Goal: Task Accomplishment & Management: Complete application form

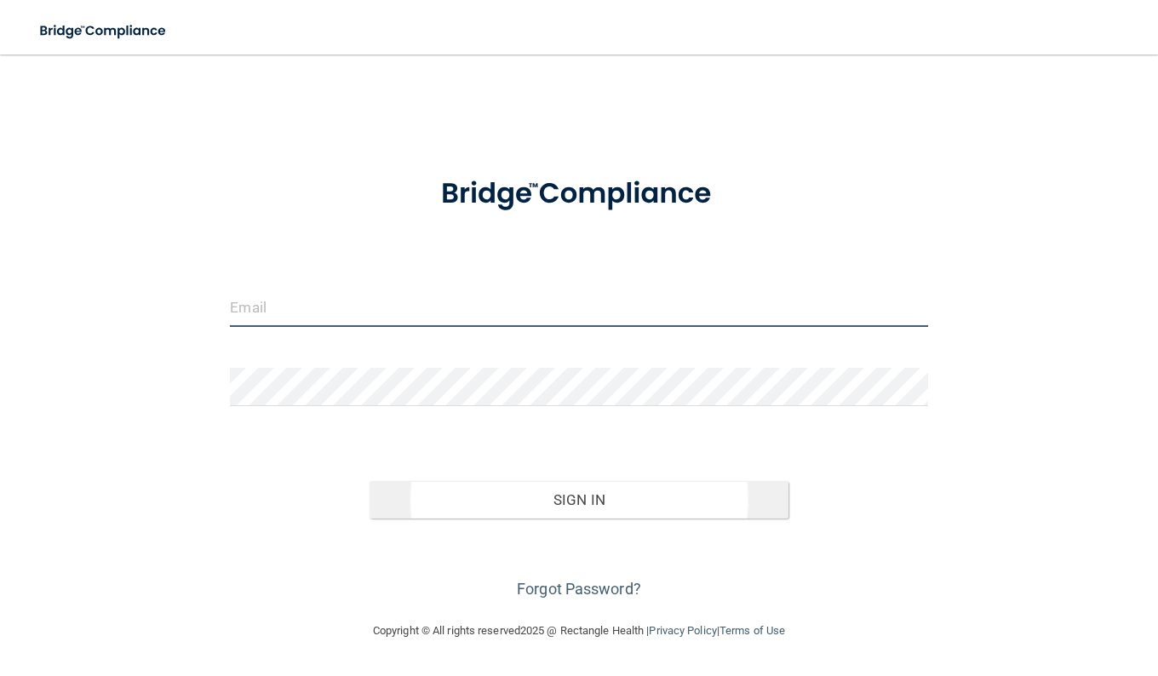
type input "[EMAIL_ADDRESS][PERSON_NAME][DOMAIN_NAME]"
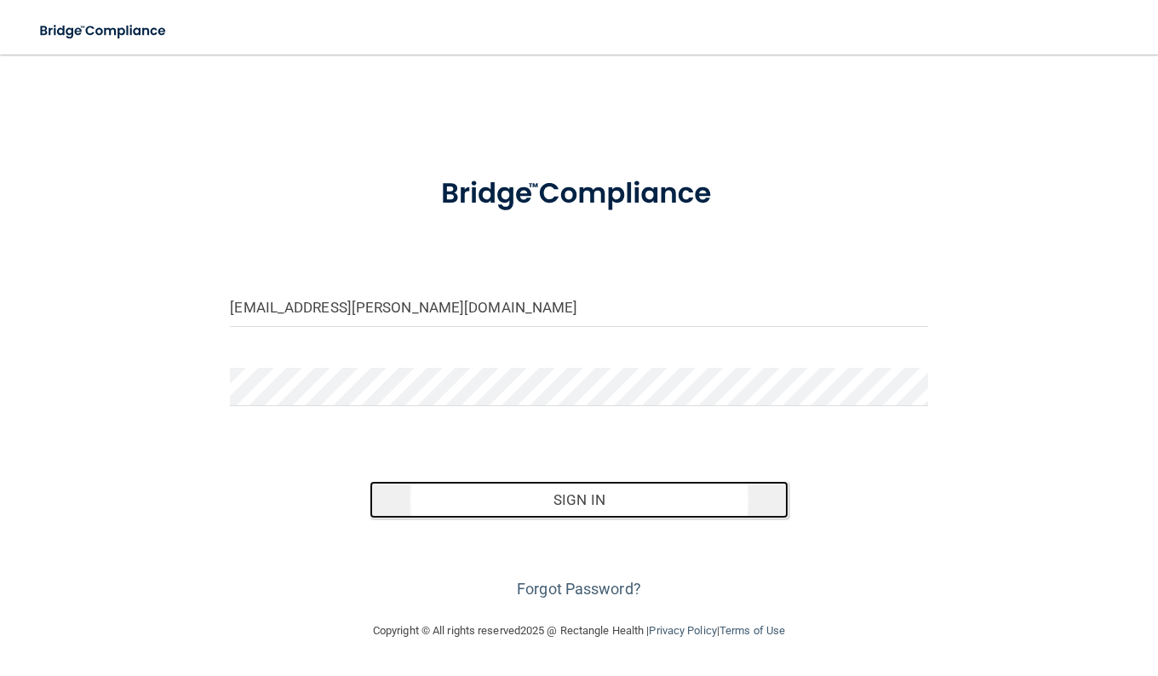
click at [543, 511] on button "Sign In" at bounding box center [578, 499] width 419 height 37
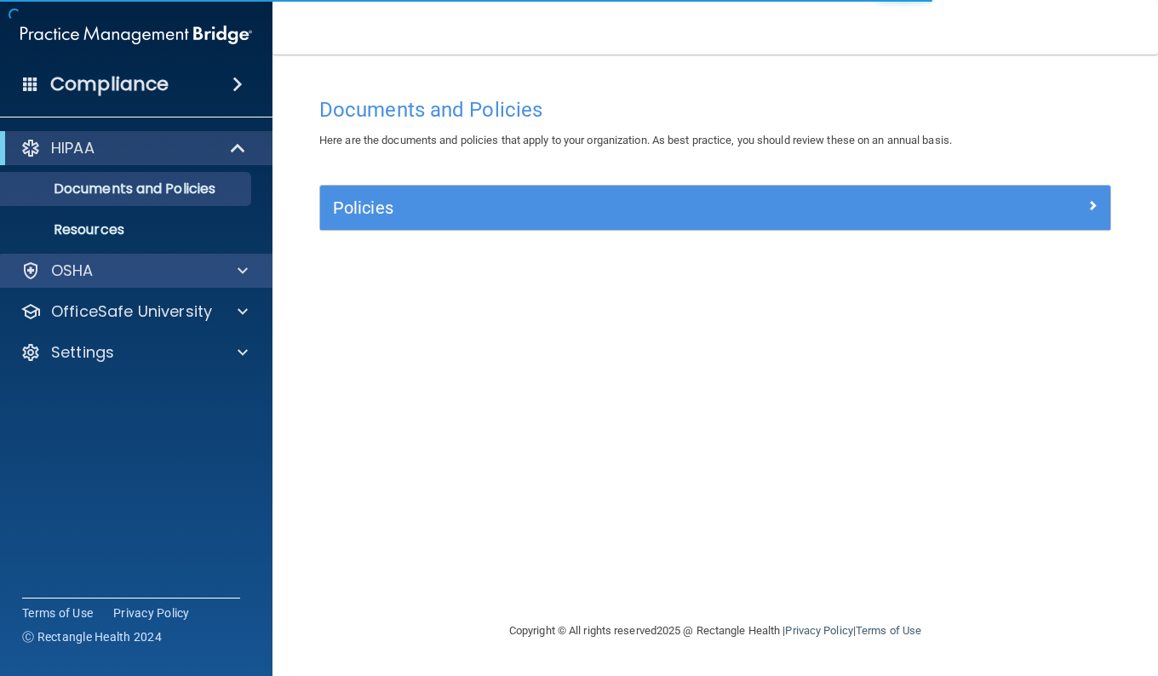
click at [104, 281] on div "OSHA" at bounding box center [136, 271] width 273 height 34
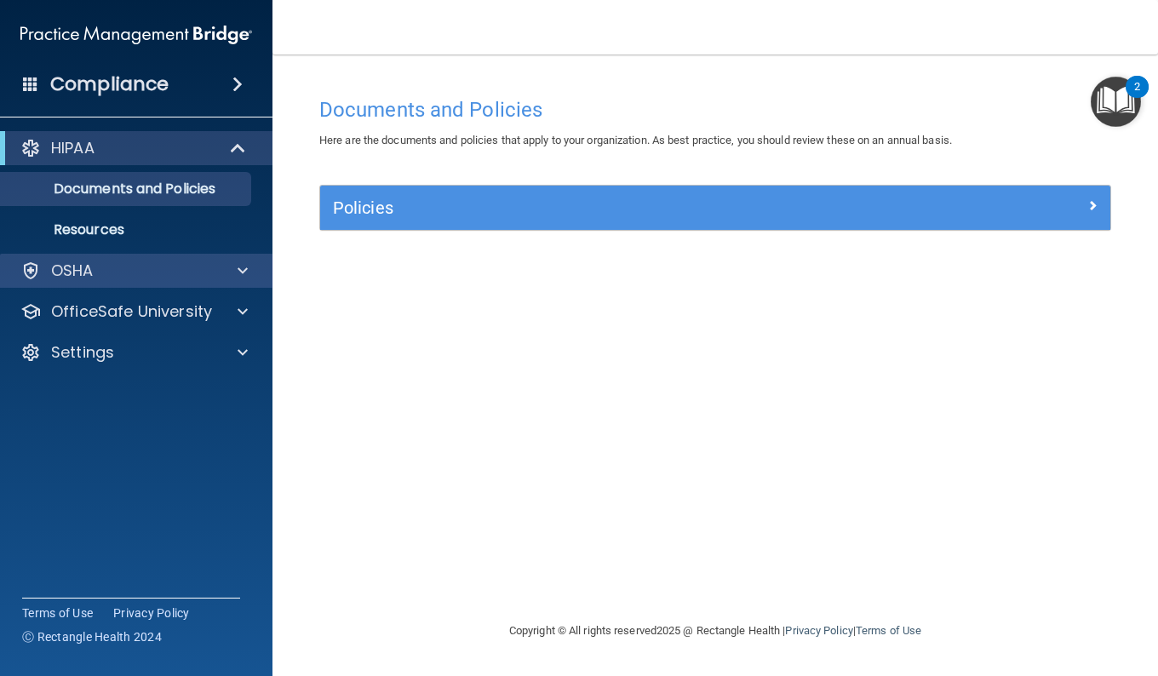
click at [221, 260] on div "OSHA" at bounding box center [136, 271] width 273 height 34
click at [247, 268] on span at bounding box center [243, 271] width 10 height 20
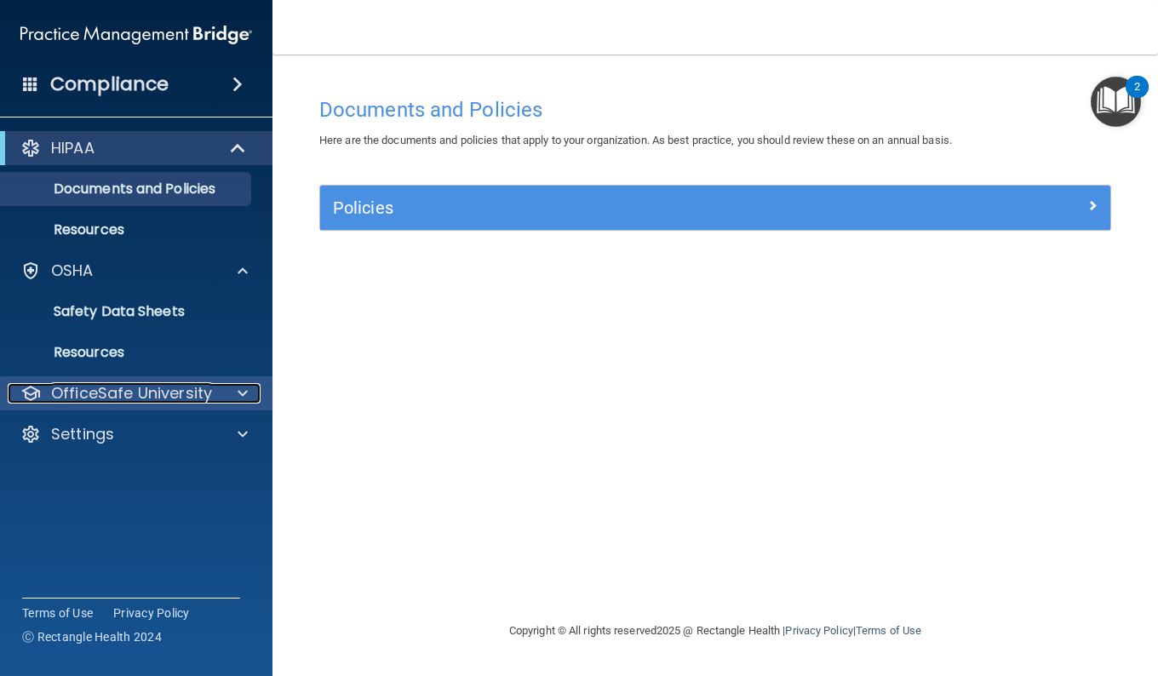
click at [226, 387] on div at bounding box center [240, 393] width 43 height 20
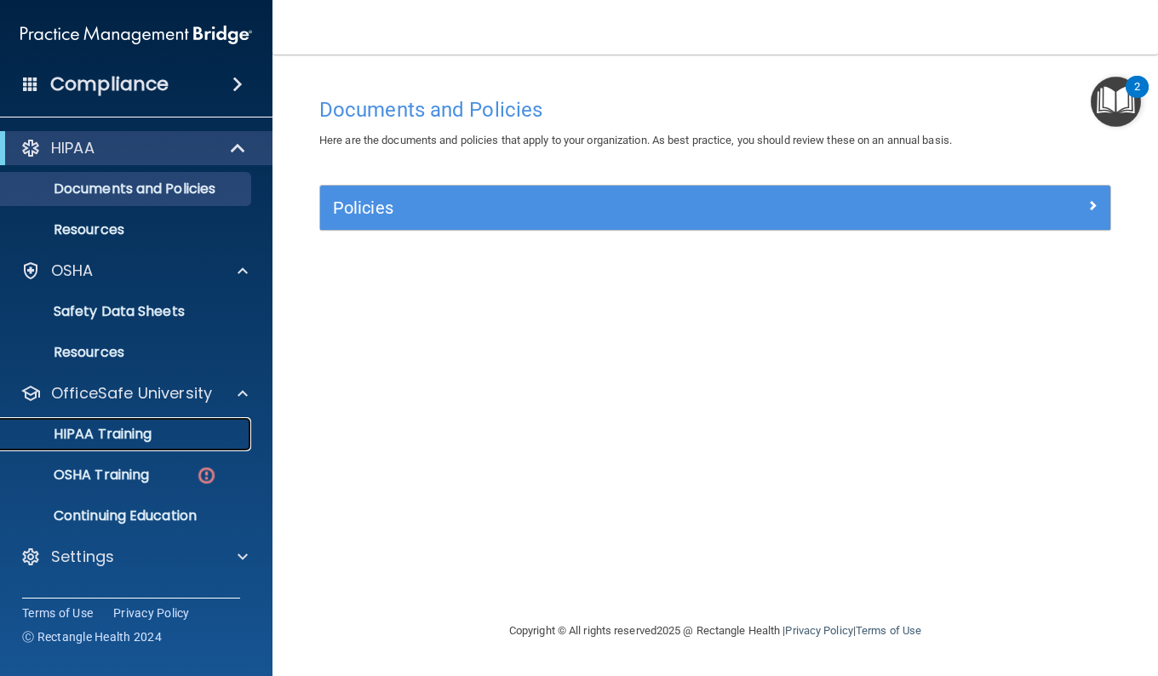
click at [167, 433] on div "HIPAA Training" at bounding box center [127, 434] width 232 height 17
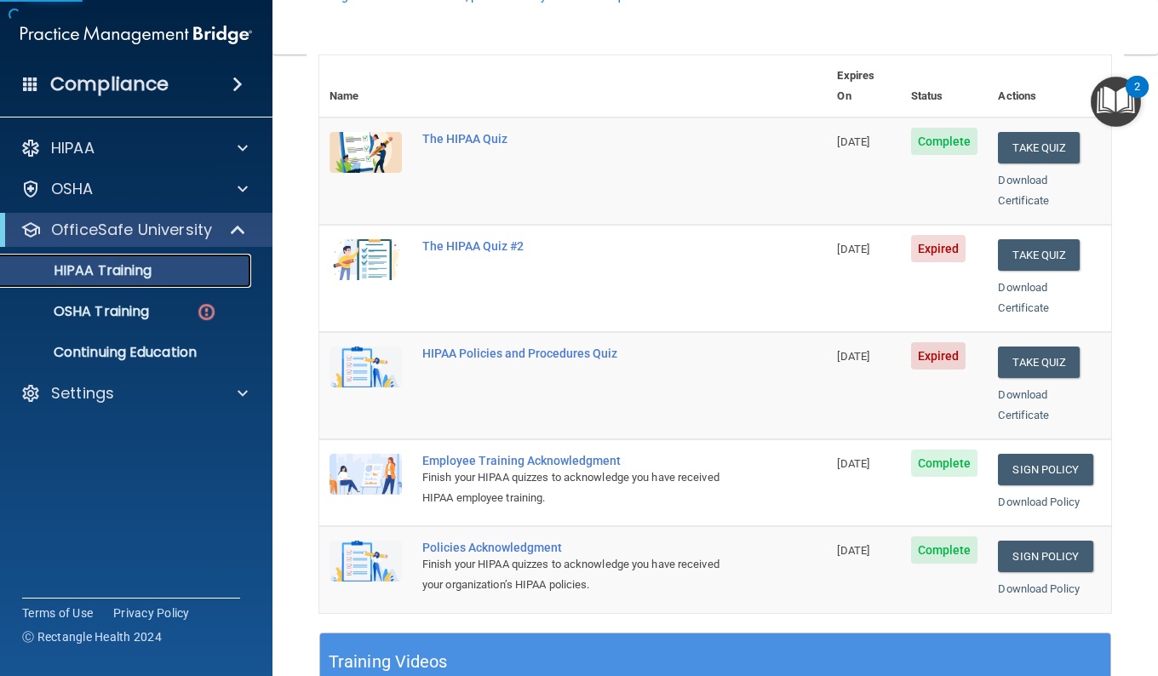
scroll to position [225, 0]
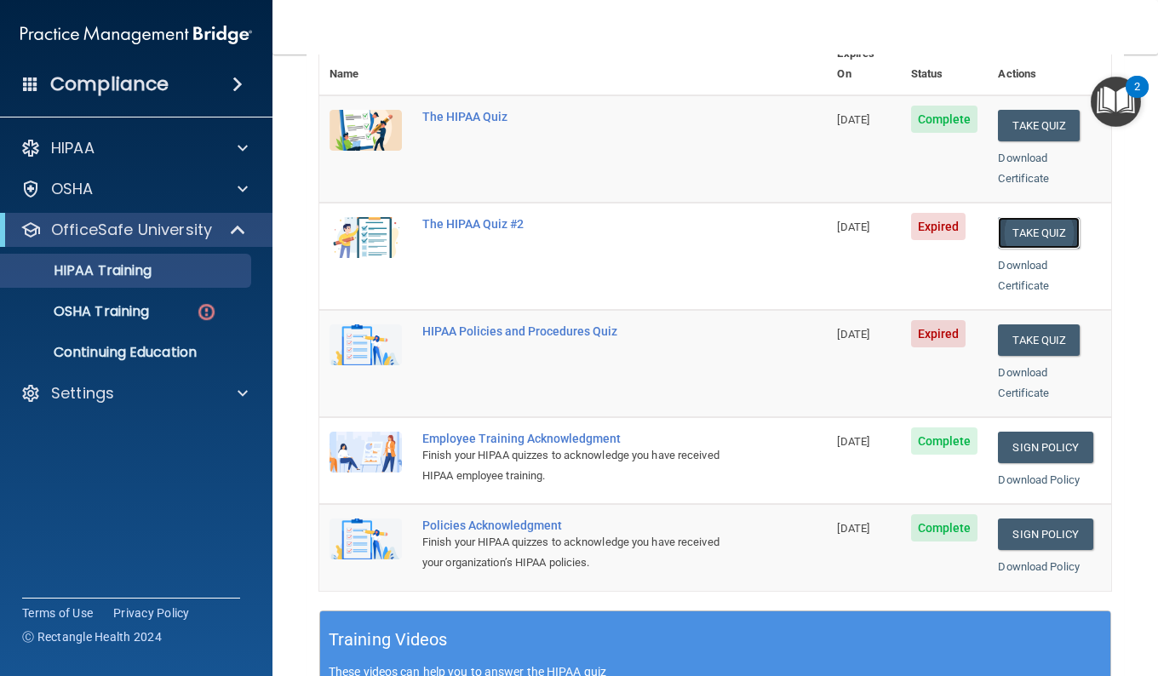
click at [1022, 217] on button "Take Quiz" at bounding box center [1039, 232] width 82 height 31
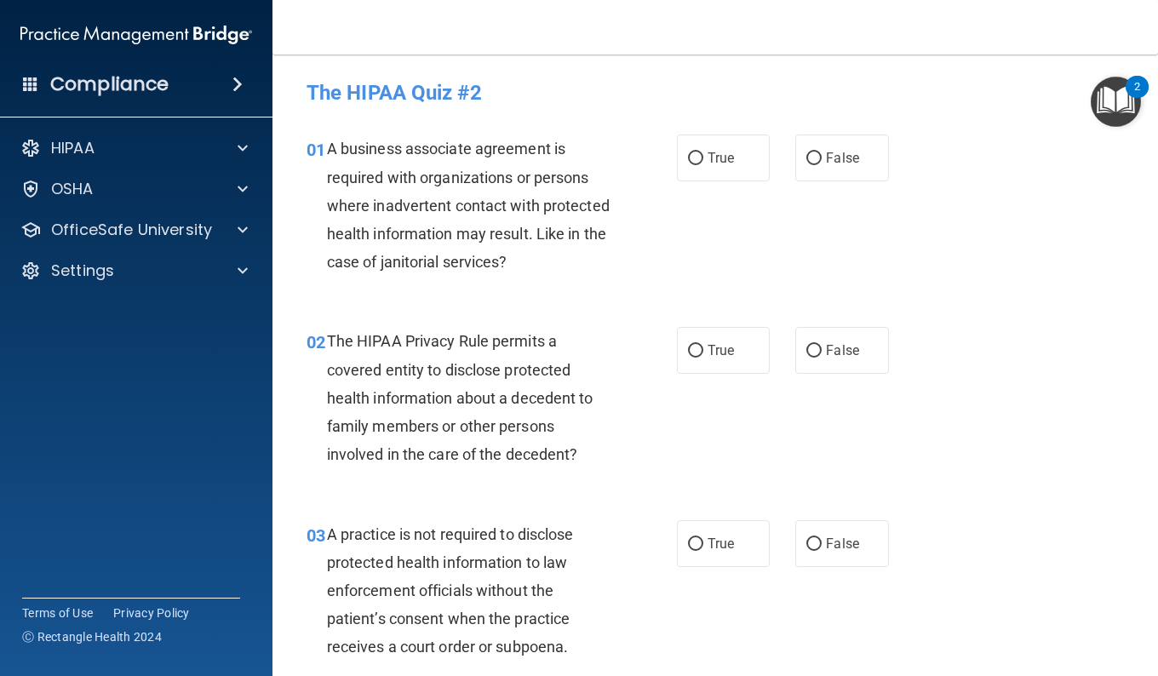
click at [526, 647] on span "A practice is not required to disclose protected health information to law enfo…" at bounding box center [450, 590] width 247 height 131
click at [546, 193] on div "A business associate agreement is required with organizations or persons where …" at bounding box center [475, 205] width 297 height 141
click at [843, 165] on span "False" at bounding box center [842, 158] width 33 height 16
click at [822, 165] on input "False" at bounding box center [813, 158] width 15 height 13
radio input "true"
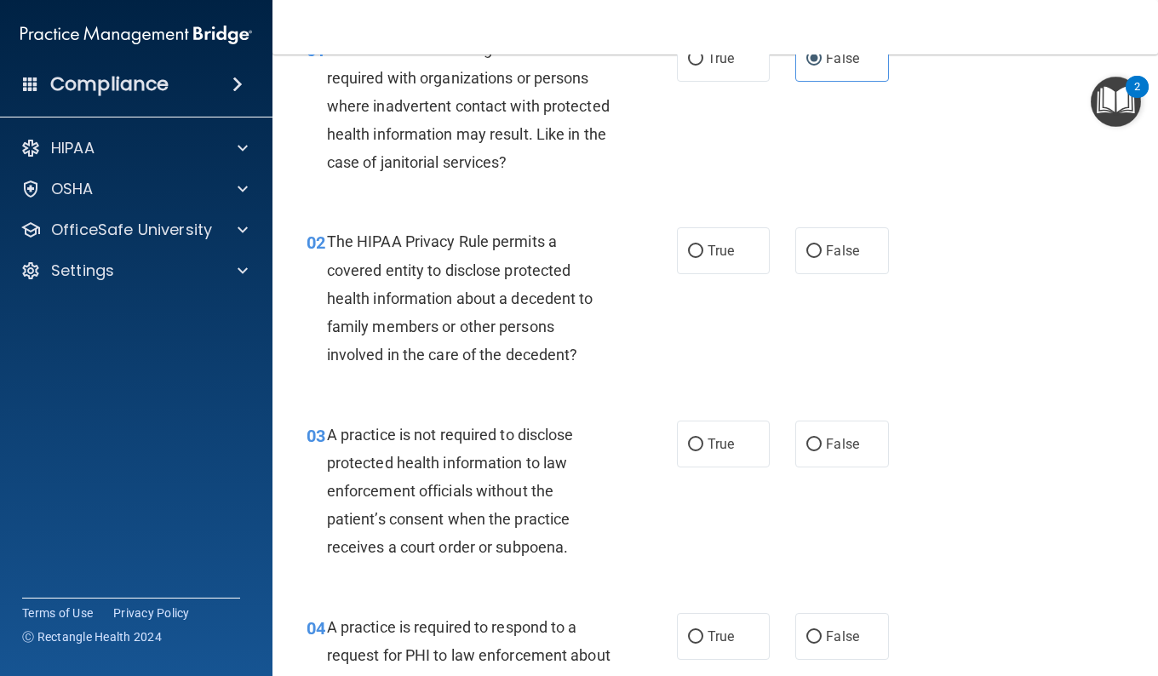
scroll to position [108, 0]
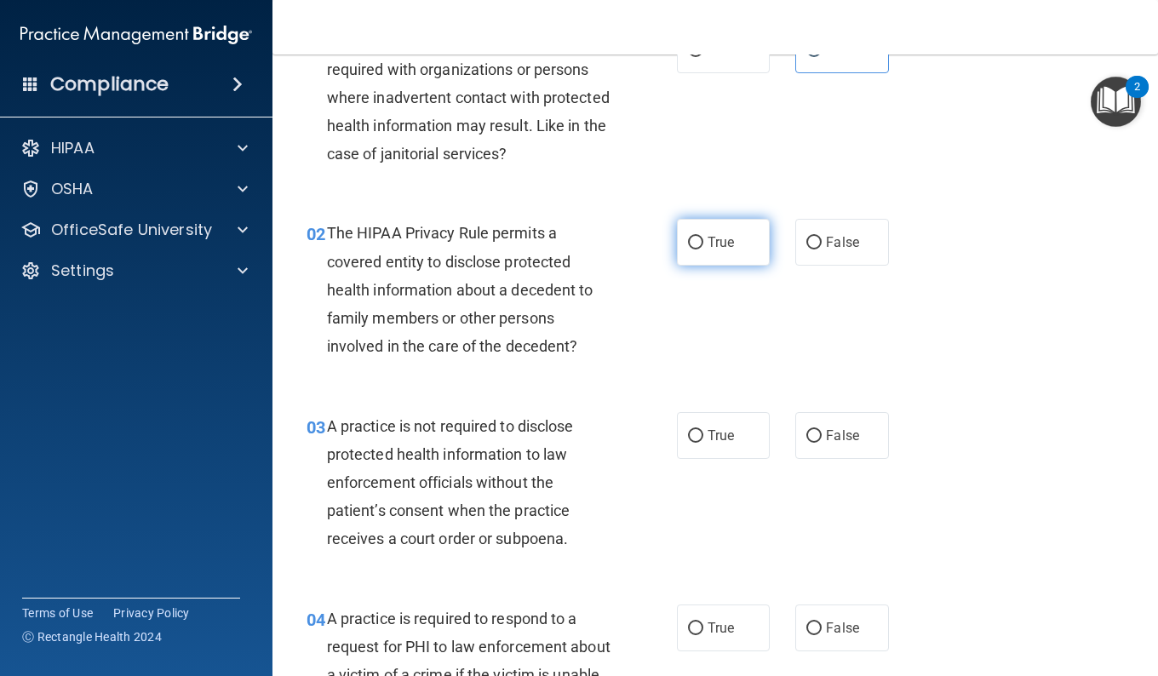
click at [723, 238] on span "True" at bounding box center [720, 242] width 26 height 16
click at [703, 238] on input "True" at bounding box center [695, 243] width 15 height 13
radio input "true"
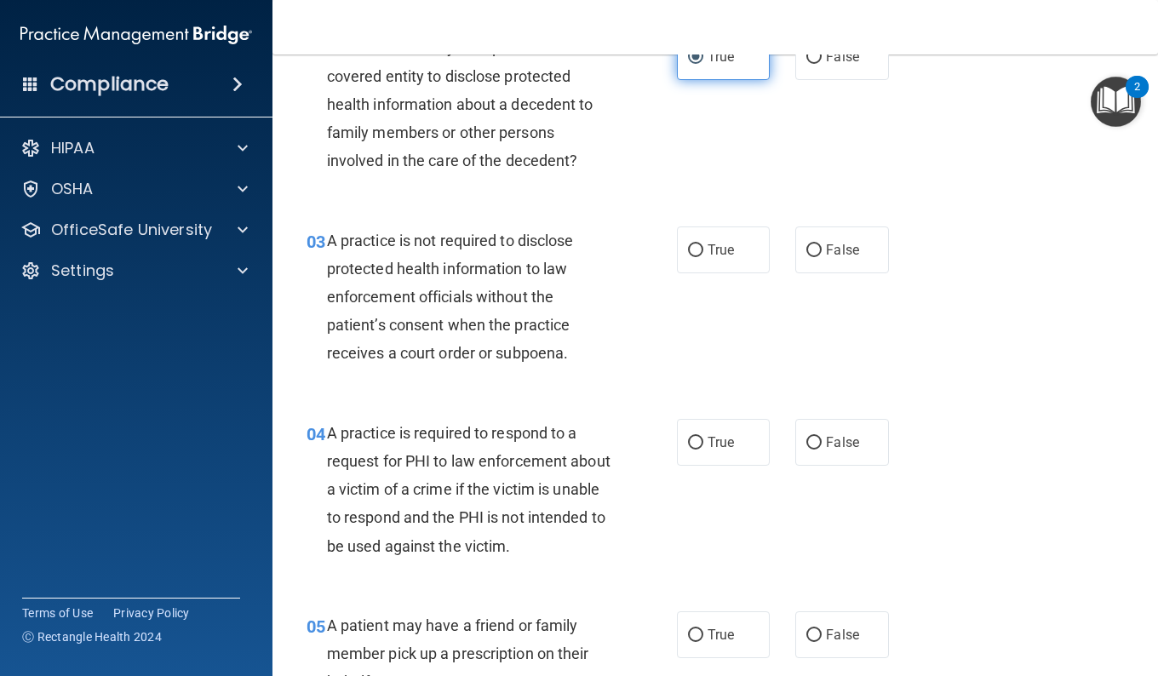
scroll to position [295, 0]
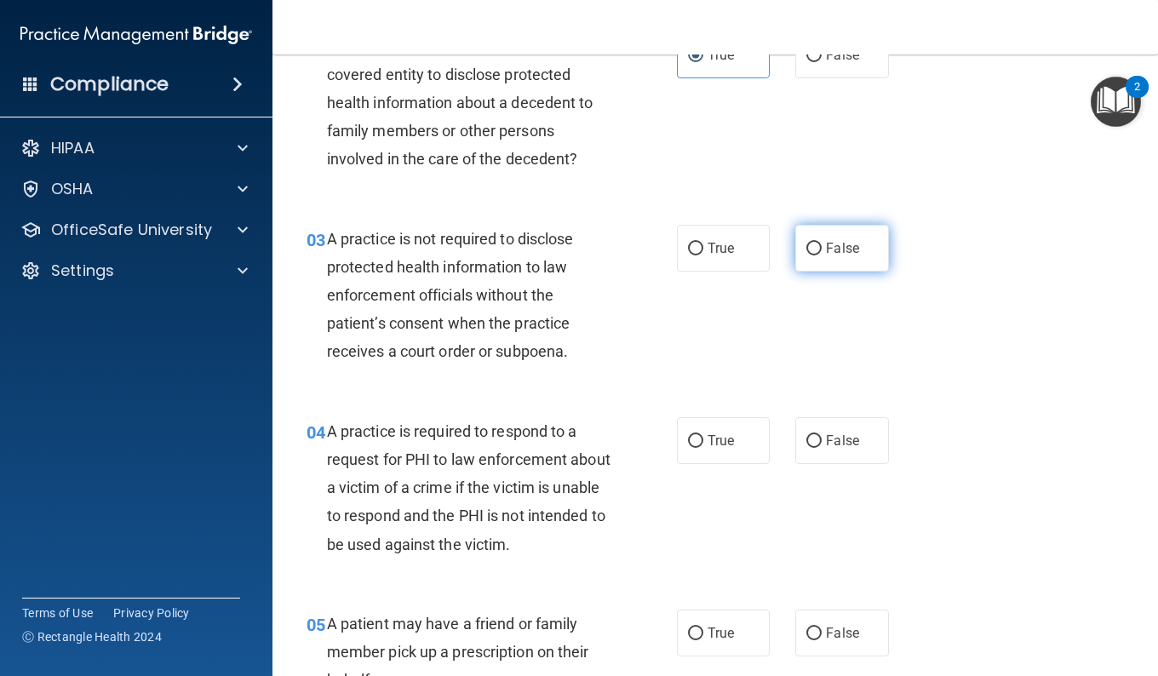
click at [827, 252] on span "False" at bounding box center [842, 248] width 33 height 16
click at [822, 252] on input "False" at bounding box center [813, 249] width 15 height 13
radio input "true"
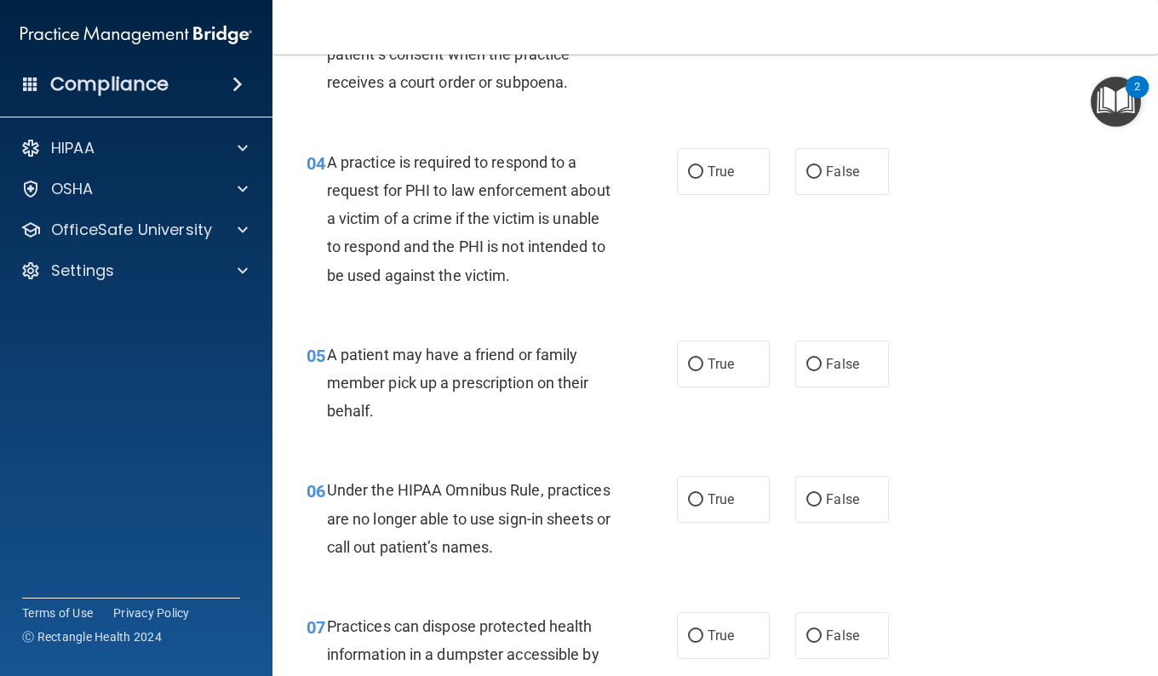
scroll to position [564, 0]
click at [688, 175] on input "True" at bounding box center [695, 173] width 15 height 13
radio input "true"
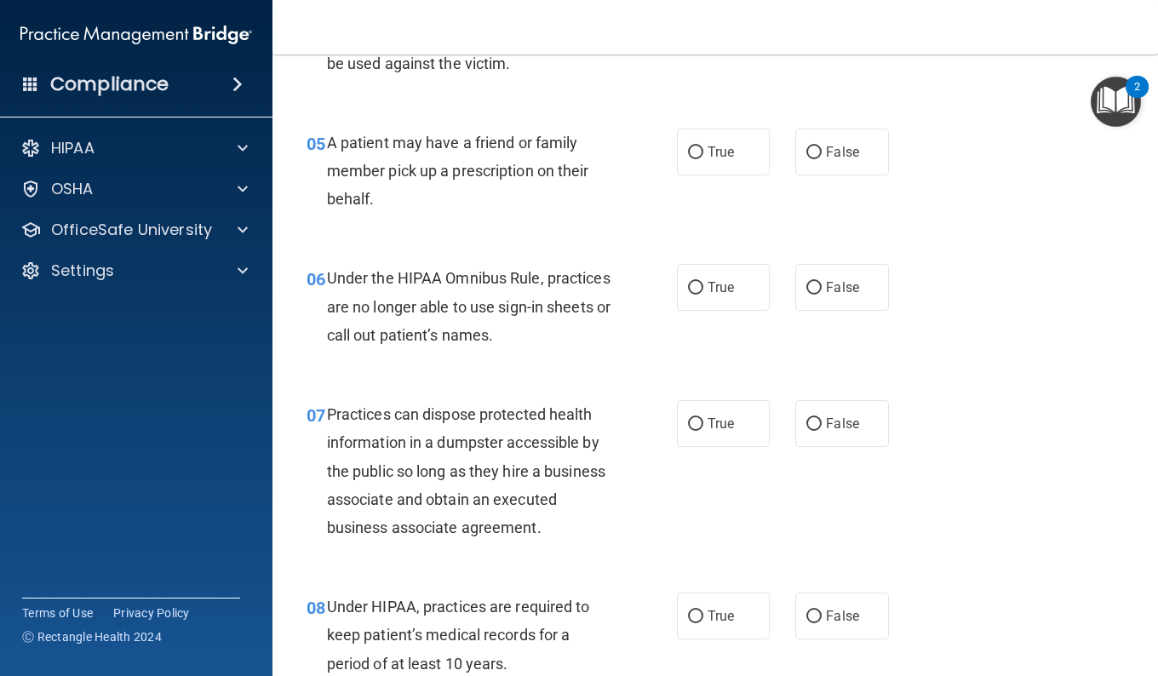
scroll to position [777, 0]
click at [681, 131] on label "True" at bounding box center [723, 151] width 93 height 47
click at [688, 146] on input "True" at bounding box center [695, 152] width 15 height 13
radio input "true"
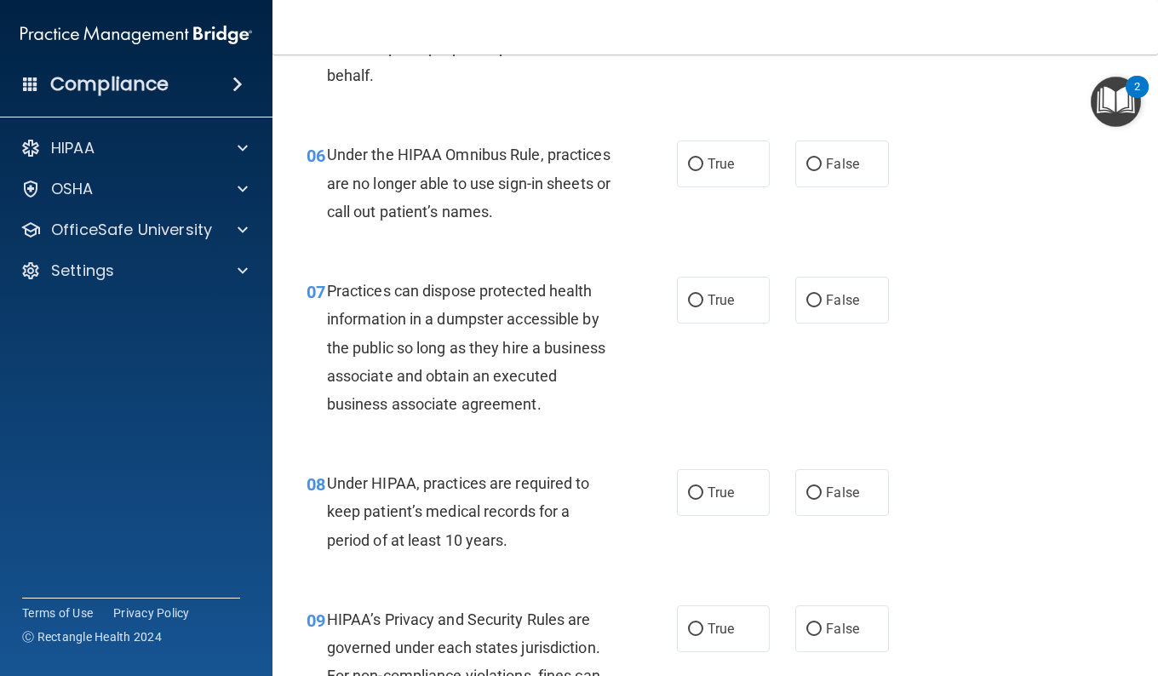
scroll to position [901, 0]
click at [812, 169] on input "False" at bounding box center [813, 163] width 15 height 13
radio input "true"
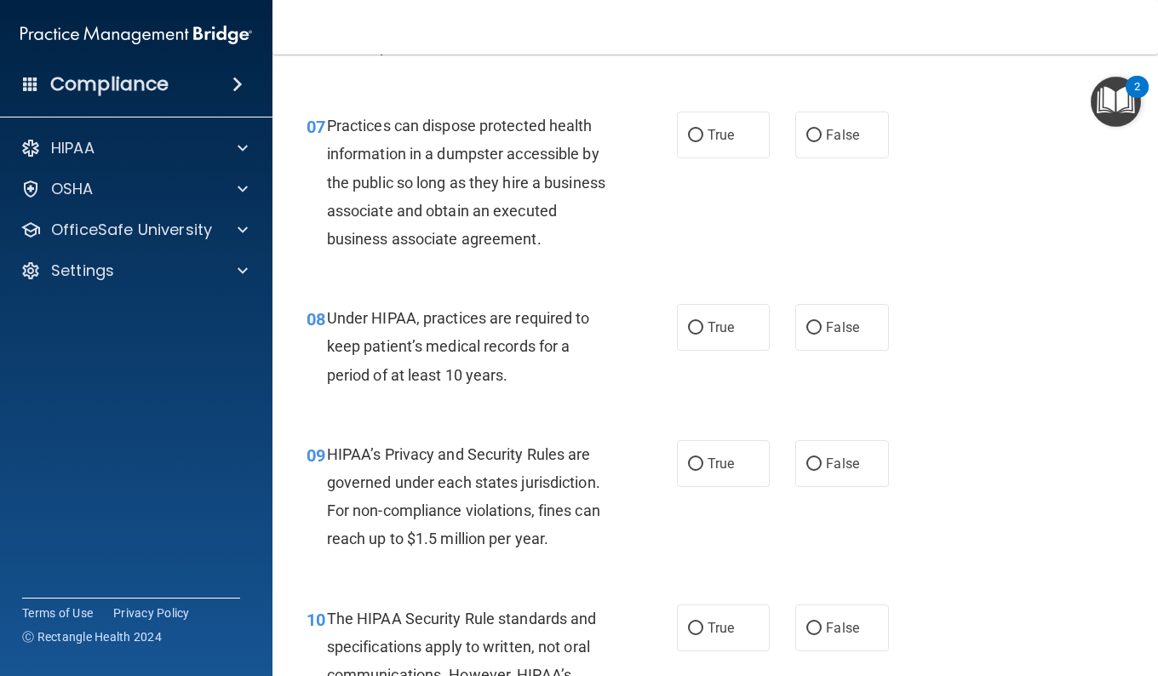
scroll to position [1064, 0]
click at [806, 136] on input "False" at bounding box center [813, 136] width 15 height 13
radio input "true"
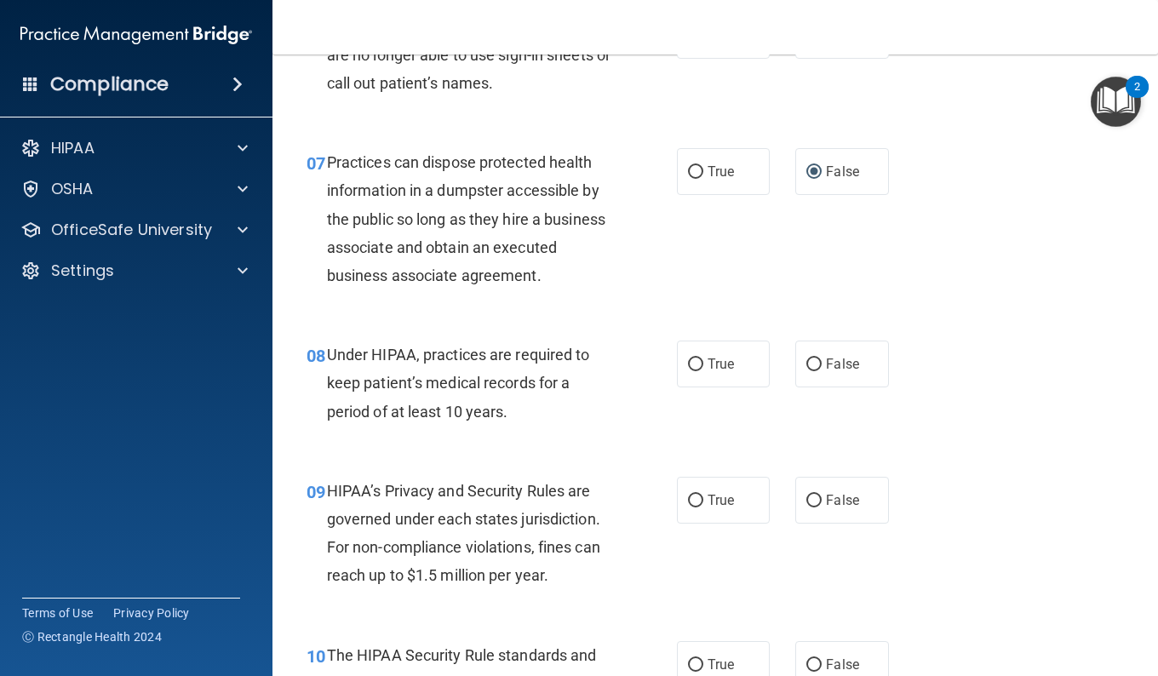
scroll to position [1030, 0]
click at [1115, 94] on img "Open Resource Center, 2 new notifications" at bounding box center [1116, 102] width 50 height 50
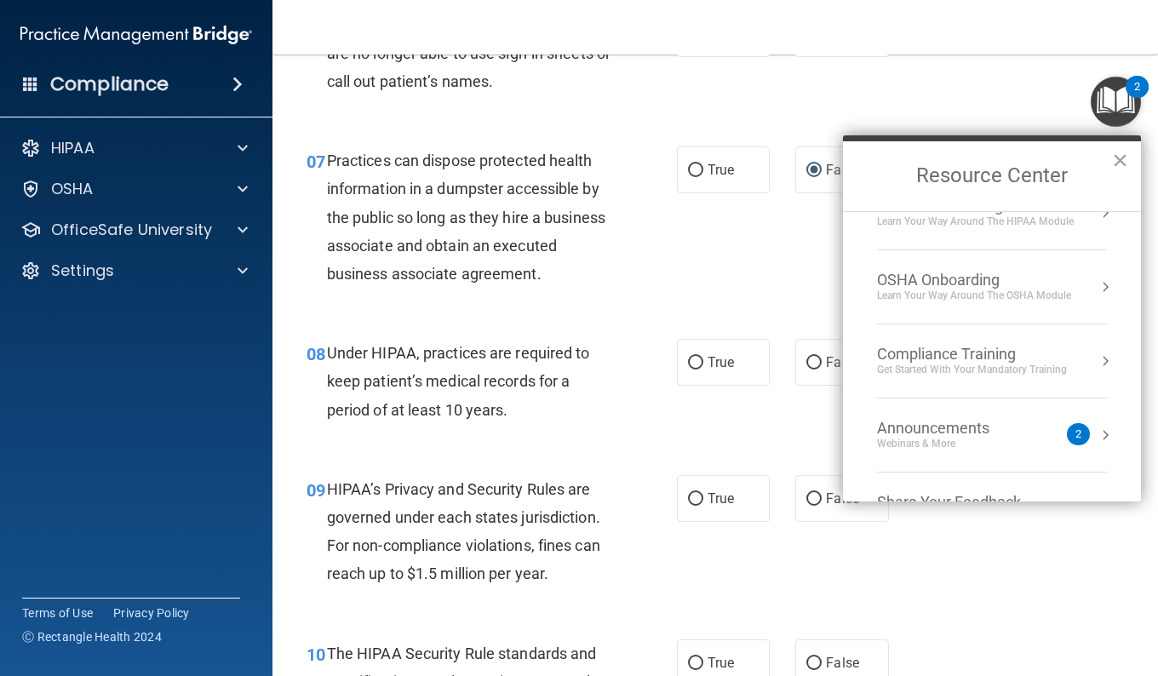
scroll to position [72, 0]
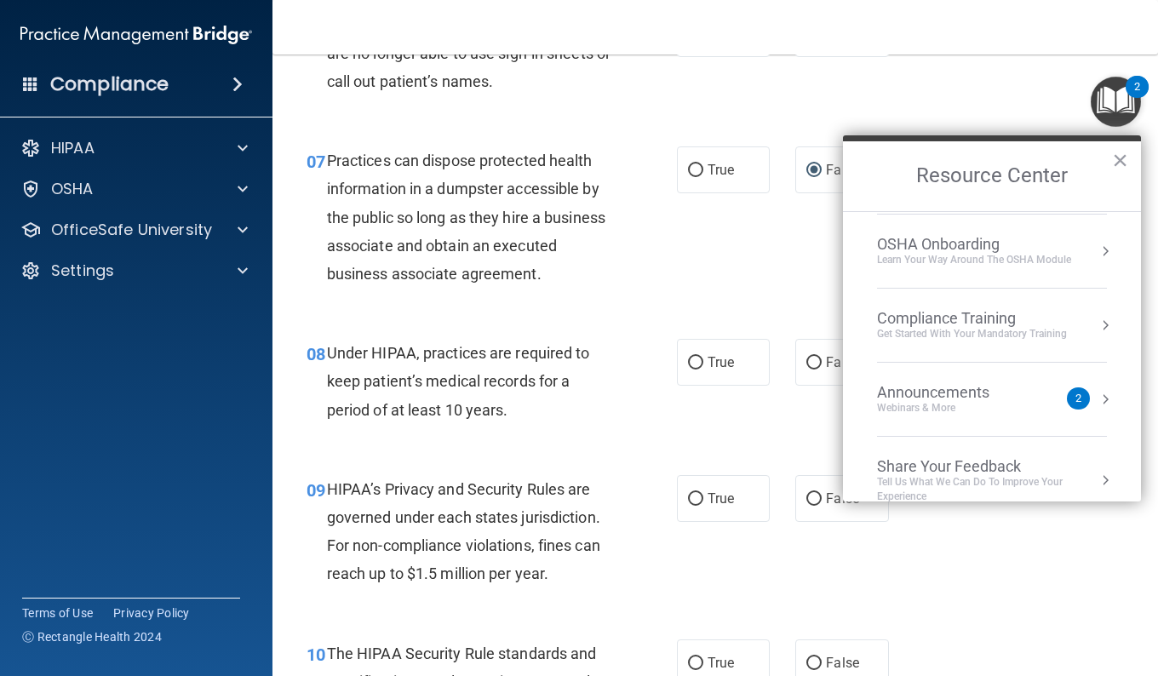
click at [1052, 395] on div "Announcements Webinars & More" at bounding box center [967, 399] width 180 height 32
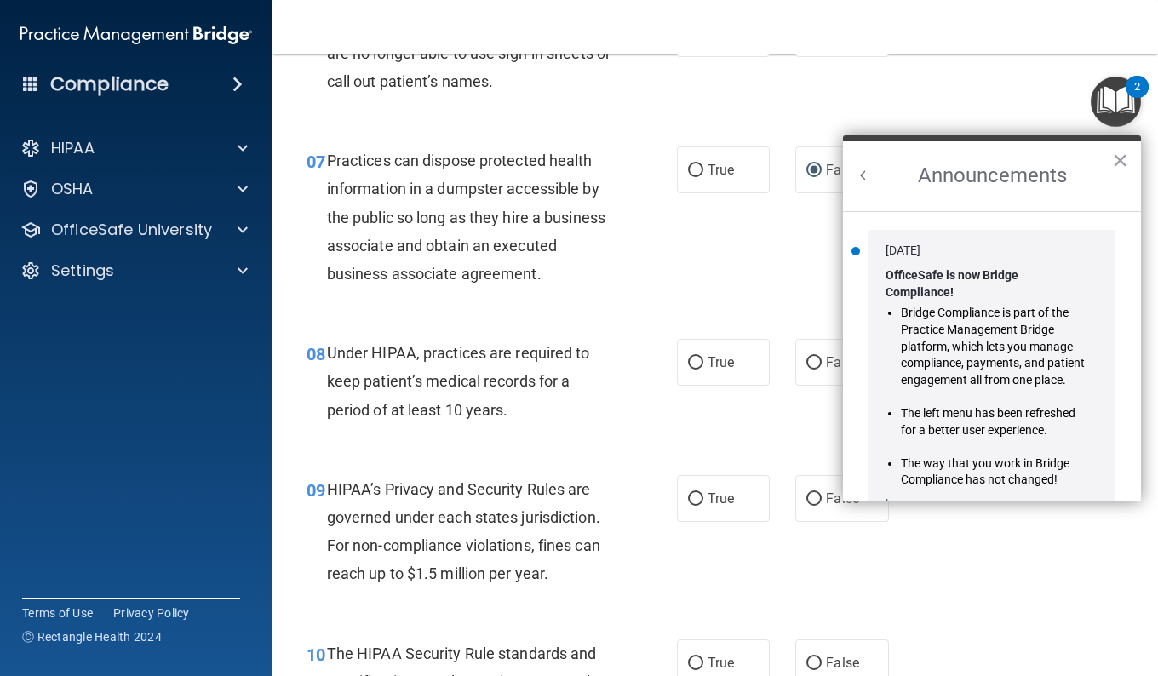
scroll to position [0, 0]
click at [859, 175] on button "Back to Resource Center Home" at bounding box center [863, 175] width 17 height 17
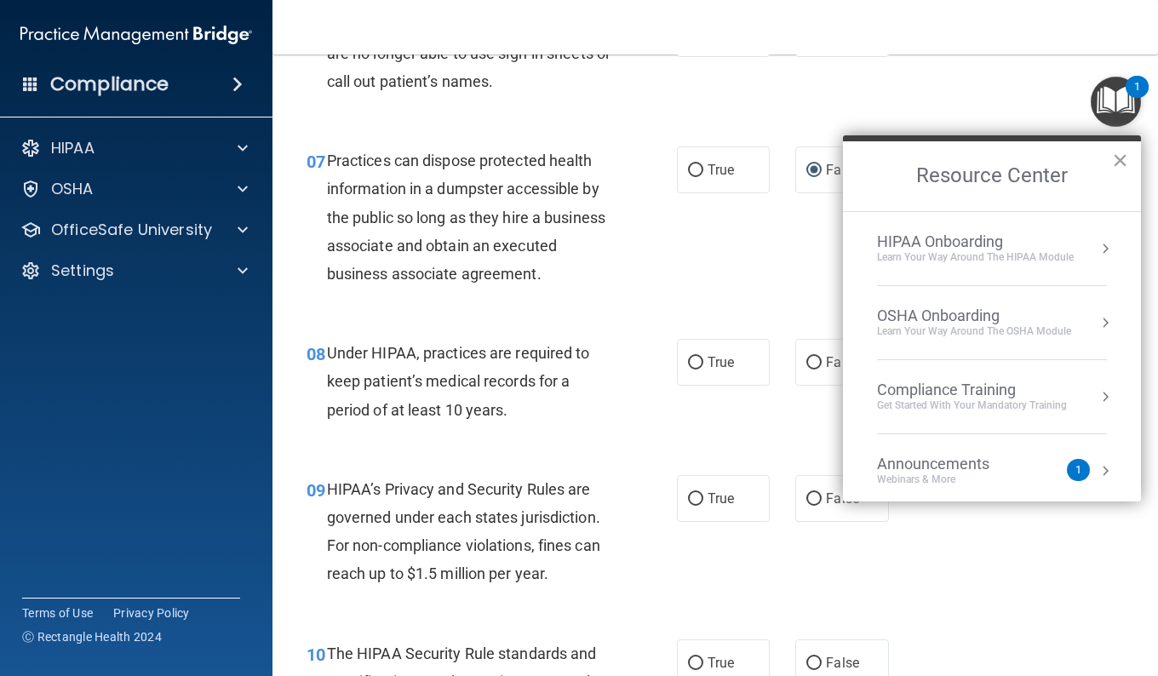
click at [1045, 467] on div "Announcements Webinars & More" at bounding box center [967, 471] width 180 height 32
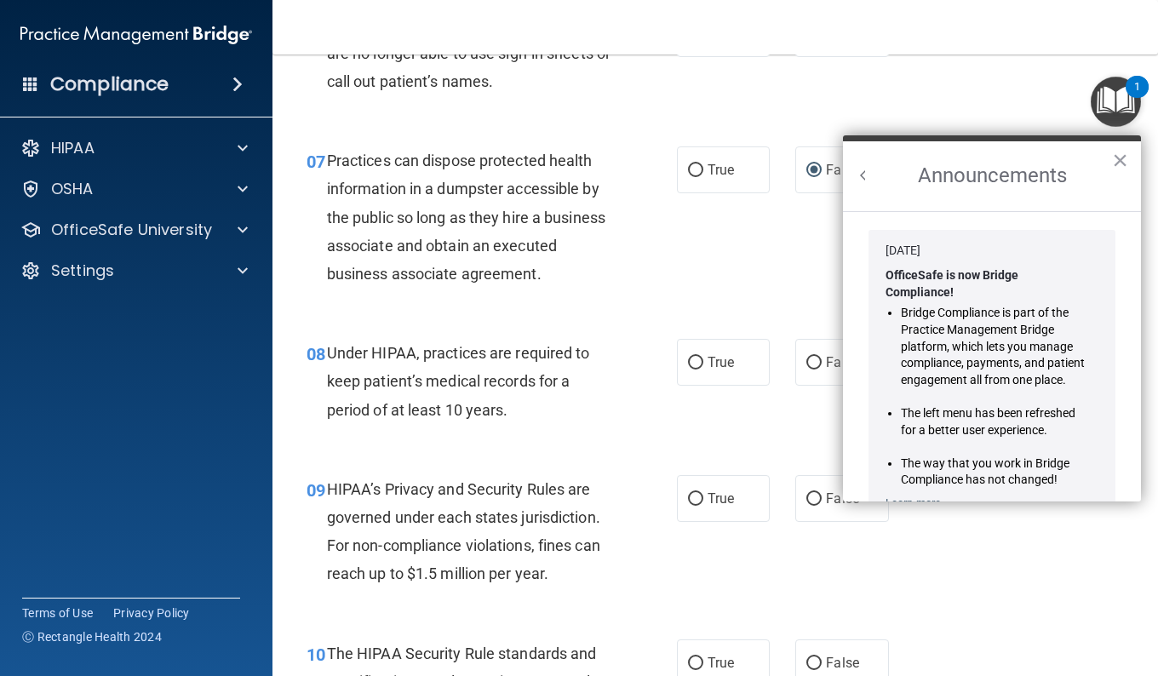
scroll to position [299, 0]
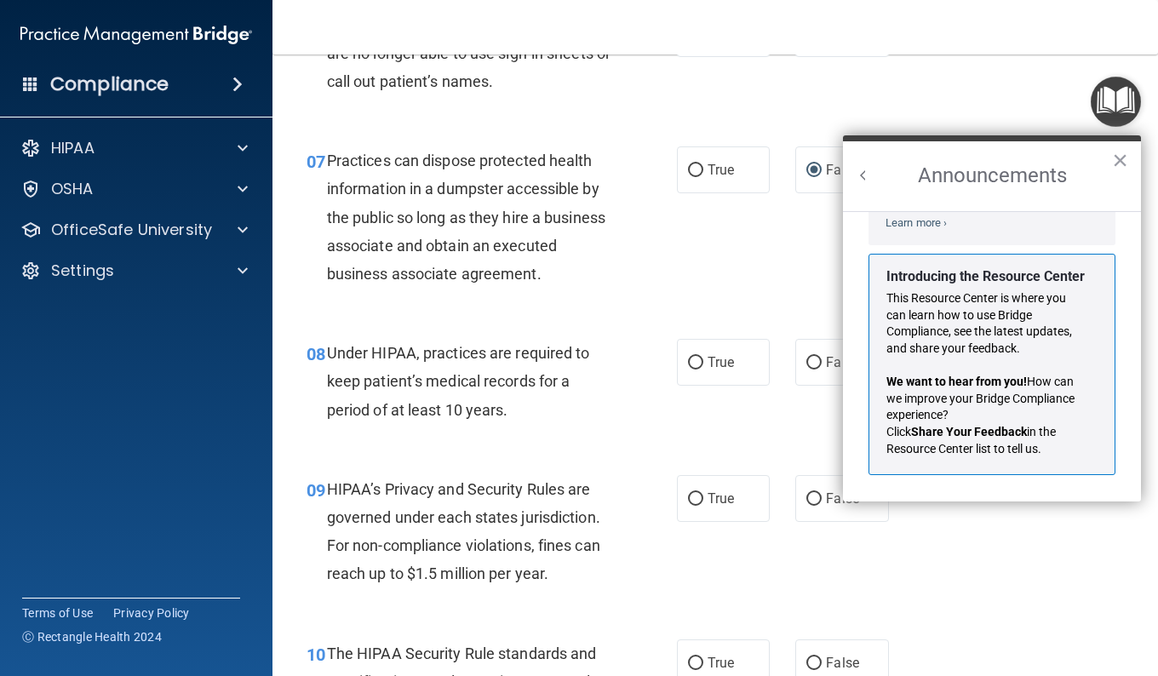
click at [959, 293] on p "This Resource Center is where you can learn how to use Bridge Compliance, see t…" at bounding box center [985, 323] width 198 height 66
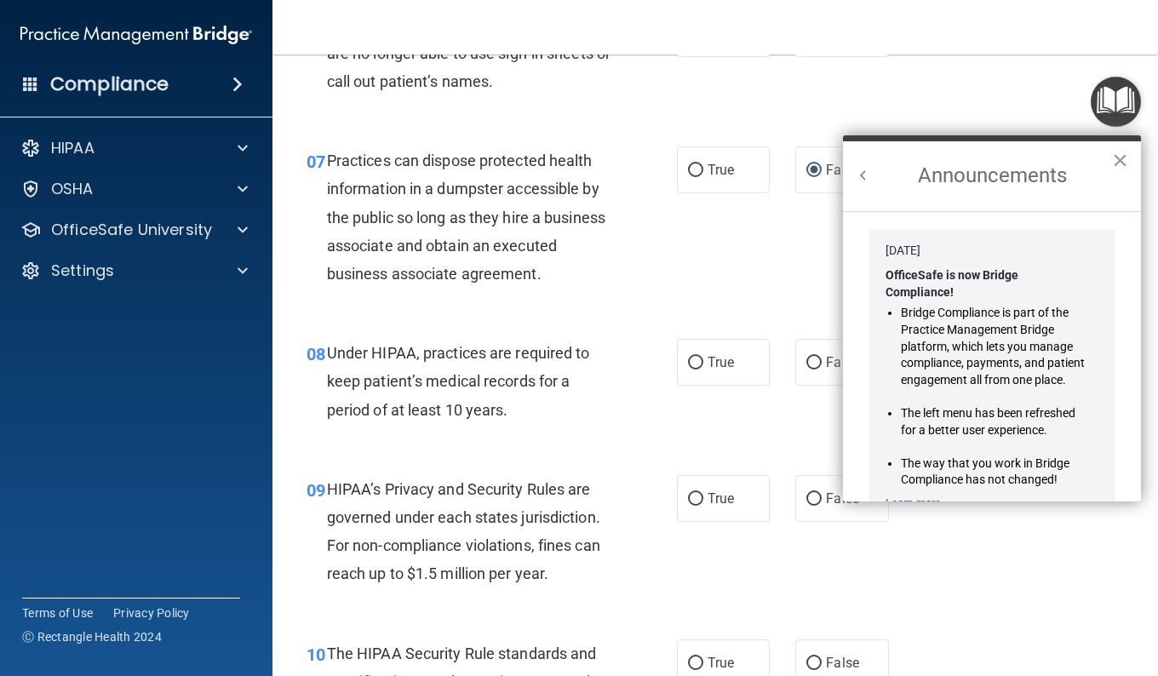
click at [1122, 157] on button "×" at bounding box center [1120, 159] width 16 height 27
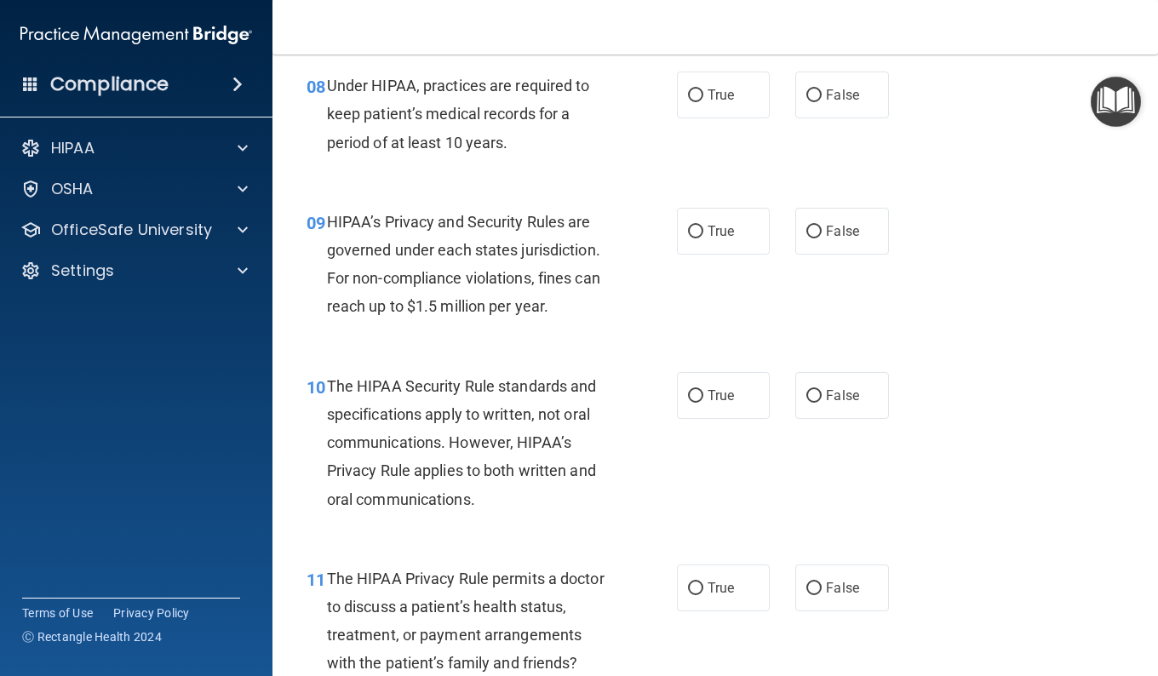
scroll to position [1291, 0]
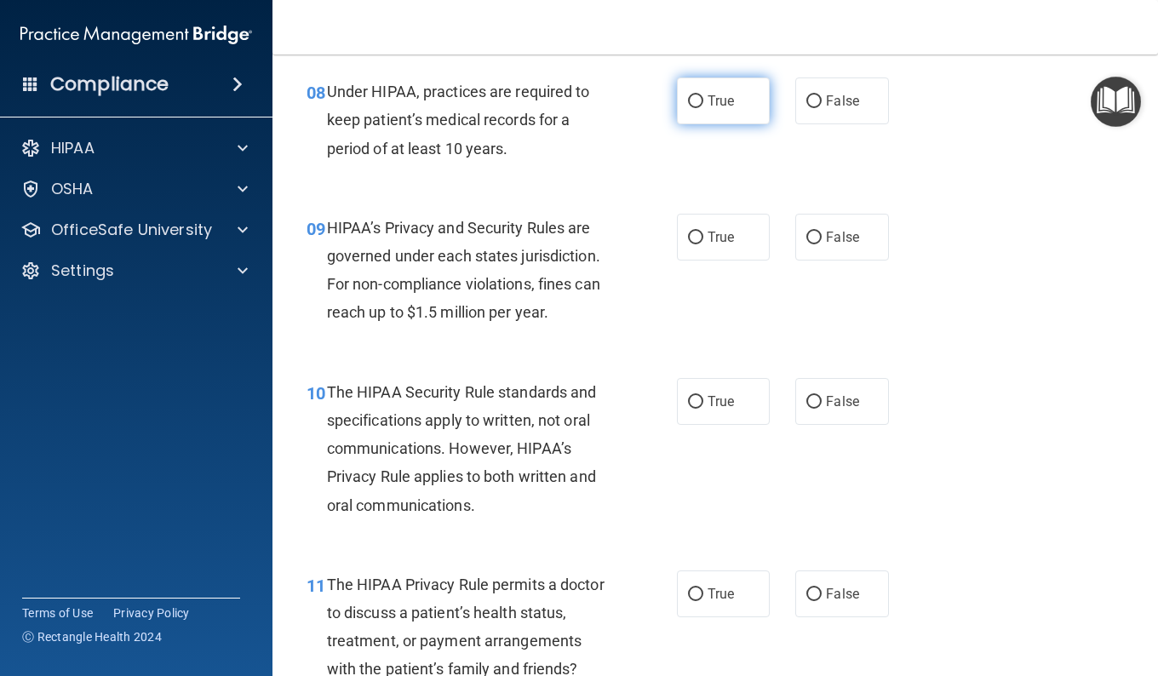
click at [739, 124] on label "True" at bounding box center [723, 100] width 93 height 47
click at [703, 108] on input "True" at bounding box center [695, 101] width 15 height 13
radio input "true"
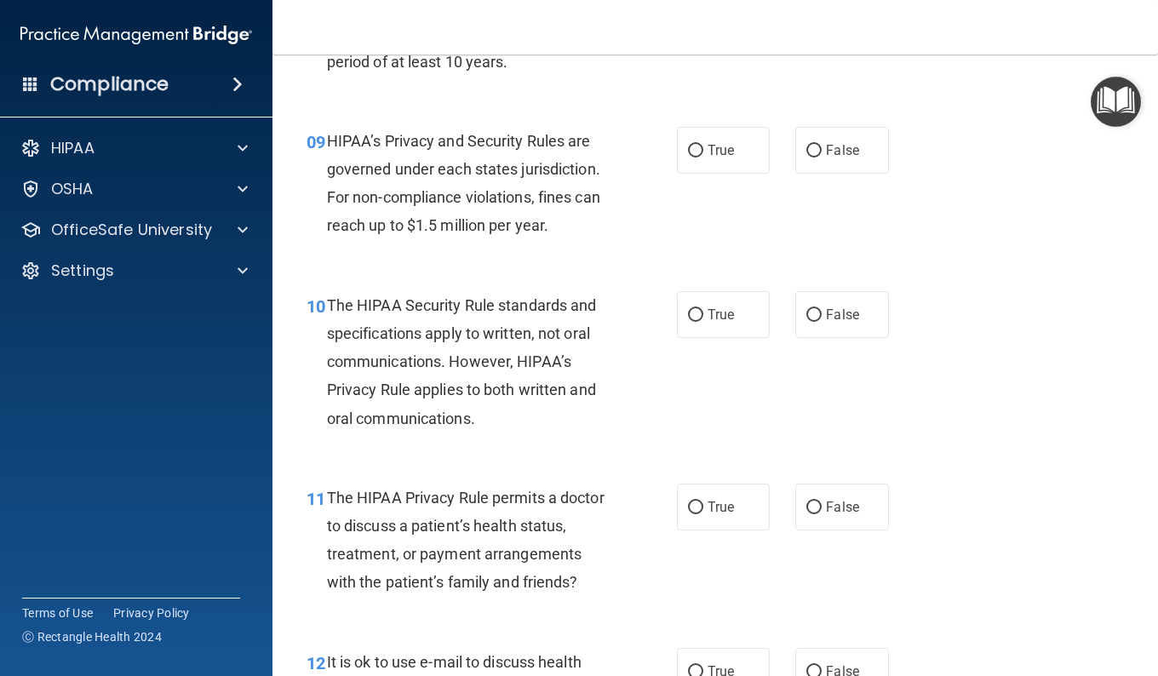
scroll to position [1383, 0]
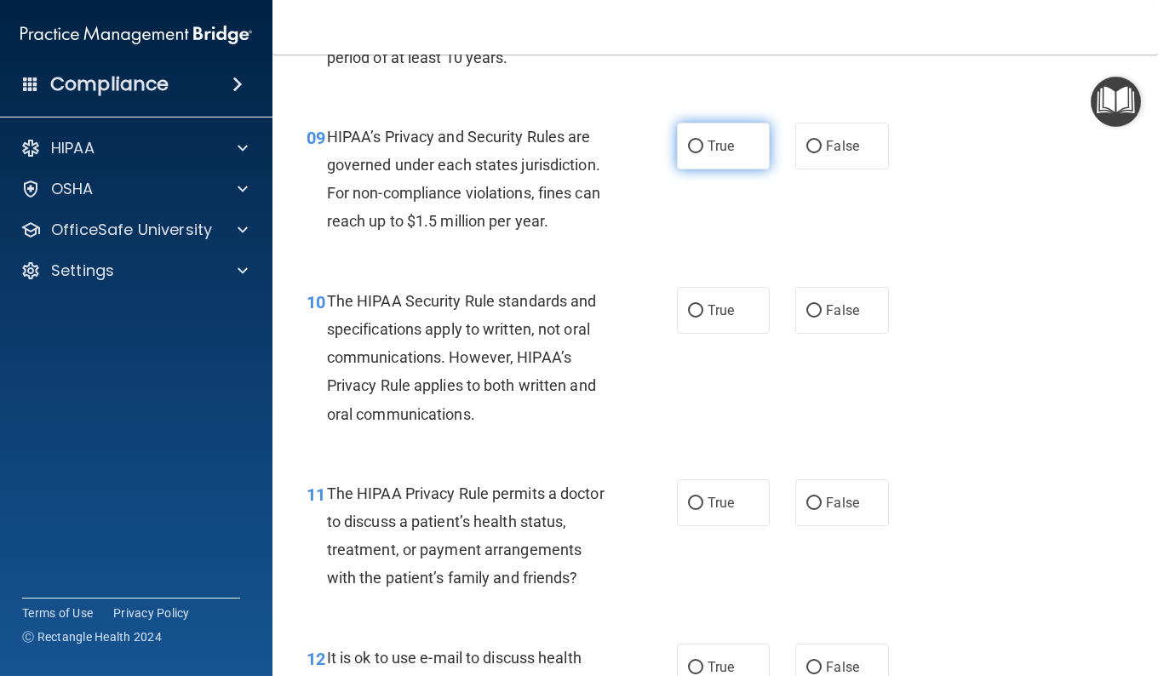
click at [709, 154] on span "True" at bounding box center [720, 146] width 26 height 16
click at [703, 153] on input "True" at bounding box center [695, 146] width 15 height 13
radio input "true"
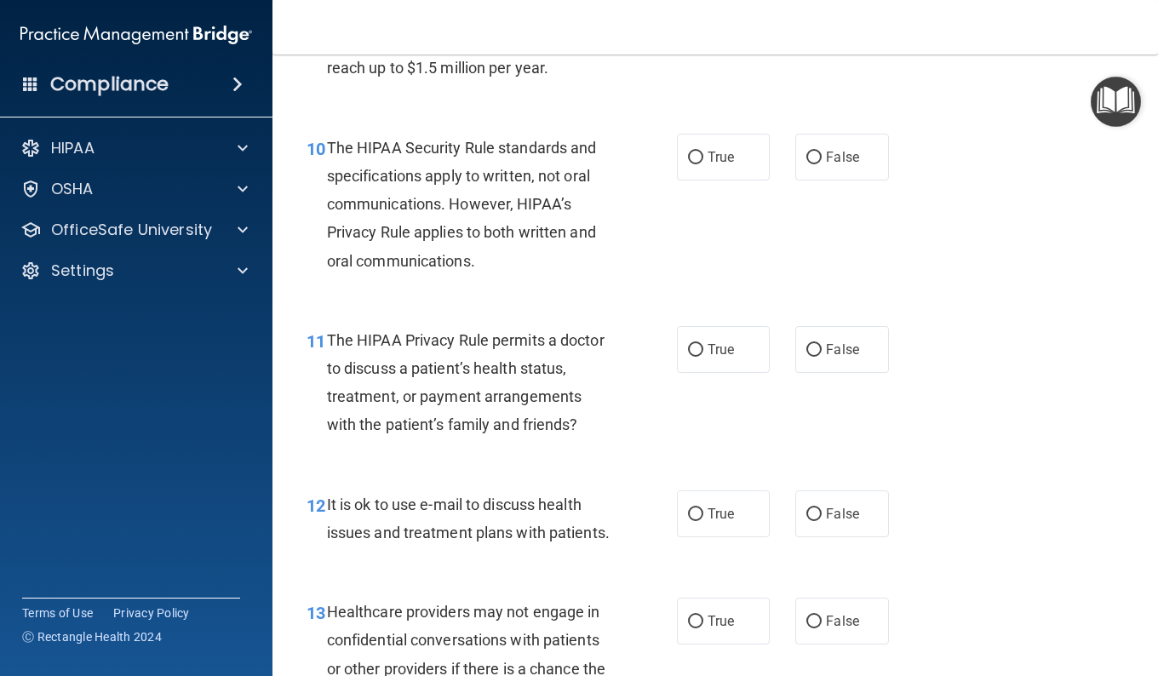
scroll to position [1531, 0]
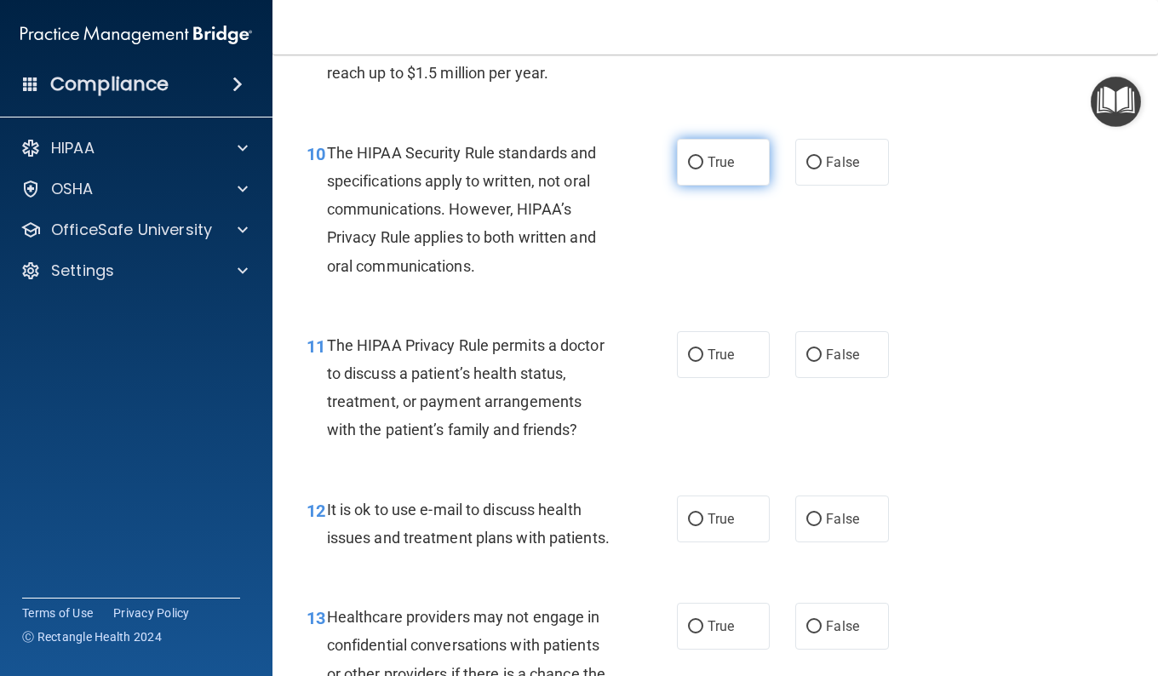
click at [716, 170] on span "True" at bounding box center [720, 162] width 26 height 16
click at [703, 169] on input "True" at bounding box center [695, 163] width 15 height 13
radio input "true"
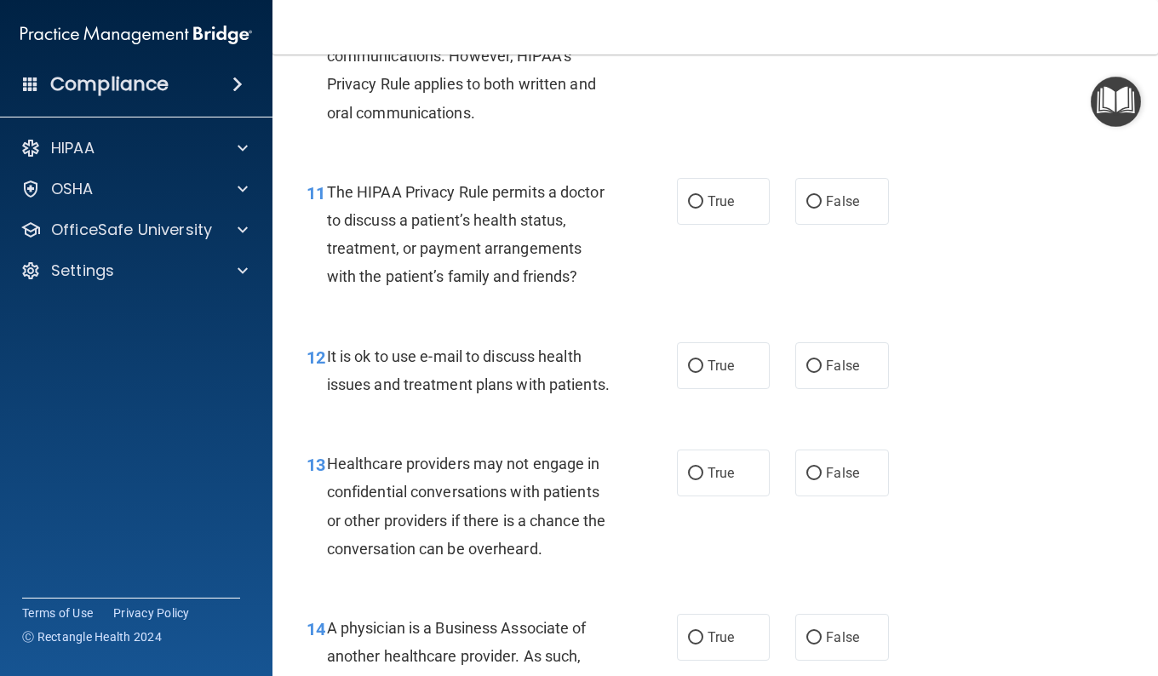
scroll to position [1685, 0]
click at [843, 209] on span "False" at bounding box center [842, 200] width 33 height 16
click at [822, 208] on input "False" at bounding box center [813, 201] width 15 height 13
radio input "true"
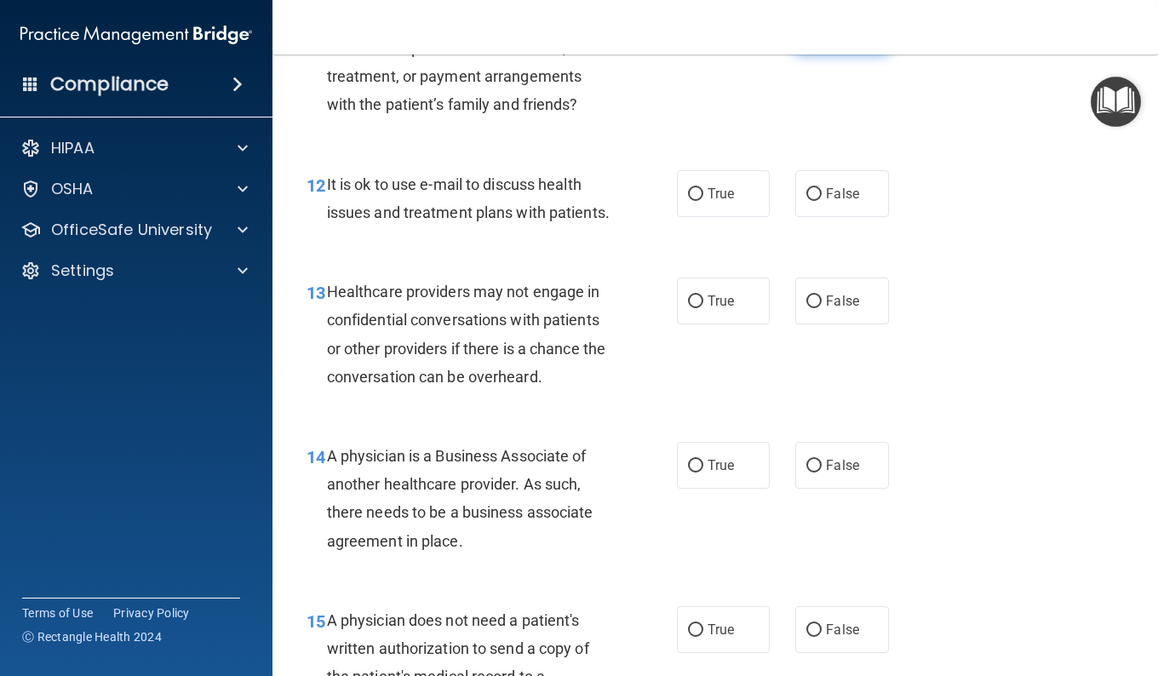
scroll to position [1861, 0]
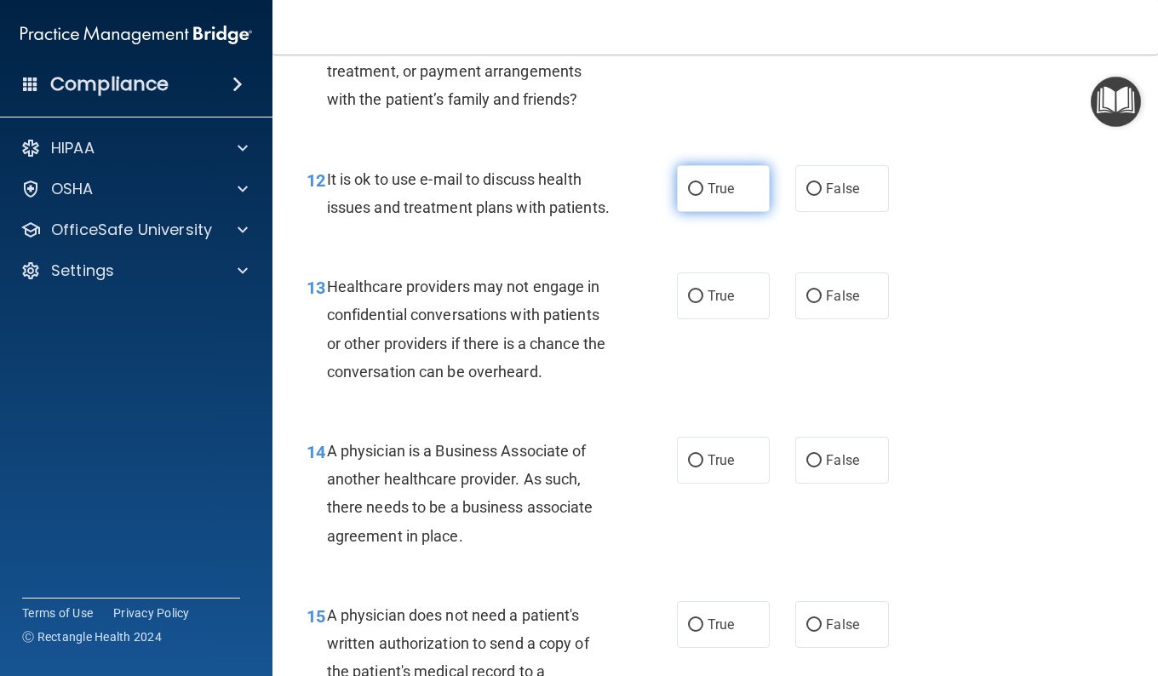
click at [719, 197] on span "True" at bounding box center [720, 188] width 26 height 16
click at [703, 196] on input "True" at bounding box center [695, 189] width 15 height 13
radio input "true"
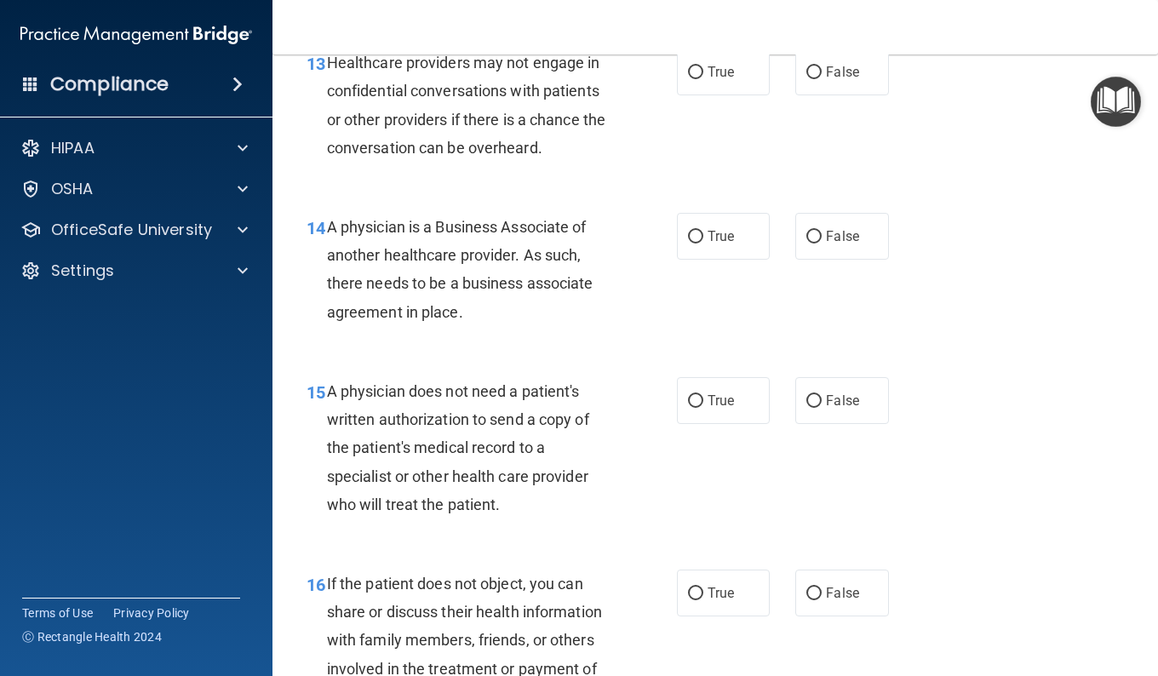
scroll to position [2084, 0]
click at [717, 96] on label "True" at bounding box center [723, 72] width 93 height 47
click at [703, 80] on input "True" at bounding box center [695, 73] width 15 height 13
radio input "true"
click at [828, 81] on span "False" at bounding box center [842, 73] width 33 height 16
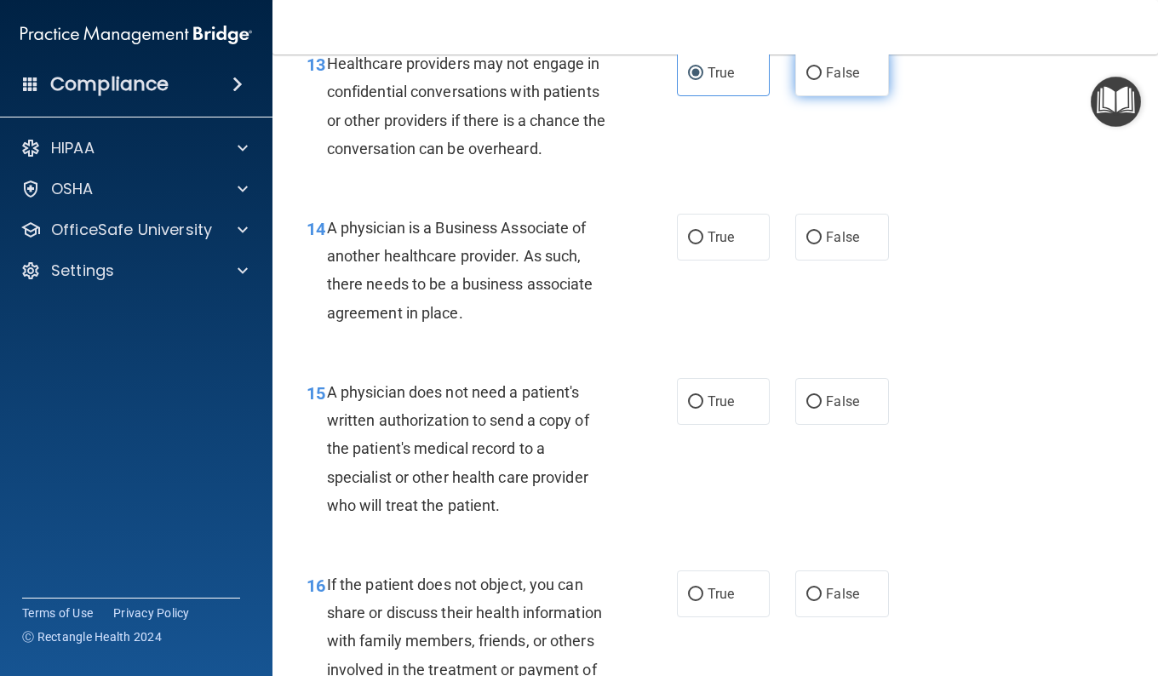
click at [822, 80] on input "False" at bounding box center [813, 73] width 15 height 13
radio input "true"
radio input "false"
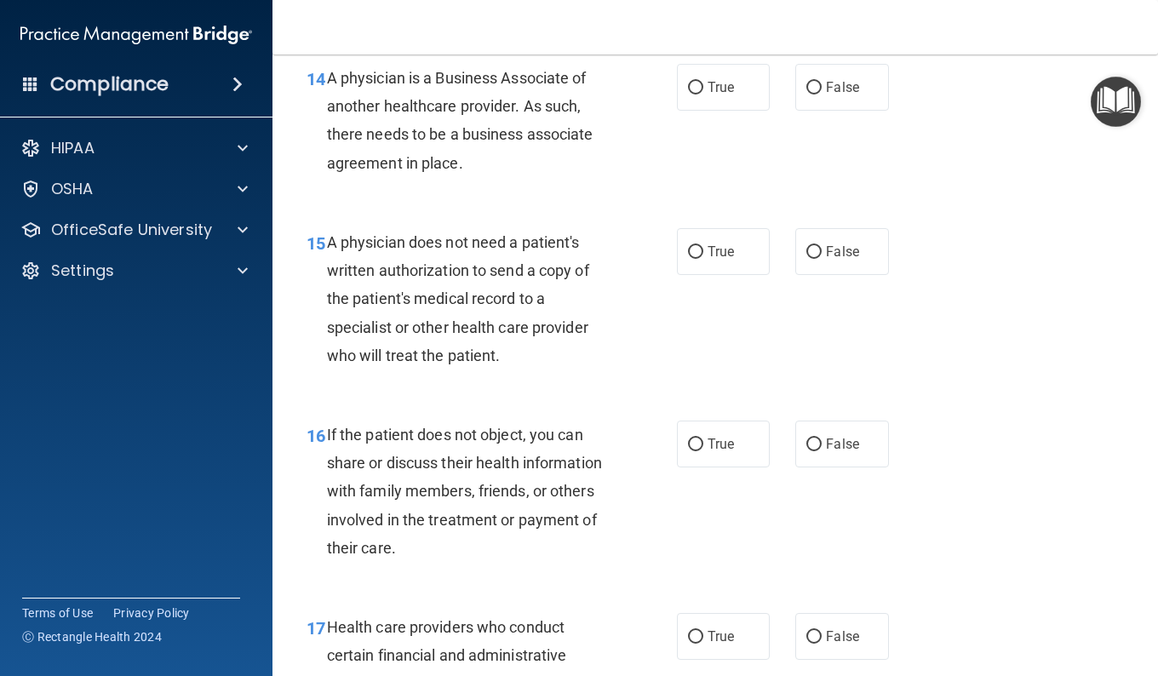
scroll to position [2238, 0]
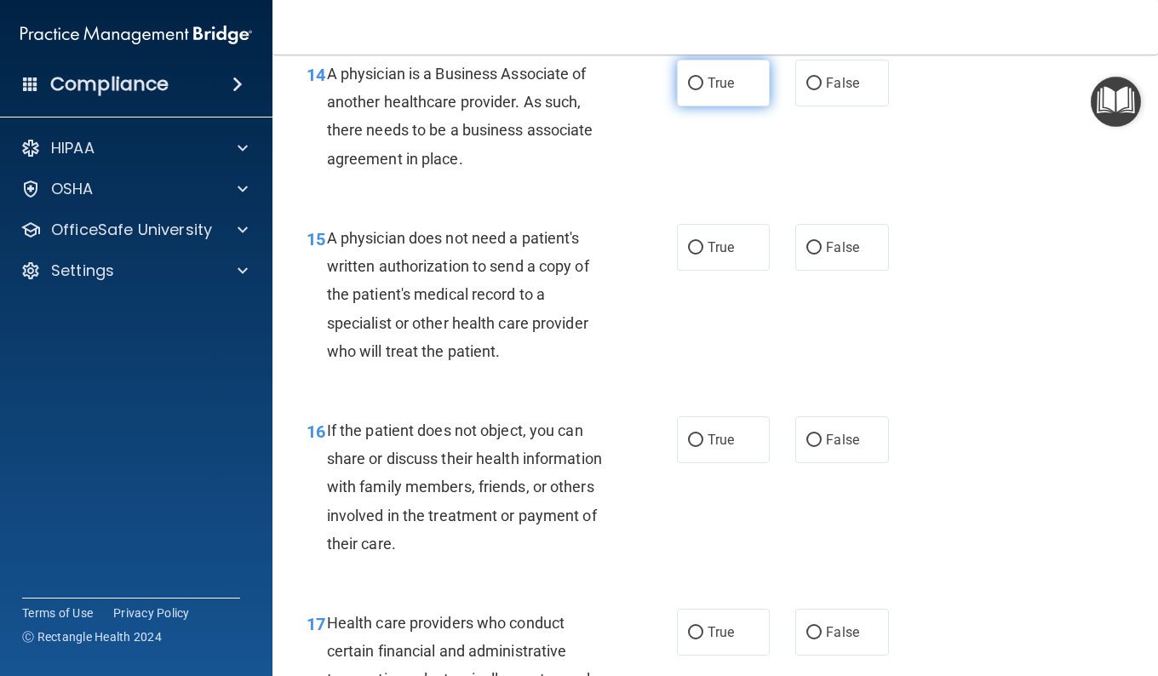
click at [712, 91] on span "True" at bounding box center [720, 83] width 26 height 16
click at [703, 90] on input "True" at bounding box center [695, 83] width 15 height 13
radio input "true"
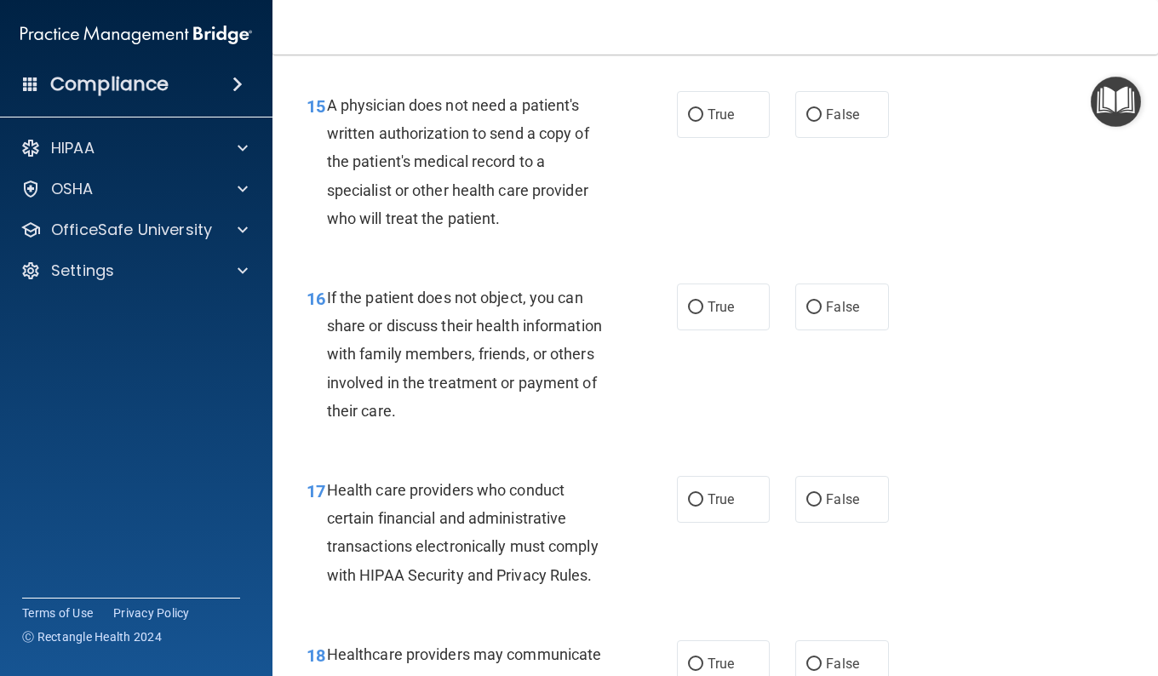
scroll to position [2369, 0]
click at [690, 140] on label "True" at bounding box center [723, 116] width 93 height 47
click at [690, 123] on input "True" at bounding box center [695, 117] width 15 height 13
radio input "true"
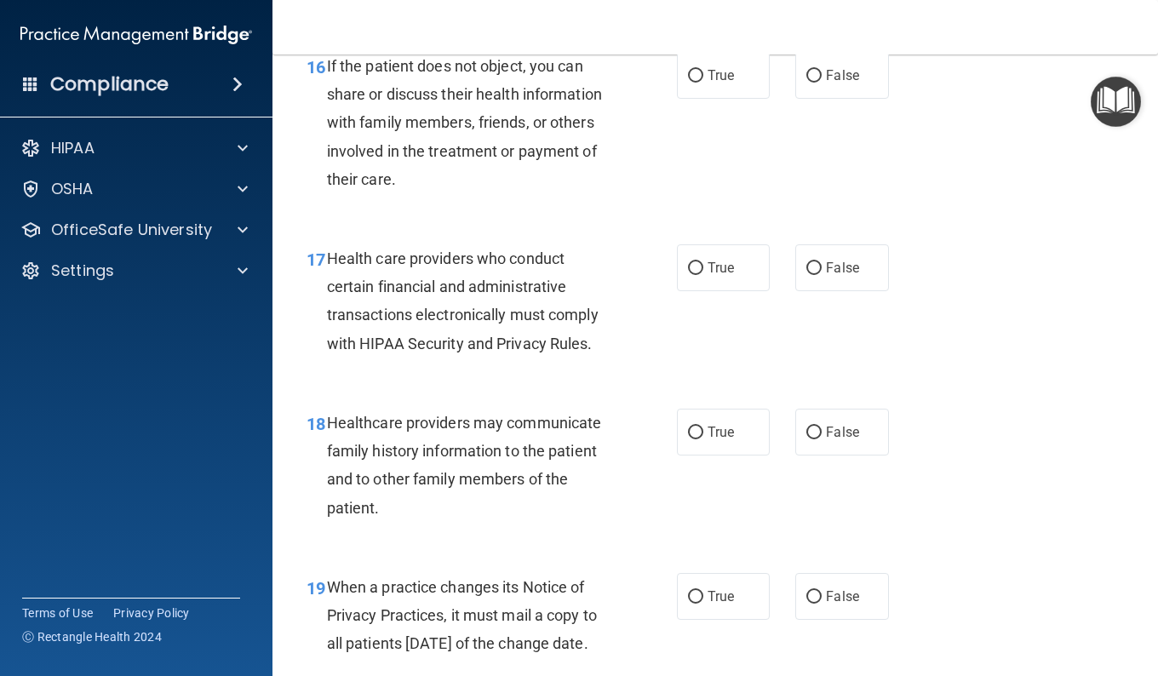
scroll to position [2604, 0]
click at [694, 97] on label "True" at bounding box center [723, 73] width 93 height 47
click at [694, 81] on input "True" at bounding box center [695, 74] width 15 height 13
radio input "true"
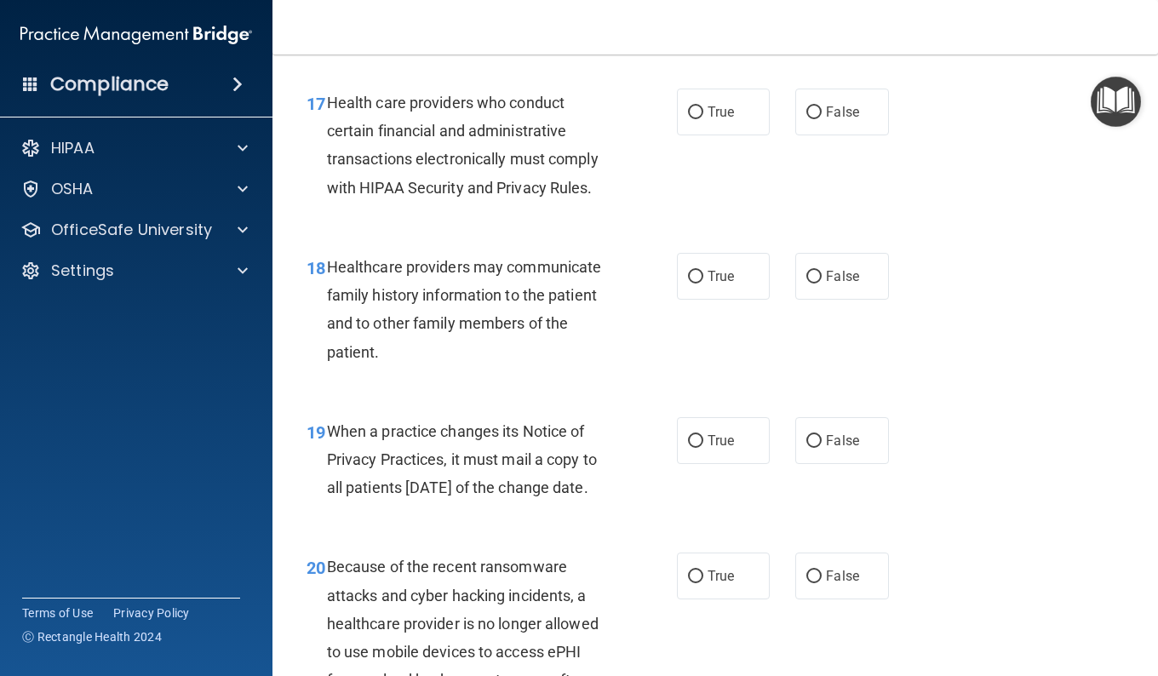
scroll to position [2759, 0]
click at [706, 135] on label "True" at bounding box center [723, 111] width 93 height 47
click at [703, 118] on input "True" at bounding box center [695, 112] width 15 height 13
radio input "true"
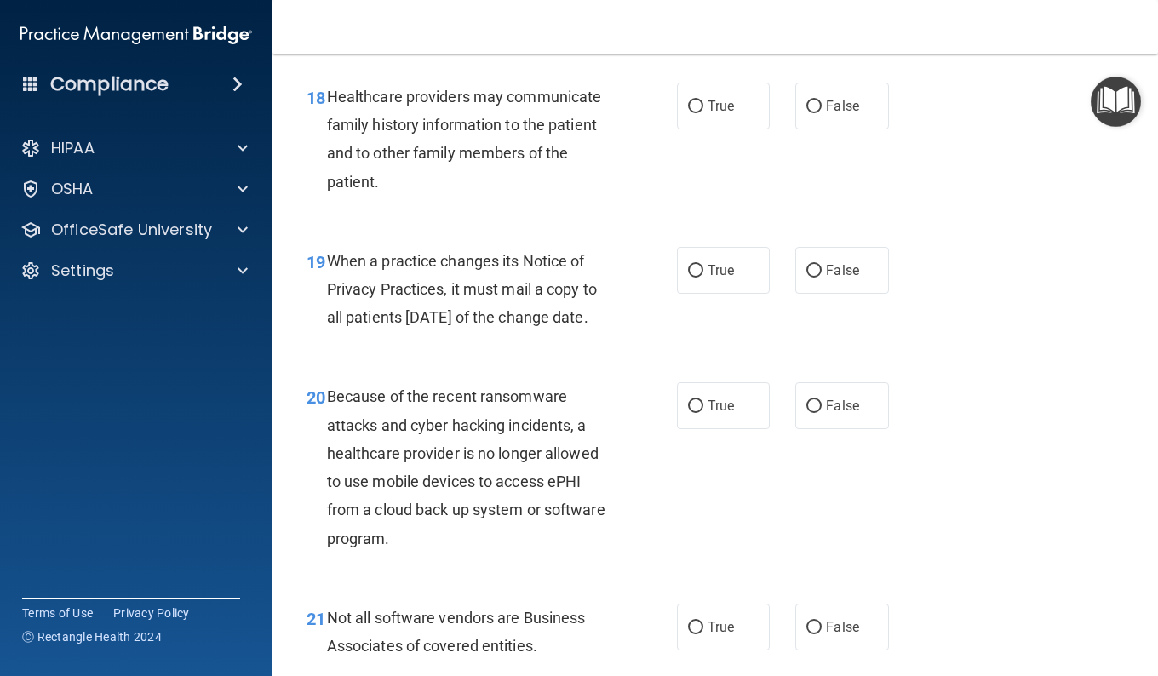
scroll to position [2928, 0]
click at [678, 130] on label "True" at bounding box center [723, 106] width 93 height 47
click at [688, 114] on input "True" at bounding box center [695, 107] width 15 height 13
radio input "true"
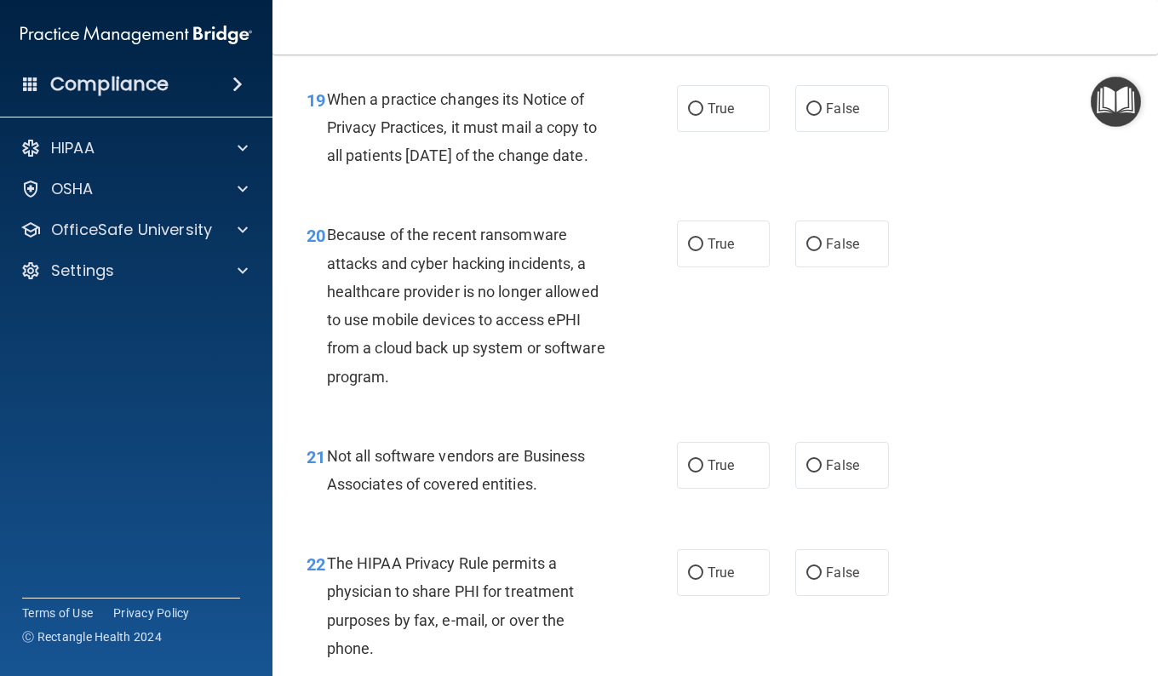
scroll to position [3095, 0]
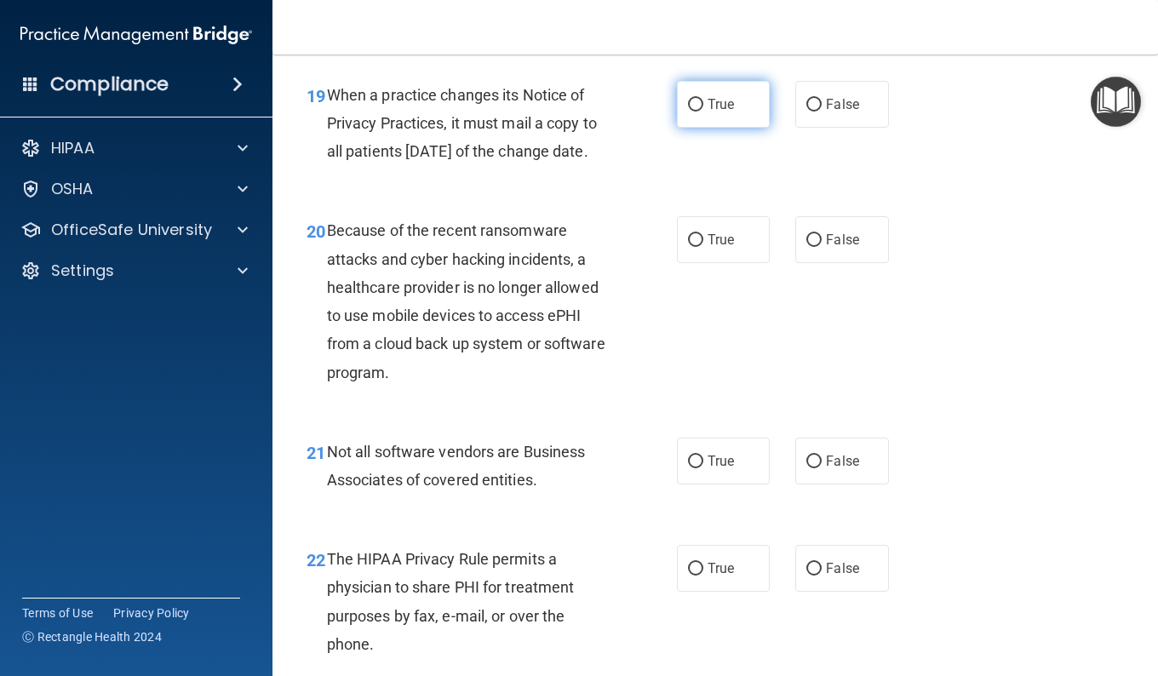
click at [734, 128] on label "True" at bounding box center [723, 104] width 93 height 47
click at [703, 112] on input "True" at bounding box center [695, 105] width 15 height 13
radio input "true"
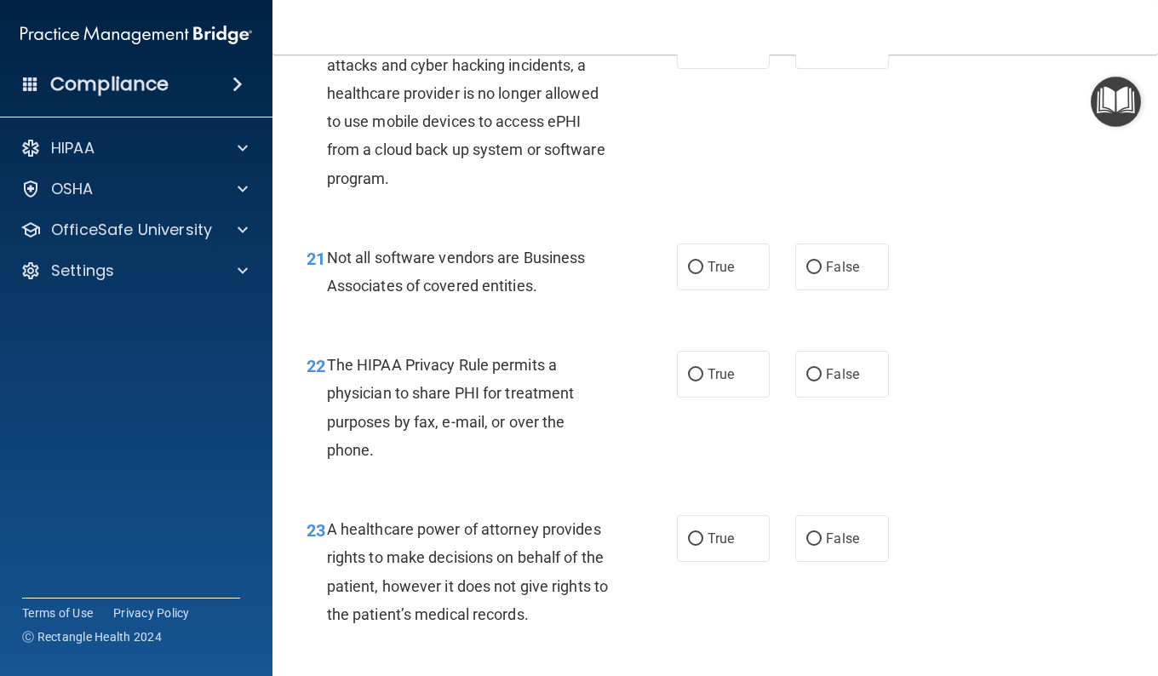
scroll to position [3290, 0]
click at [806, 51] on input "False" at bounding box center [813, 44] width 15 height 13
radio input "true"
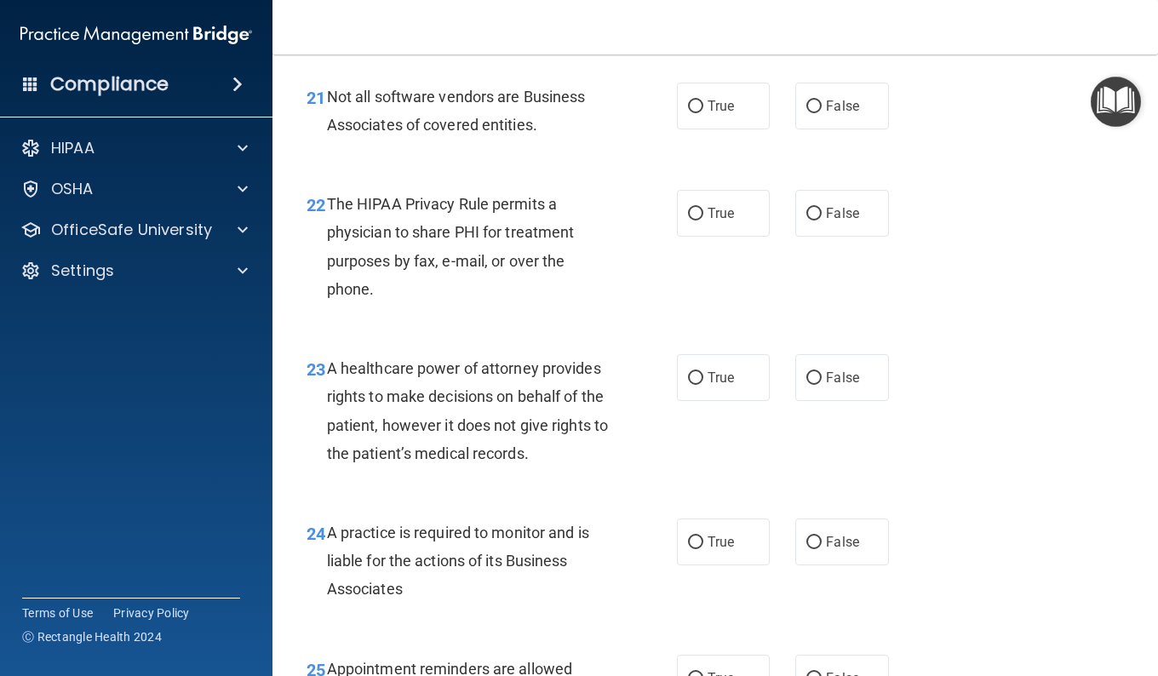
scroll to position [3454, 0]
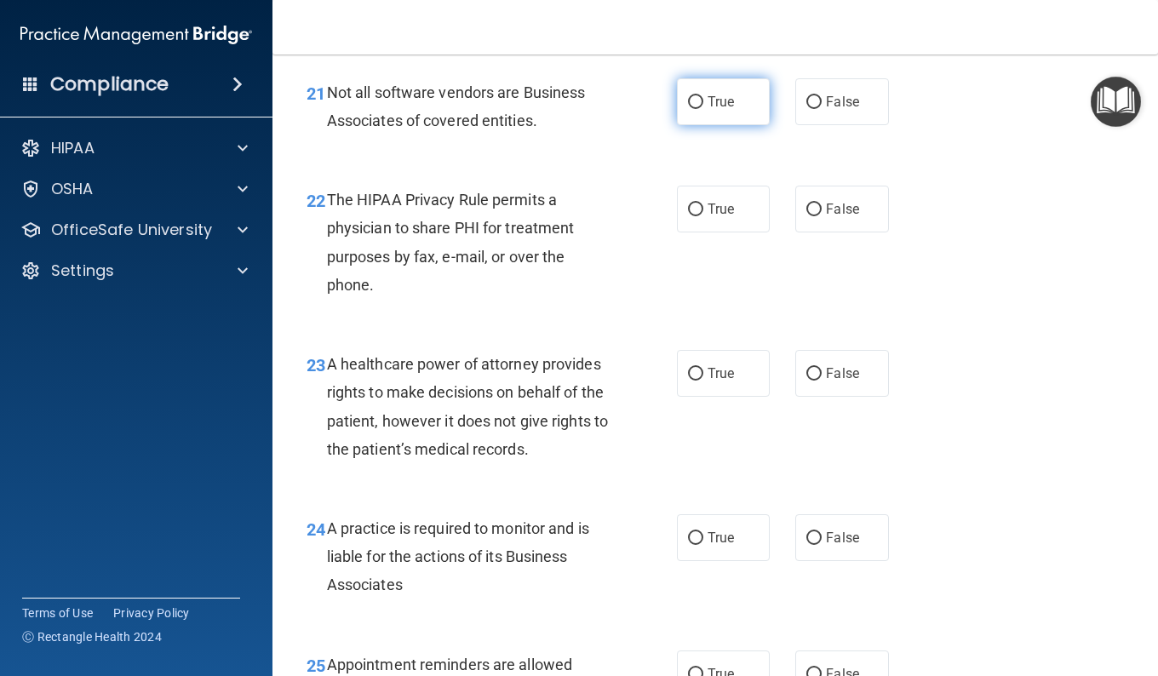
click at [745, 125] on label "True" at bounding box center [723, 101] width 93 height 47
click at [703, 109] on input "True" at bounding box center [695, 102] width 15 height 13
radio input "true"
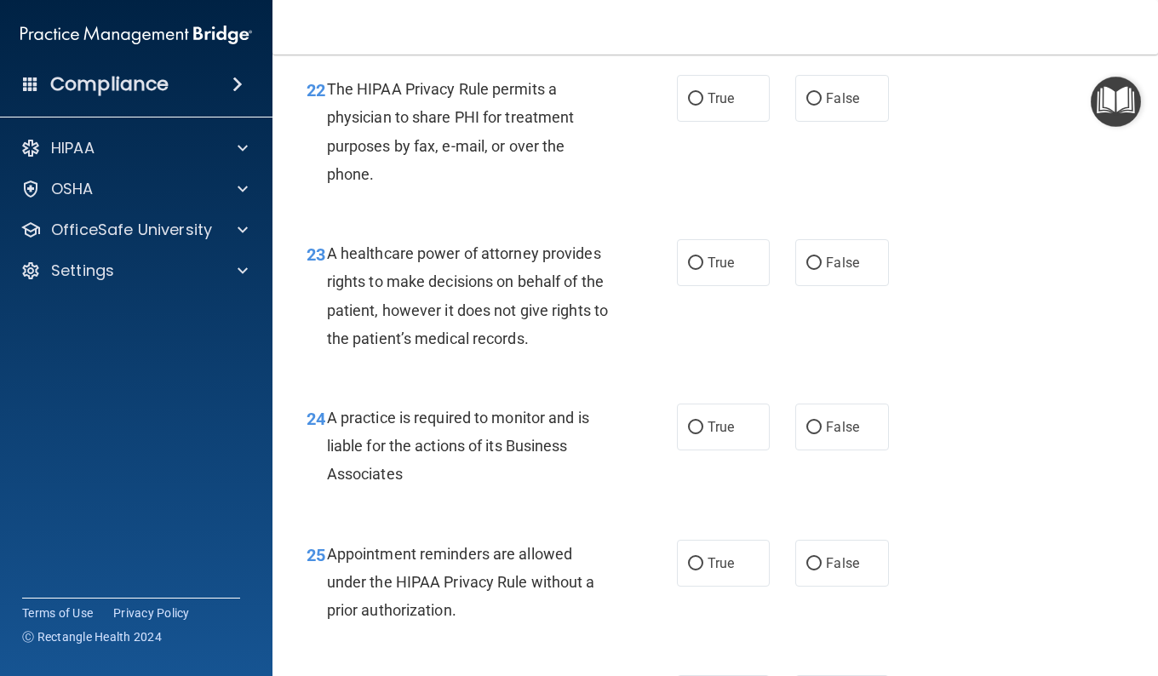
scroll to position [3571, 0]
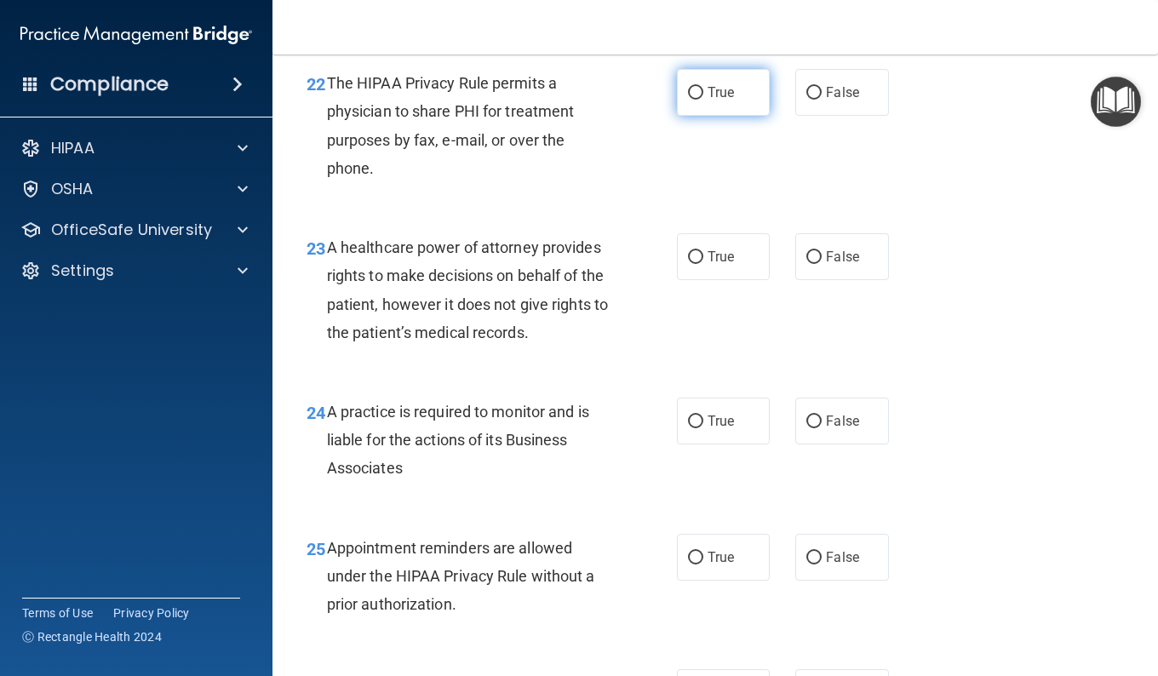
click at [710, 100] on span "True" at bounding box center [720, 92] width 26 height 16
click at [703, 100] on input "True" at bounding box center [695, 93] width 15 height 13
radio input "true"
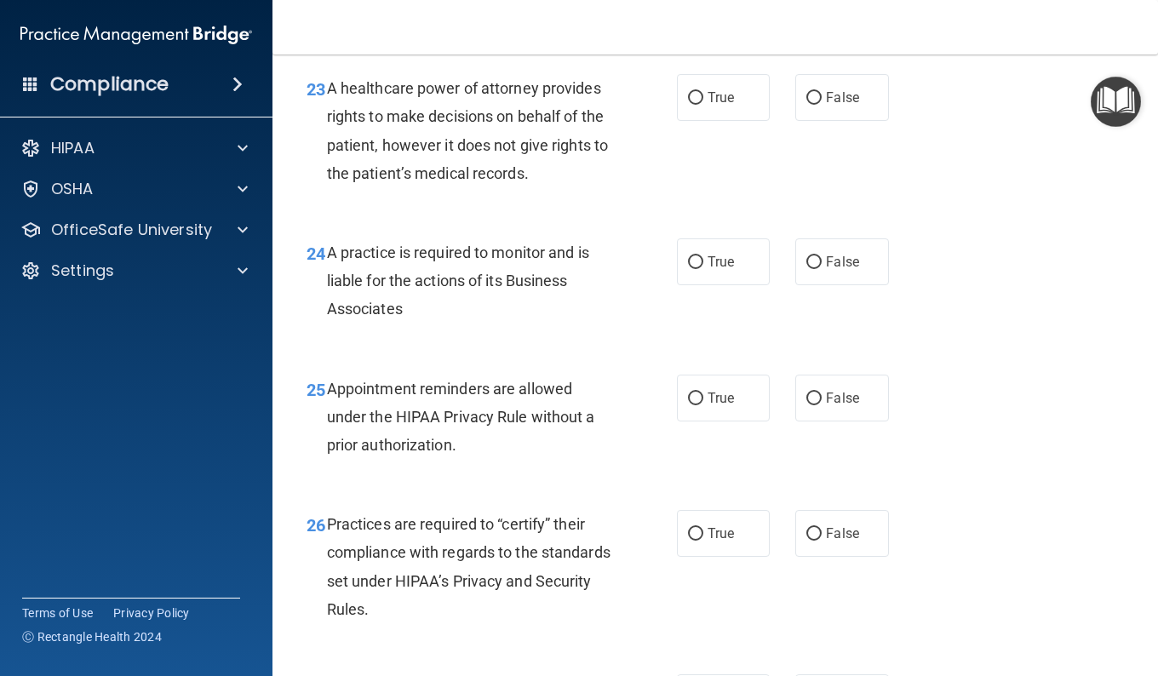
scroll to position [3746, 0]
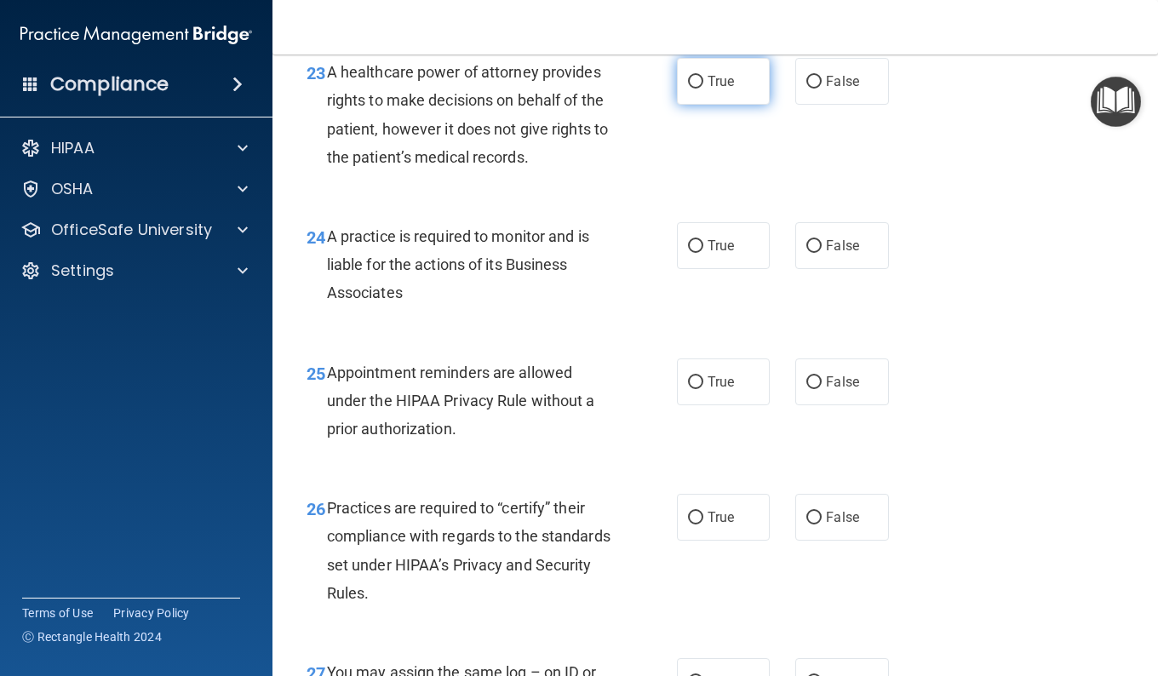
click at [716, 89] on span "True" at bounding box center [720, 81] width 26 height 16
click at [703, 89] on input "True" at bounding box center [695, 82] width 15 height 13
radio input "true"
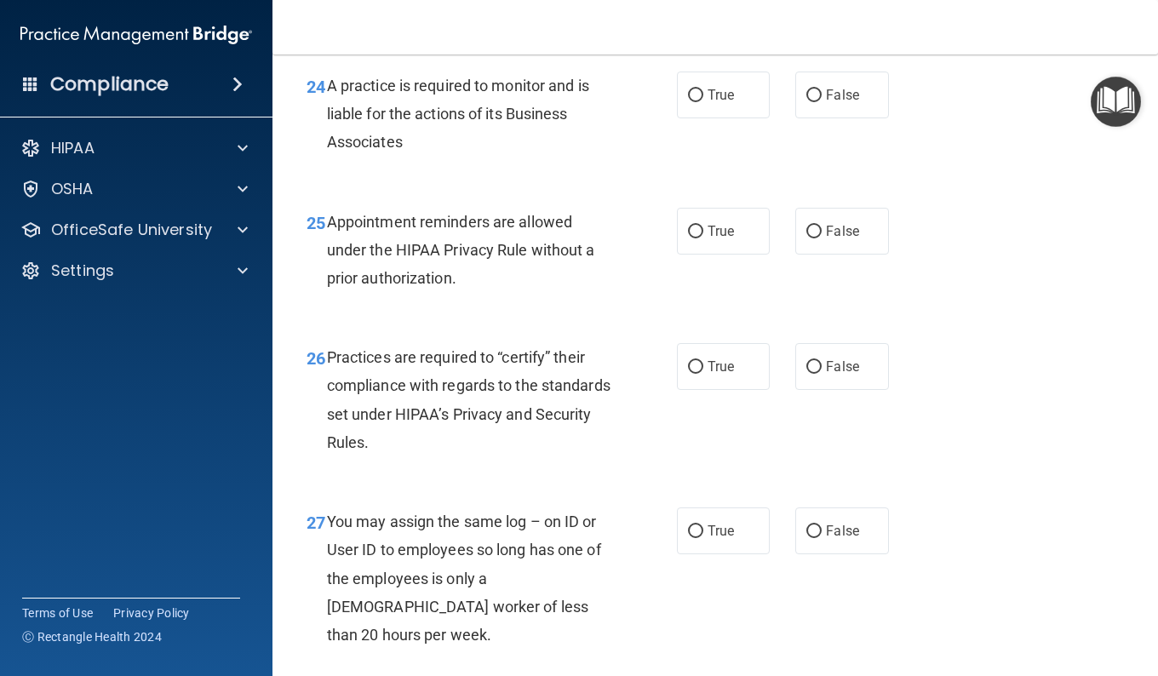
scroll to position [3896, 0]
click at [685, 119] on label "True" at bounding box center [723, 95] width 93 height 47
click at [688, 103] on input "True" at bounding box center [695, 96] width 15 height 13
radio input "true"
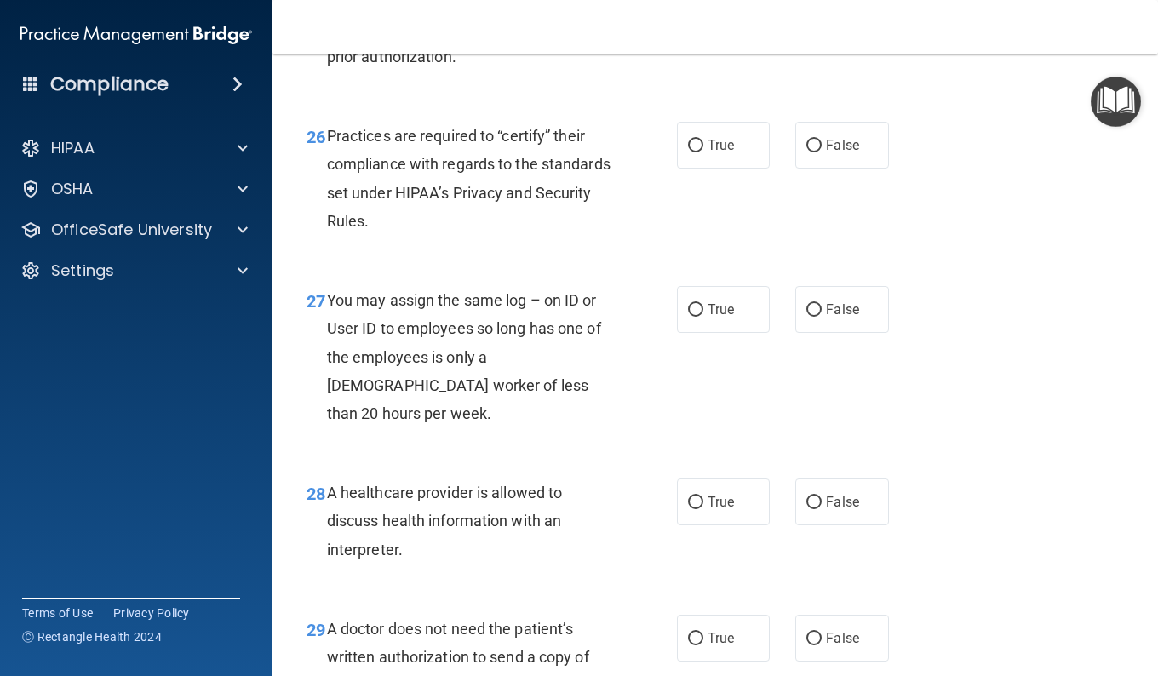
scroll to position [4119, 0]
click at [682, 32] on label "True" at bounding box center [723, 9] width 93 height 47
click at [688, 16] on input "True" at bounding box center [695, 9] width 15 height 13
radio input "true"
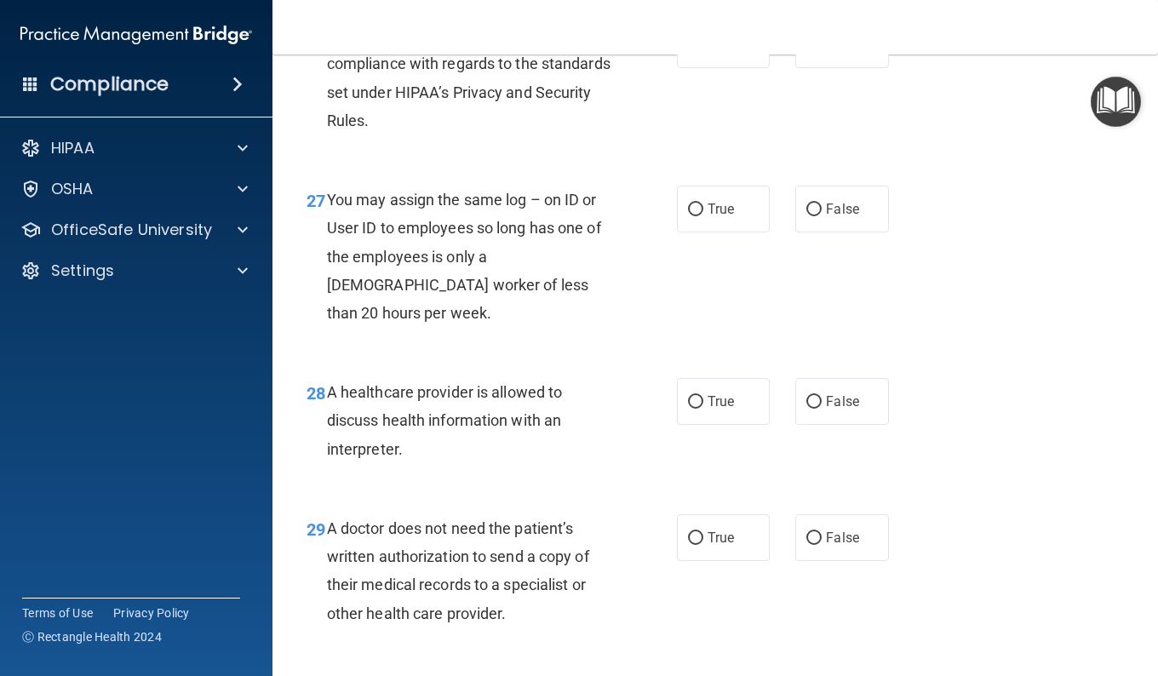
scroll to position [4221, 0]
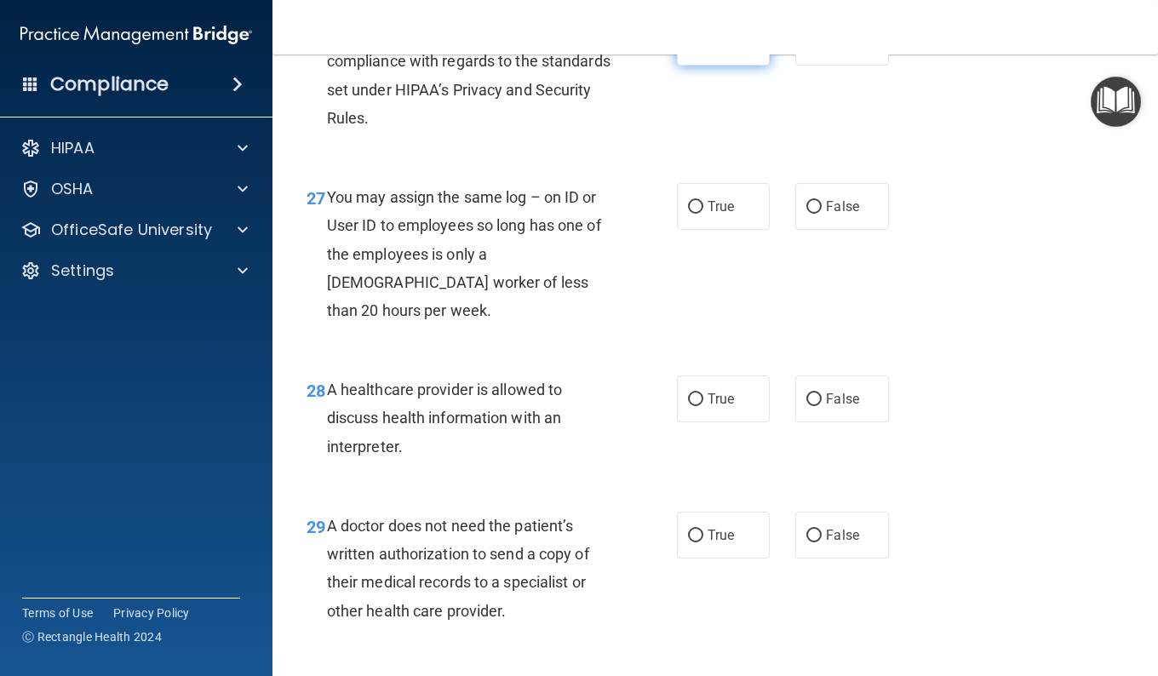
click at [712, 50] on span "True" at bounding box center [720, 42] width 26 height 16
click at [703, 49] on input "True" at bounding box center [695, 43] width 15 height 13
radio input "true"
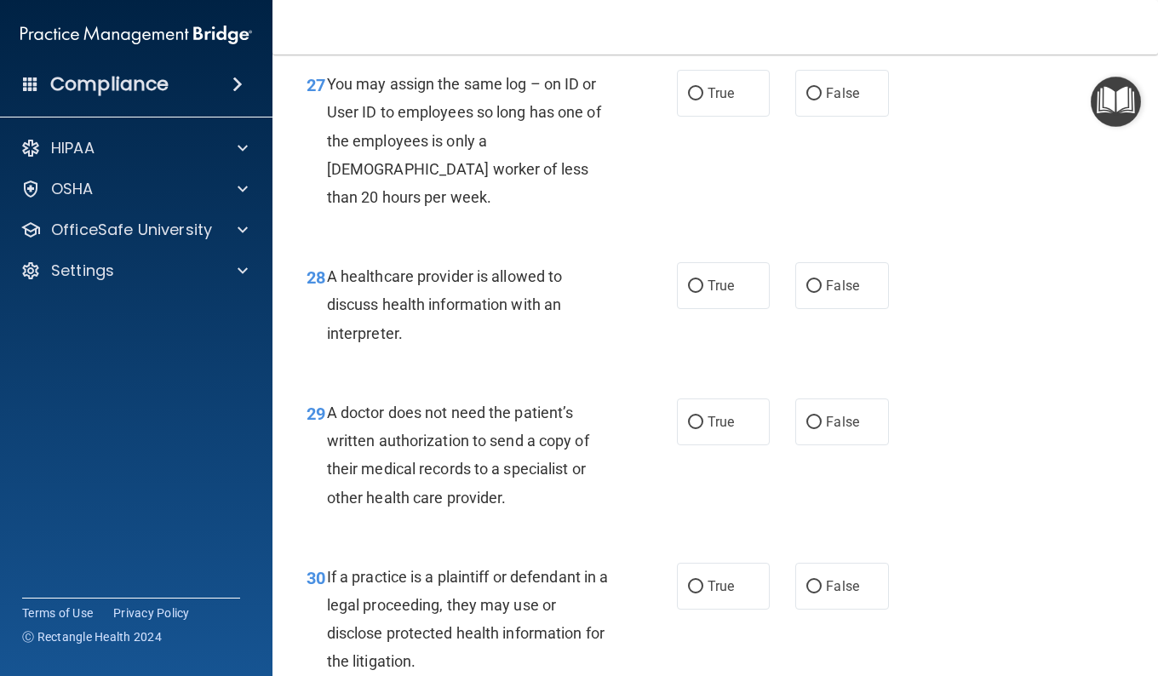
scroll to position [4335, 0]
click at [802, 116] on label "False" at bounding box center [841, 92] width 93 height 47
click at [806, 100] on input "False" at bounding box center [813, 93] width 15 height 13
radio input "true"
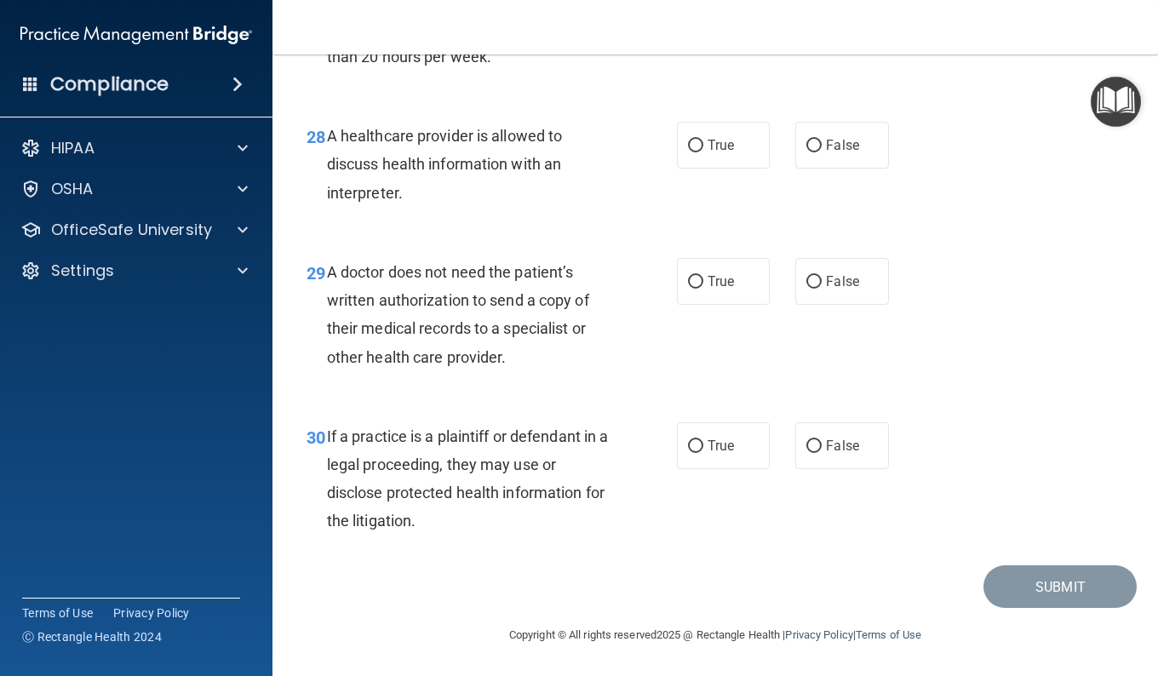
scroll to position [4525, 0]
click at [711, 153] on span "True" at bounding box center [720, 145] width 26 height 16
click at [703, 152] on input "True" at bounding box center [695, 146] width 15 height 13
radio input "true"
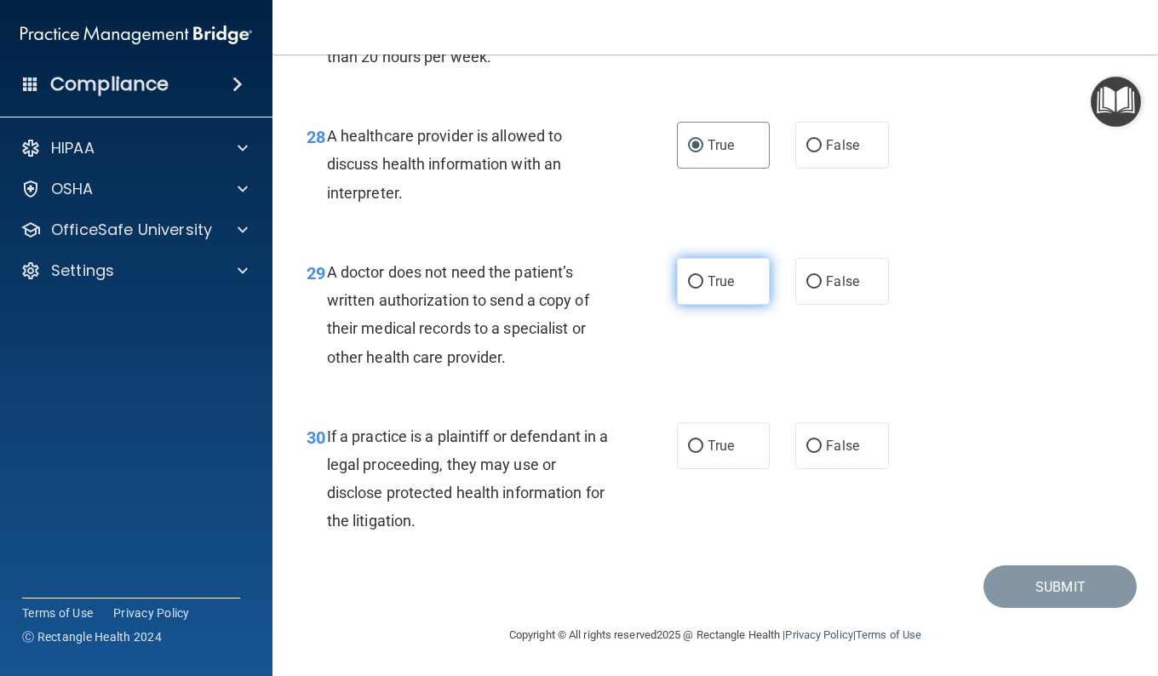
click at [707, 274] on span "True" at bounding box center [720, 281] width 26 height 16
click at [703, 276] on input "True" at bounding box center [695, 282] width 15 height 13
radio input "true"
click at [709, 427] on label "True" at bounding box center [723, 445] width 93 height 47
click at [703, 440] on input "True" at bounding box center [695, 446] width 15 height 13
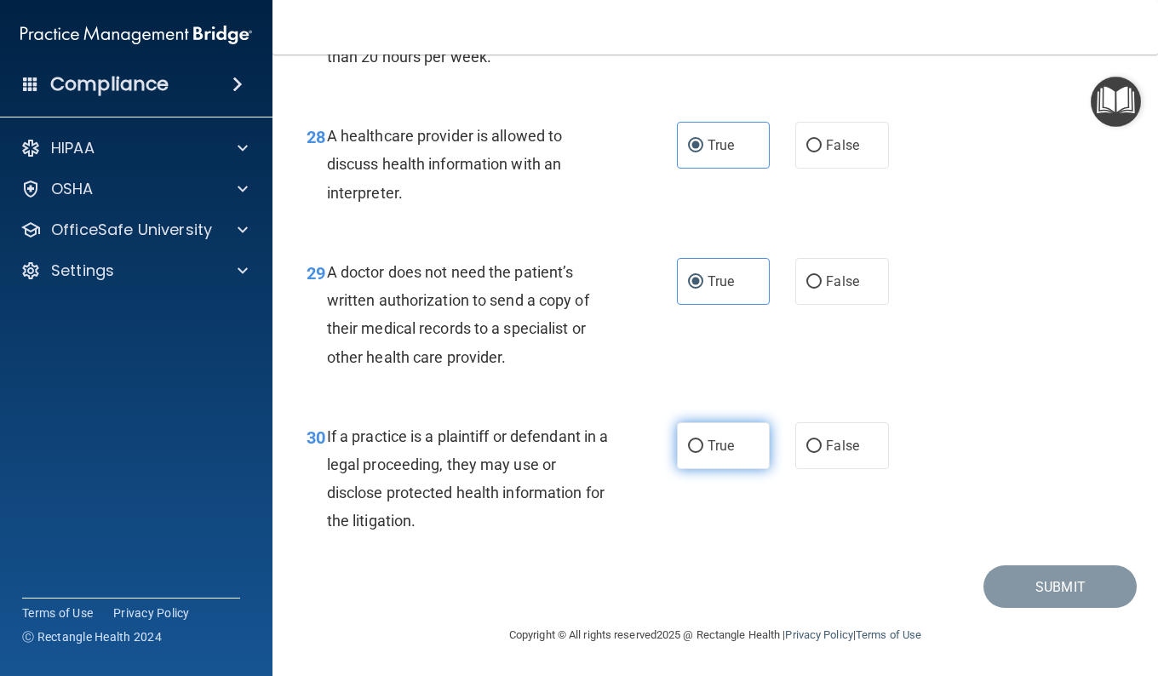
radio input "true"
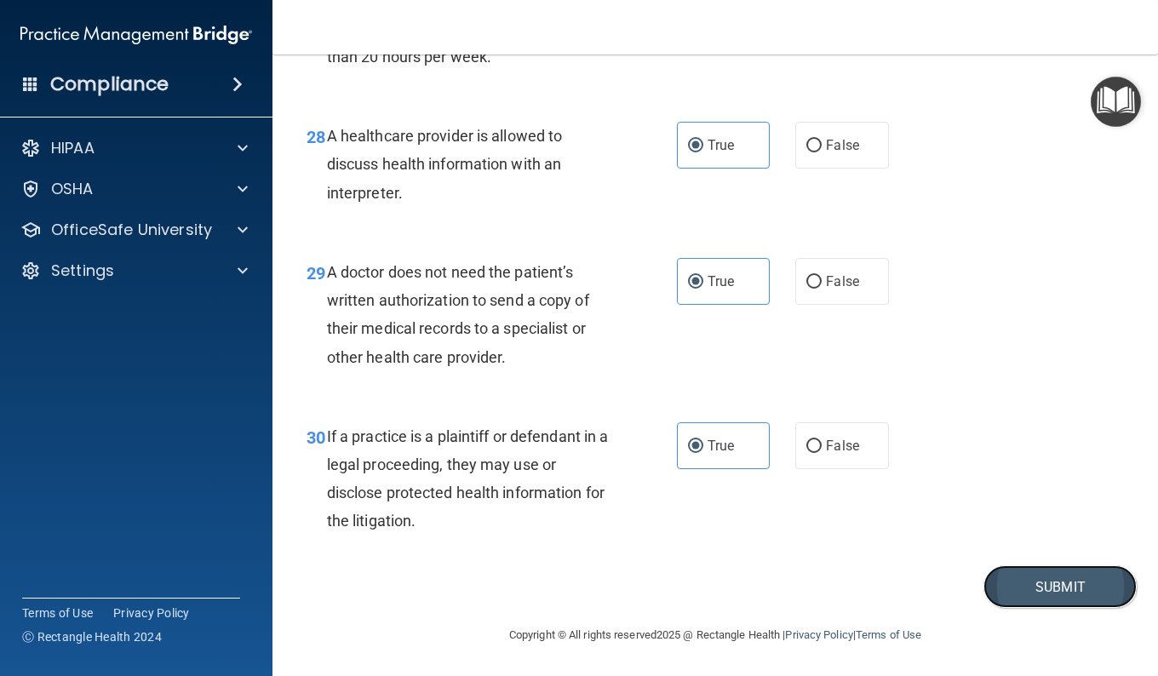
click at [993, 566] on button "Submit" at bounding box center [1059, 586] width 153 height 43
click at [994, 583] on button "Submit" at bounding box center [1059, 586] width 153 height 43
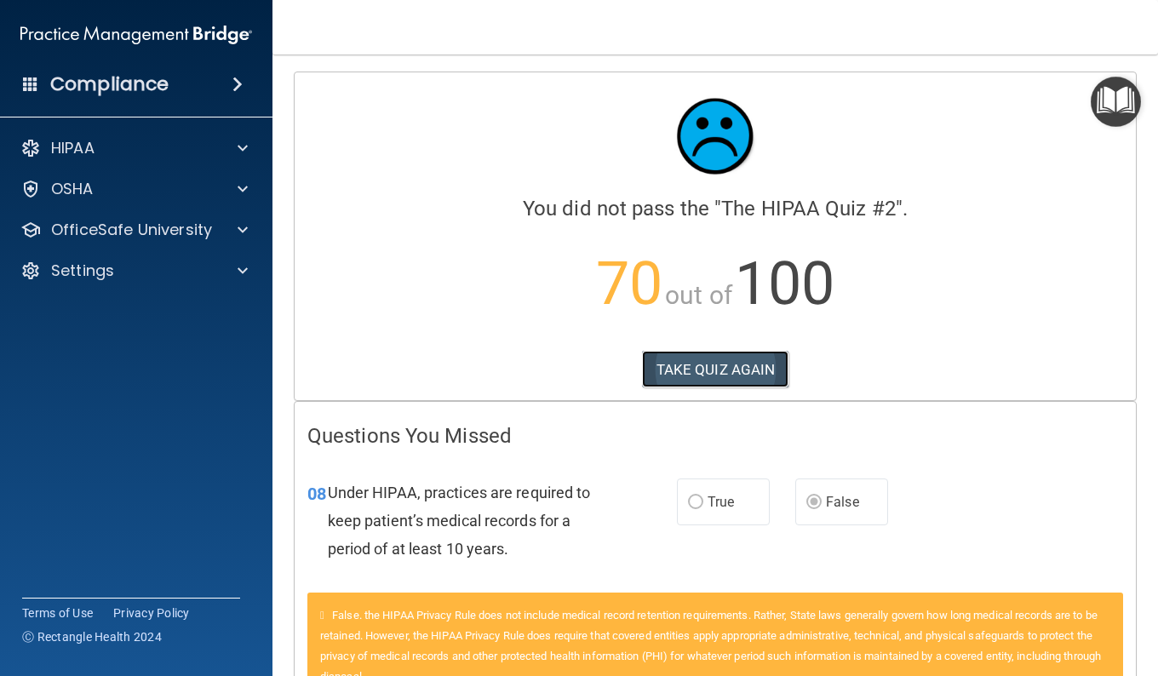
click at [730, 363] on button "TAKE QUIZ AGAIN" at bounding box center [715, 369] width 147 height 37
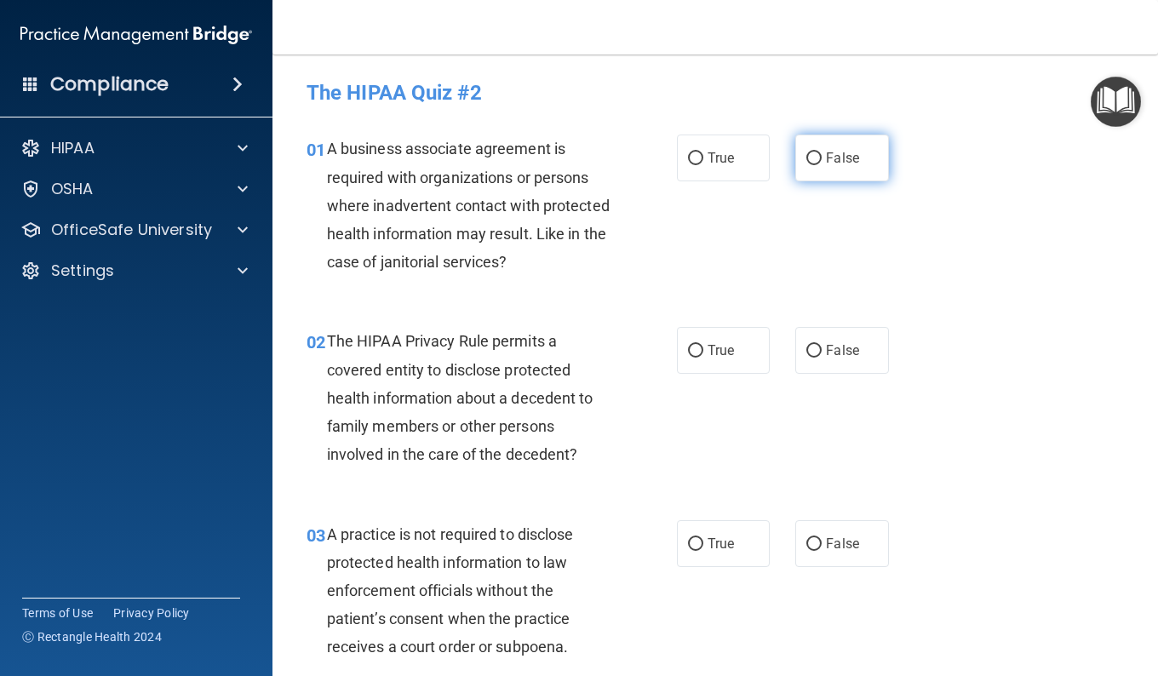
click at [817, 163] on label "False" at bounding box center [841, 158] width 93 height 47
click at [817, 163] on input "False" at bounding box center [813, 158] width 15 height 13
radio input "true"
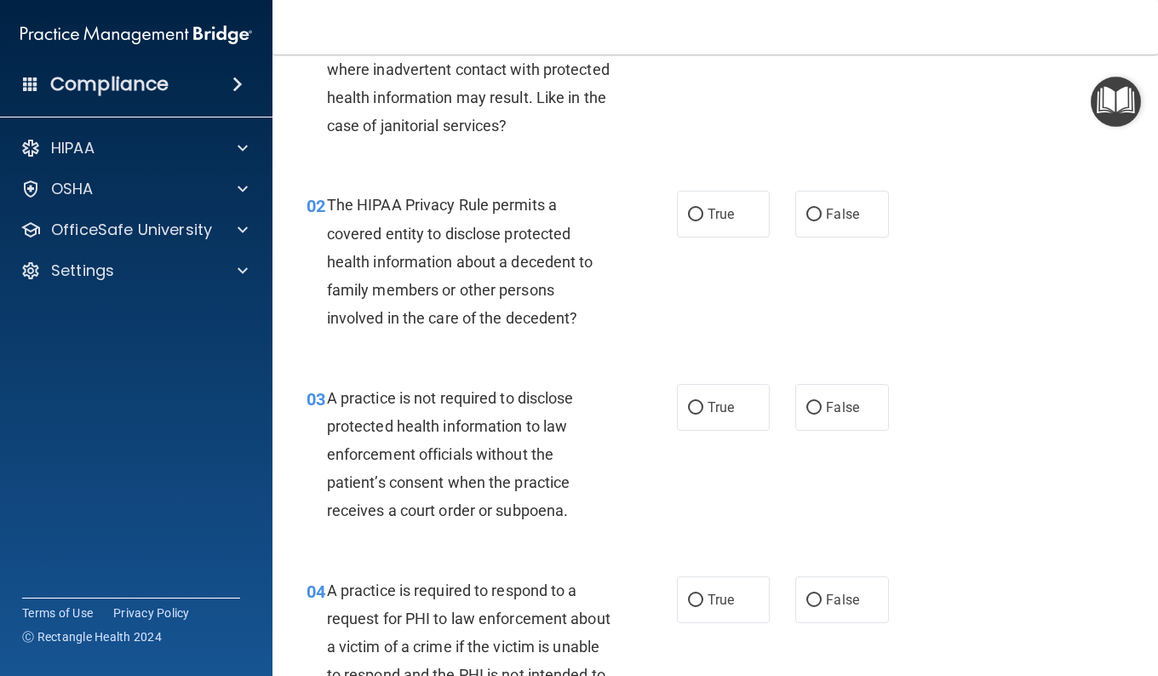
scroll to position [145, 0]
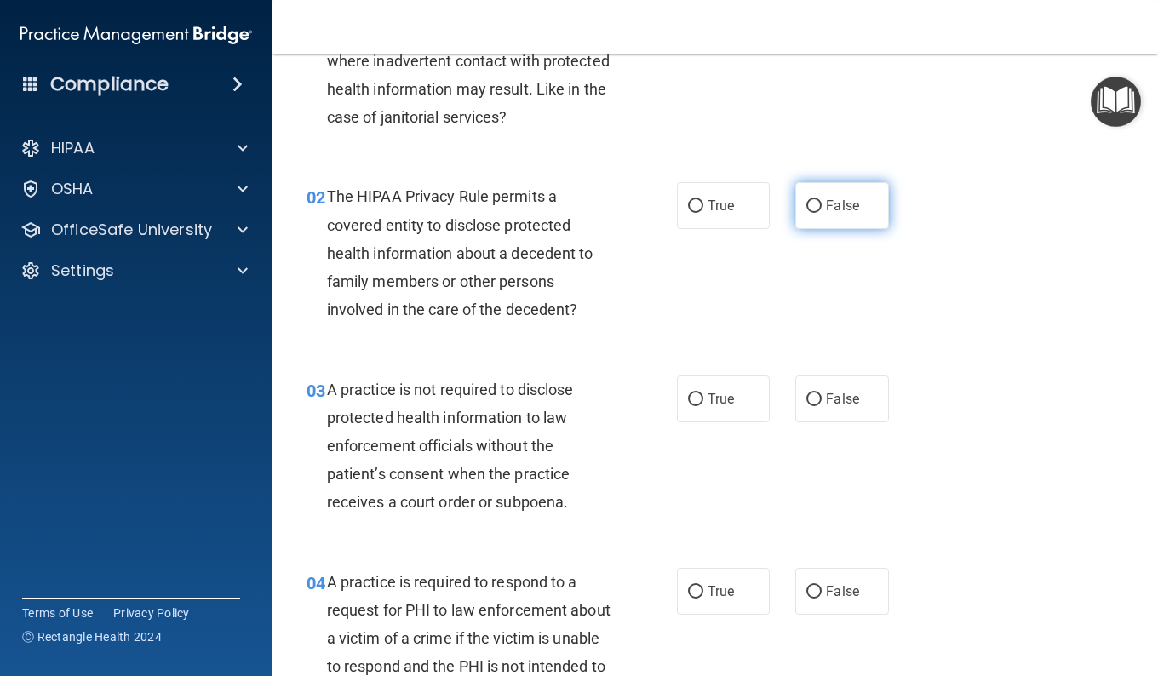
click at [845, 202] on span "False" at bounding box center [842, 206] width 33 height 16
click at [822, 202] on input "False" at bounding box center [813, 206] width 15 height 13
radio input "true"
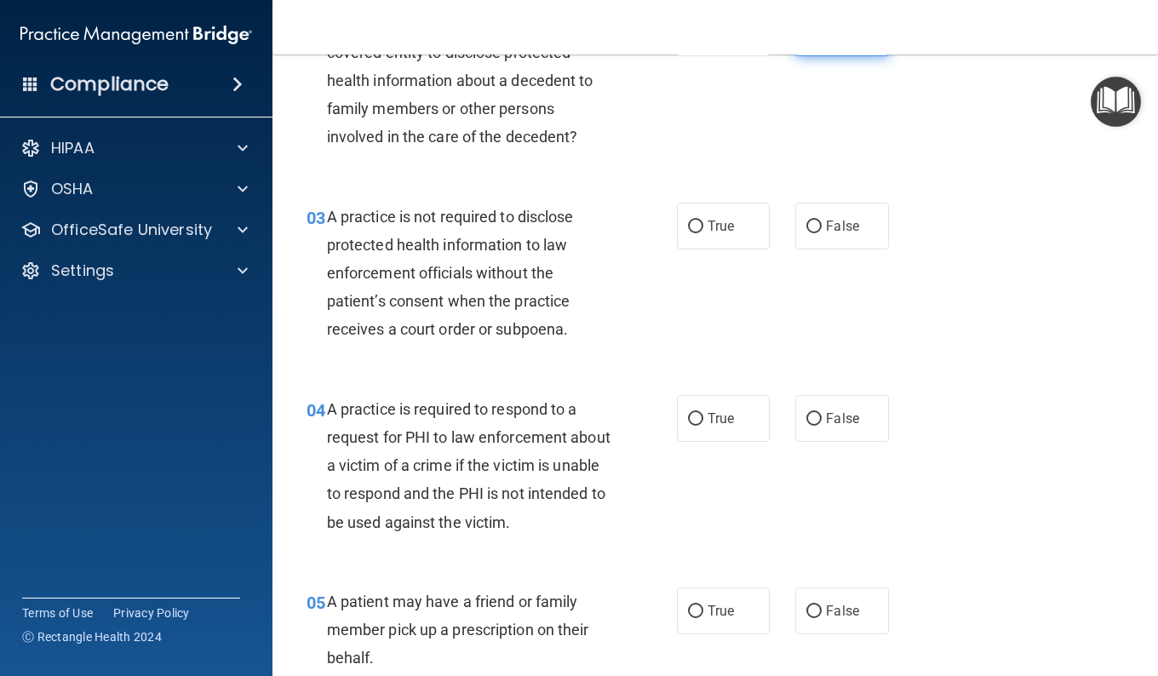
scroll to position [362, 0]
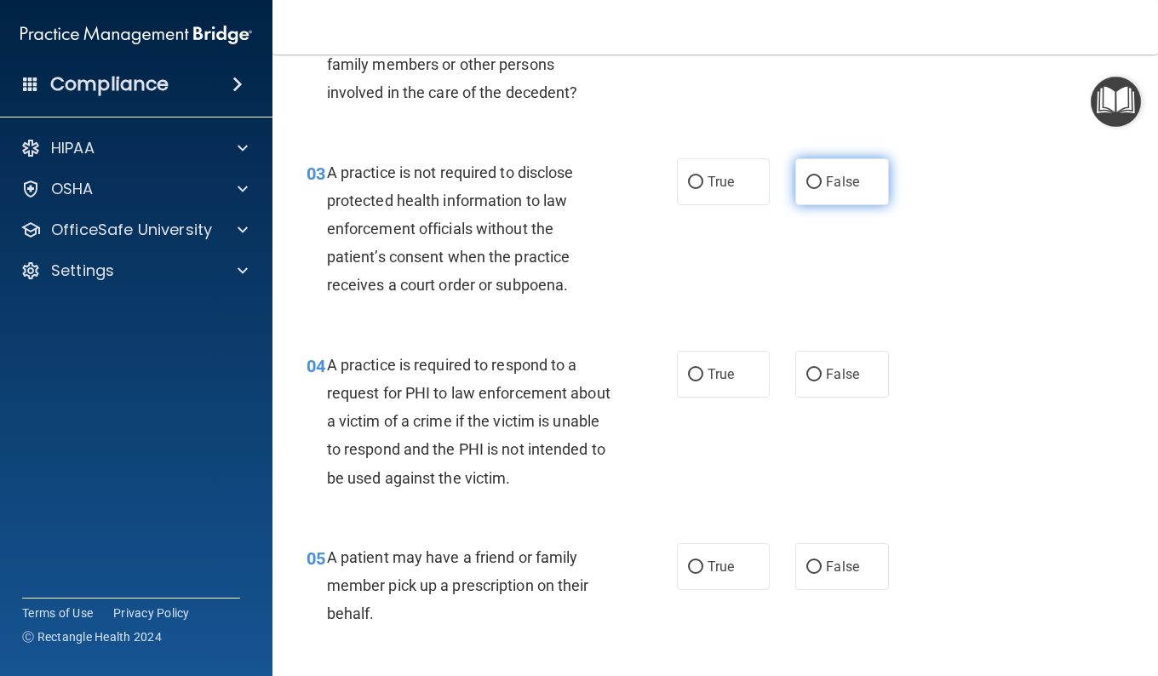
click at [815, 173] on label "False" at bounding box center [841, 181] width 93 height 47
click at [815, 176] on input "False" at bounding box center [813, 182] width 15 height 13
radio input "true"
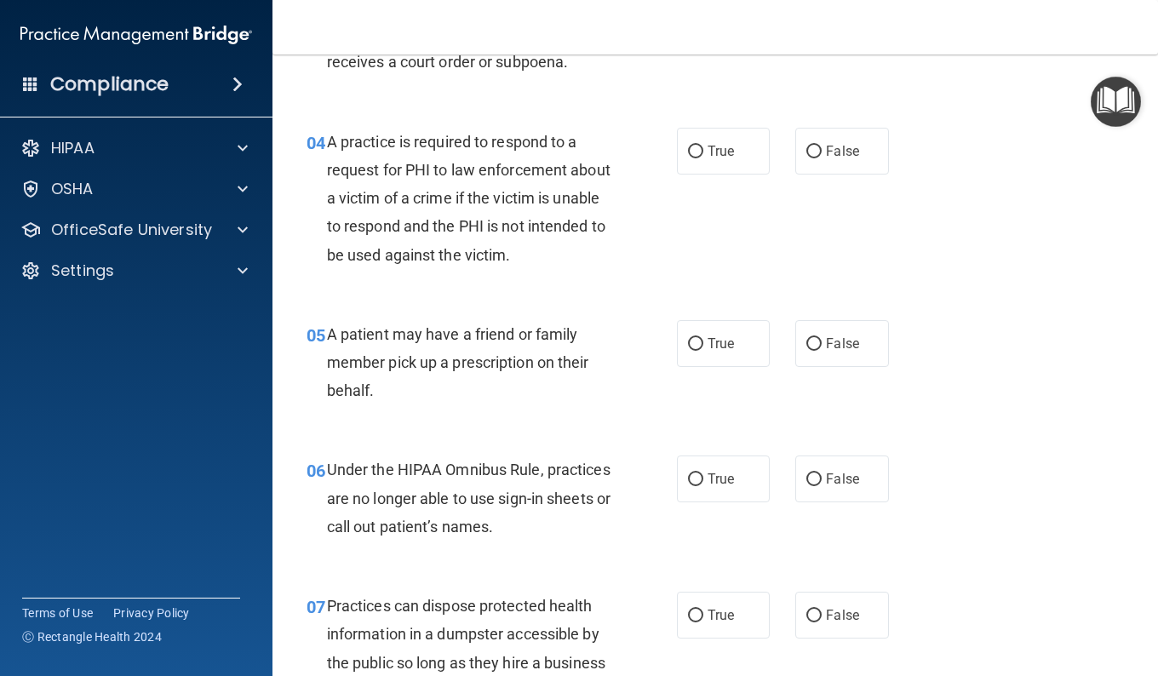
scroll to position [586, 0]
click at [713, 157] on span "True" at bounding box center [720, 150] width 26 height 16
click at [703, 157] on input "True" at bounding box center [695, 151] width 15 height 13
radio input "true"
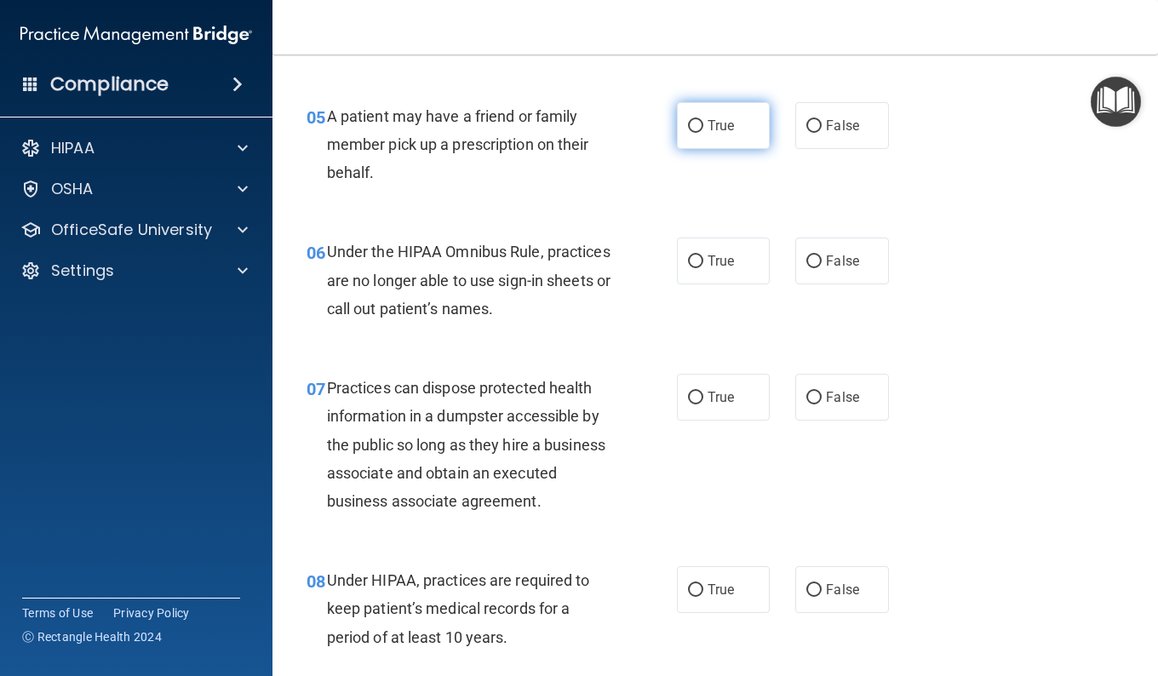
click at [698, 115] on label "True" at bounding box center [723, 125] width 93 height 47
click at [698, 120] on input "True" at bounding box center [695, 126] width 15 height 13
radio input "true"
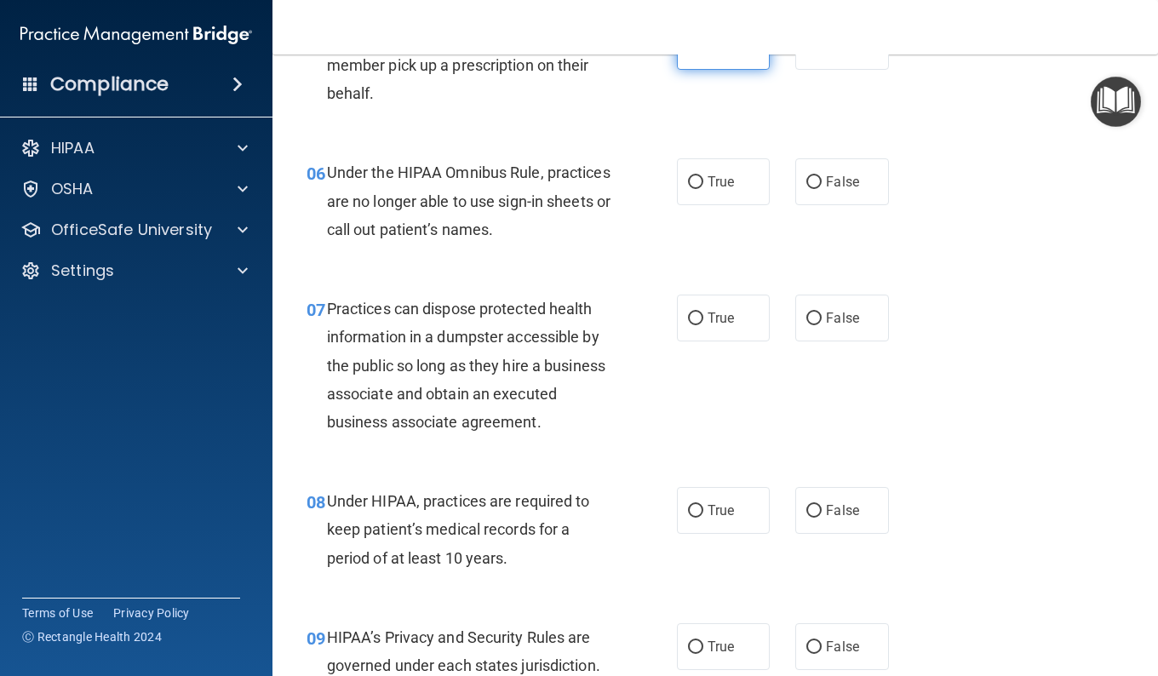
scroll to position [909, 0]
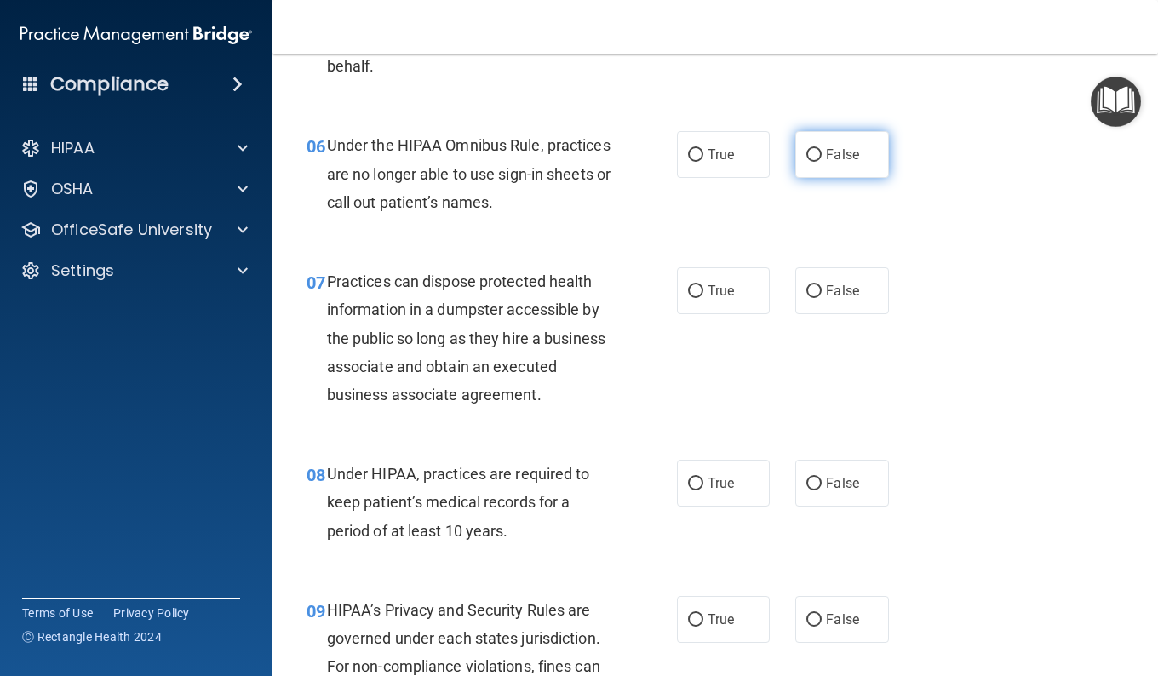
click at [806, 159] on input "False" at bounding box center [813, 155] width 15 height 13
radio input "true"
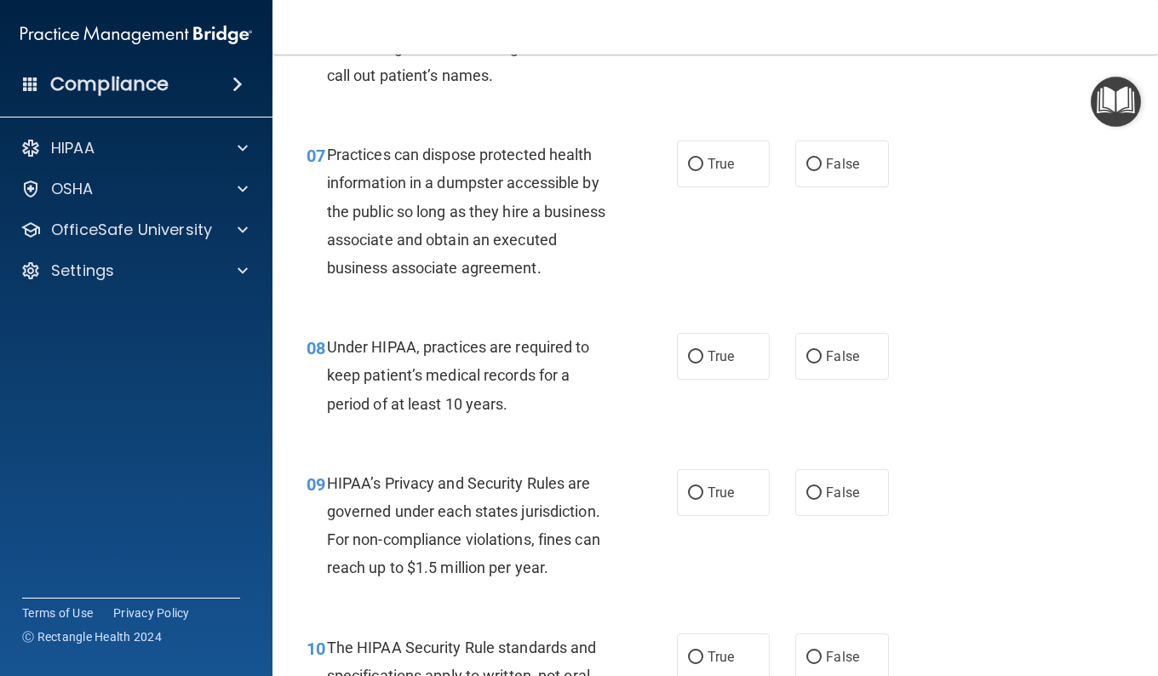
scroll to position [1039, 0]
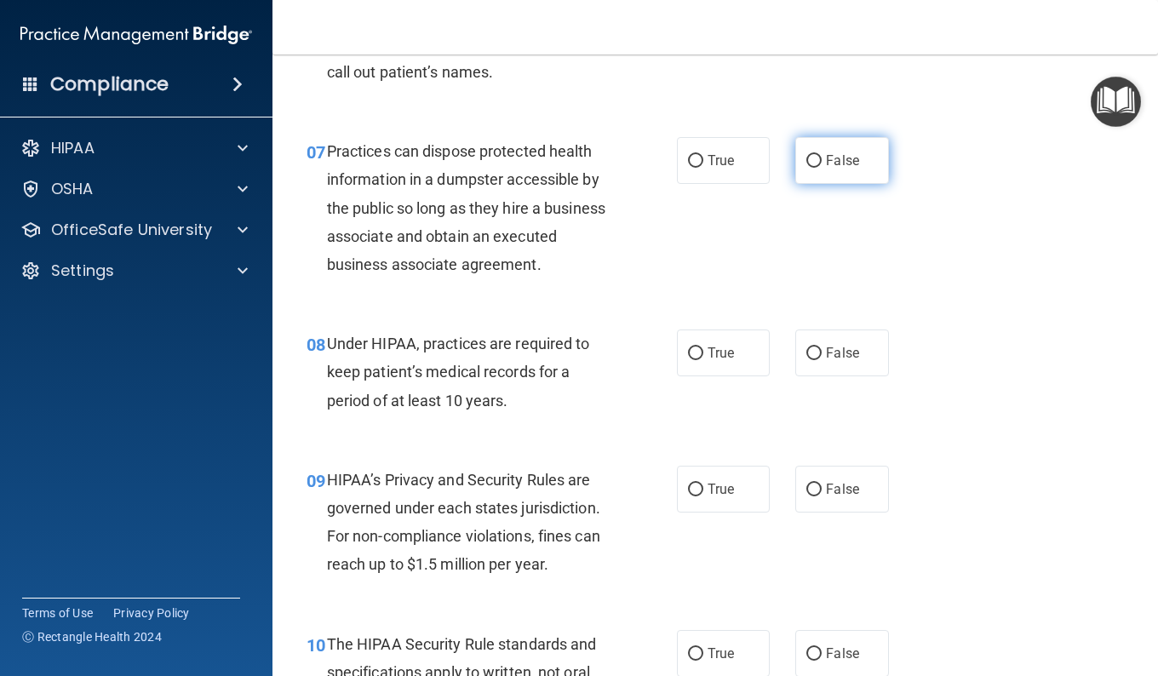
click at [796, 162] on label "False" at bounding box center [841, 160] width 93 height 47
click at [806, 162] on input "False" at bounding box center [813, 161] width 15 height 13
radio input "true"
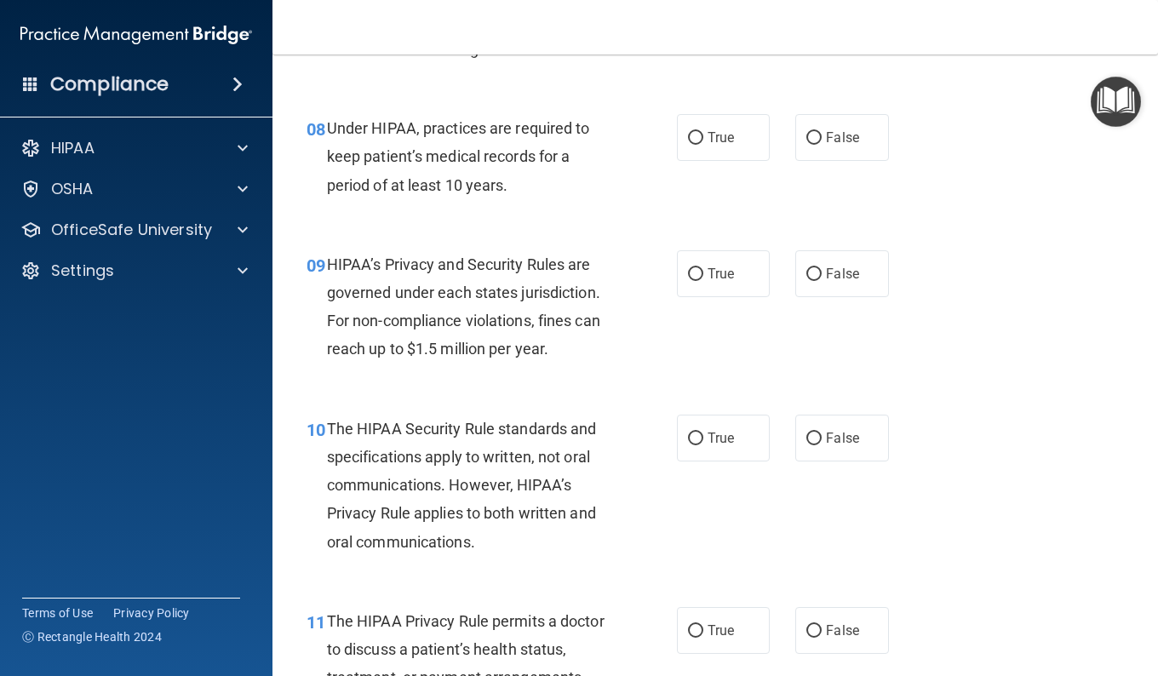
scroll to position [1255, 0]
click at [795, 161] on label "False" at bounding box center [841, 137] width 93 height 47
click at [806, 145] on input "False" at bounding box center [813, 138] width 15 height 13
radio input "true"
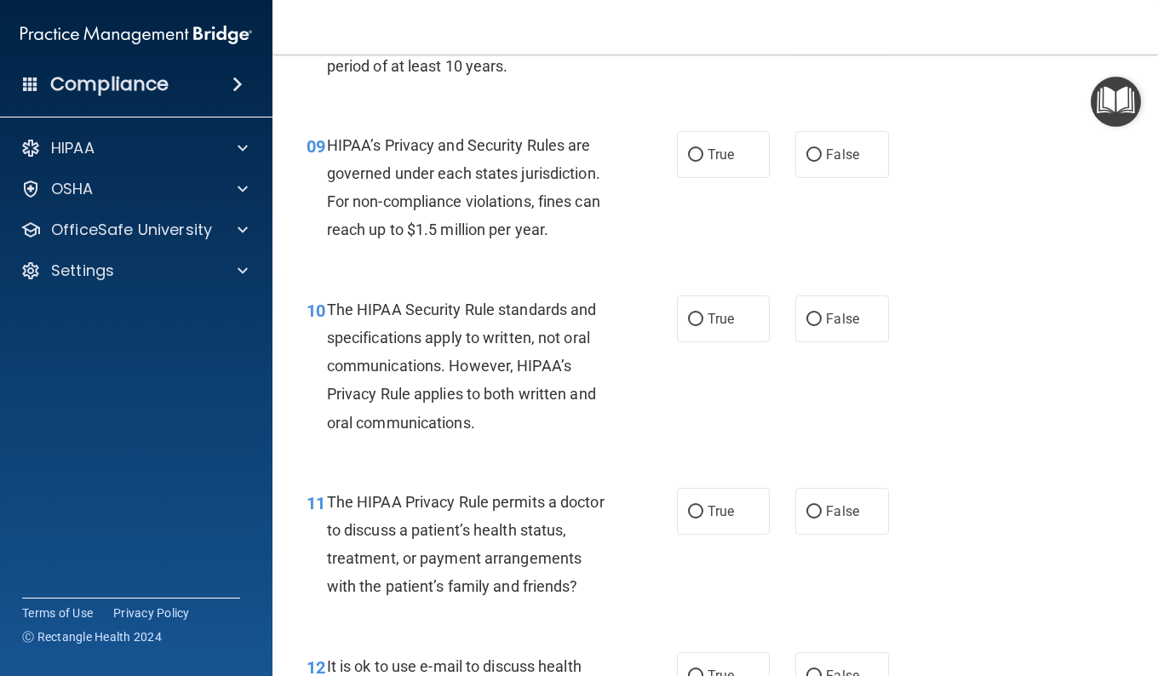
scroll to position [1384, 0]
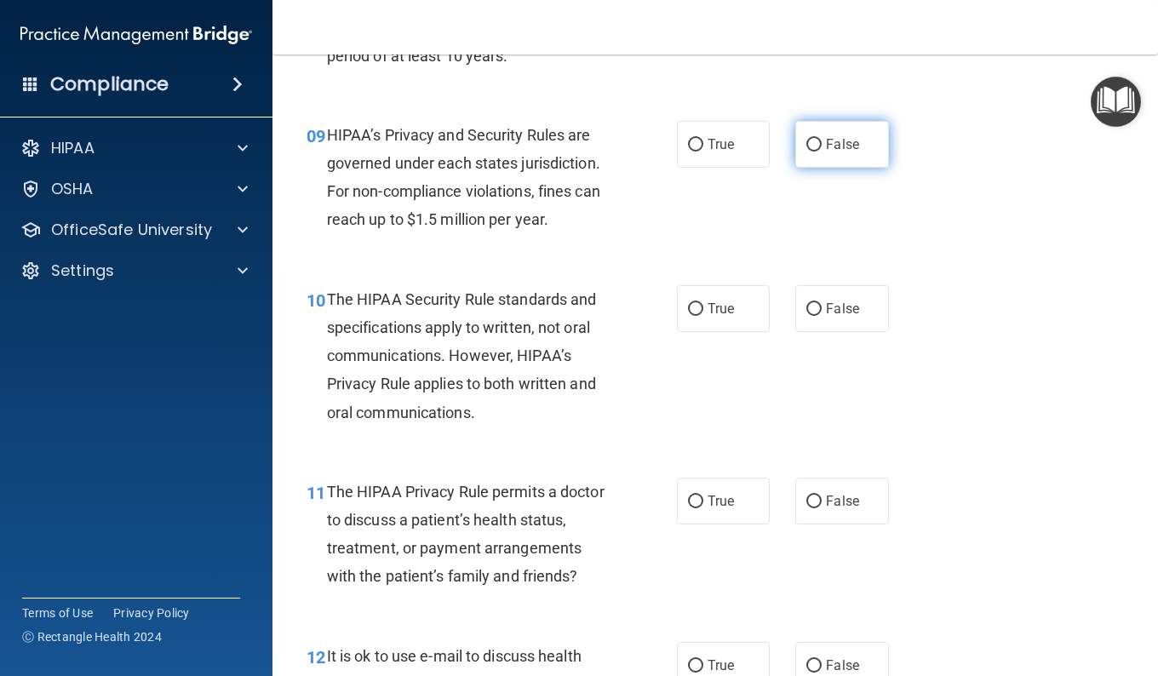
click at [829, 152] on span "False" at bounding box center [842, 144] width 33 height 16
click at [822, 152] on input "False" at bounding box center [813, 145] width 15 height 13
radio input "true"
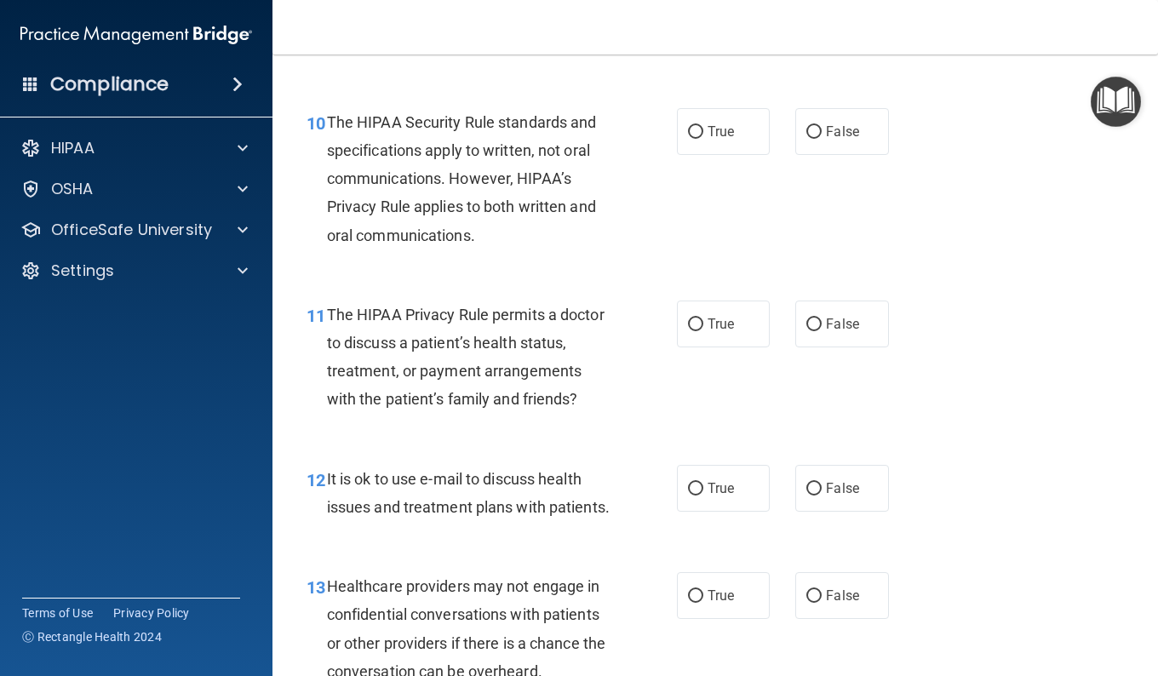
scroll to position [1562, 0]
click at [725, 139] on span "True" at bounding box center [720, 131] width 26 height 16
click at [703, 138] on input "True" at bounding box center [695, 131] width 15 height 13
radio input "true"
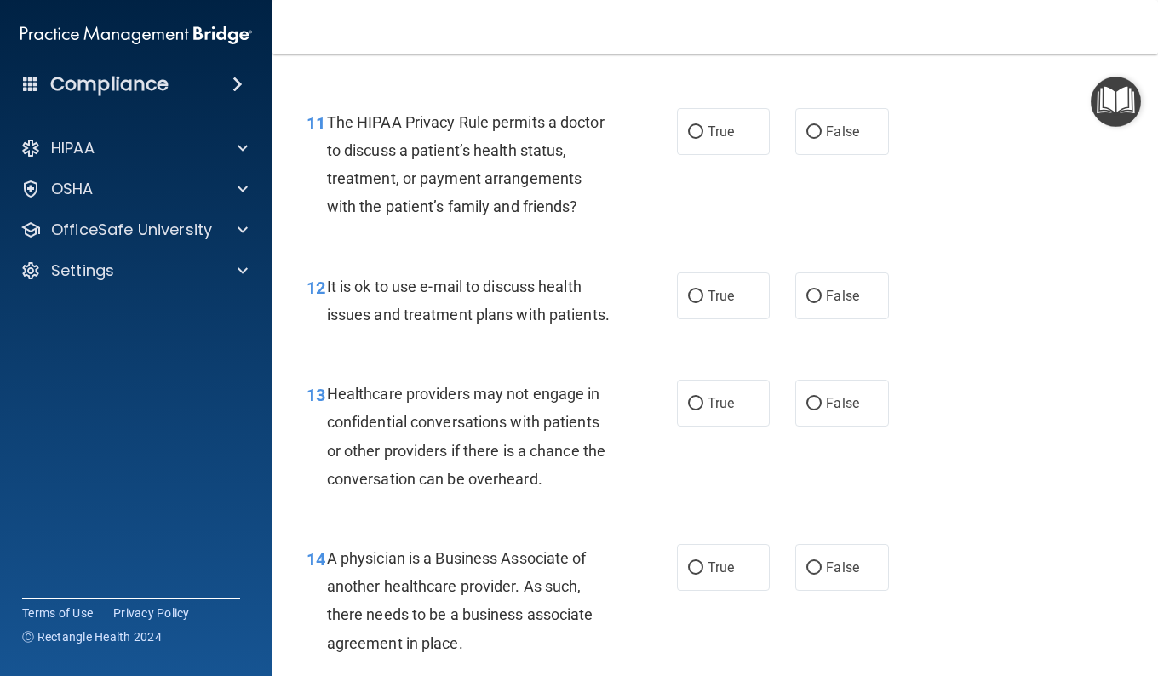
scroll to position [1760, 0]
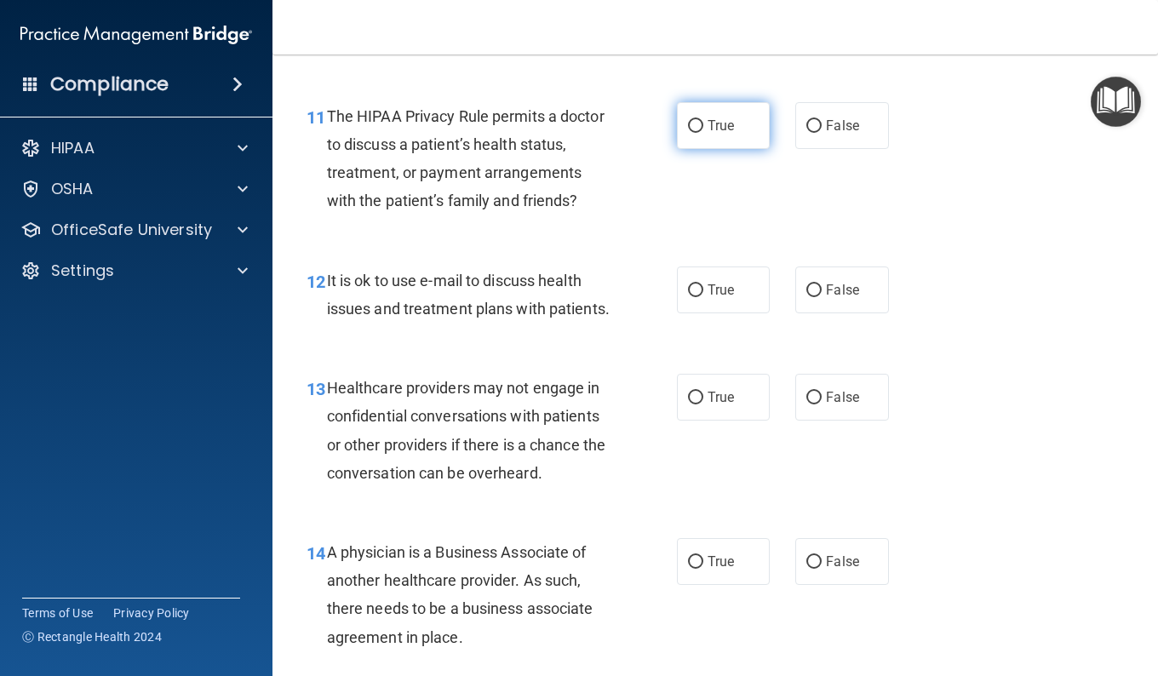
click at [716, 136] on label "True" at bounding box center [723, 125] width 93 height 47
click at [703, 133] on input "True" at bounding box center [695, 126] width 15 height 13
radio input "true"
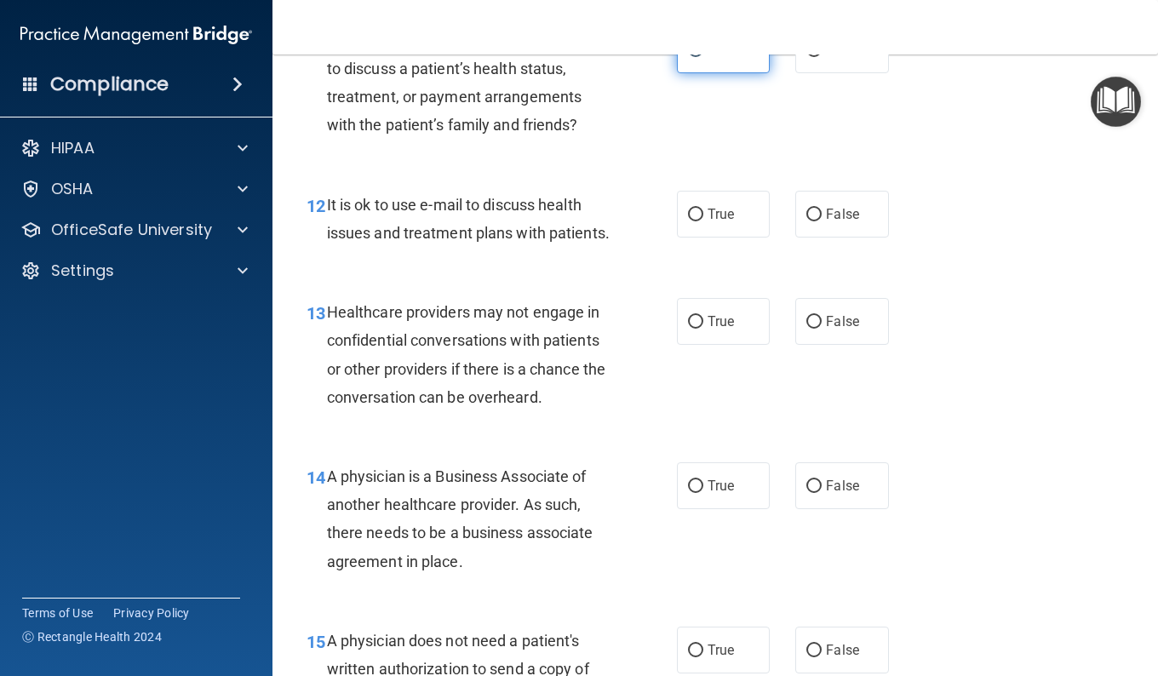
scroll to position [1893, 0]
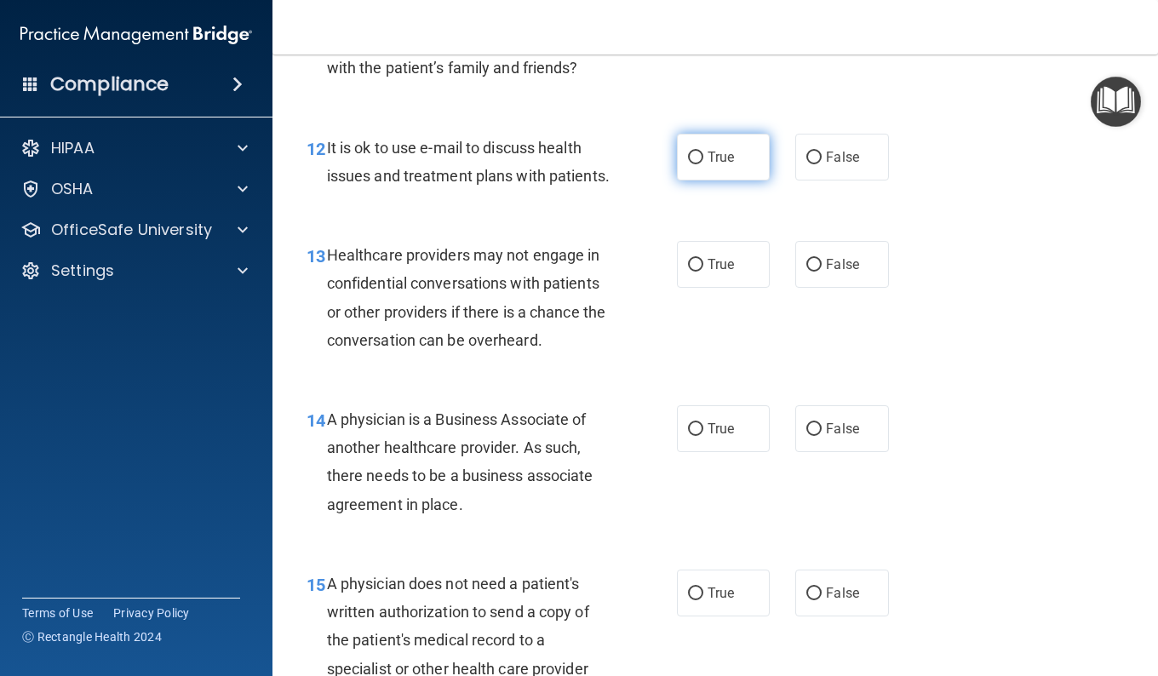
click at [721, 180] on label "True" at bounding box center [723, 157] width 93 height 47
click at [703, 164] on input "True" at bounding box center [695, 158] width 15 height 13
radio input "true"
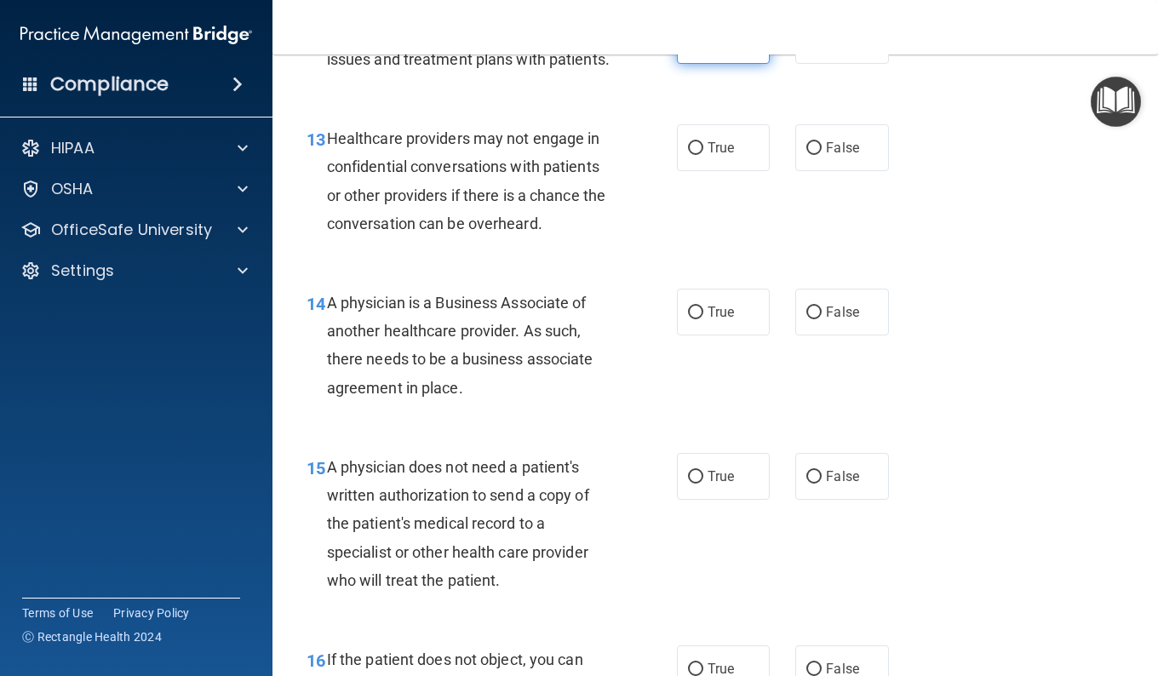
scroll to position [2010, 0]
click at [721, 155] on span "True" at bounding box center [720, 147] width 26 height 16
click at [703, 154] on input "True" at bounding box center [695, 147] width 15 height 13
radio input "true"
click at [817, 170] on label "False" at bounding box center [841, 146] width 93 height 47
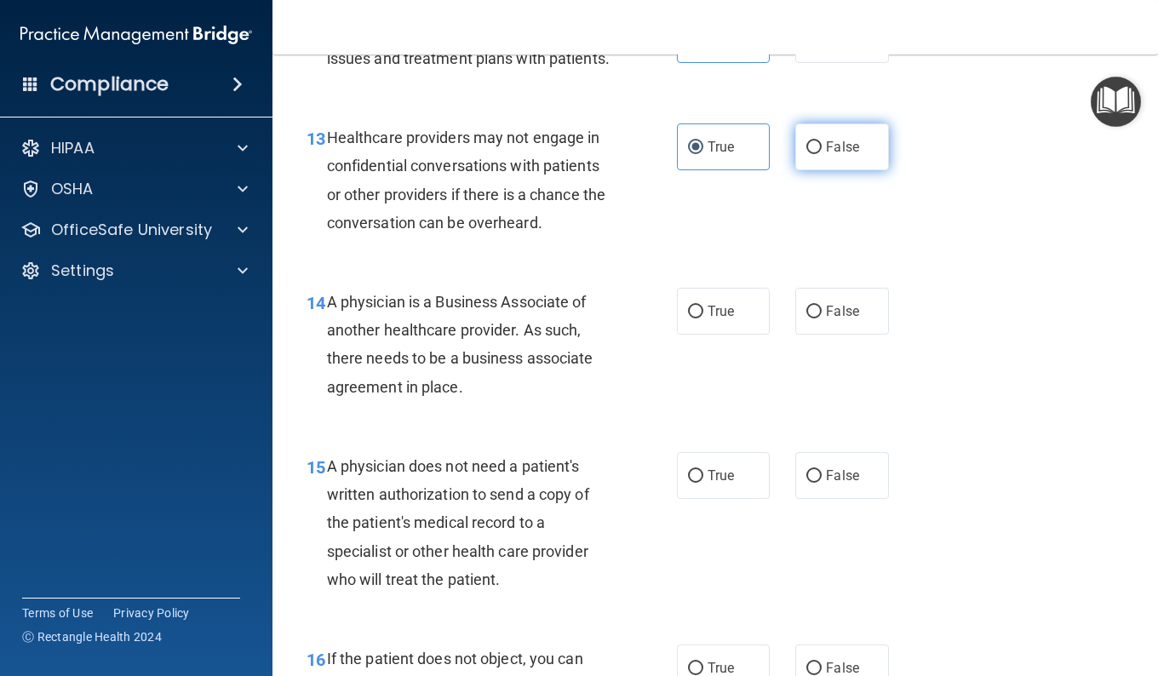
click at [817, 154] on input "False" at bounding box center [813, 147] width 15 height 13
radio input "true"
radio input "false"
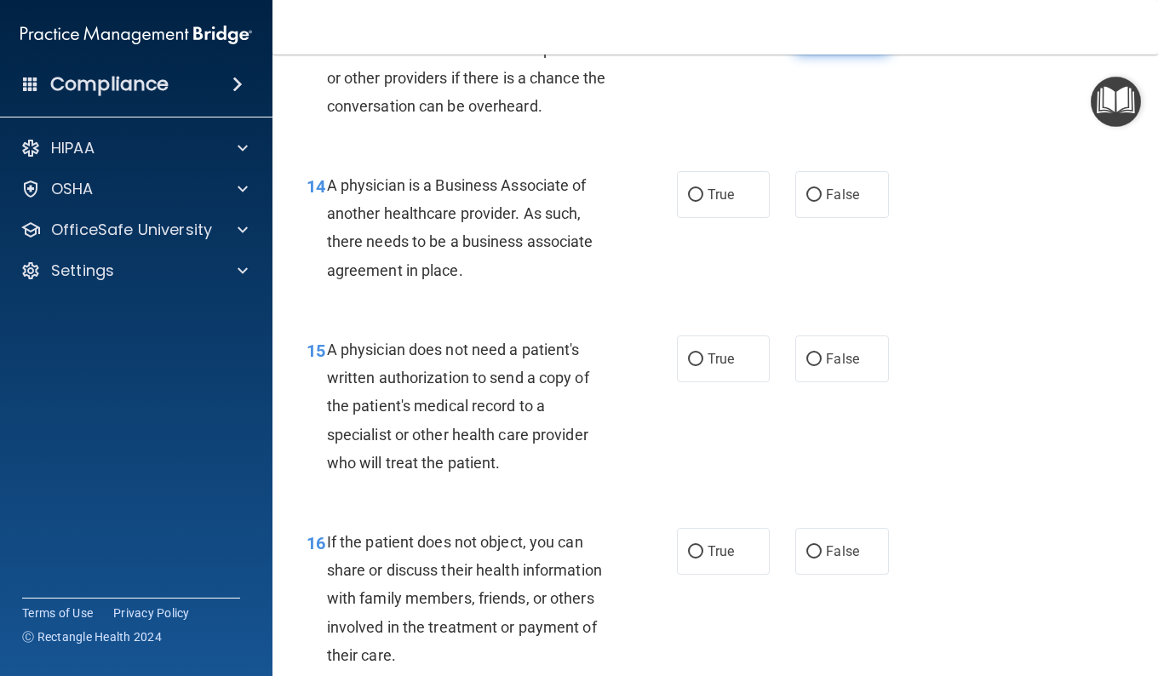
scroll to position [2160, 0]
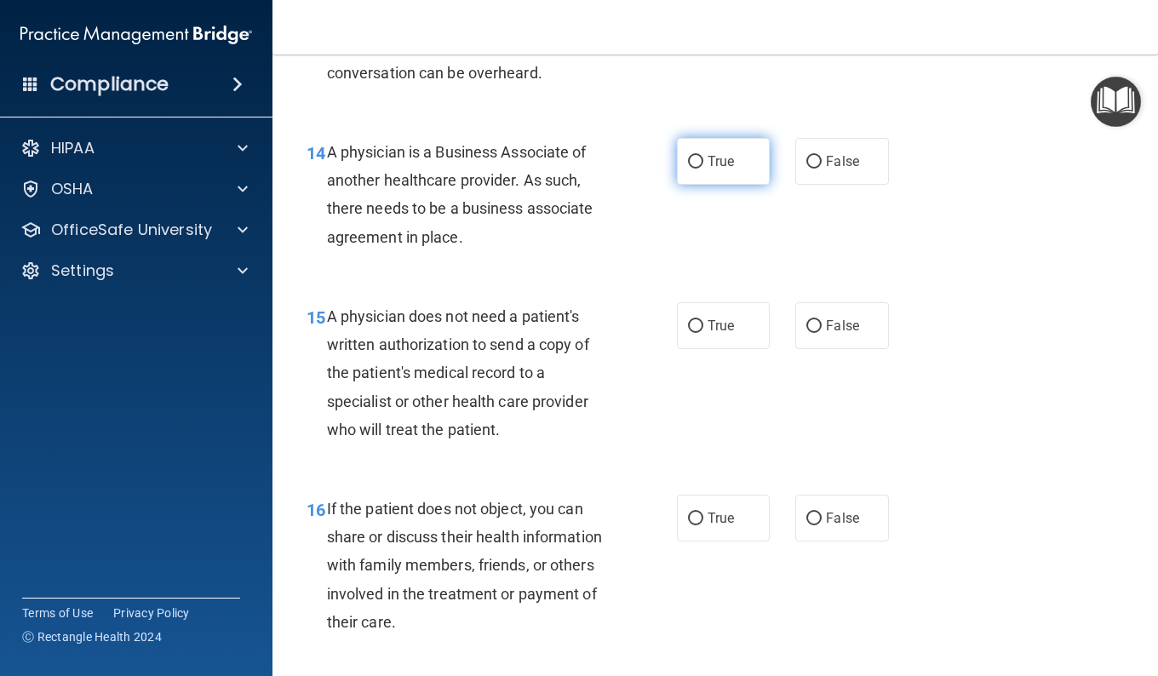
click at [696, 185] on label "True" at bounding box center [723, 161] width 93 height 47
click at [696, 169] on input "True" at bounding box center [695, 162] width 15 height 13
radio input "true"
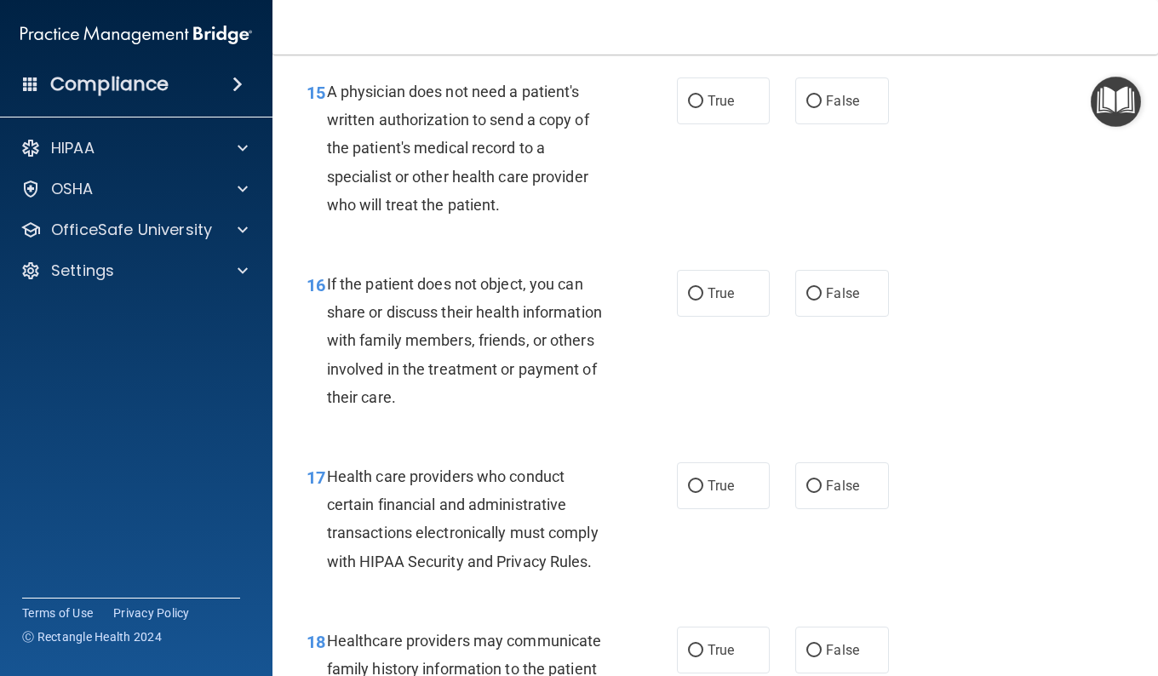
scroll to position [2385, 0]
click at [707, 123] on label "True" at bounding box center [723, 100] width 93 height 47
click at [703, 107] on input "True" at bounding box center [695, 100] width 15 height 13
radio input "true"
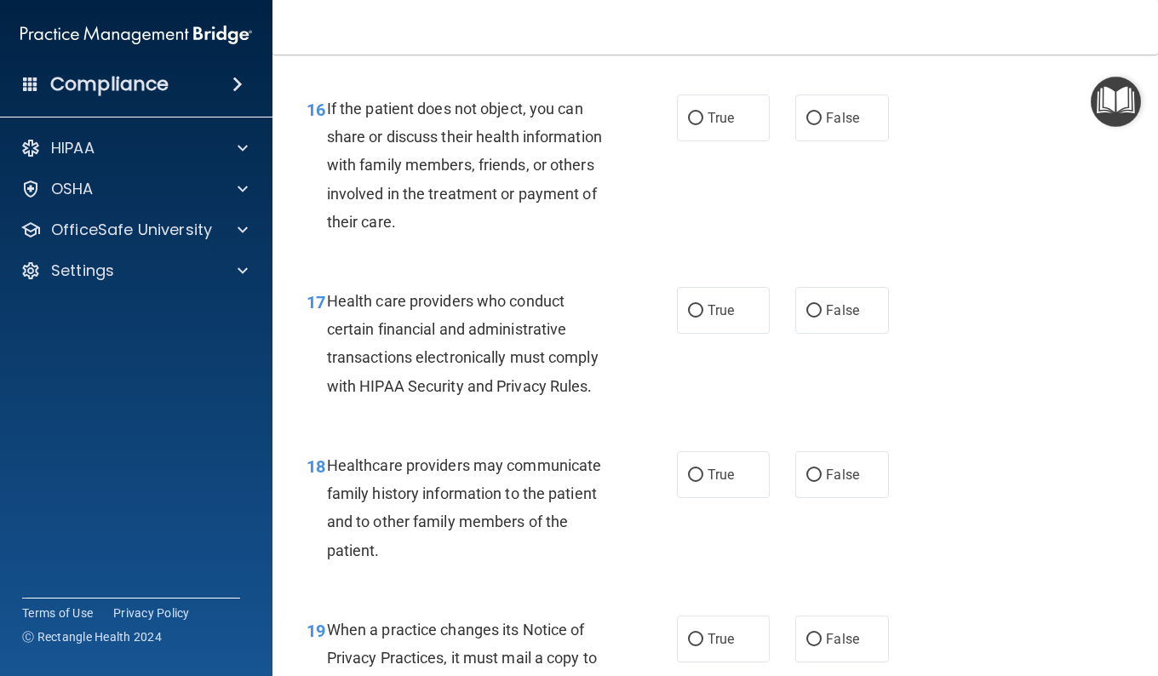
scroll to position [2563, 0]
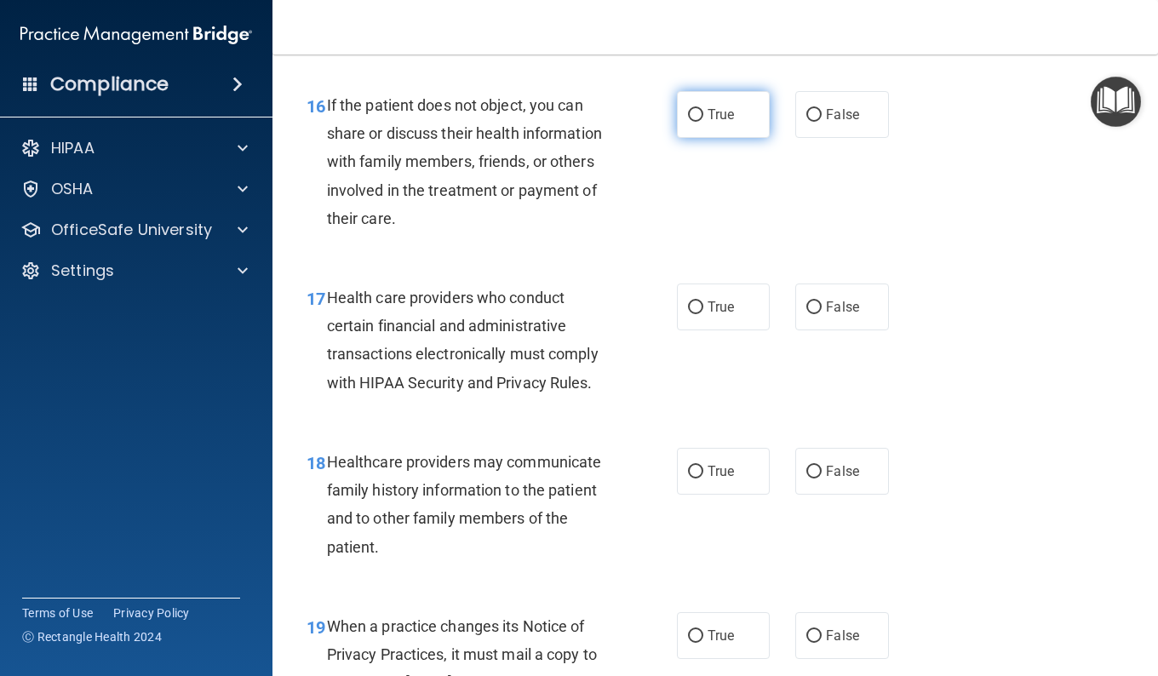
click at [688, 122] on input "True" at bounding box center [695, 115] width 15 height 13
radio input "true"
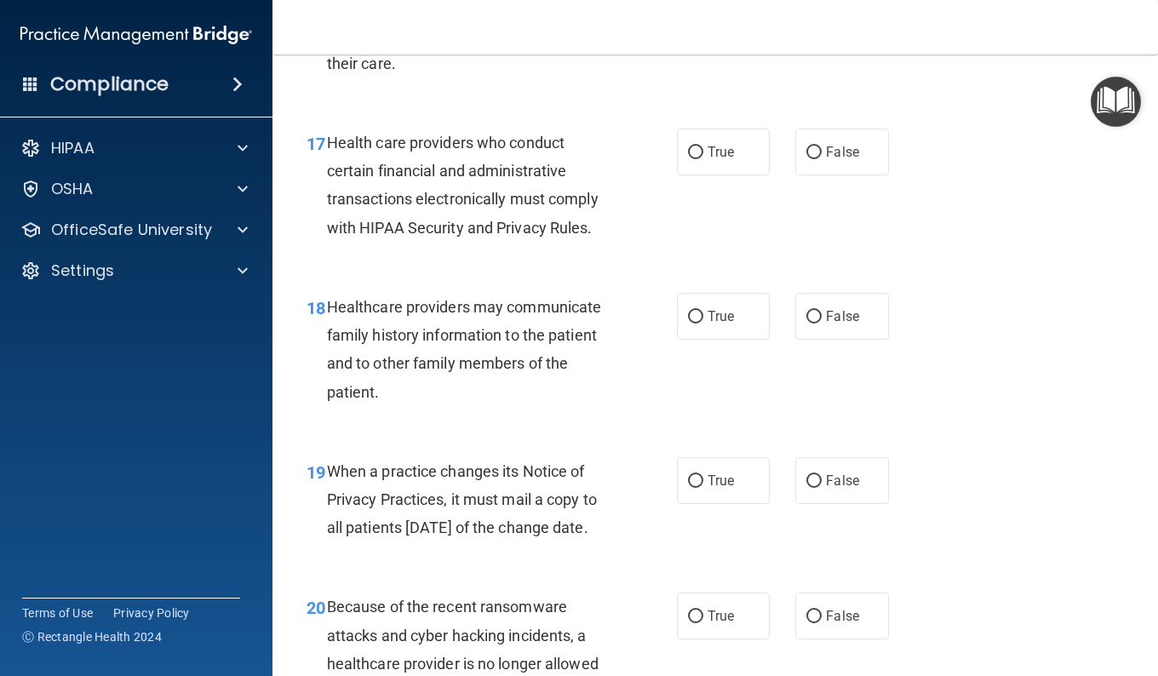
scroll to position [2769, 0]
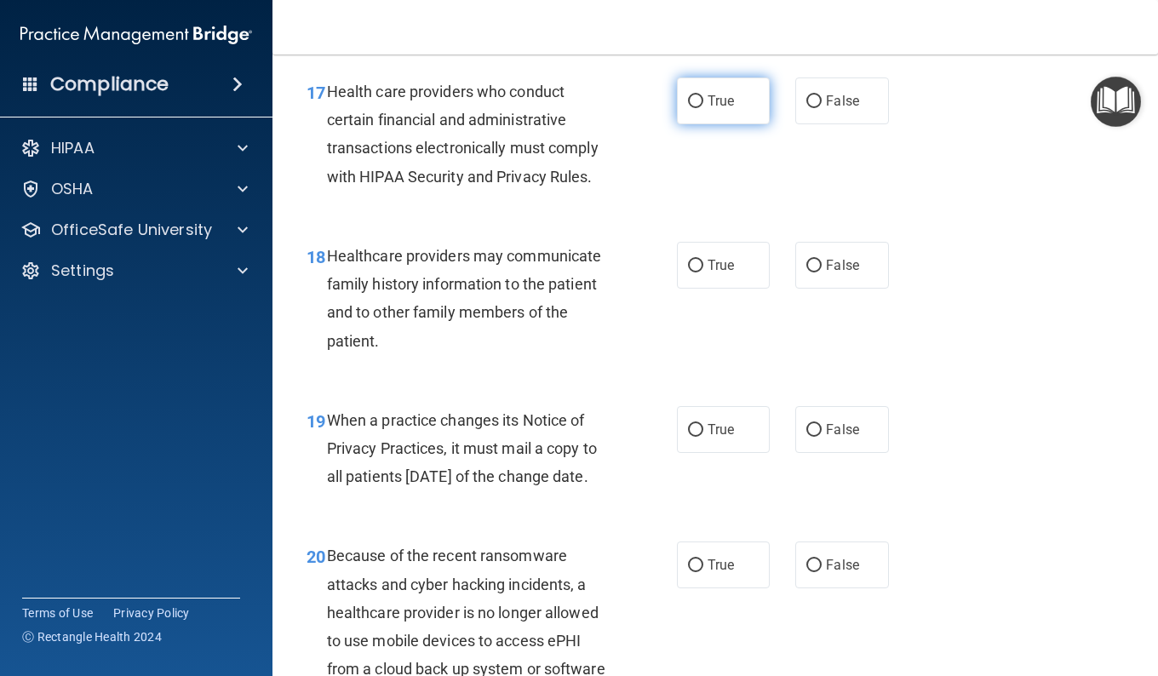
click at [702, 124] on label "True" at bounding box center [723, 100] width 93 height 47
click at [702, 108] on input "True" at bounding box center [695, 101] width 15 height 13
radio input "true"
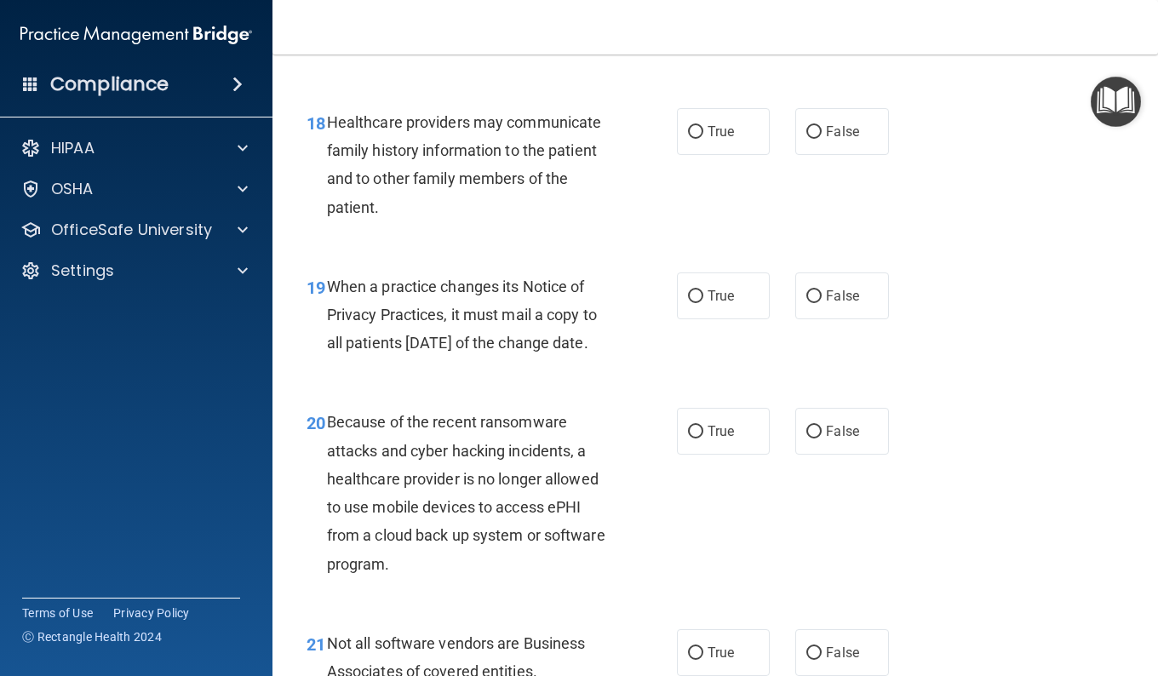
scroll to position [2917, 0]
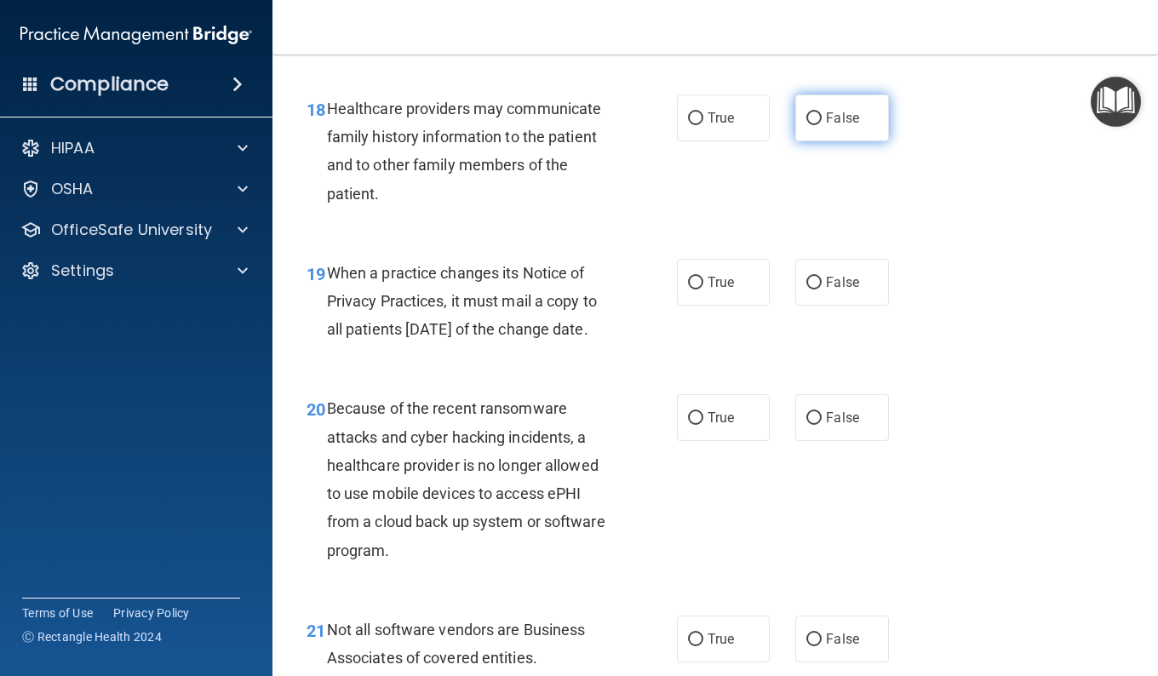
click at [813, 141] on label "False" at bounding box center [841, 117] width 93 height 47
click at [813, 125] on input "False" at bounding box center [813, 118] width 15 height 13
radio input "true"
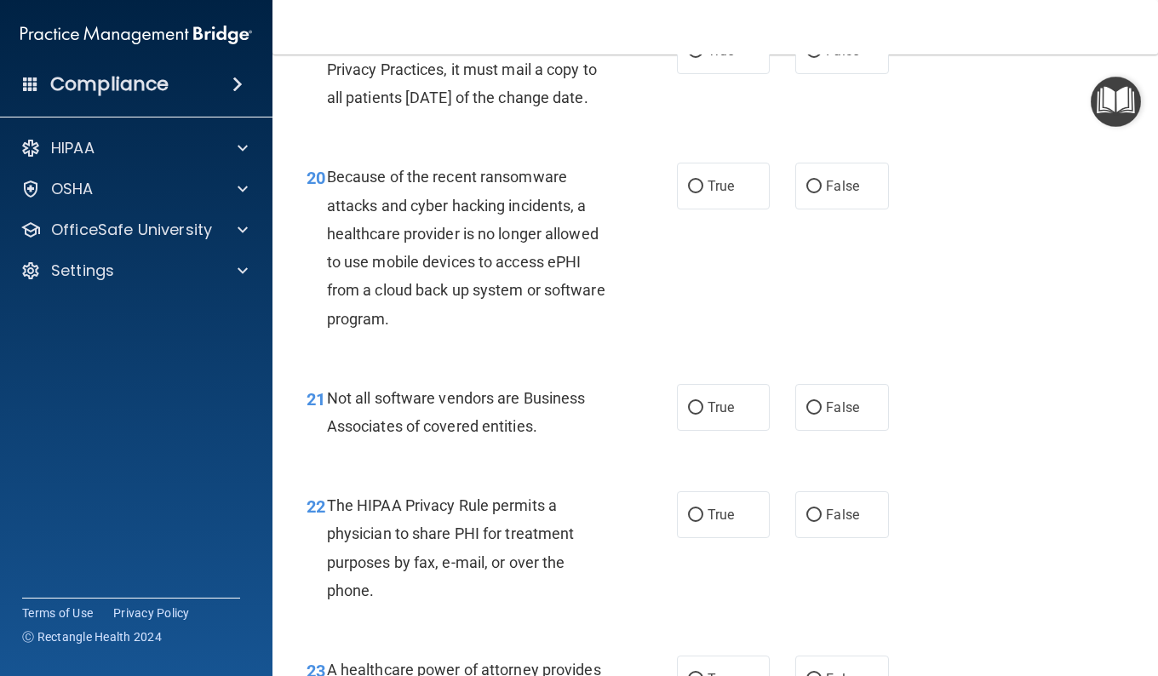
scroll to position [3149, 0]
click at [806, 57] on input "False" at bounding box center [813, 50] width 15 height 13
radio input "true"
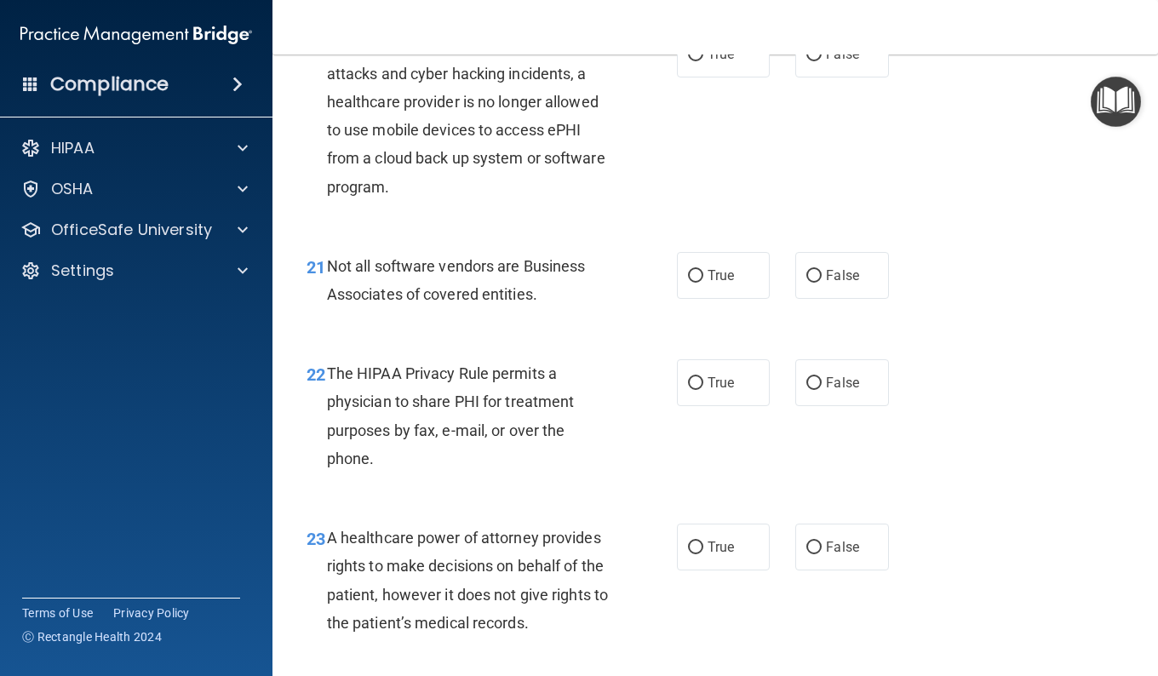
scroll to position [3282, 0]
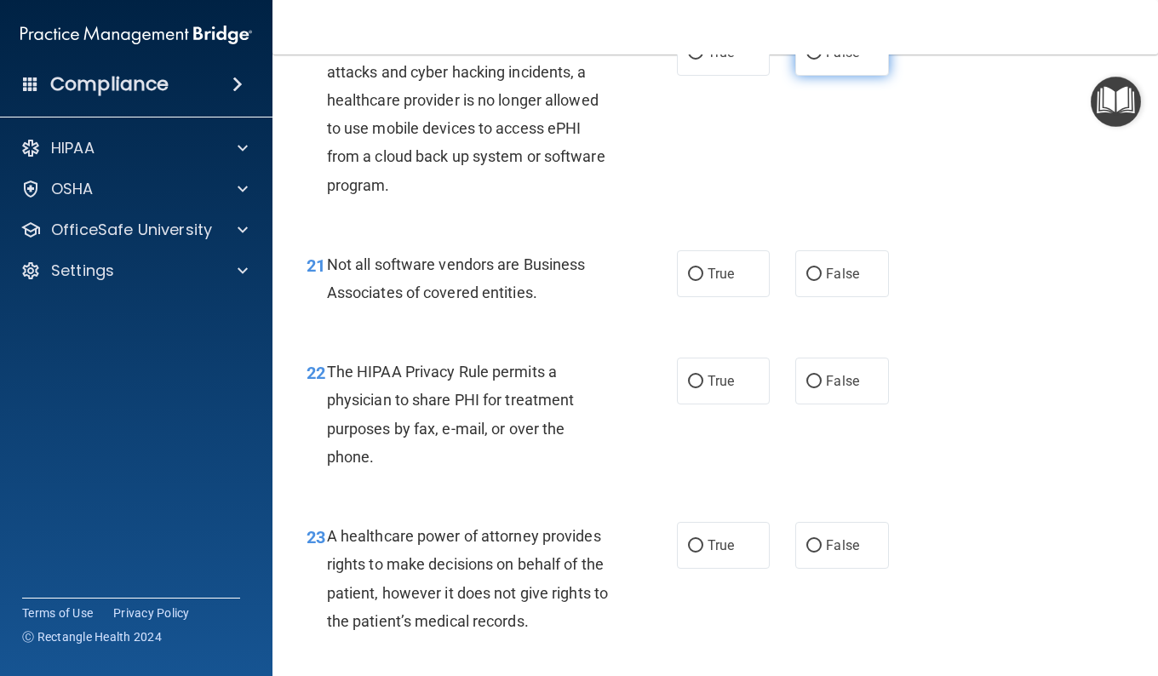
click at [826, 76] on label "False" at bounding box center [841, 52] width 93 height 47
click at [822, 60] on input "False" at bounding box center [813, 53] width 15 height 13
radio input "true"
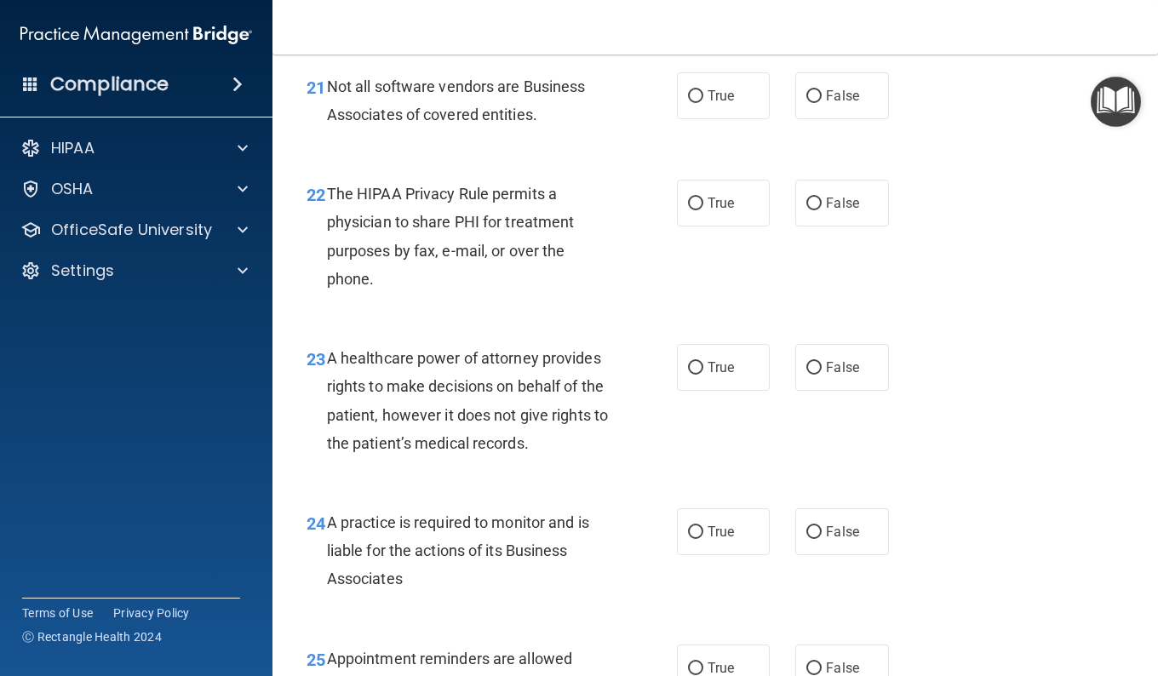
scroll to position [3457, 0]
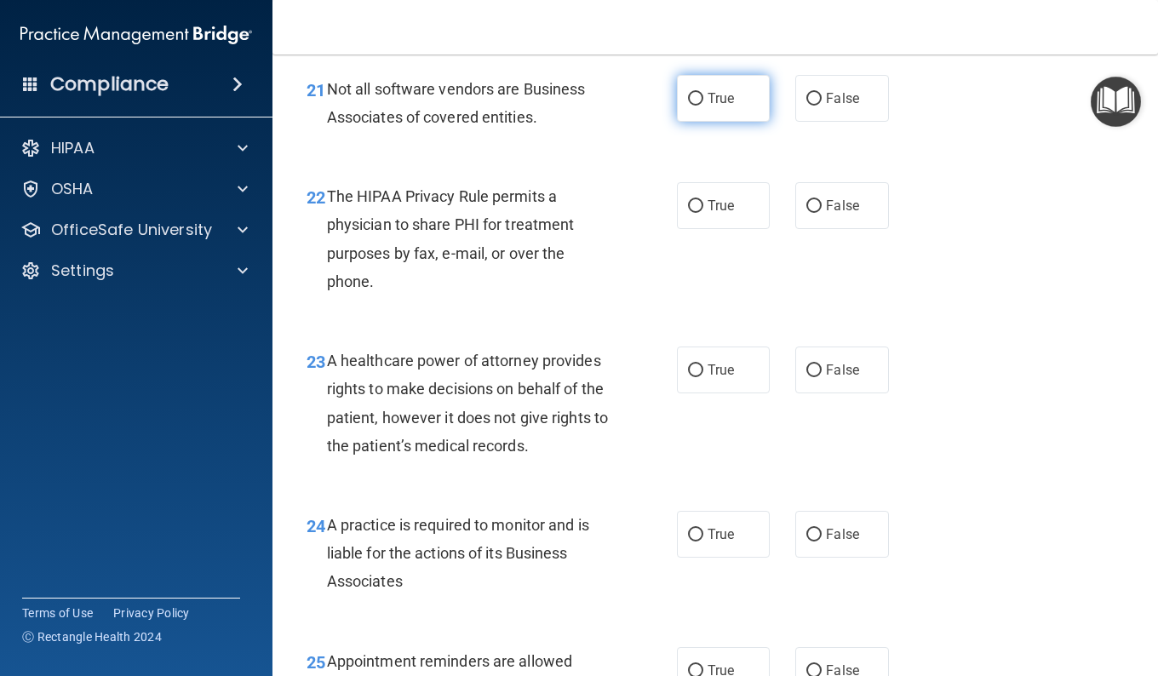
click at [736, 122] on label "True" at bounding box center [723, 98] width 93 height 47
click at [703, 106] on input "True" at bounding box center [695, 99] width 15 height 13
radio input "true"
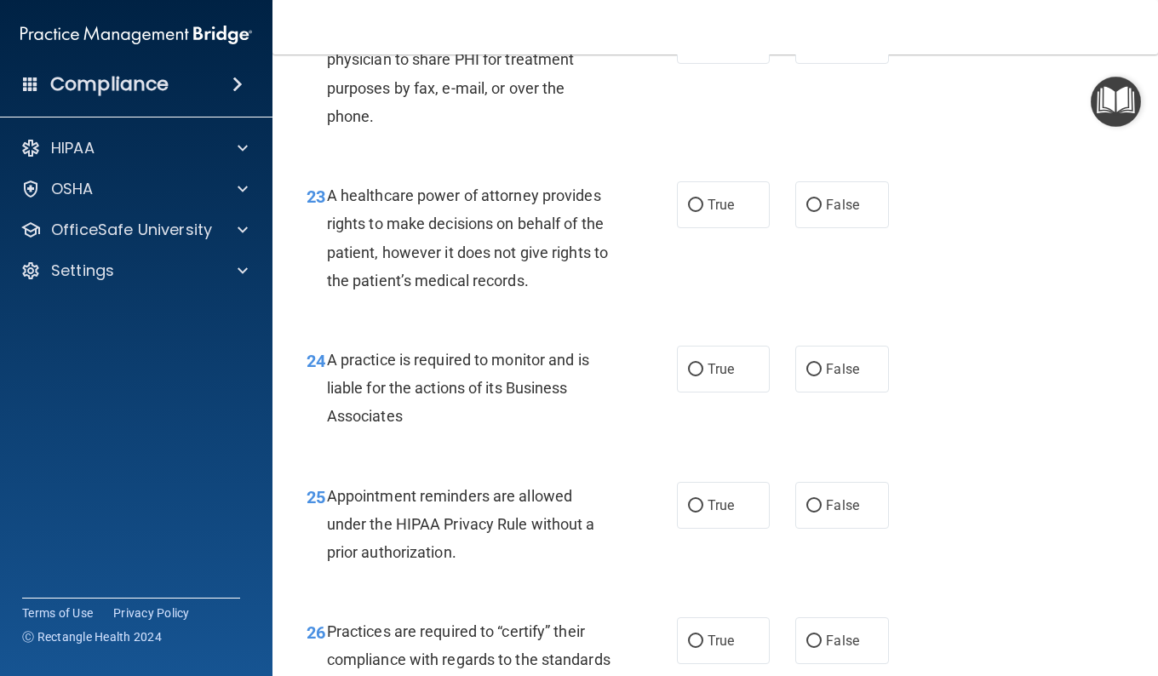
scroll to position [3628, 0]
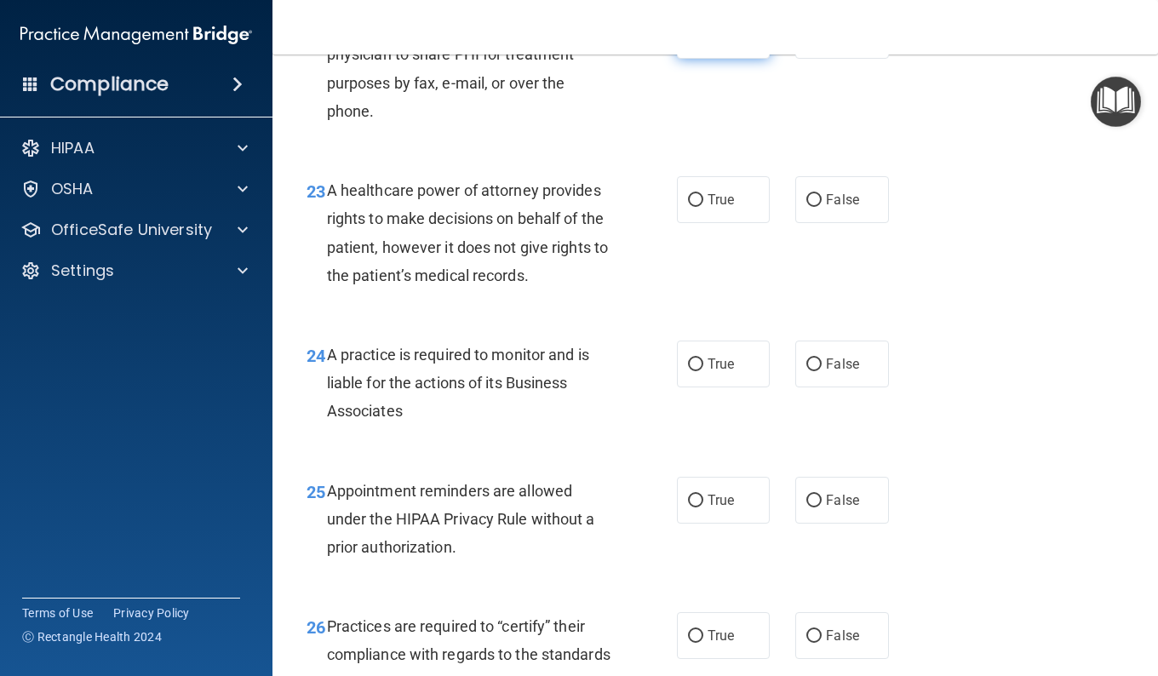
click at [715, 59] on label "True" at bounding box center [723, 35] width 93 height 47
click at [703, 43] on input "True" at bounding box center [695, 36] width 15 height 13
radio input "true"
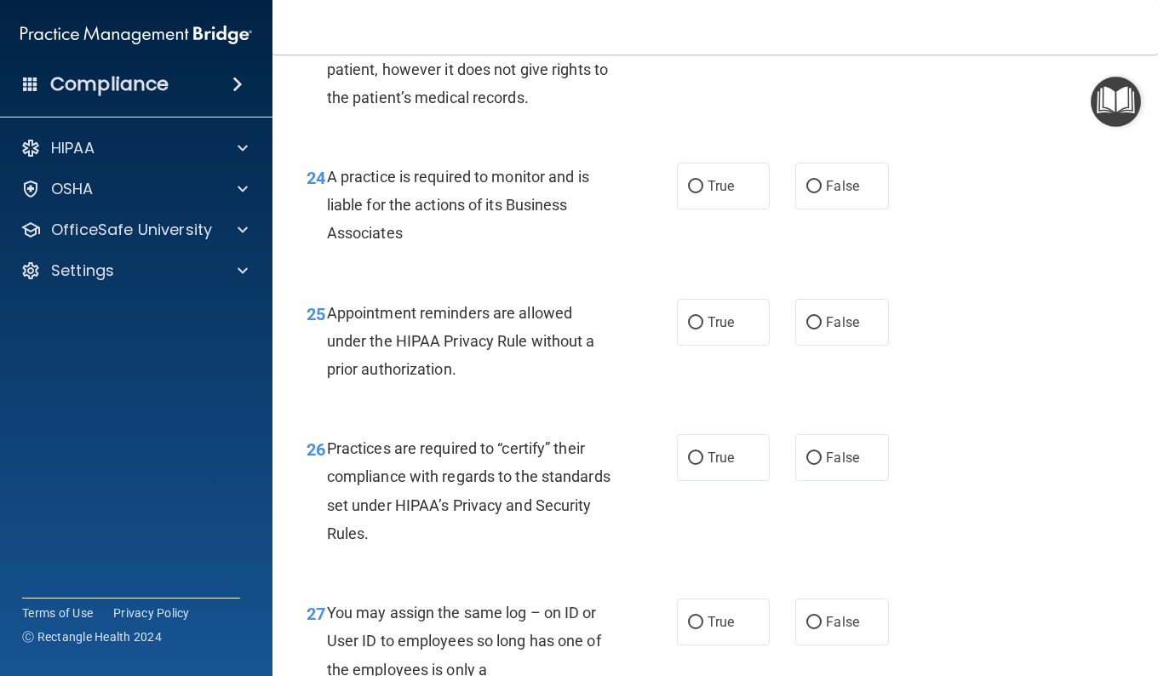
scroll to position [3806, 0]
click at [807, 28] on input "False" at bounding box center [813, 21] width 15 height 13
radio input "true"
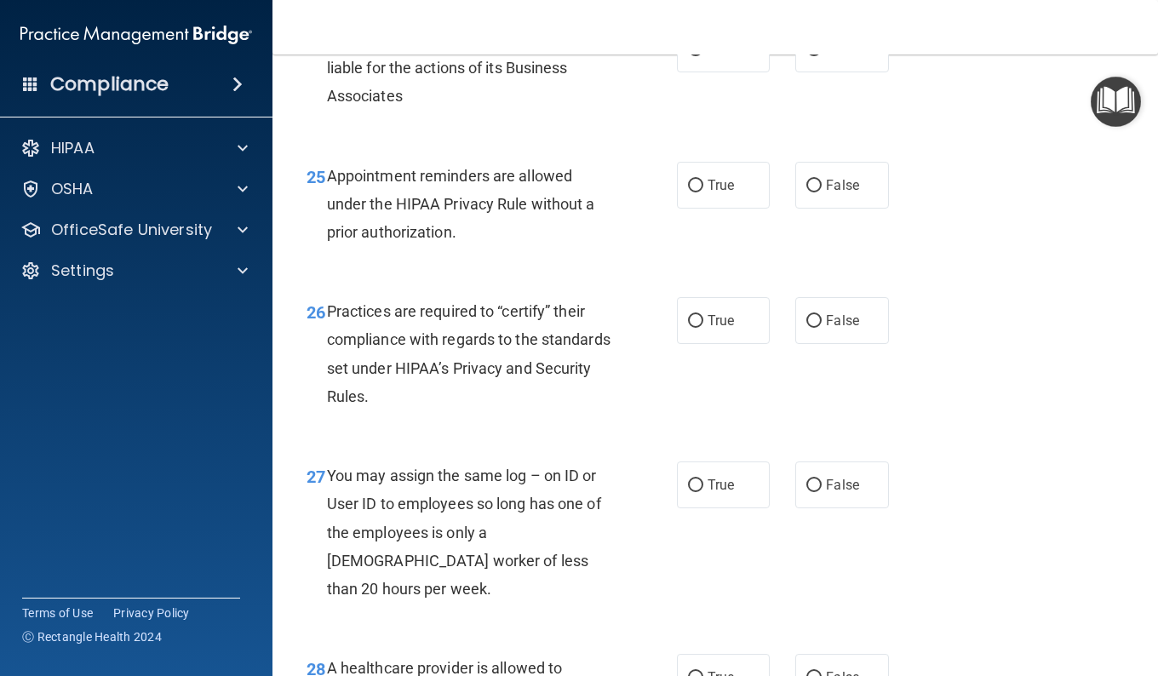
scroll to position [3943, 0]
click at [698, 72] on label "True" at bounding box center [723, 48] width 93 height 47
click at [698, 55] on input "True" at bounding box center [695, 49] width 15 height 13
radio input "true"
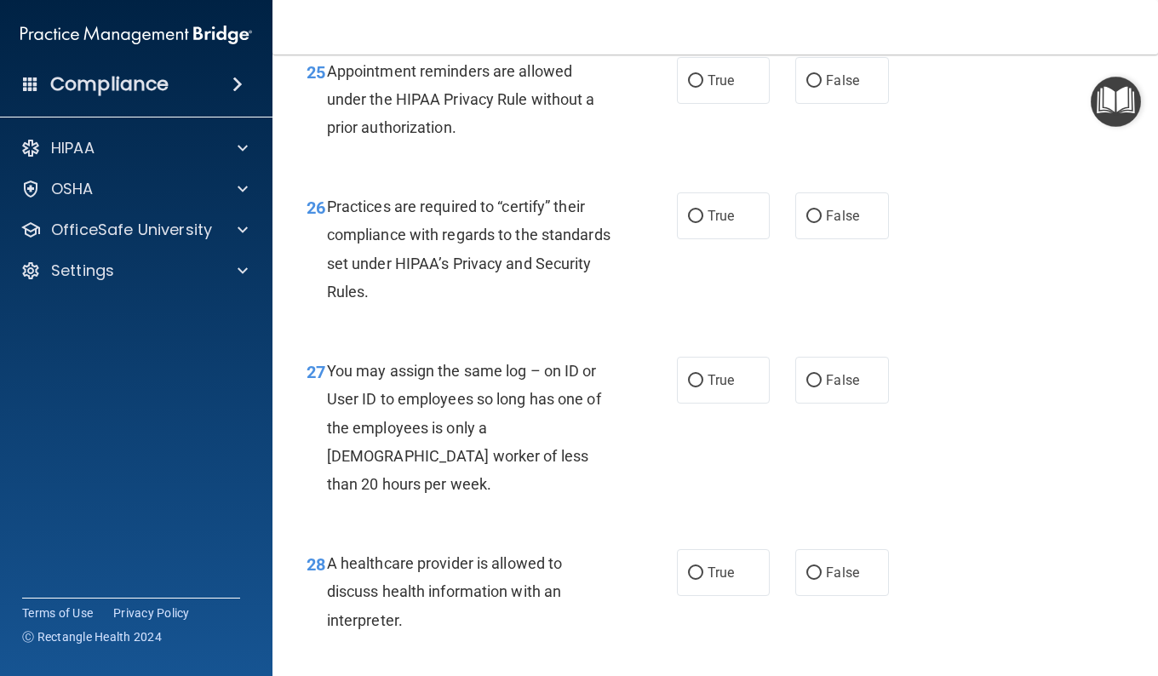
scroll to position [4052, 0]
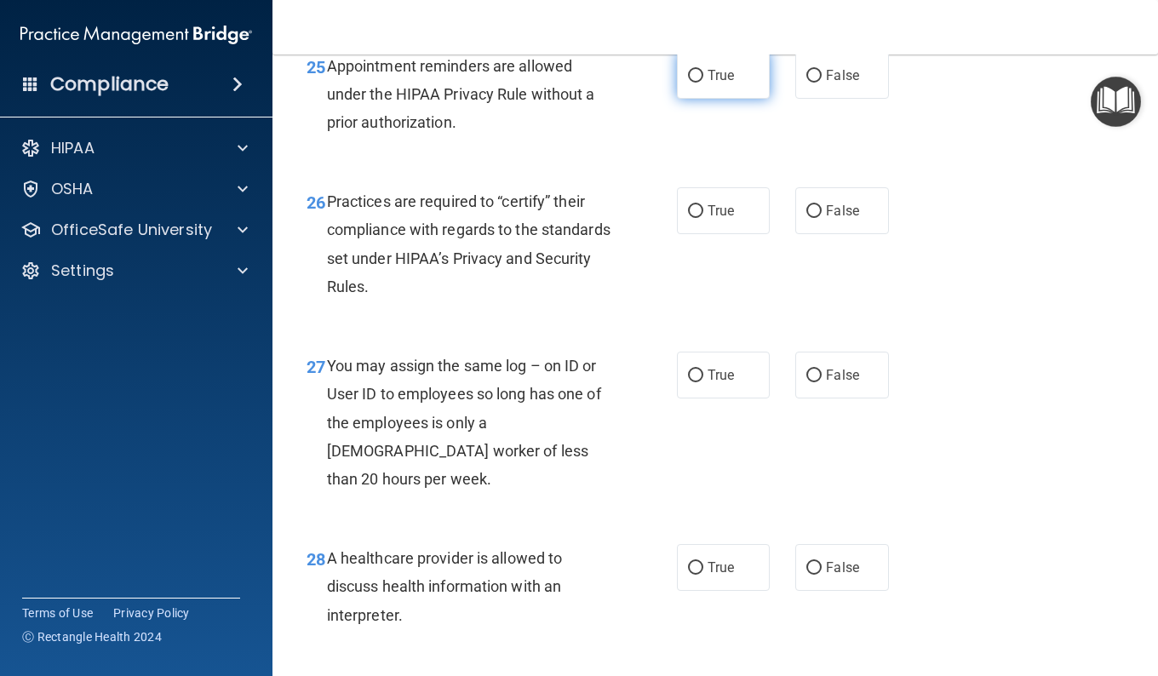
click at [692, 83] on input "True" at bounding box center [695, 76] width 15 height 13
radio input "true"
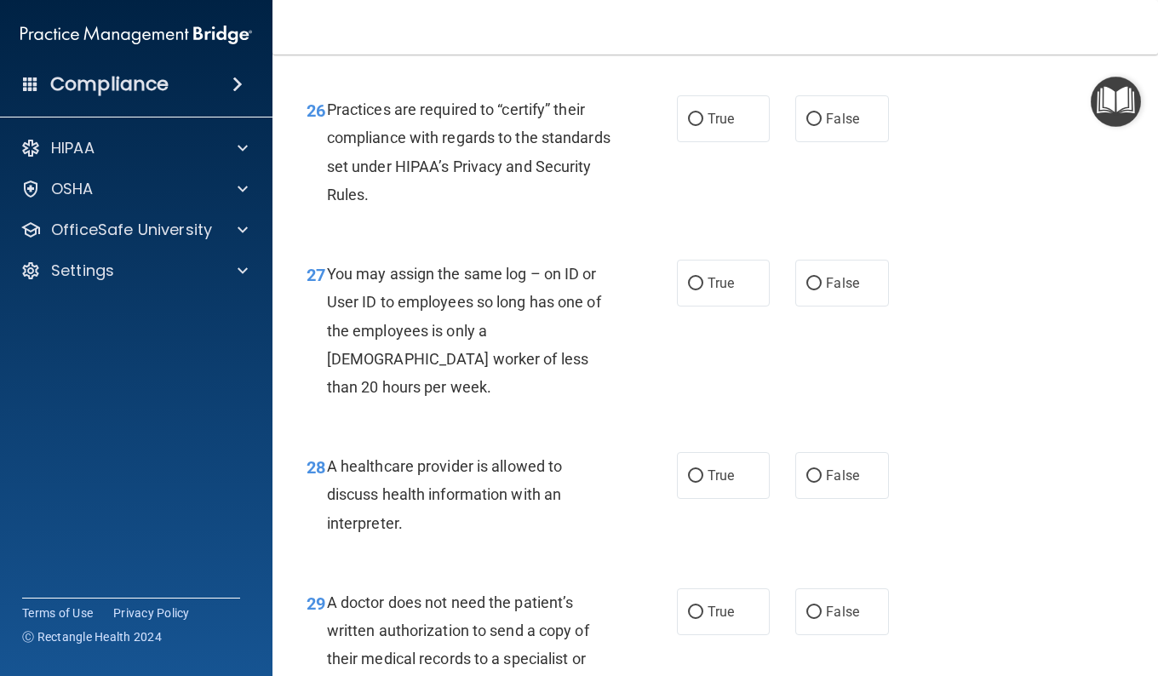
scroll to position [4145, 0]
click at [849, 126] on span "False" at bounding box center [842, 118] width 33 height 16
click at [822, 125] on input "False" at bounding box center [813, 118] width 15 height 13
radio input "true"
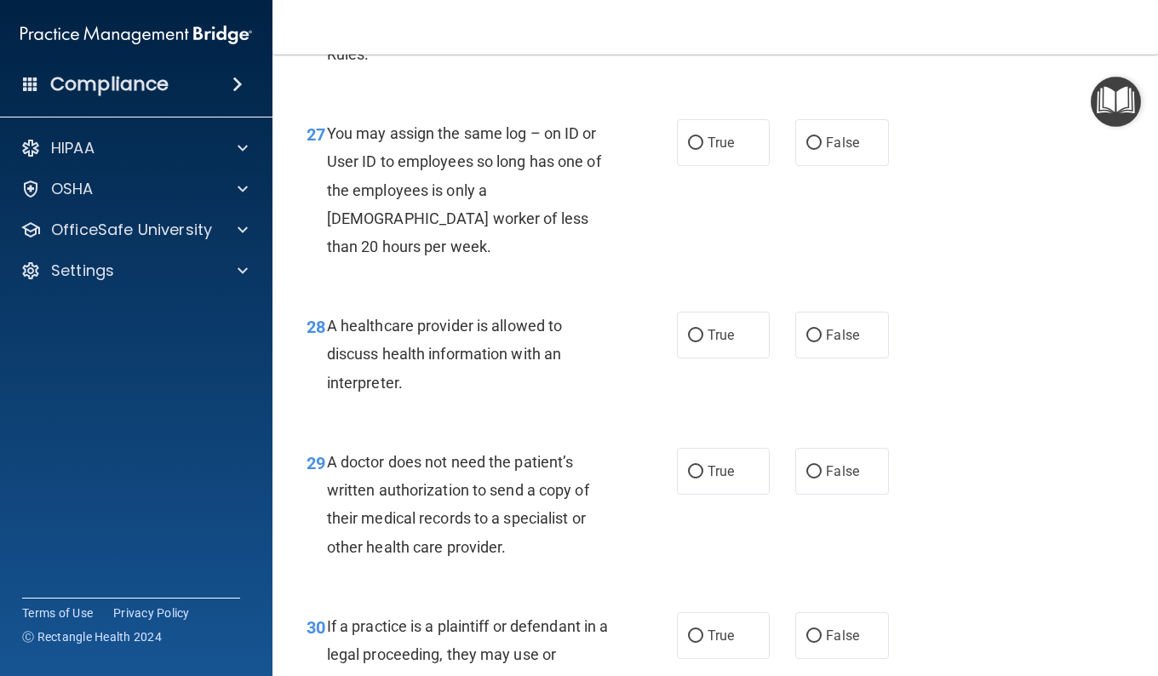
scroll to position [4286, 0]
click at [842, 165] on label "False" at bounding box center [841, 141] width 93 height 47
click at [822, 149] on input "False" at bounding box center [813, 142] width 15 height 13
radio input "true"
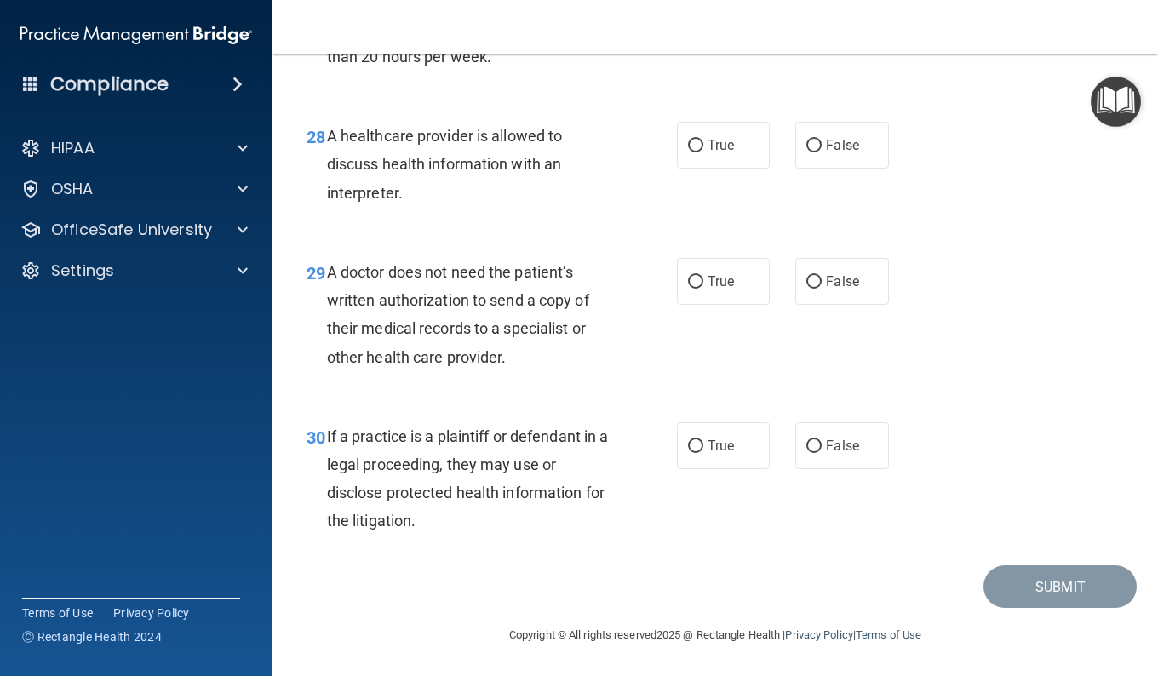
scroll to position [4522, 0]
click at [727, 169] on label "True" at bounding box center [723, 145] width 93 height 47
click at [703, 152] on input "True" at bounding box center [695, 146] width 15 height 13
radio input "true"
click at [686, 305] on label "True" at bounding box center [723, 281] width 93 height 47
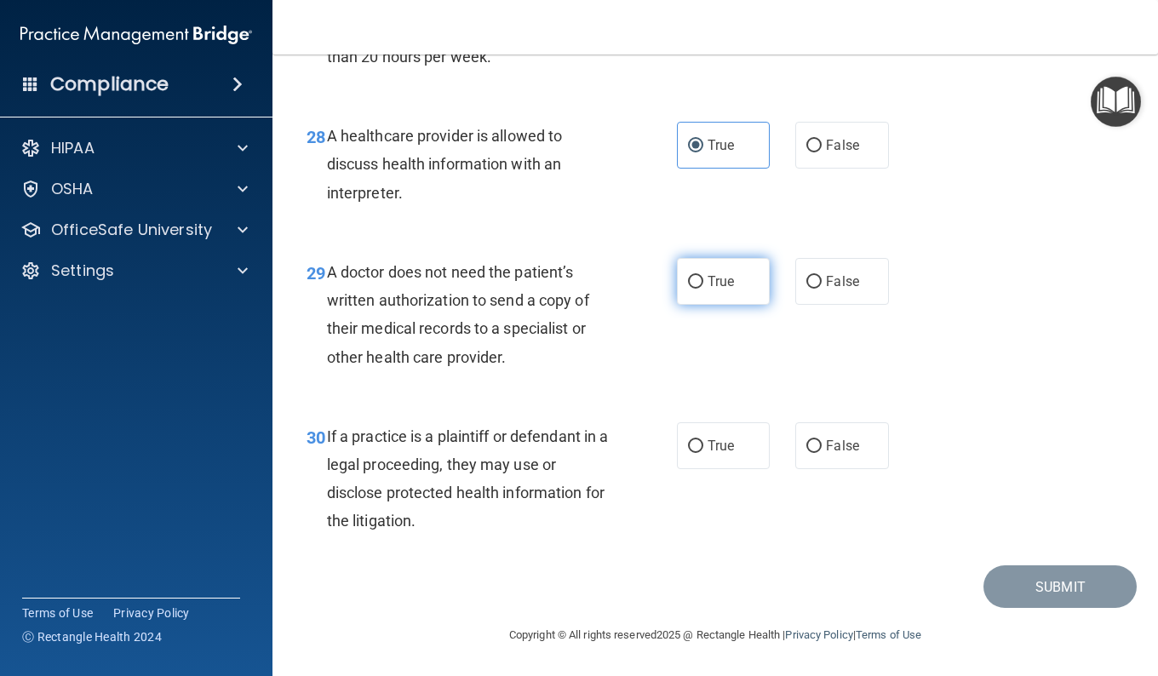
click at [688, 289] on input "True" at bounding box center [695, 282] width 15 height 13
radio input "true"
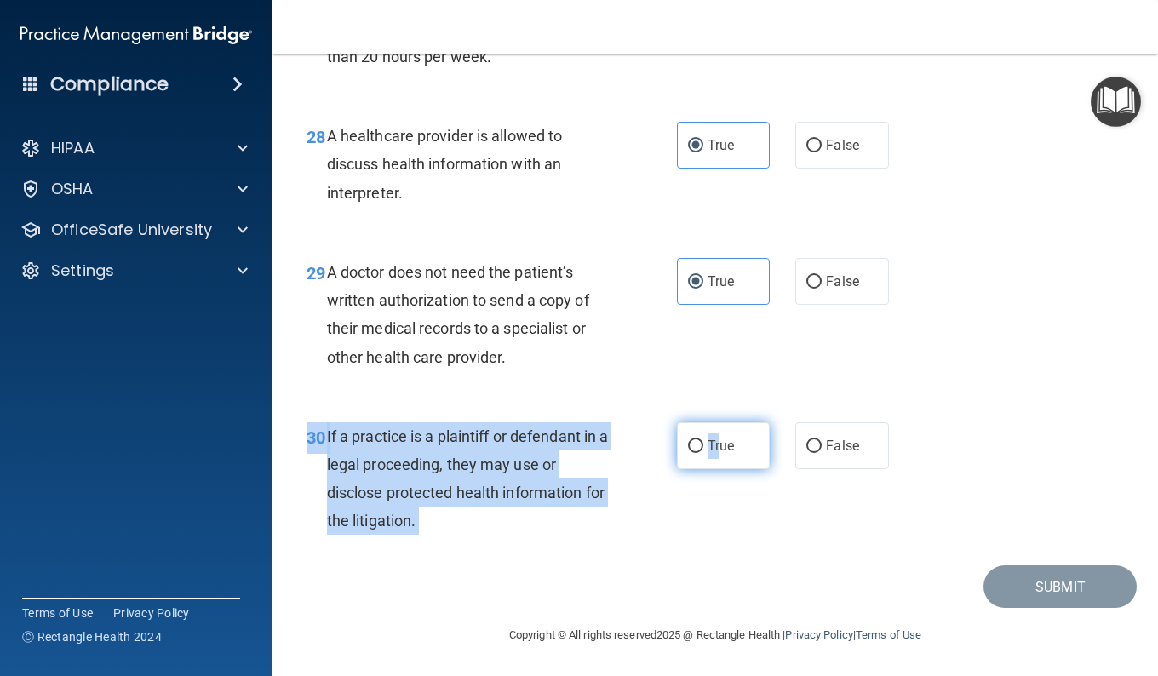
drag, startPoint x: 728, startPoint y: 406, endPoint x: 714, endPoint y: 429, distance: 26.7
click at [714, 429] on div "30 If a practice is a plaintiff or defendant in a legal proceeding, they may us…" at bounding box center [715, 483] width 843 height 164
click at [714, 429] on label "True" at bounding box center [723, 445] width 93 height 47
click at [703, 440] on input "True" at bounding box center [695, 446] width 15 height 13
radio input "true"
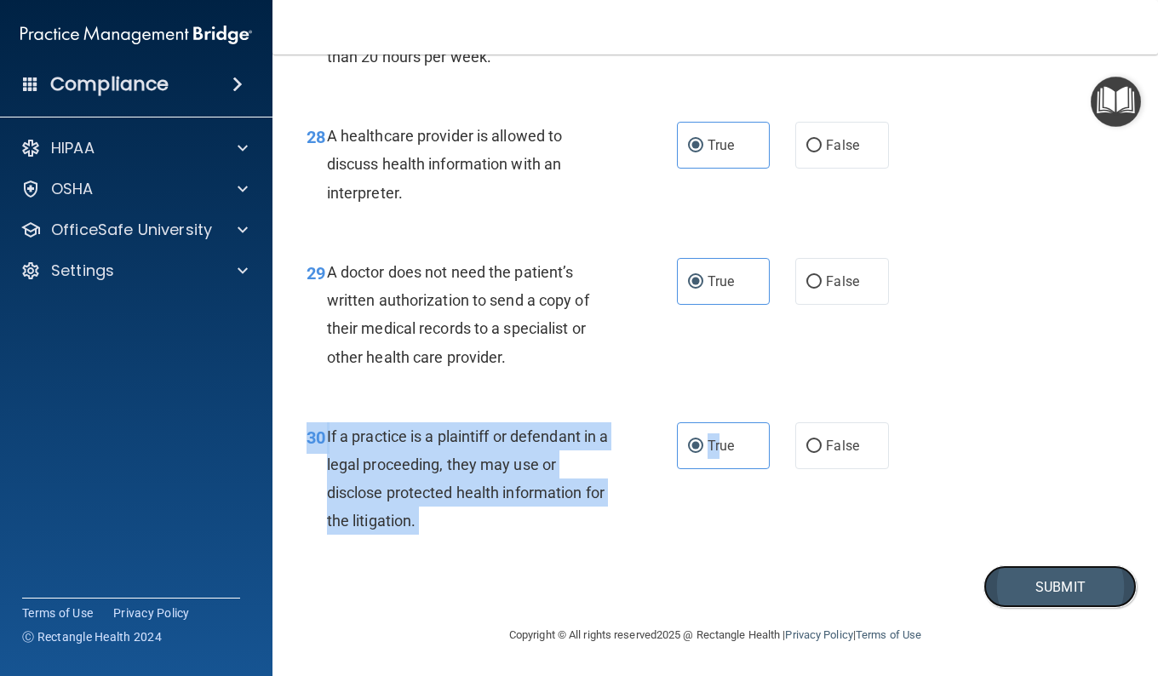
click at [1013, 587] on button "Submit" at bounding box center [1059, 586] width 153 height 43
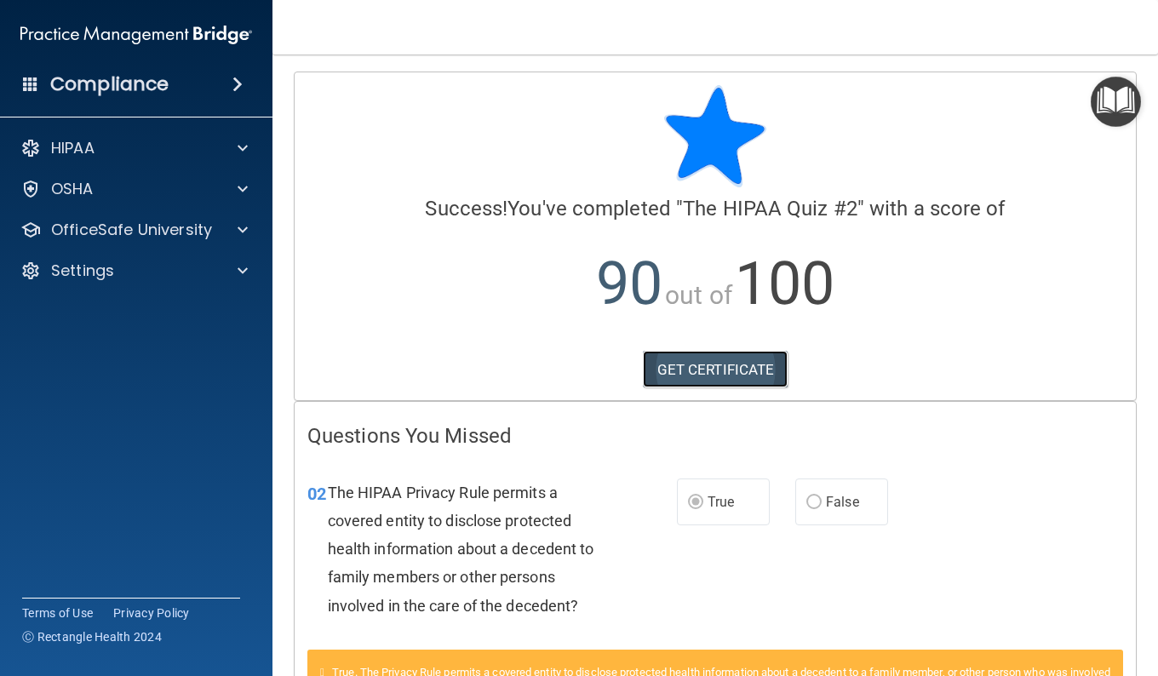
click at [729, 375] on link "GET CERTIFICATE" at bounding box center [716, 369] width 146 height 37
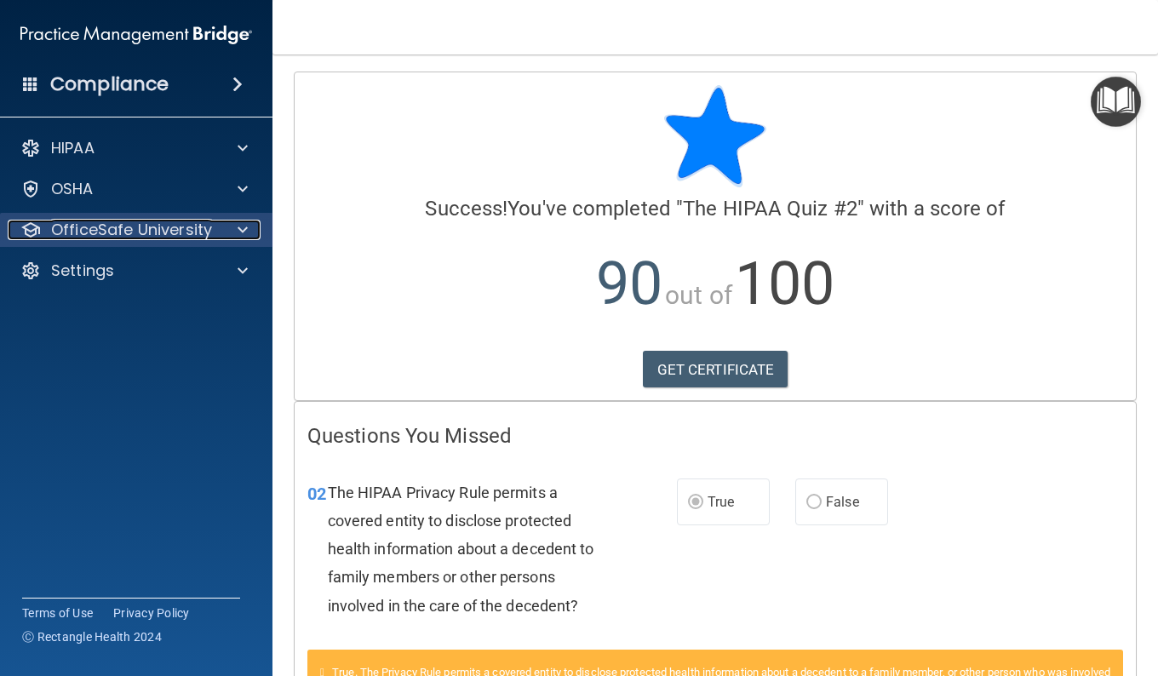
click at [234, 228] on div at bounding box center [240, 230] width 43 height 20
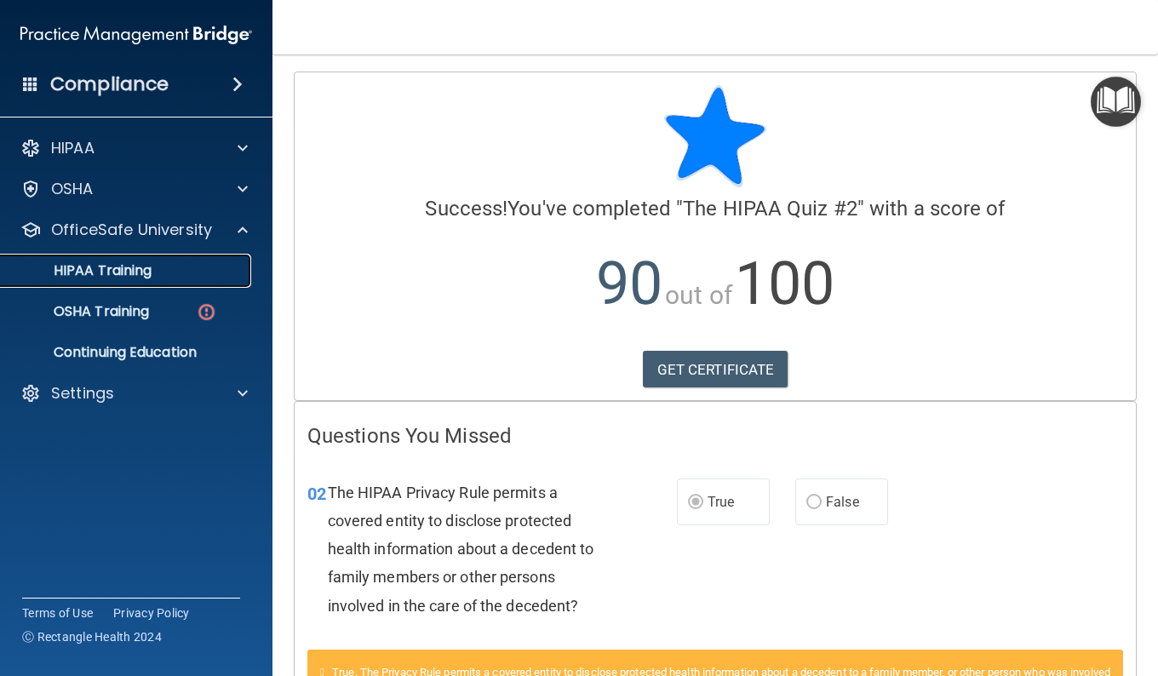
click at [153, 278] on div "HIPAA Training" at bounding box center [127, 270] width 232 height 17
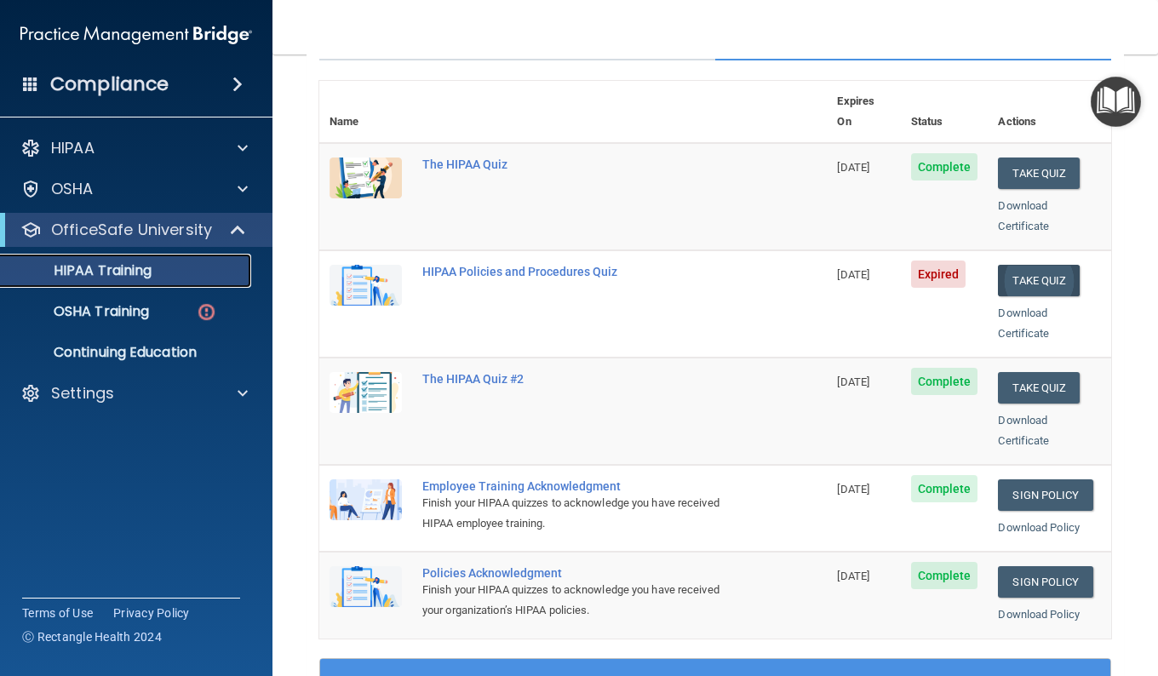
scroll to position [176, 0]
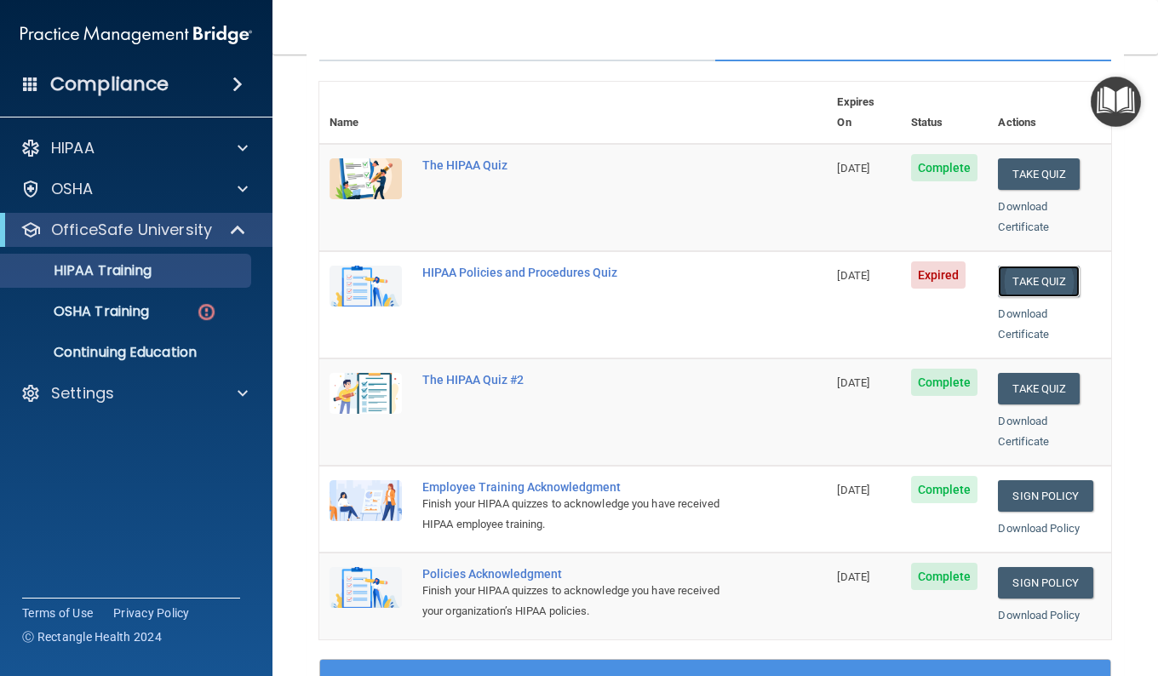
click at [1031, 266] on button "Take Quiz" at bounding box center [1039, 281] width 82 height 31
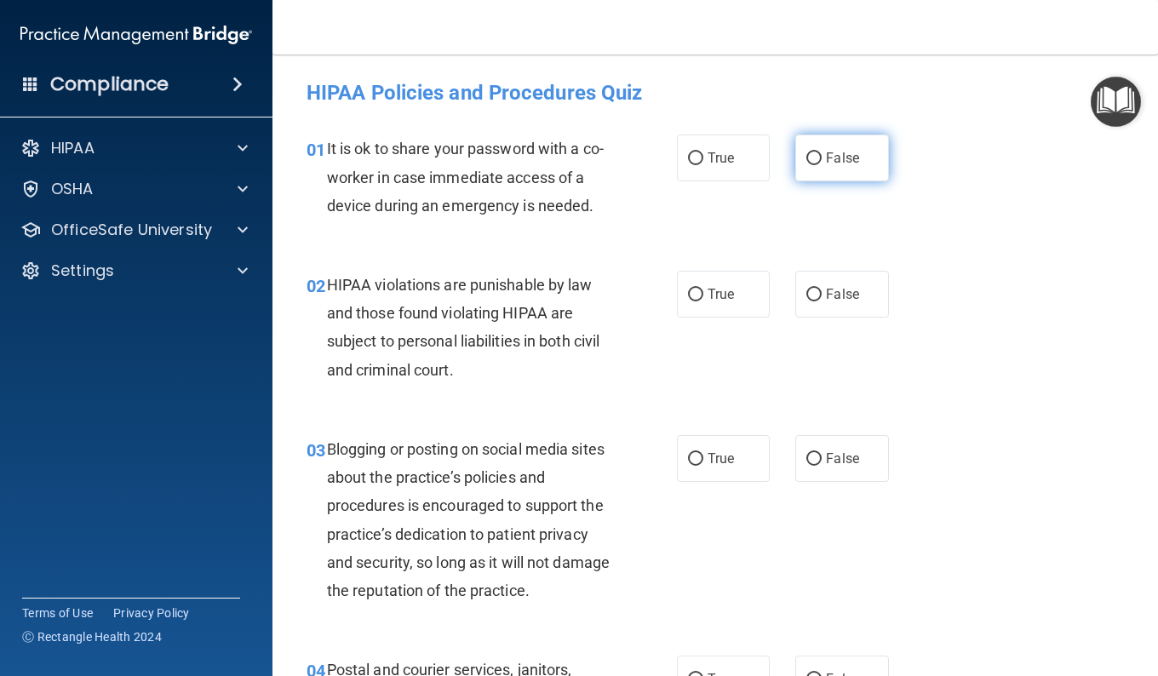
click at [826, 157] on span "False" at bounding box center [842, 158] width 33 height 16
click at [822, 157] on input "False" at bounding box center [813, 158] width 15 height 13
radio input "true"
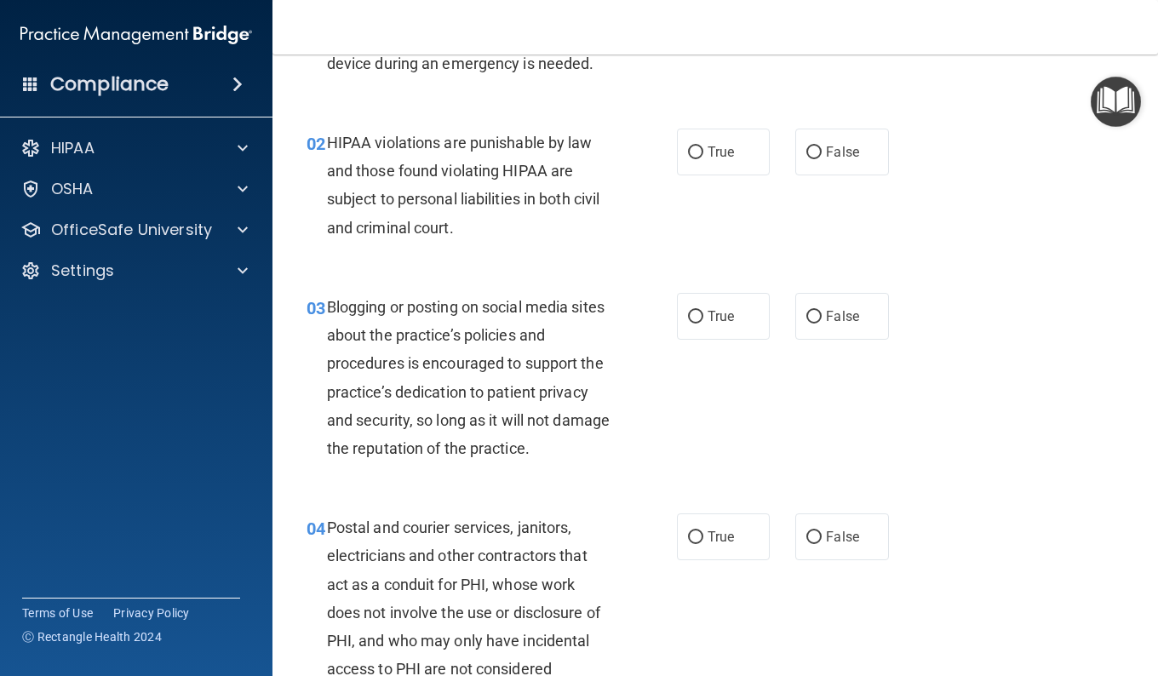
scroll to position [142, 0]
click at [679, 156] on label "True" at bounding box center [723, 152] width 93 height 47
click at [688, 156] on input "True" at bounding box center [695, 152] width 15 height 13
radio input "true"
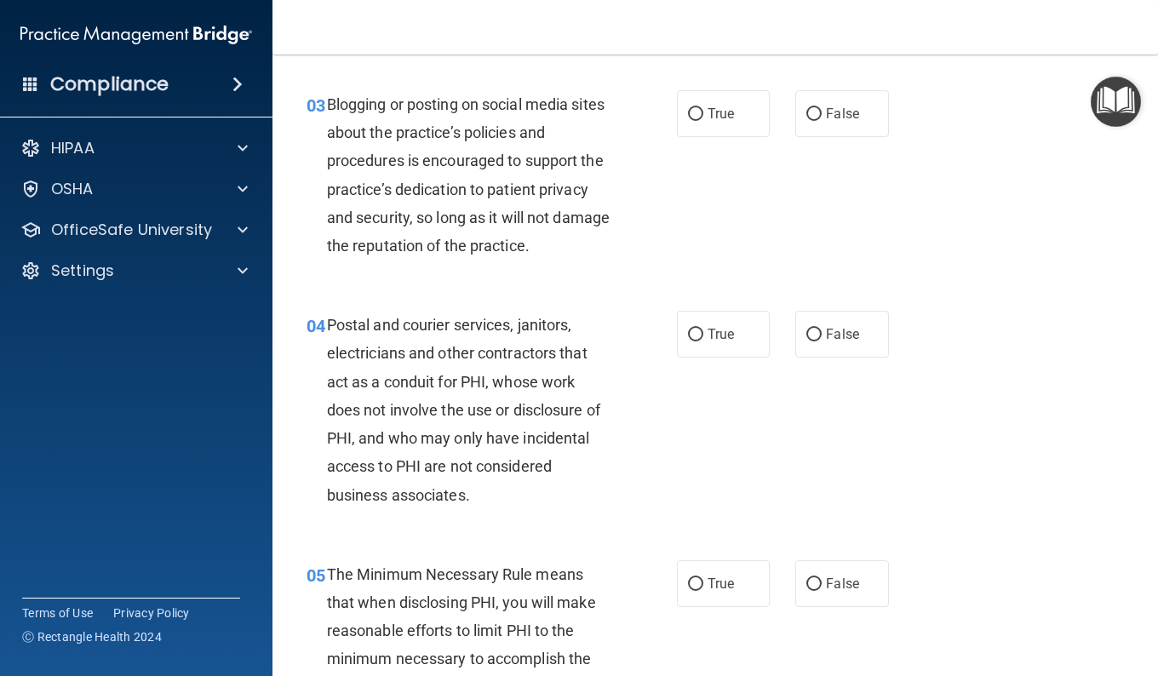
scroll to position [346, 0]
click at [828, 103] on label "False" at bounding box center [841, 112] width 93 height 47
click at [822, 107] on input "False" at bounding box center [813, 113] width 15 height 13
radio input "true"
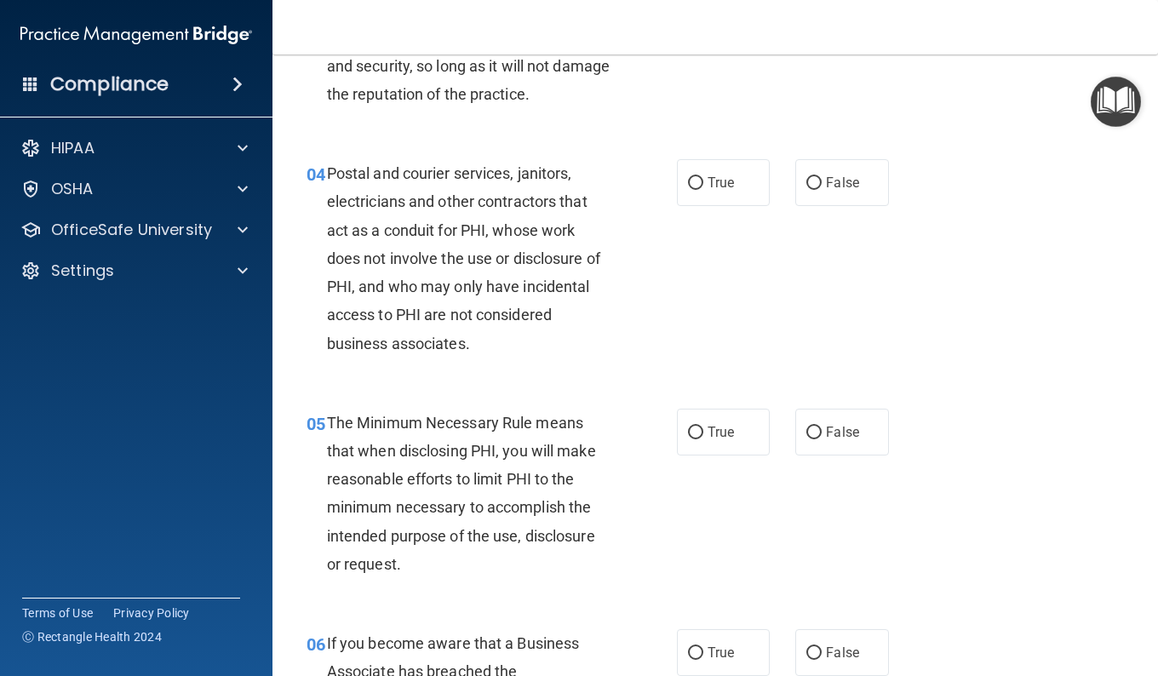
scroll to position [497, 0]
click at [726, 199] on label "True" at bounding box center [723, 181] width 93 height 47
click at [703, 189] on input "True" at bounding box center [695, 182] width 15 height 13
radio input "true"
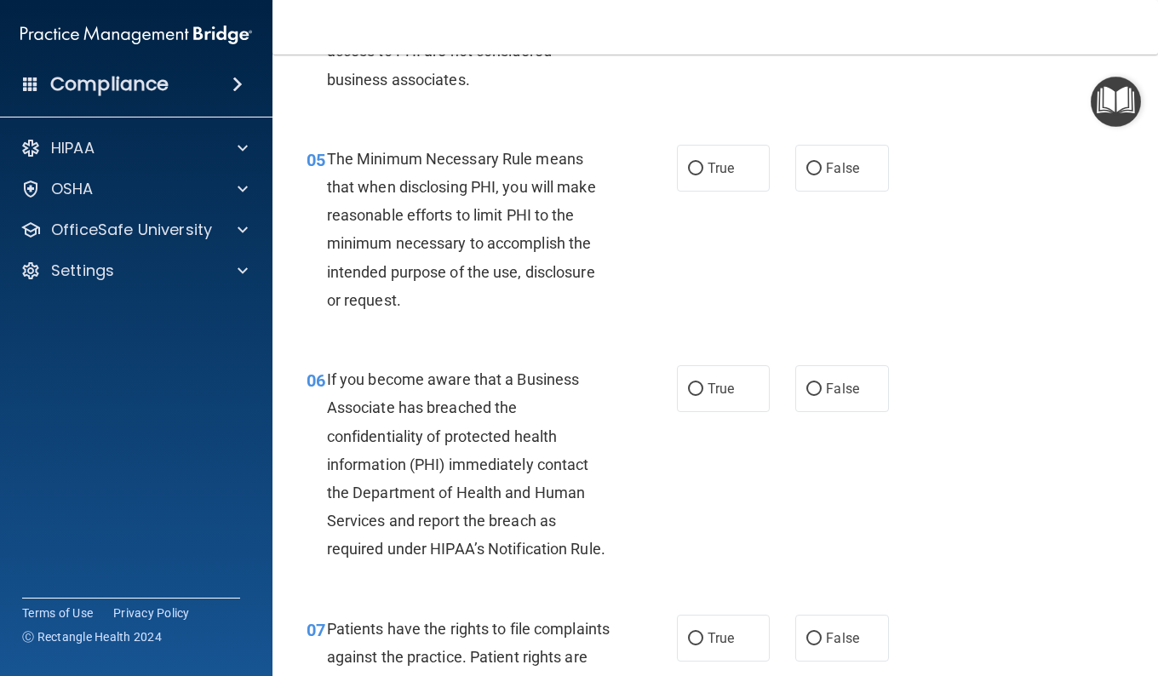
scroll to position [776, 0]
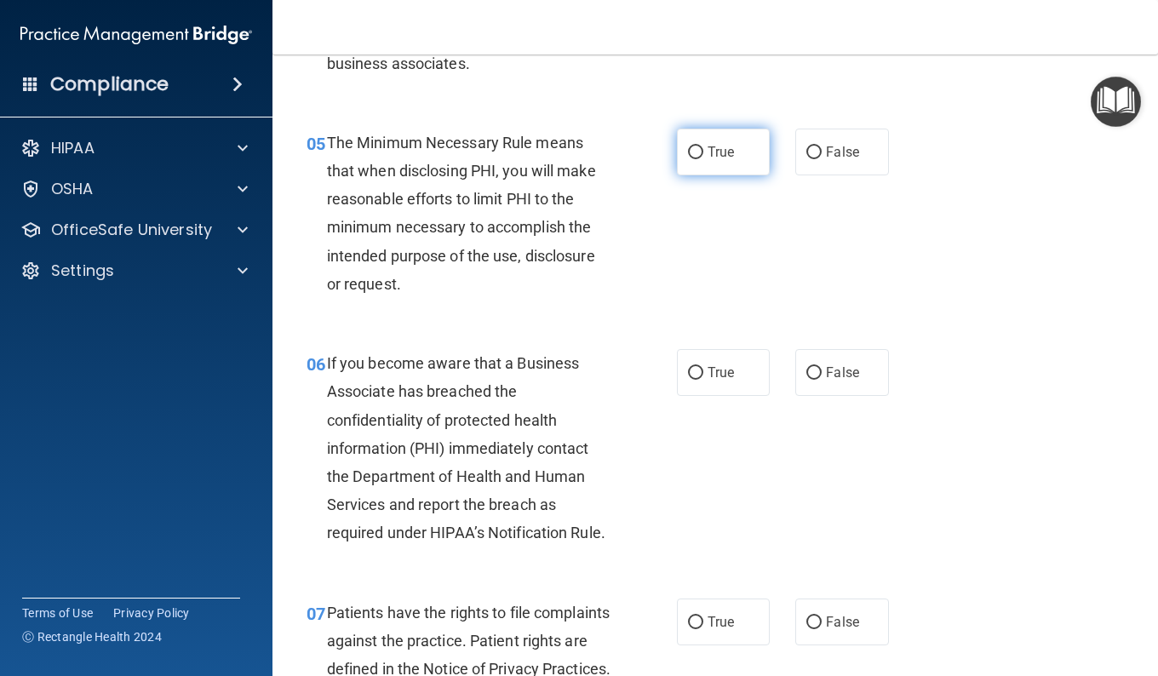
click at [707, 158] on span "True" at bounding box center [720, 152] width 26 height 16
click at [703, 158] on input "True" at bounding box center [695, 152] width 15 height 13
radio input "true"
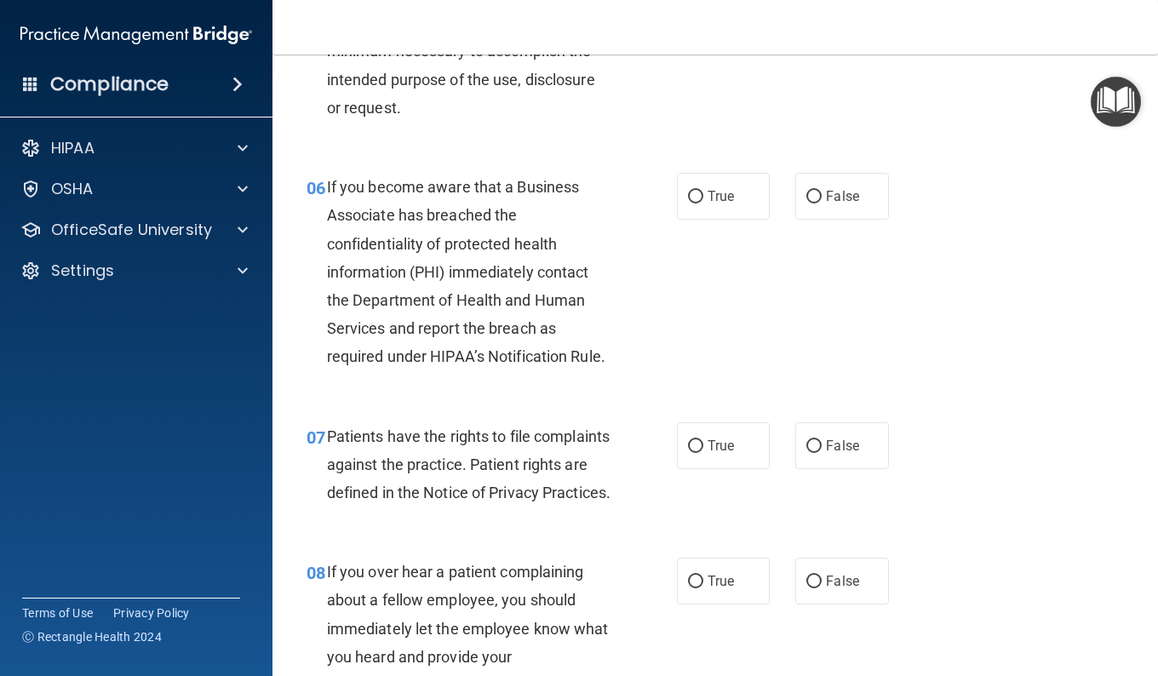
scroll to position [974, 0]
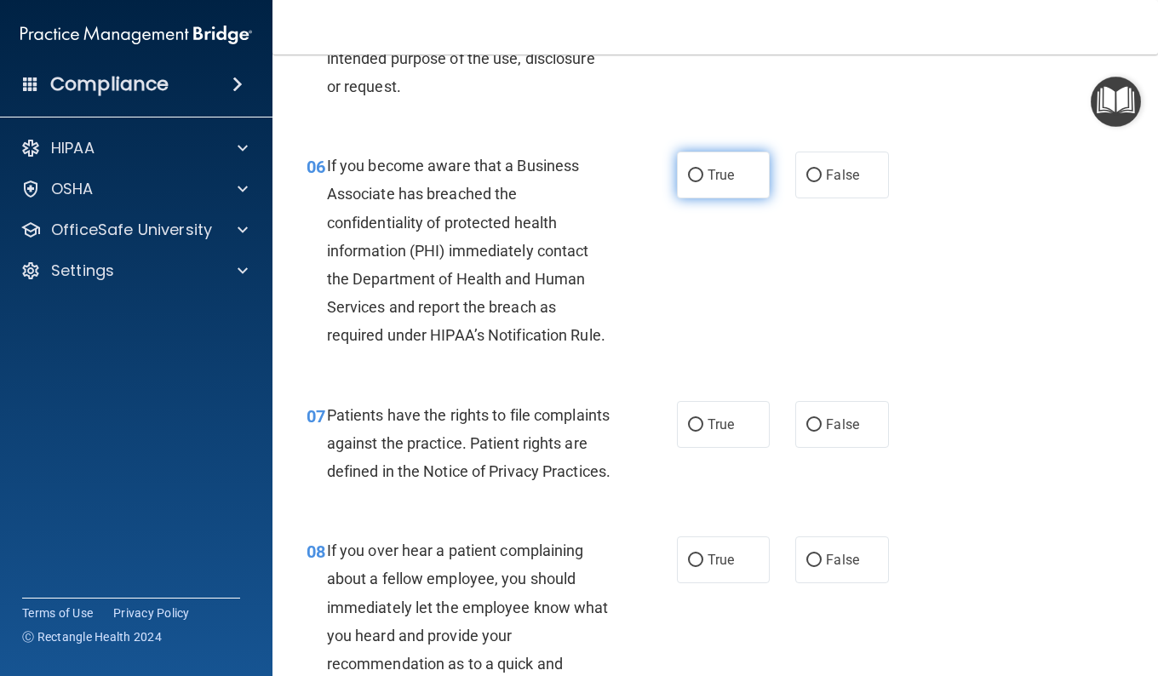
click at [707, 176] on span "True" at bounding box center [720, 175] width 26 height 16
click at [703, 176] on input "True" at bounding box center [695, 175] width 15 height 13
radio input "true"
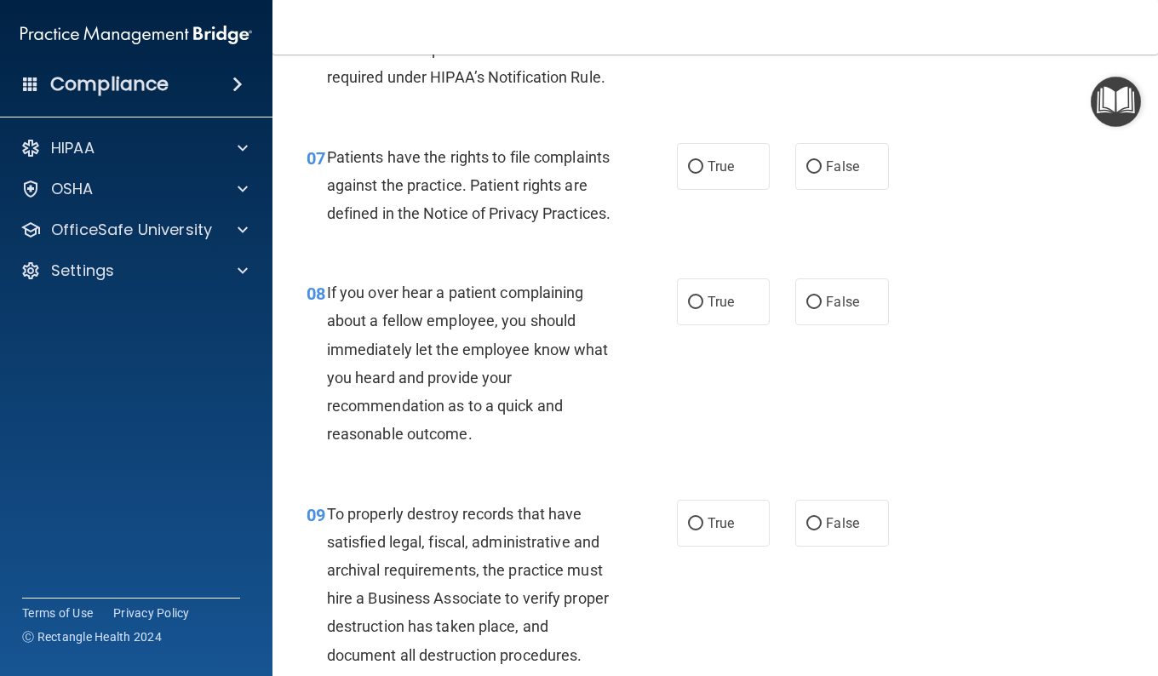
scroll to position [1233, 0]
click at [707, 176] on label "True" at bounding box center [723, 165] width 93 height 47
click at [703, 173] on input "True" at bounding box center [695, 166] width 15 height 13
radio input "true"
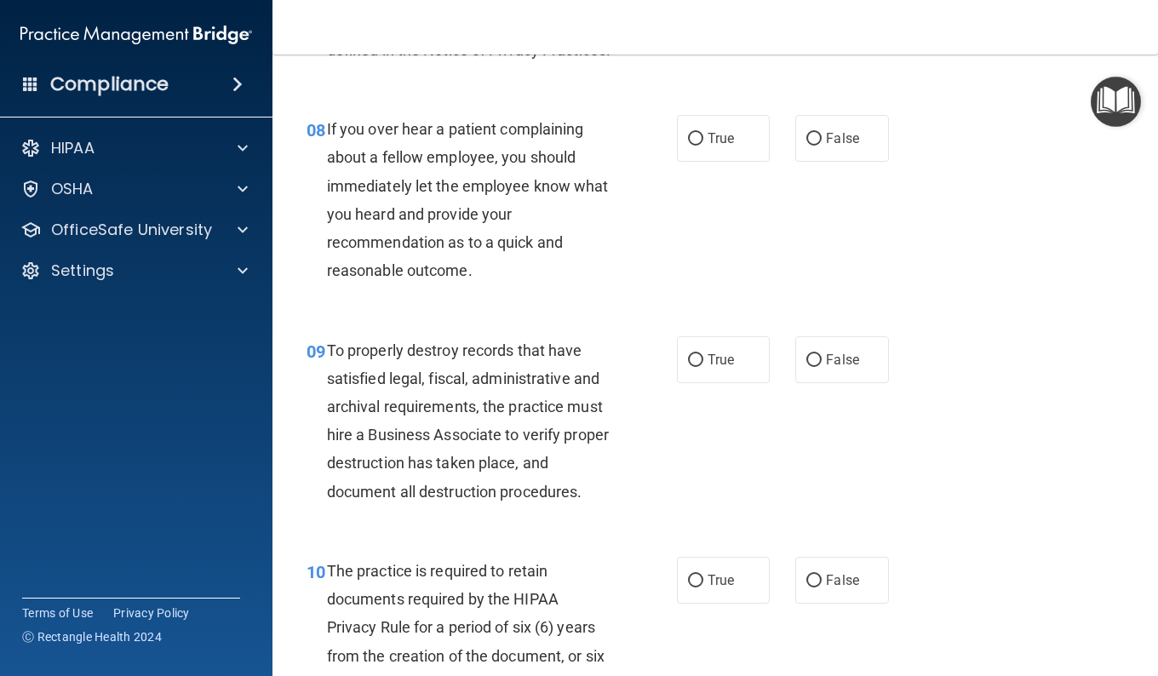
scroll to position [1398, 0]
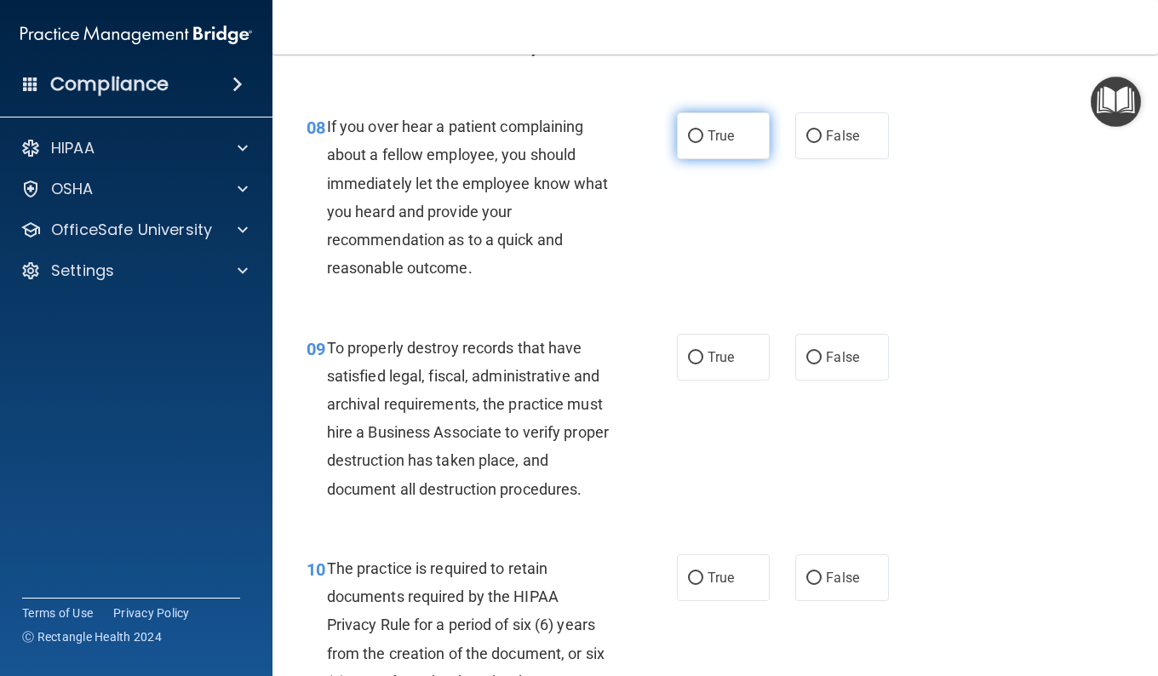
click at [720, 159] on label "True" at bounding box center [723, 135] width 93 height 47
click at [703, 143] on input "True" at bounding box center [695, 136] width 15 height 13
radio input "true"
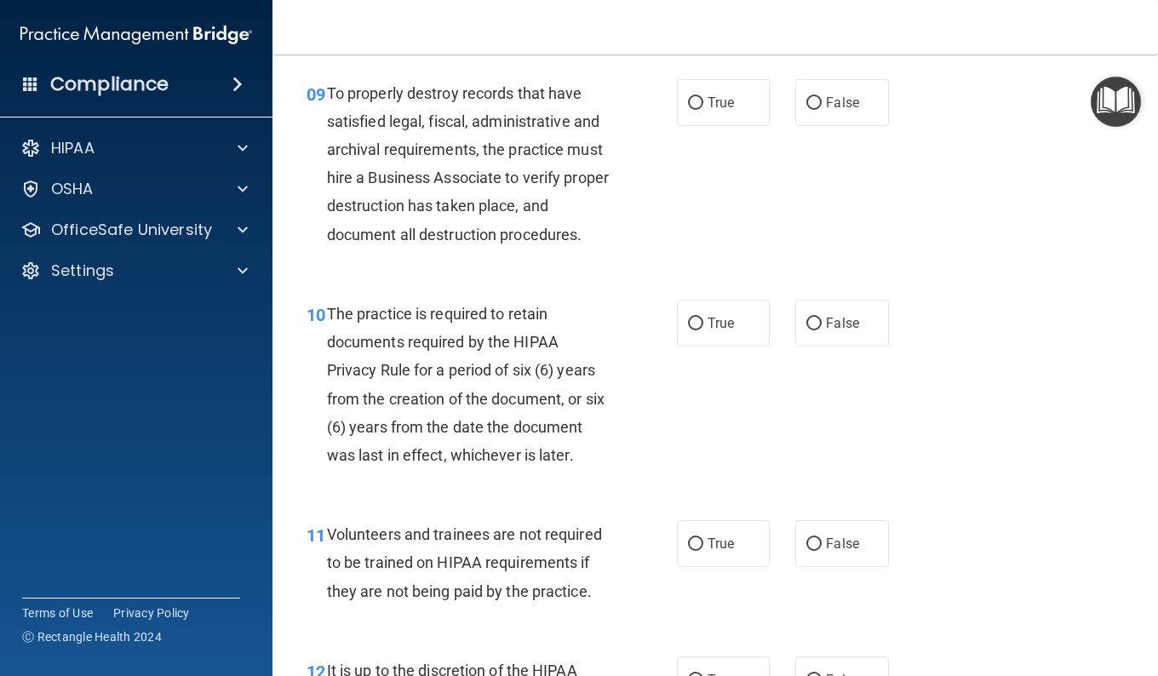
scroll to position [1652, 0]
click at [838, 111] on span "False" at bounding box center [842, 102] width 33 height 16
click at [822, 110] on input "False" at bounding box center [813, 103] width 15 height 13
radio input "true"
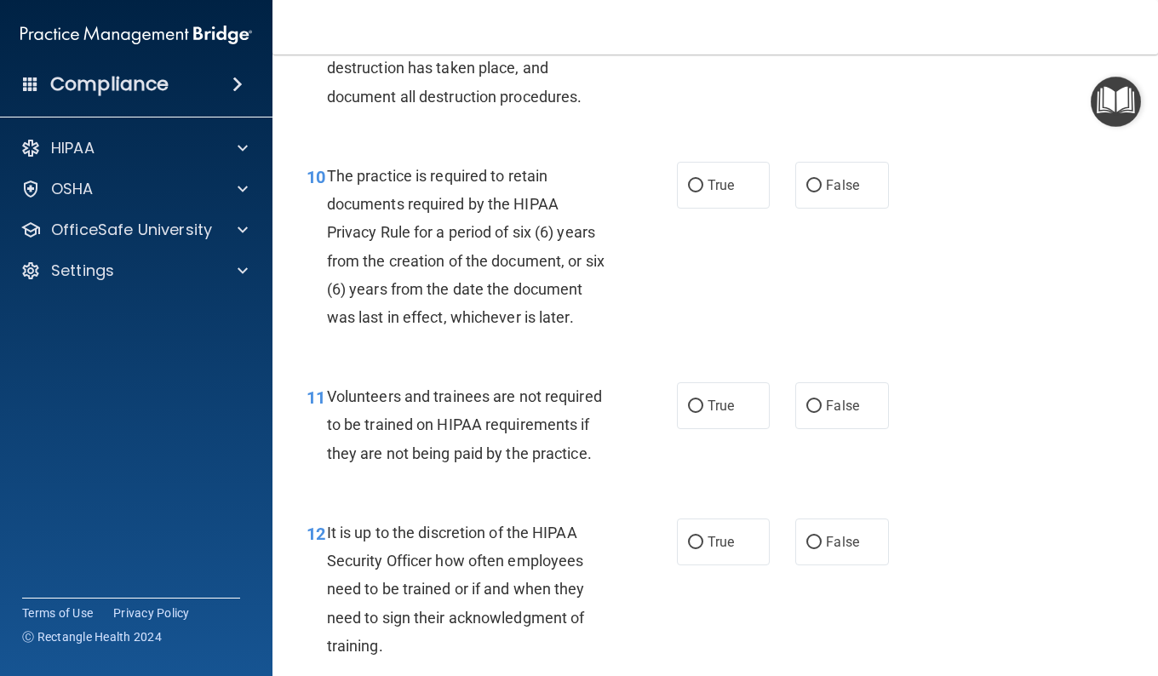
scroll to position [1841, 0]
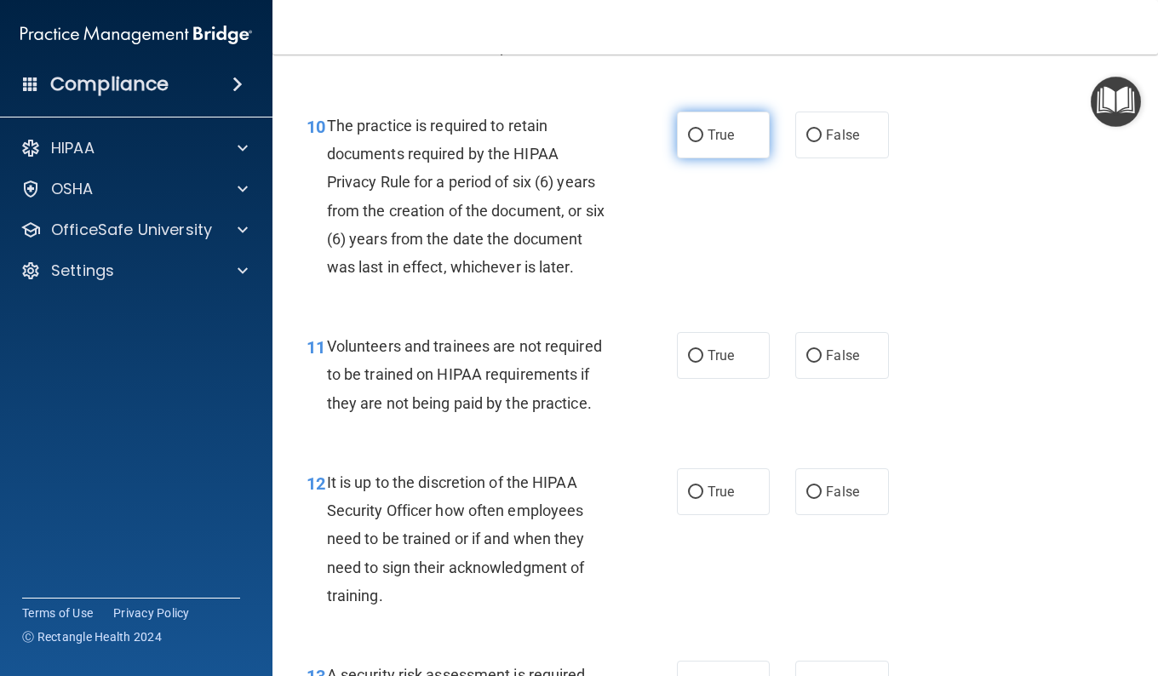
click at [710, 143] on span "True" at bounding box center [720, 135] width 26 height 16
click at [703, 142] on input "True" at bounding box center [695, 135] width 15 height 13
radio input "true"
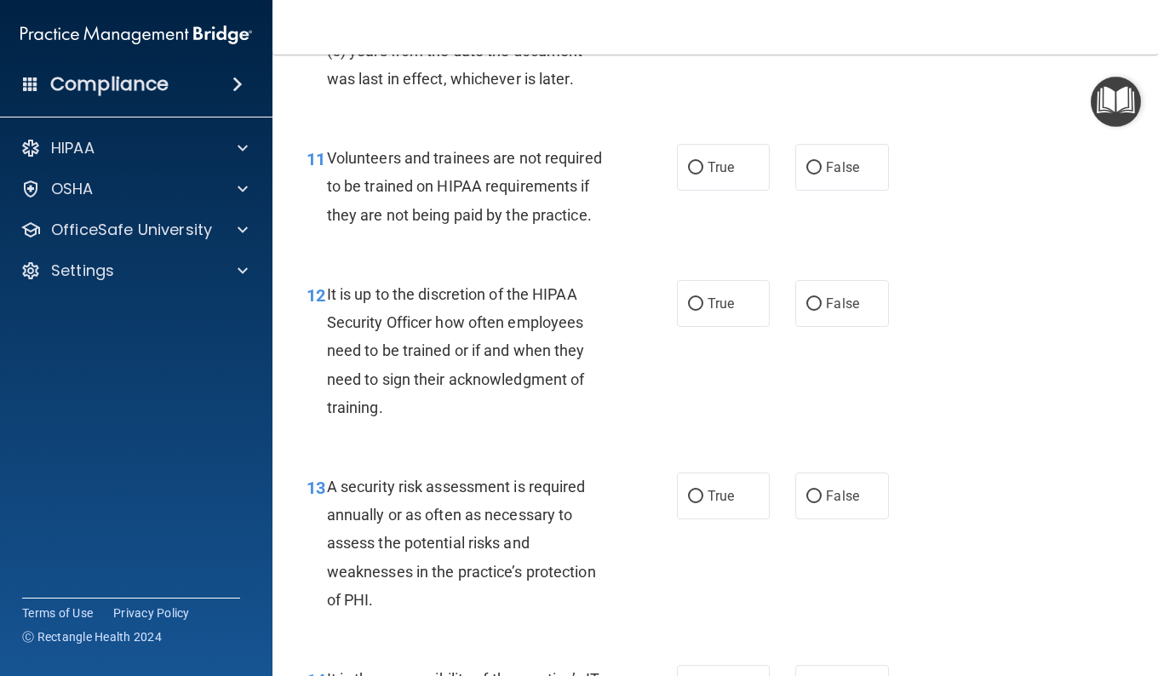
scroll to position [2060, 0]
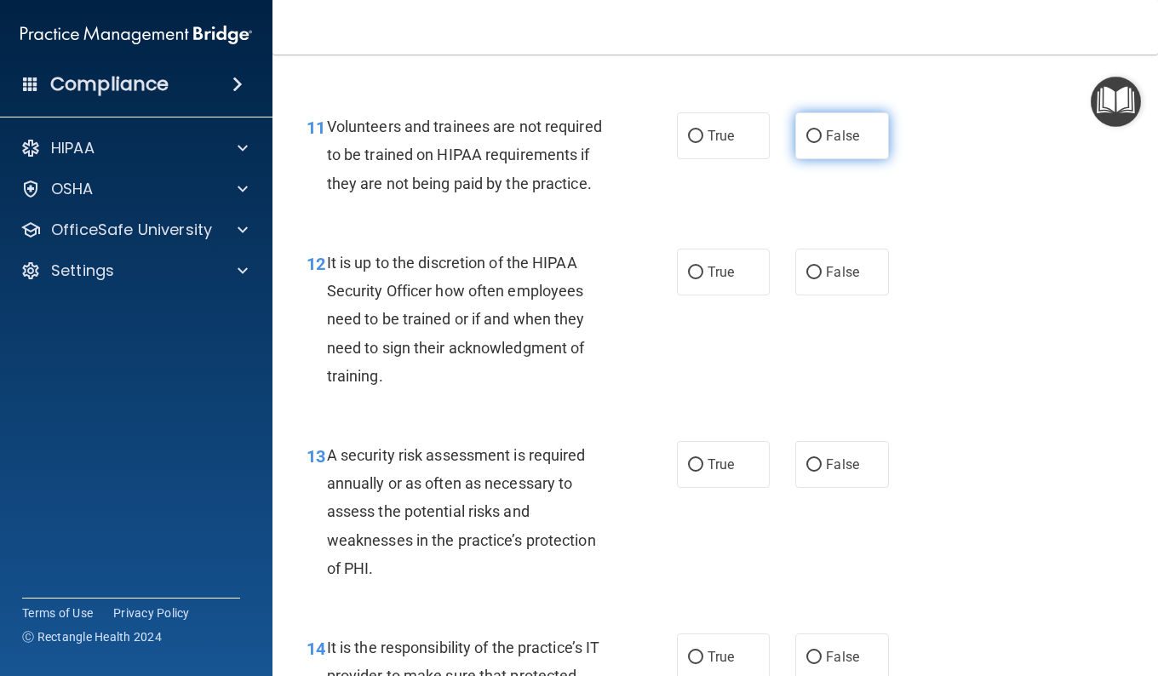
click at [830, 159] on label "False" at bounding box center [841, 135] width 93 height 47
click at [822, 143] on input "False" at bounding box center [813, 136] width 15 height 13
radio input "true"
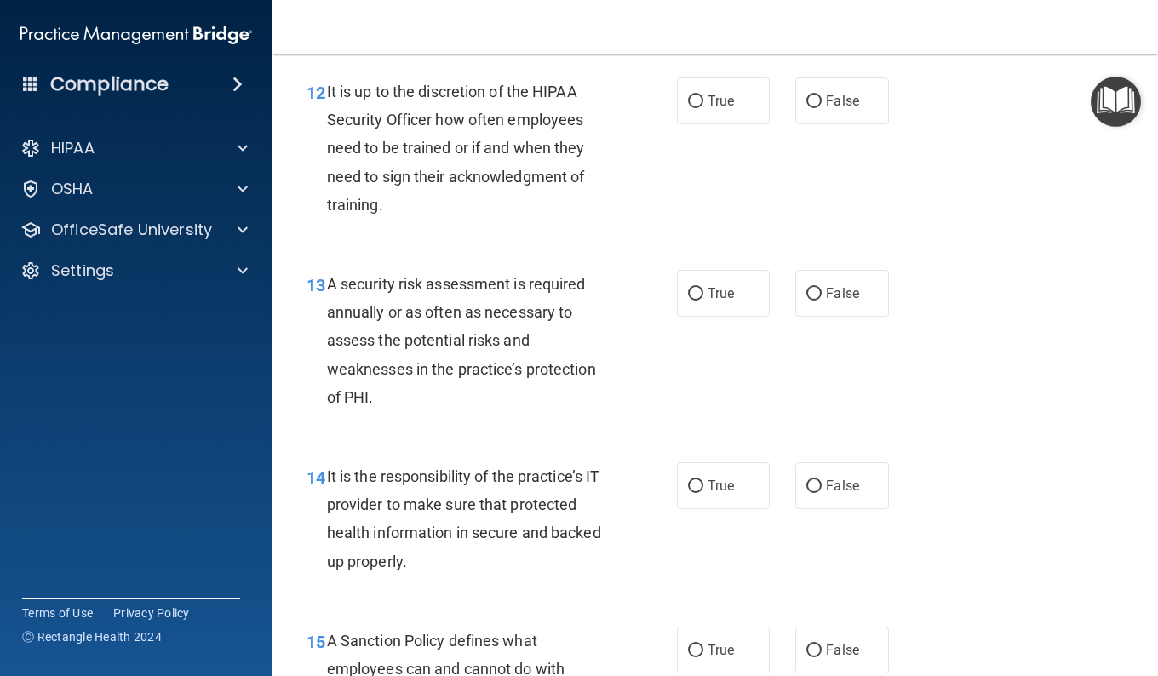
scroll to position [2232, 0]
click at [851, 123] on label "False" at bounding box center [841, 100] width 93 height 47
click at [822, 107] on input "False" at bounding box center [813, 100] width 15 height 13
radio input "true"
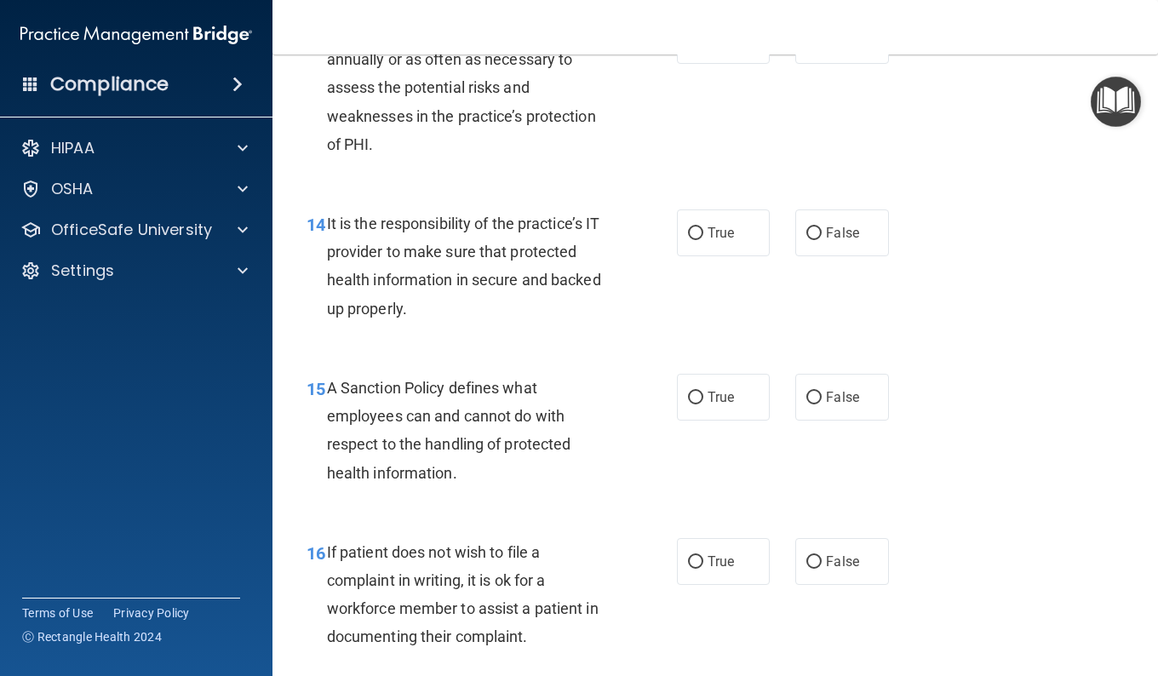
scroll to position [2483, 0]
click at [709, 49] on span "True" at bounding box center [720, 41] width 26 height 16
click at [703, 49] on input "True" at bounding box center [695, 42] width 15 height 13
radio input "true"
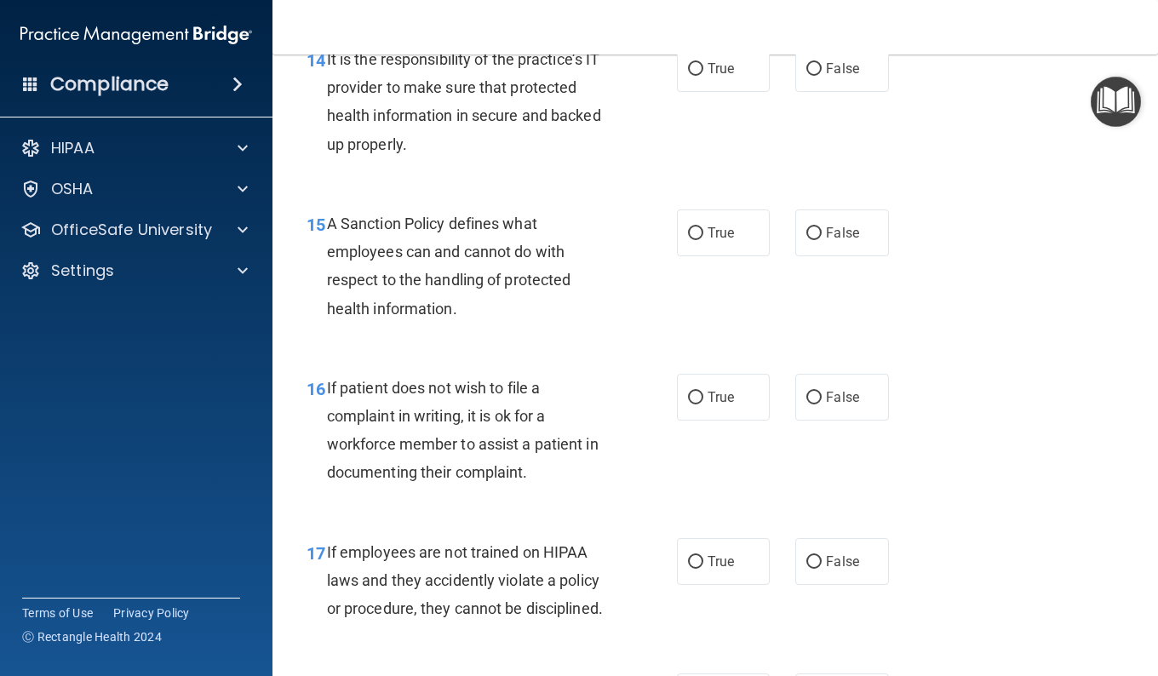
scroll to position [2649, 0]
click at [711, 76] on span "True" at bounding box center [720, 68] width 26 height 16
click at [703, 75] on input "True" at bounding box center [695, 68] width 15 height 13
radio input "true"
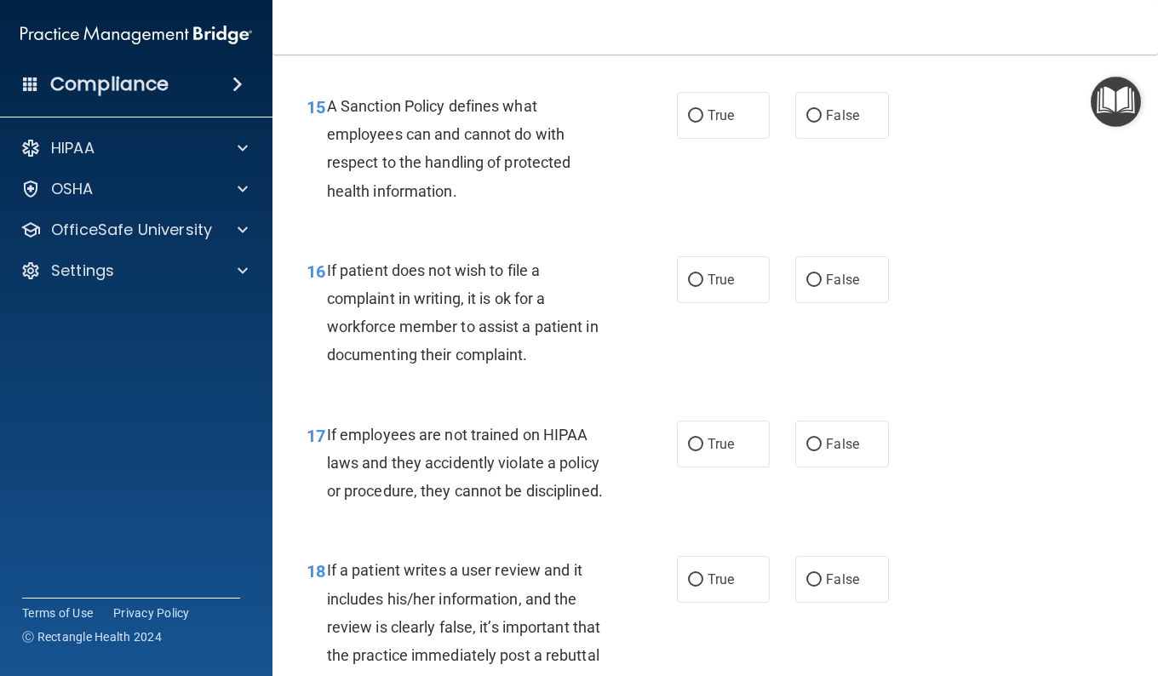
scroll to position [2767, 0]
click at [717, 138] on label "True" at bounding box center [723, 114] width 93 height 47
click at [703, 122] on input "True" at bounding box center [695, 115] width 15 height 13
radio input "true"
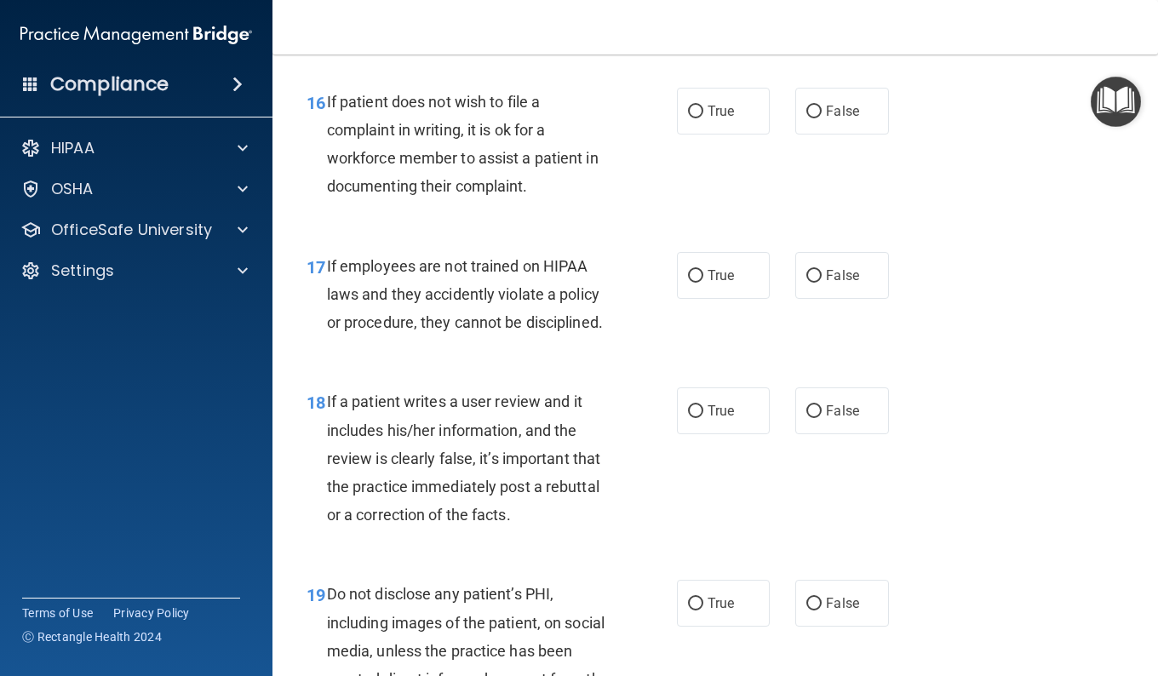
scroll to position [2933, 0]
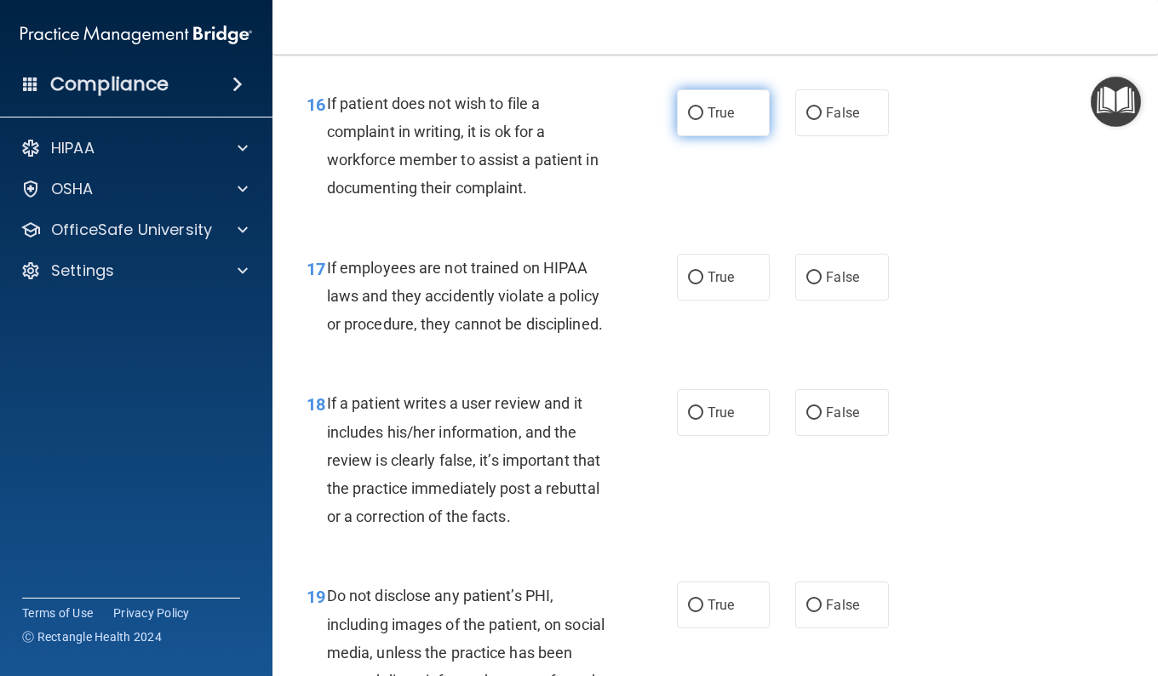
click at [731, 136] on label "True" at bounding box center [723, 112] width 93 height 47
click at [703, 120] on input "True" at bounding box center [695, 113] width 15 height 13
radio input "true"
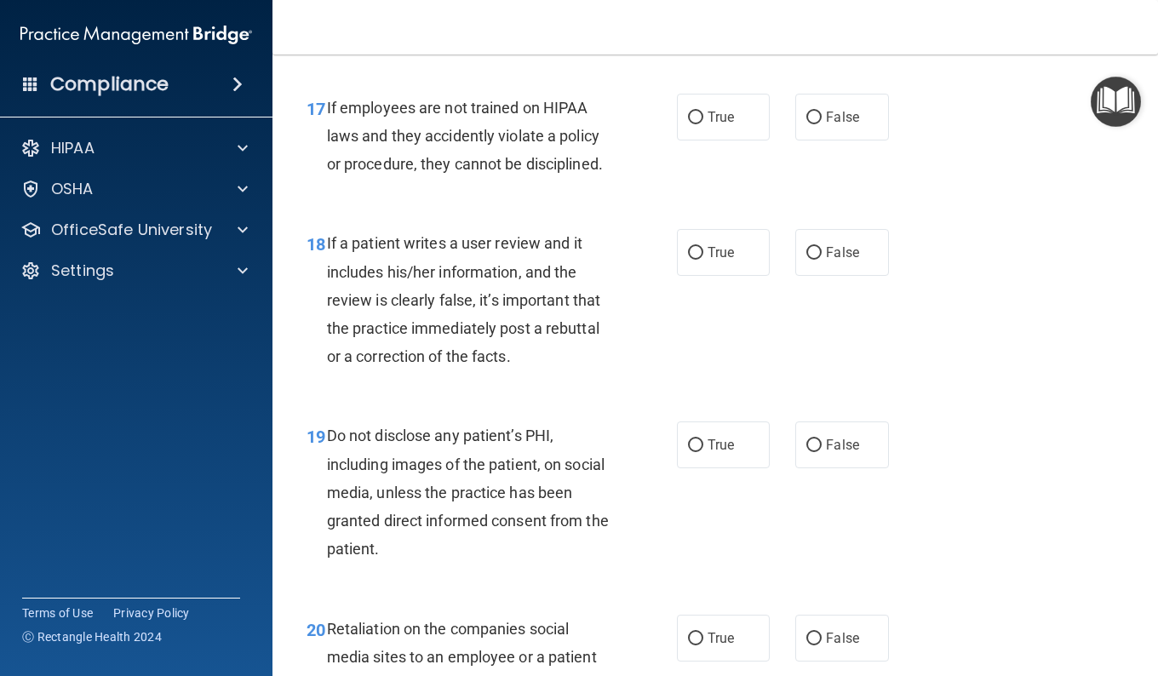
scroll to position [3094, 0]
click at [707, 124] on span "True" at bounding box center [720, 116] width 26 height 16
click at [703, 123] on input "True" at bounding box center [695, 117] width 15 height 13
radio input "true"
click at [834, 140] on label "False" at bounding box center [841, 116] width 93 height 47
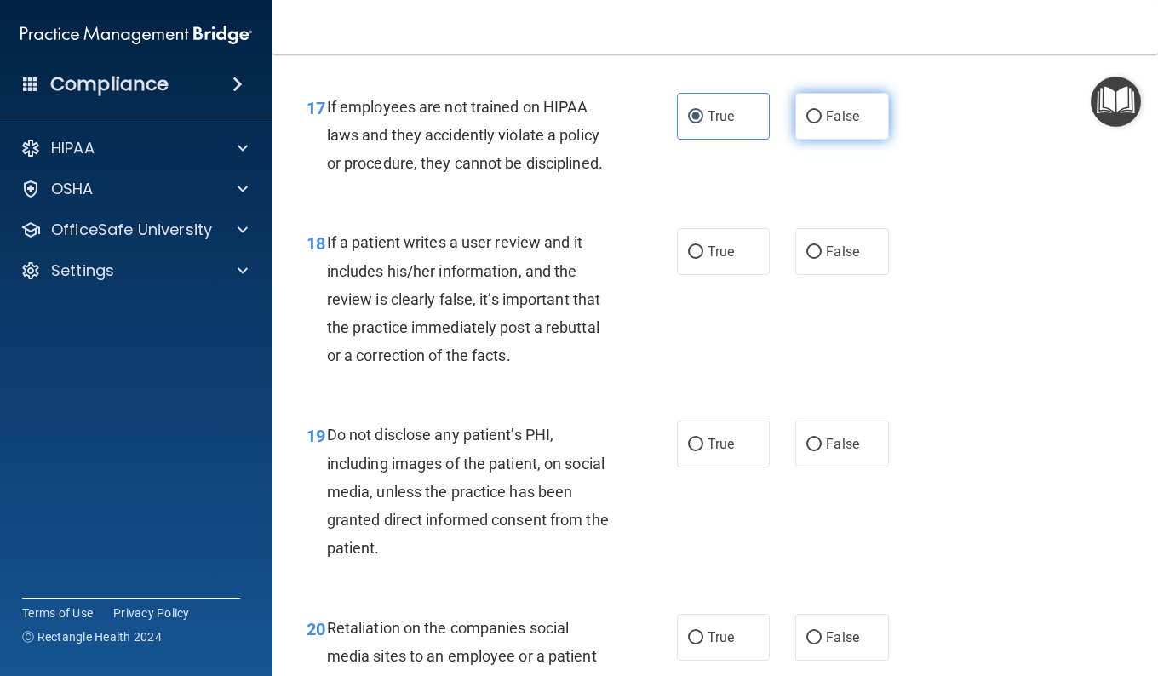
click at [822, 123] on input "False" at bounding box center [813, 117] width 15 height 13
radio input "true"
radio input "false"
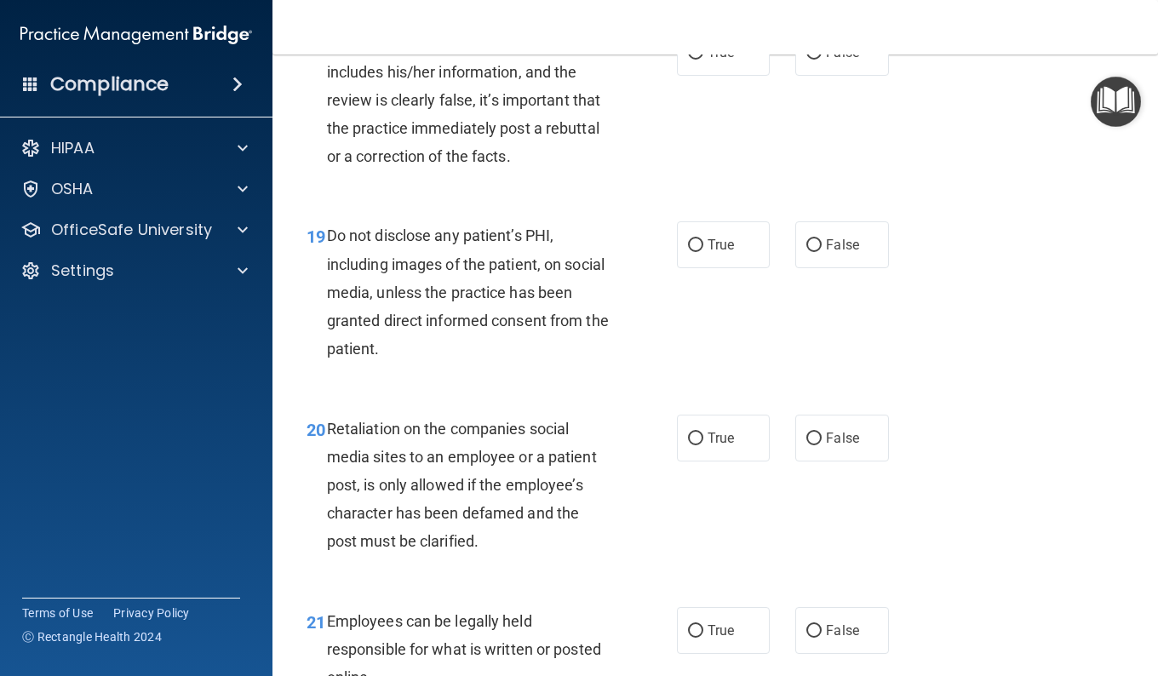
scroll to position [3294, 0]
click at [701, 75] on label "True" at bounding box center [723, 51] width 93 height 47
click at [701, 59] on input "True" at bounding box center [695, 52] width 15 height 13
radio input "true"
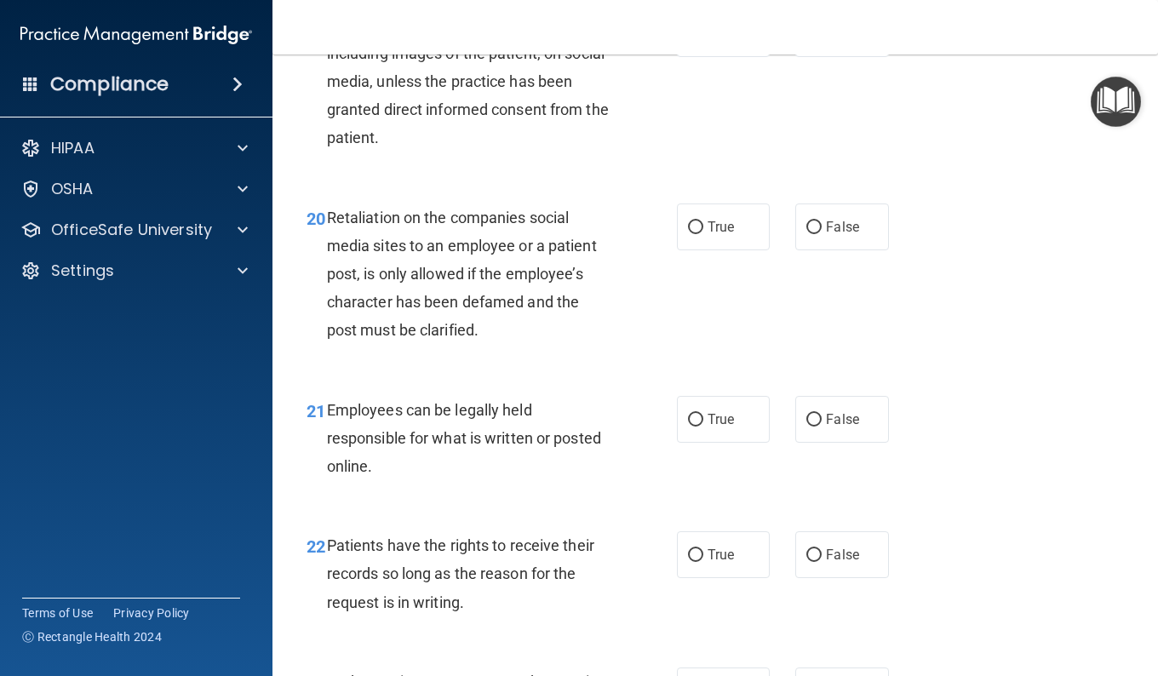
scroll to position [3505, 0]
click at [702, 56] on label "True" at bounding box center [723, 32] width 93 height 47
click at [702, 40] on input "True" at bounding box center [695, 33] width 15 height 13
radio input "true"
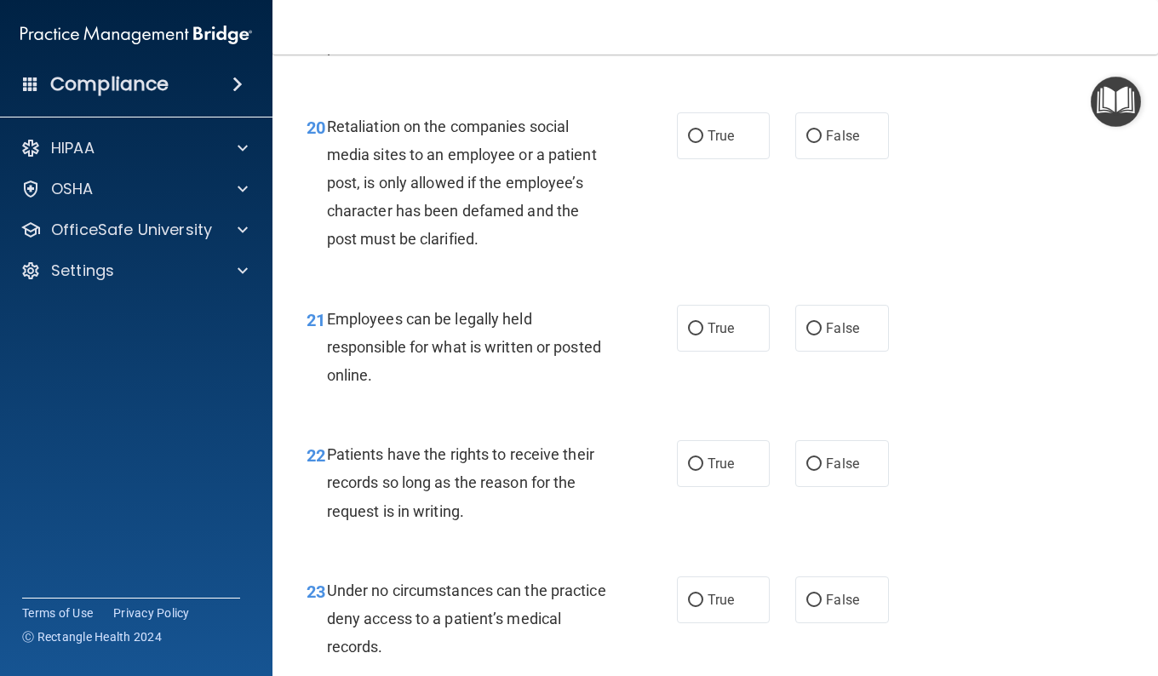
scroll to position [3645, 0]
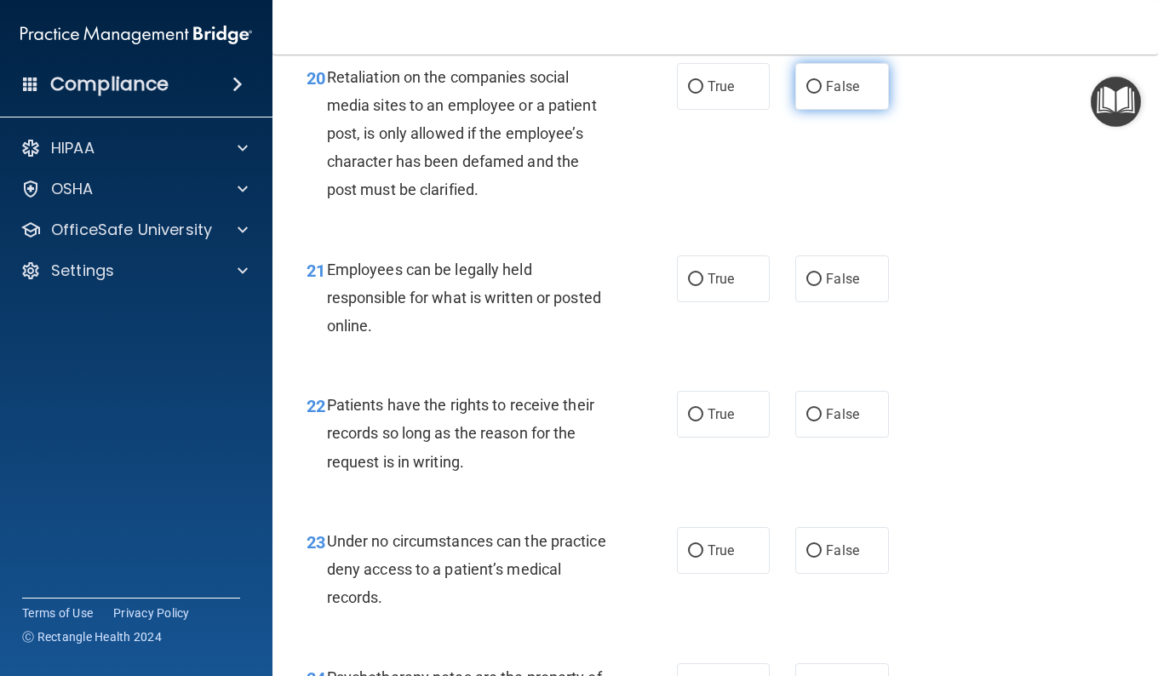
click at [806, 94] on input "False" at bounding box center [813, 87] width 15 height 13
radio input "true"
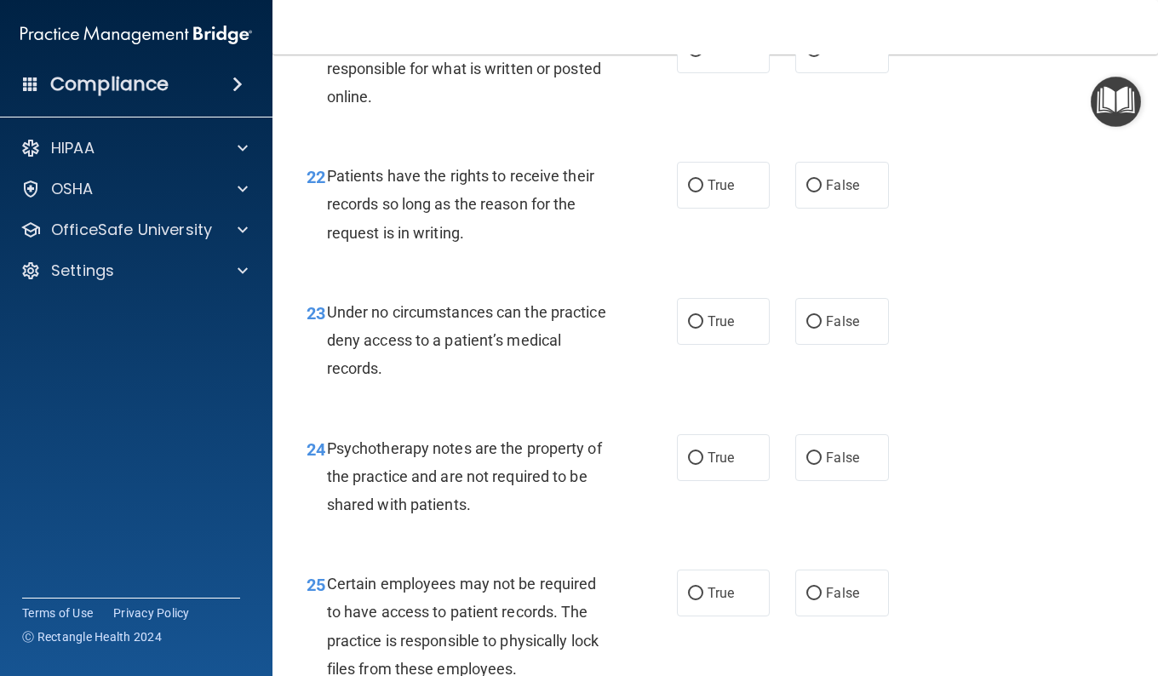
scroll to position [3874, 0]
click at [691, 73] on label "True" at bounding box center [723, 49] width 93 height 47
click at [691, 57] on input "True" at bounding box center [695, 50] width 15 height 13
radio input "true"
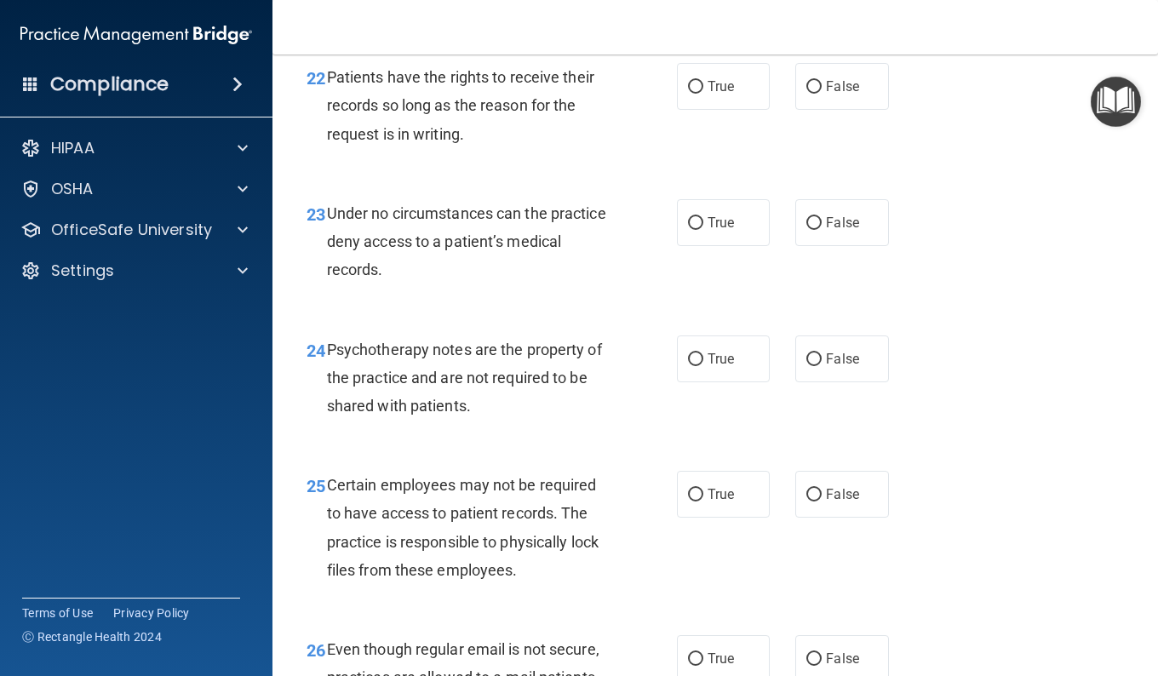
scroll to position [3999, 0]
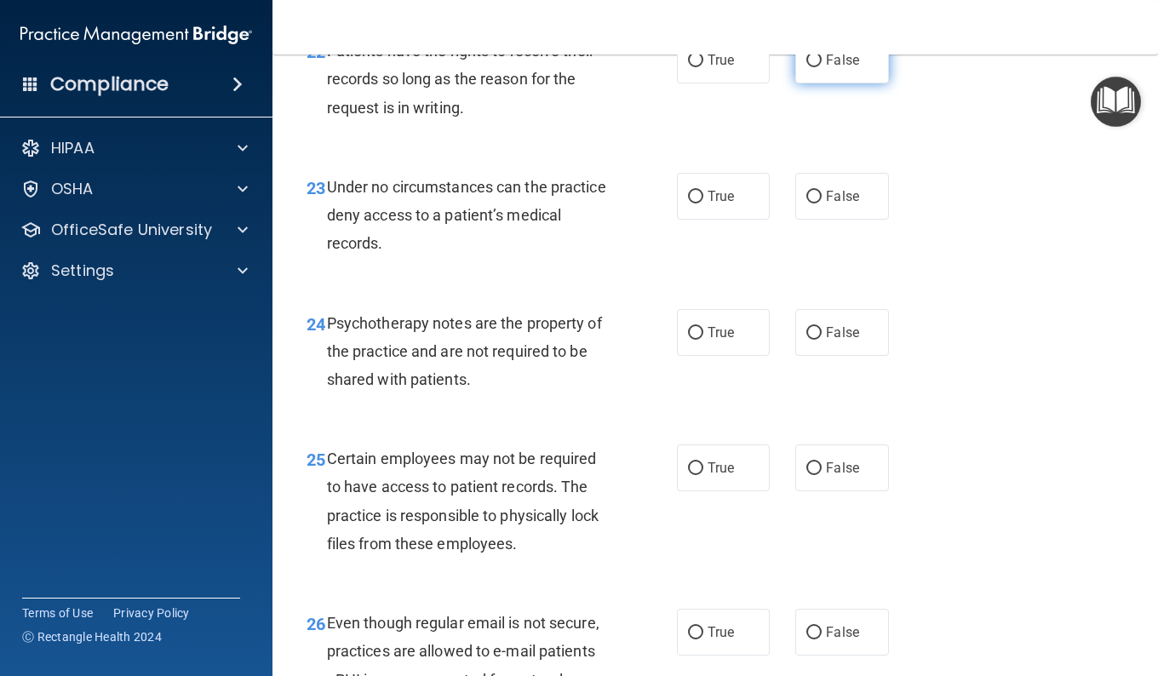
click at [813, 83] on label "False" at bounding box center [841, 60] width 93 height 47
click at [813, 67] on input "False" at bounding box center [813, 60] width 15 height 13
radio input "true"
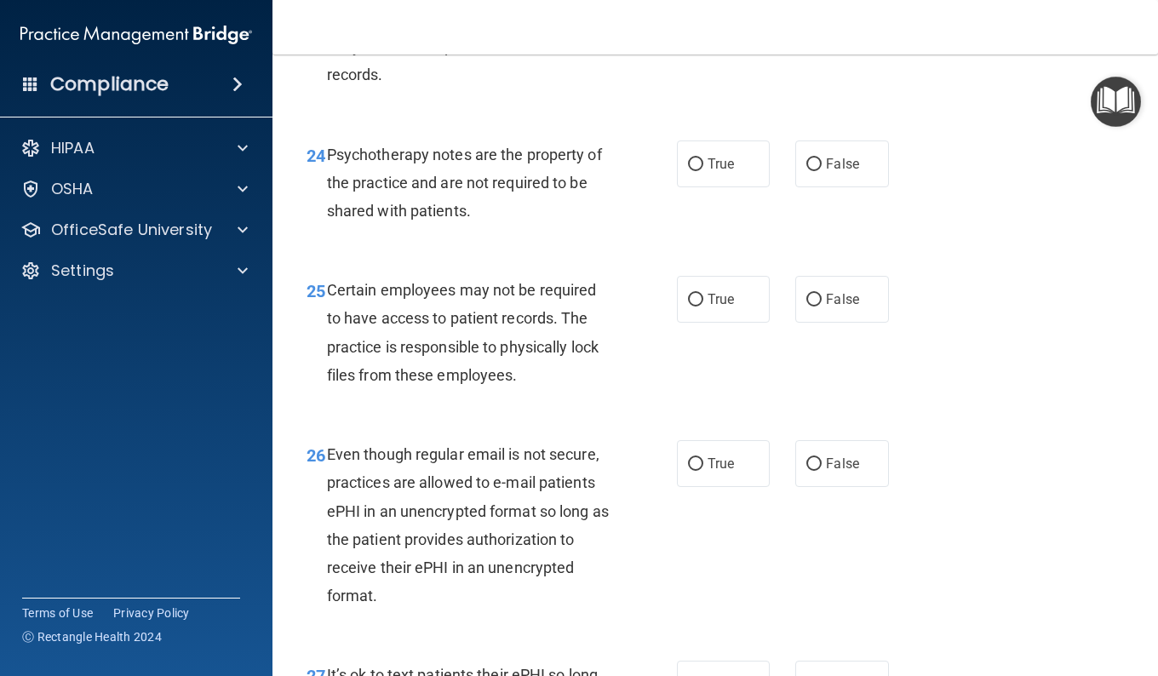
scroll to position [4168, 0]
click at [799, 50] on label "False" at bounding box center [841, 26] width 93 height 47
click at [806, 34] on input "False" at bounding box center [813, 27] width 15 height 13
radio input "true"
click at [719, 50] on label "True" at bounding box center [723, 26] width 93 height 47
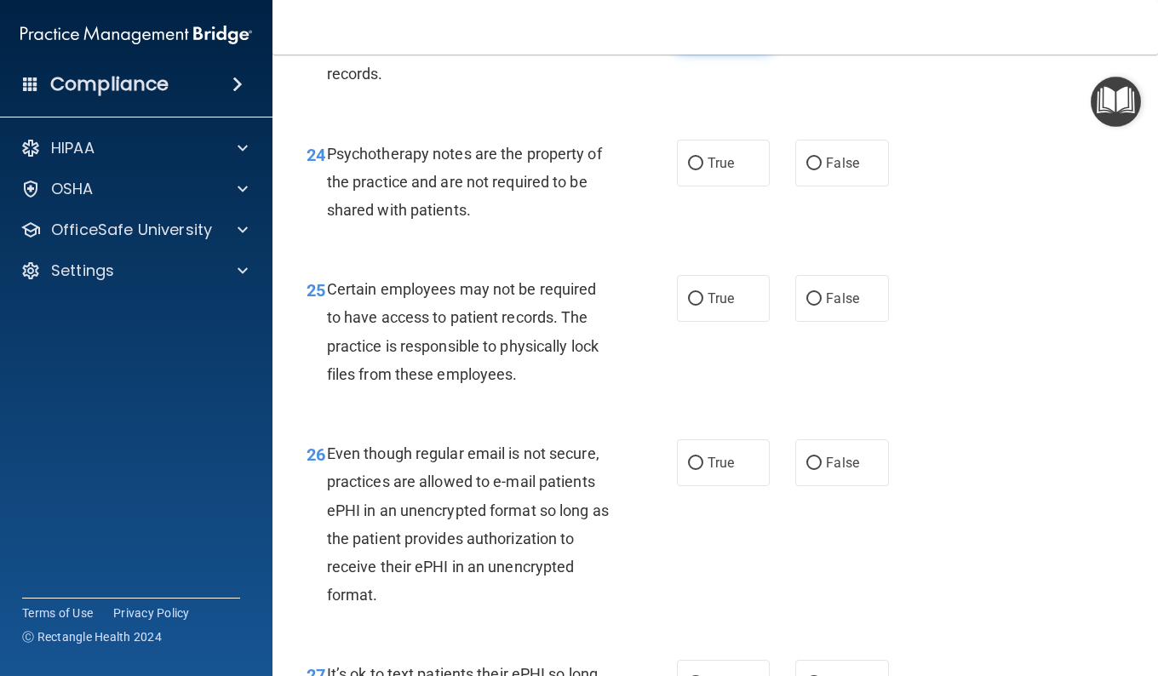
click at [703, 34] on input "True" at bounding box center [695, 27] width 15 height 13
radio input "true"
radio input "false"
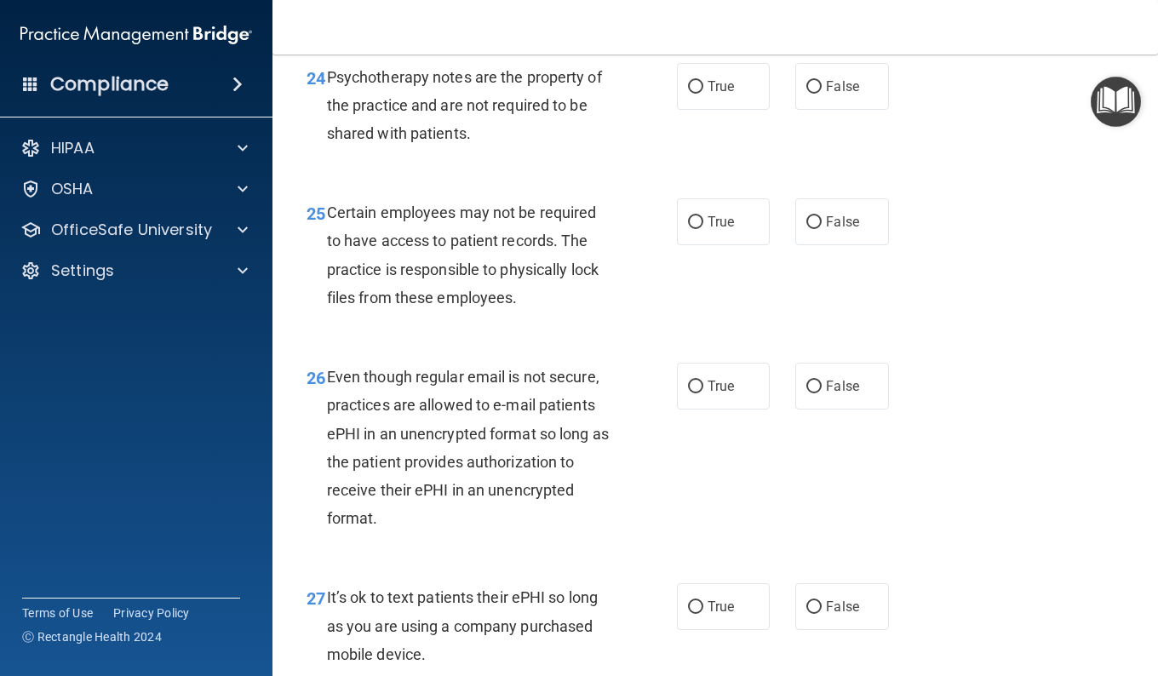
scroll to position [4256, 0]
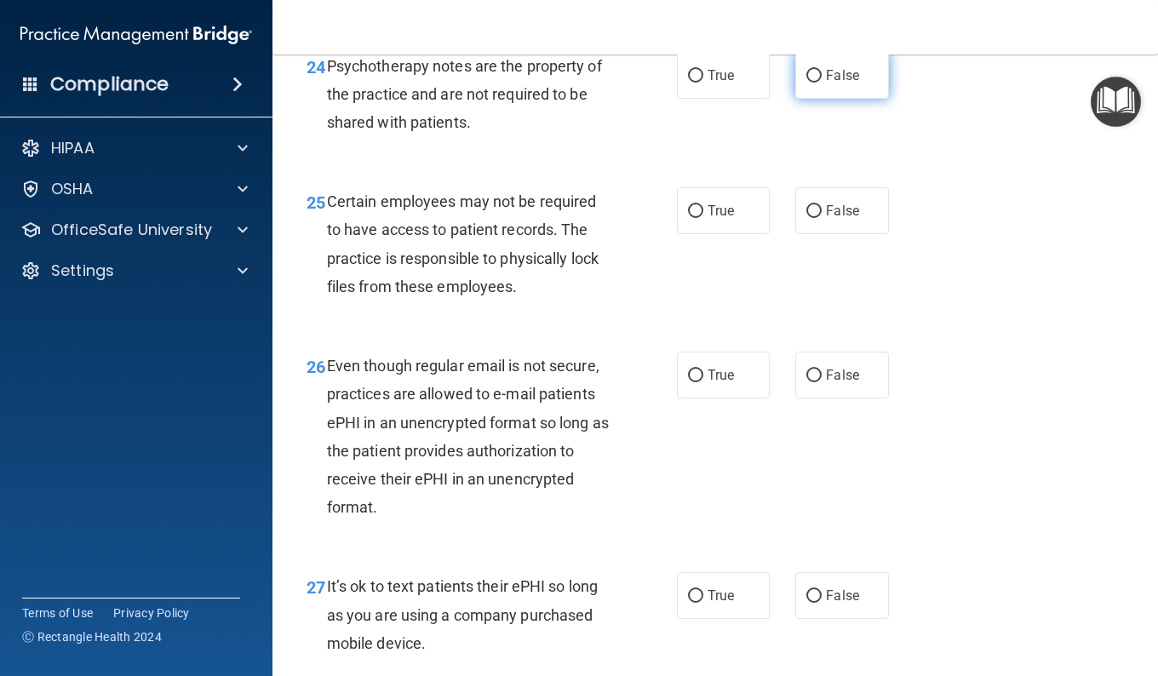
click at [834, 83] on span "False" at bounding box center [842, 75] width 33 height 16
click at [822, 83] on input "False" at bounding box center [813, 76] width 15 height 13
radio input "true"
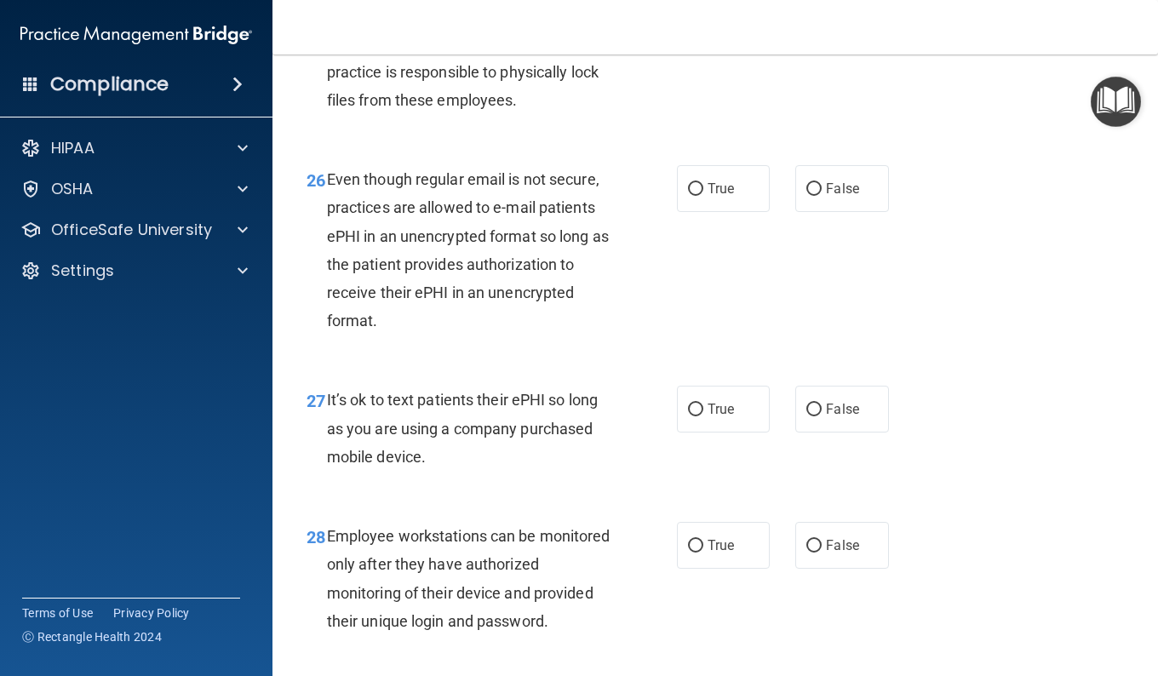
scroll to position [4443, 0]
click at [802, 47] on label "False" at bounding box center [841, 23] width 93 height 47
click at [806, 31] on input "False" at bounding box center [813, 24] width 15 height 13
radio input "true"
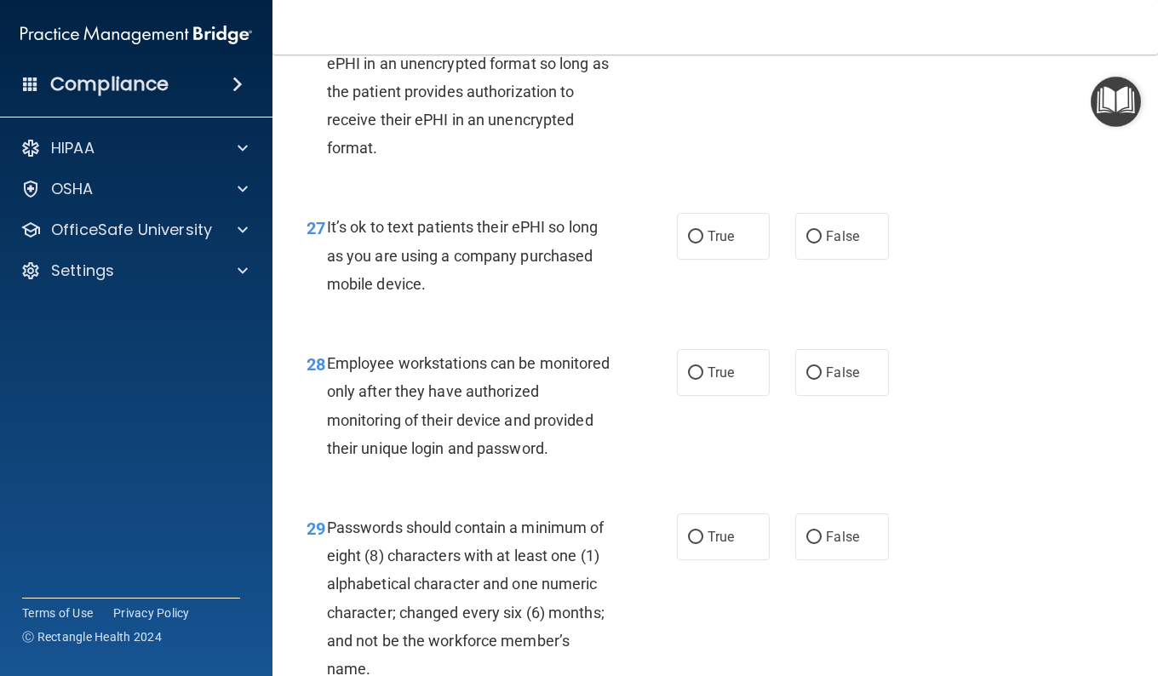
scroll to position [4616, 0]
click at [735, 38] on label "True" at bounding box center [723, 14] width 93 height 47
click at [703, 22] on input "True" at bounding box center [695, 15] width 15 height 13
radio input "true"
click at [830, 23] on span "False" at bounding box center [842, 15] width 33 height 16
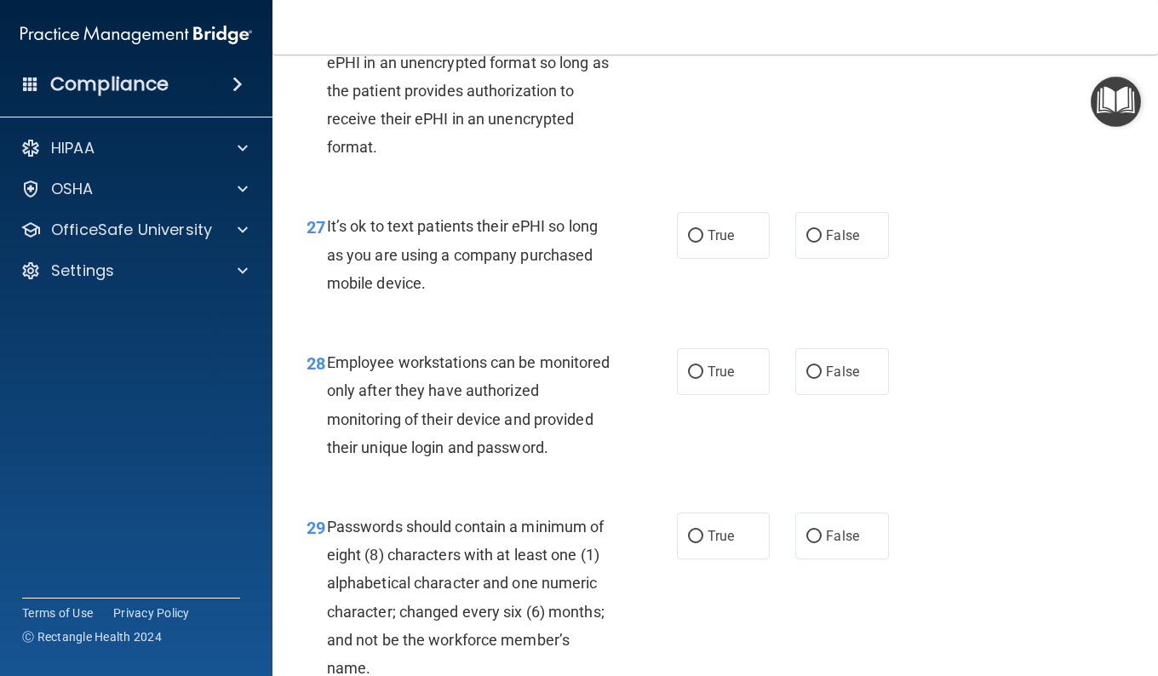
click at [822, 22] on input "False" at bounding box center [813, 15] width 15 height 13
radio input "true"
radio input "false"
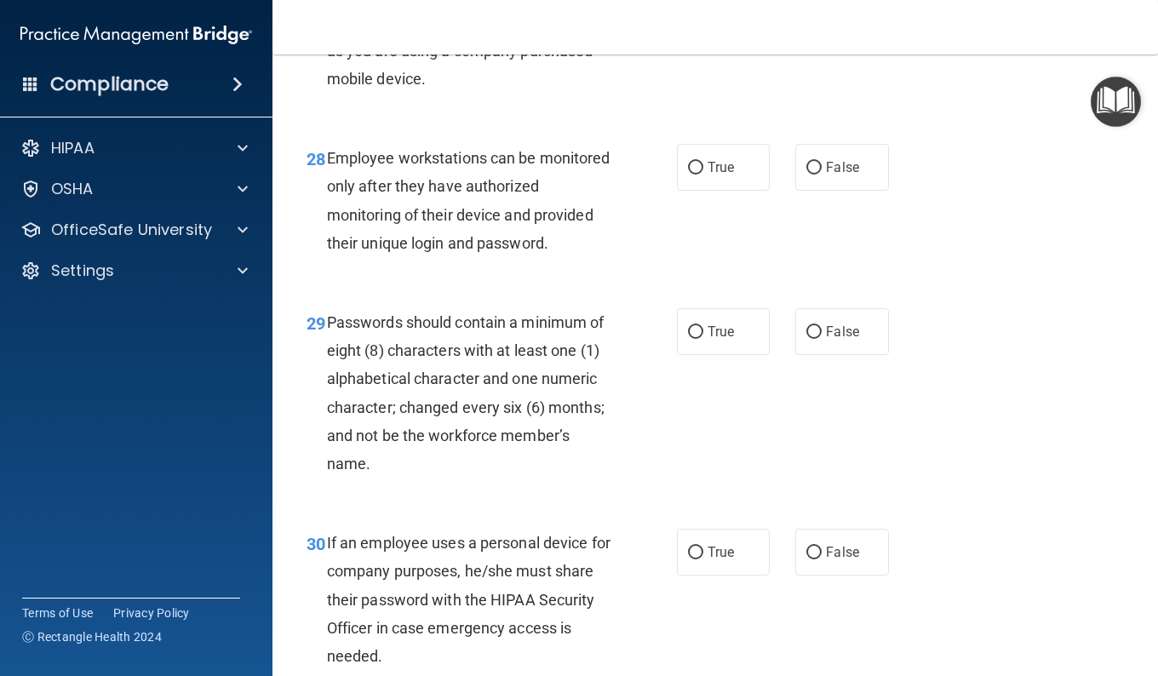
scroll to position [4821, 0]
click at [813, 37] on input "False" at bounding box center [813, 31] width 15 height 13
radio input "true"
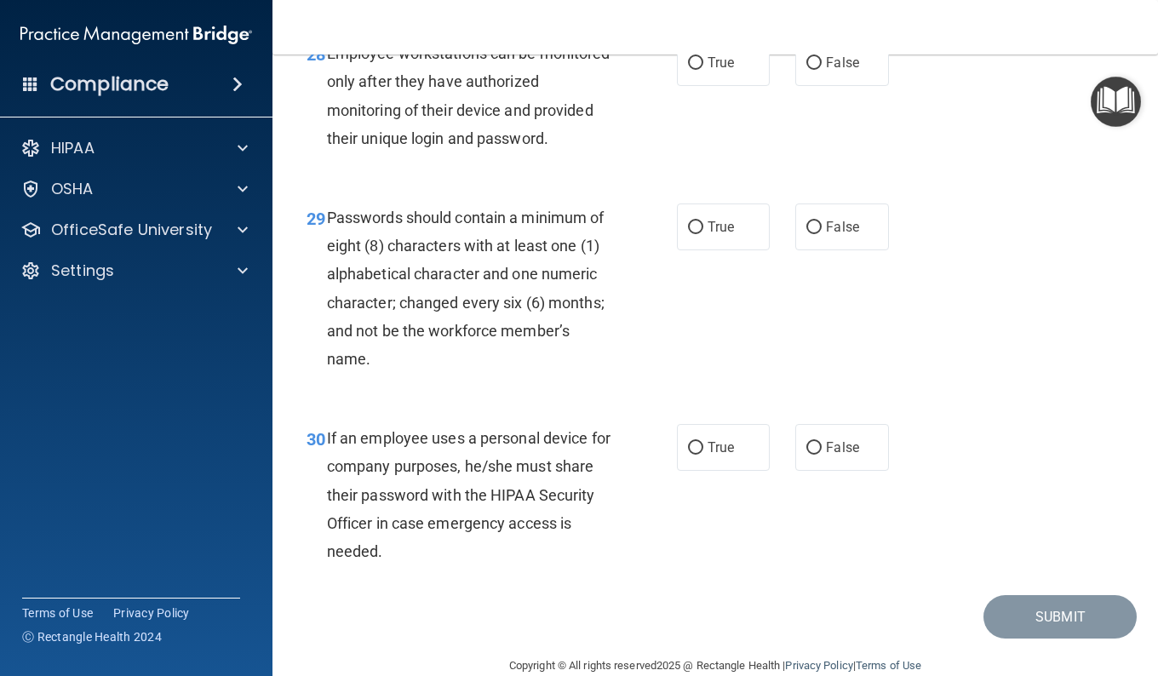
scroll to position [4936, 0]
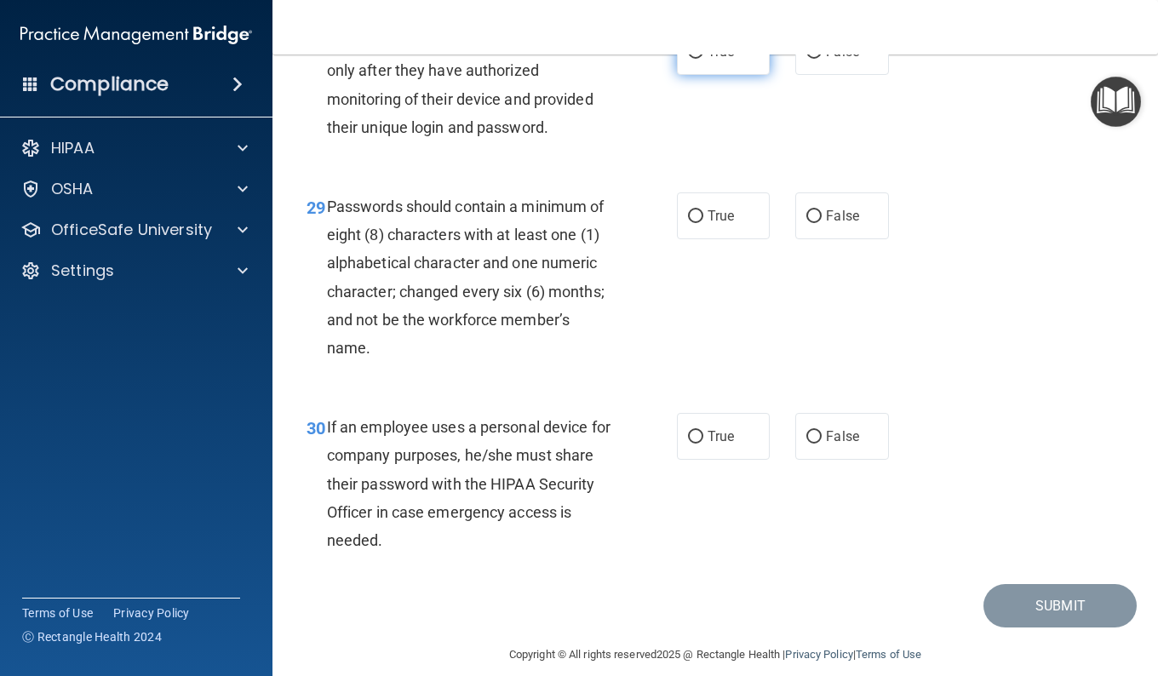
click at [718, 60] on span "True" at bounding box center [720, 51] width 26 height 16
click at [703, 59] on input "True" at bounding box center [695, 52] width 15 height 13
radio input "true"
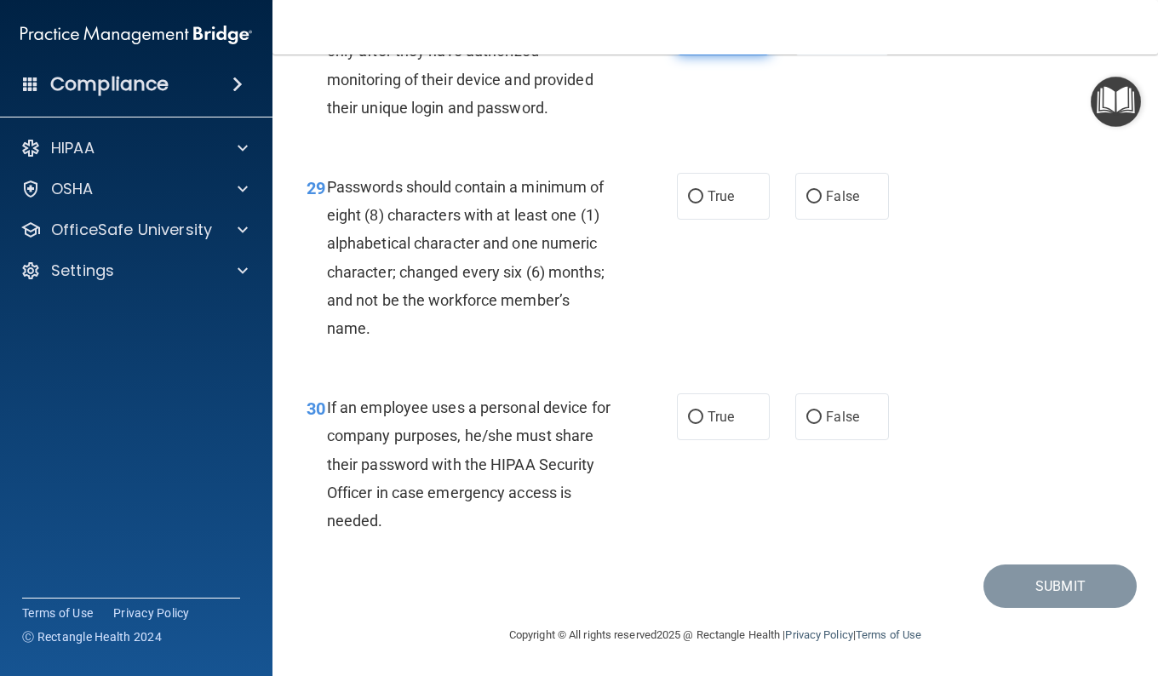
scroll to position [5070, 0]
click at [711, 203] on span "True" at bounding box center [720, 196] width 26 height 16
click at [703, 203] on input "True" at bounding box center [695, 197] width 15 height 13
radio input "true"
click at [818, 417] on label "False" at bounding box center [841, 416] width 93 height 47
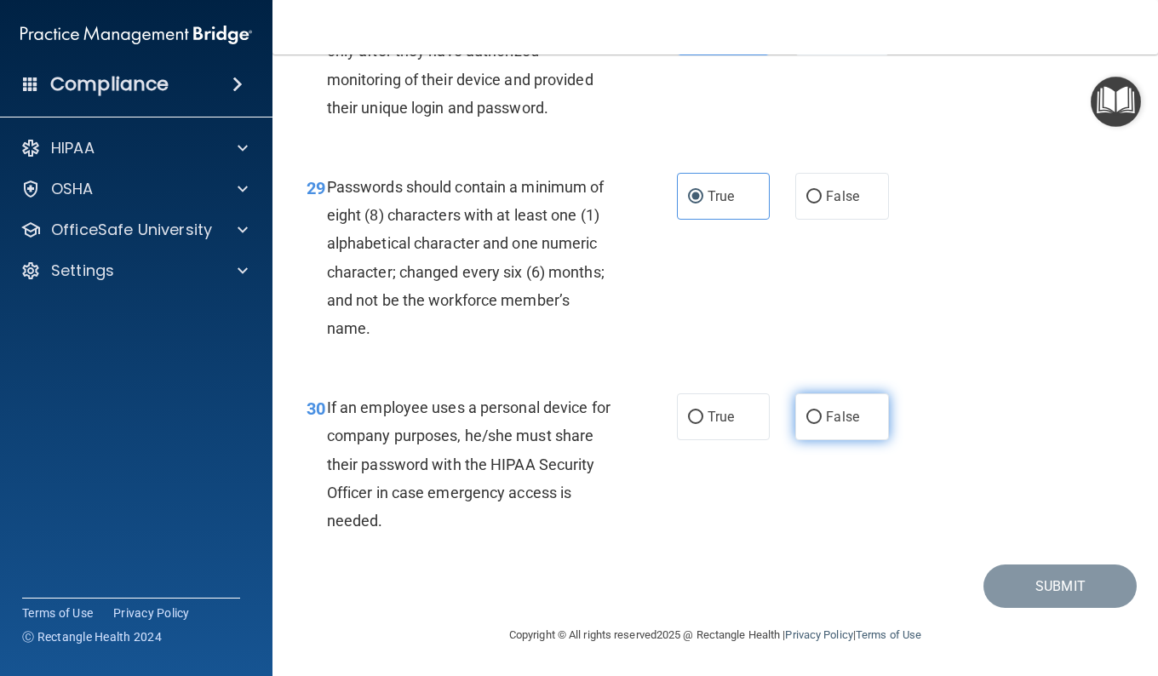
click at [818, 417] on input "False" at bounding box center [813, 417] width 15 height 13
radio input "true"
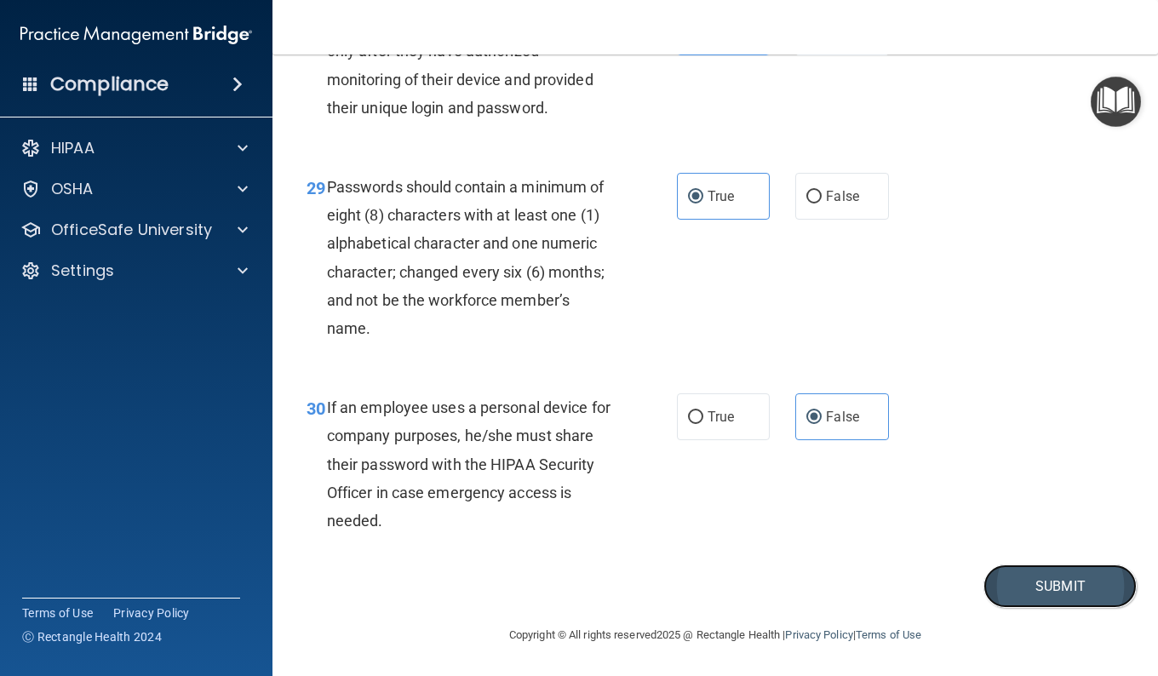
click at [1030, 572] on button "Submit" at bounding box center [1059, 585] width 153 height 43
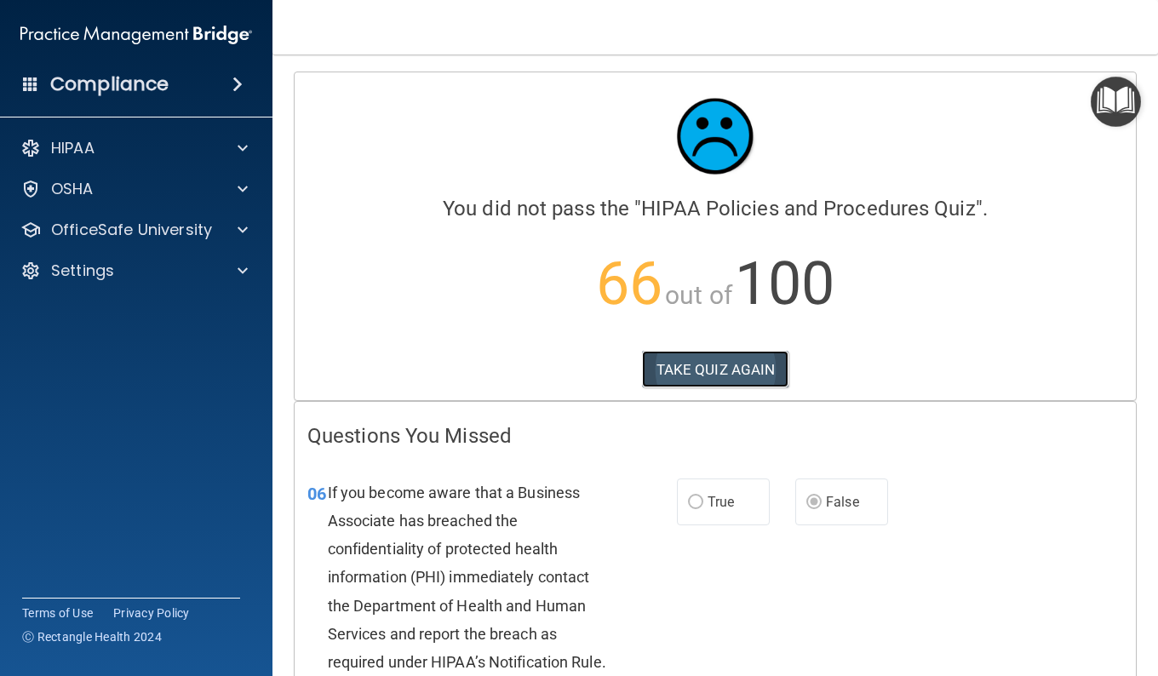
click at [729, 367] on button "TAKE QUIZ AGAIN" at bounding box center [715, 369] width 147 height 37
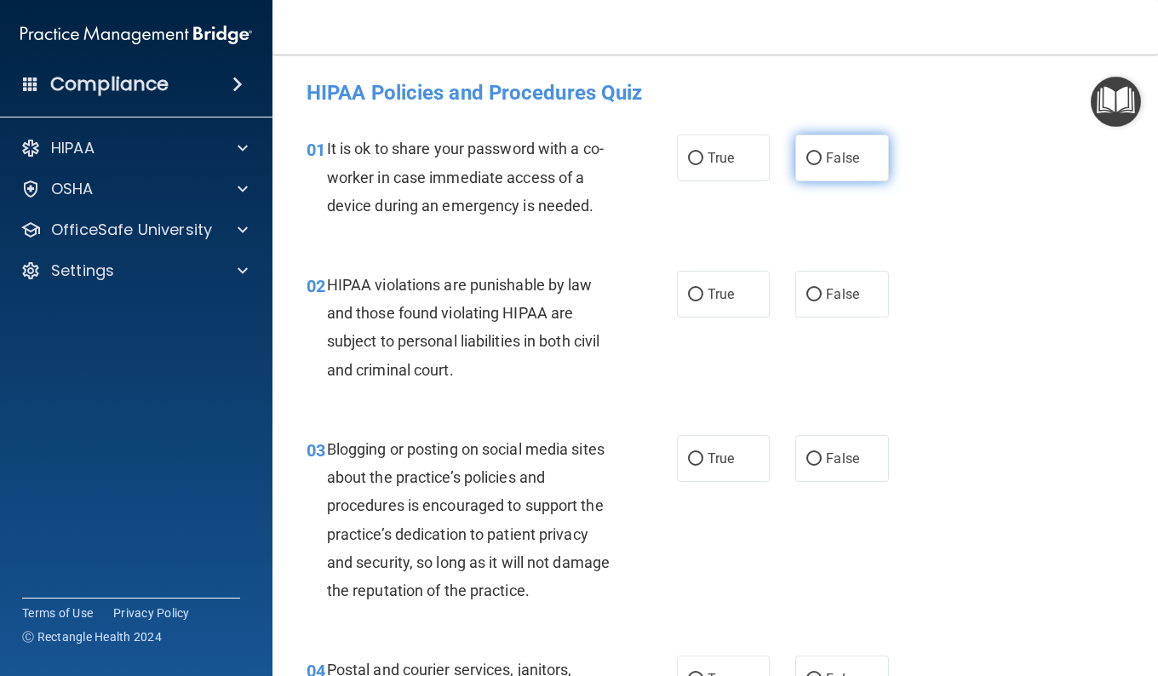
click at [826, 152] on span "False" at bounding box center [842, 158] width 33 height 16
click at [821, 152] on input "False" at bounding box center [813, 158] width 15 height 13
radio input "true"
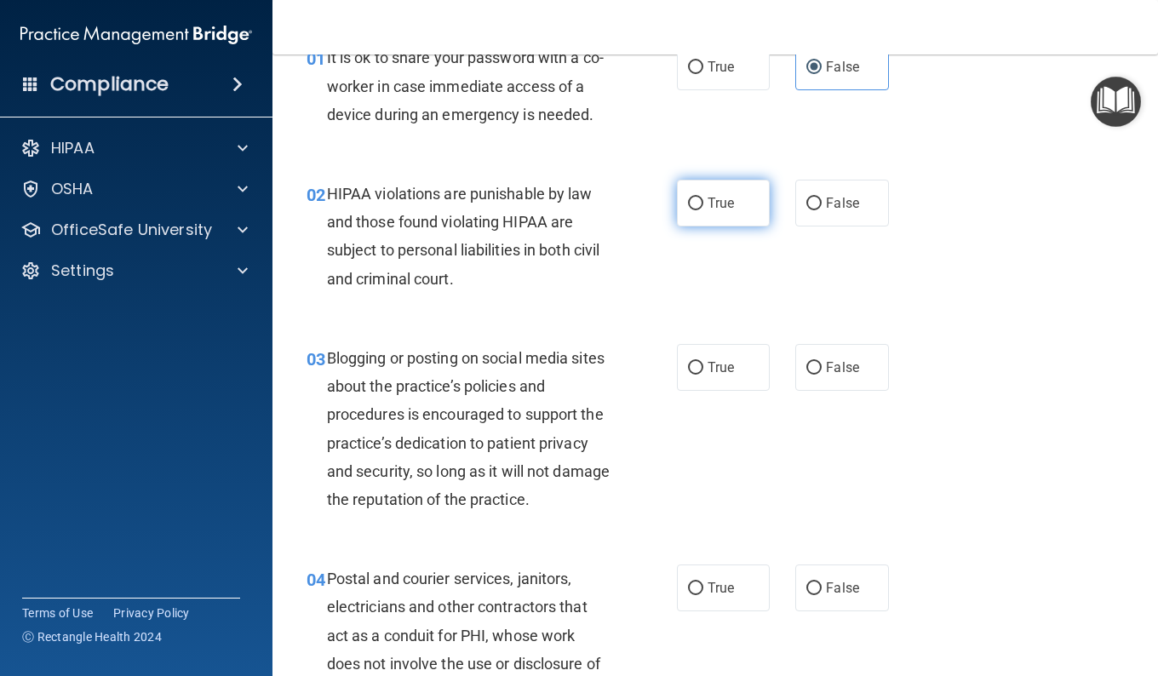
click at [727, 197] on span "True" at bounding box center [720, 203] width 26 height 16
click at [703, 198] on input "True" at bounding box center [695, 204] width 15 height 13
radio input "true"
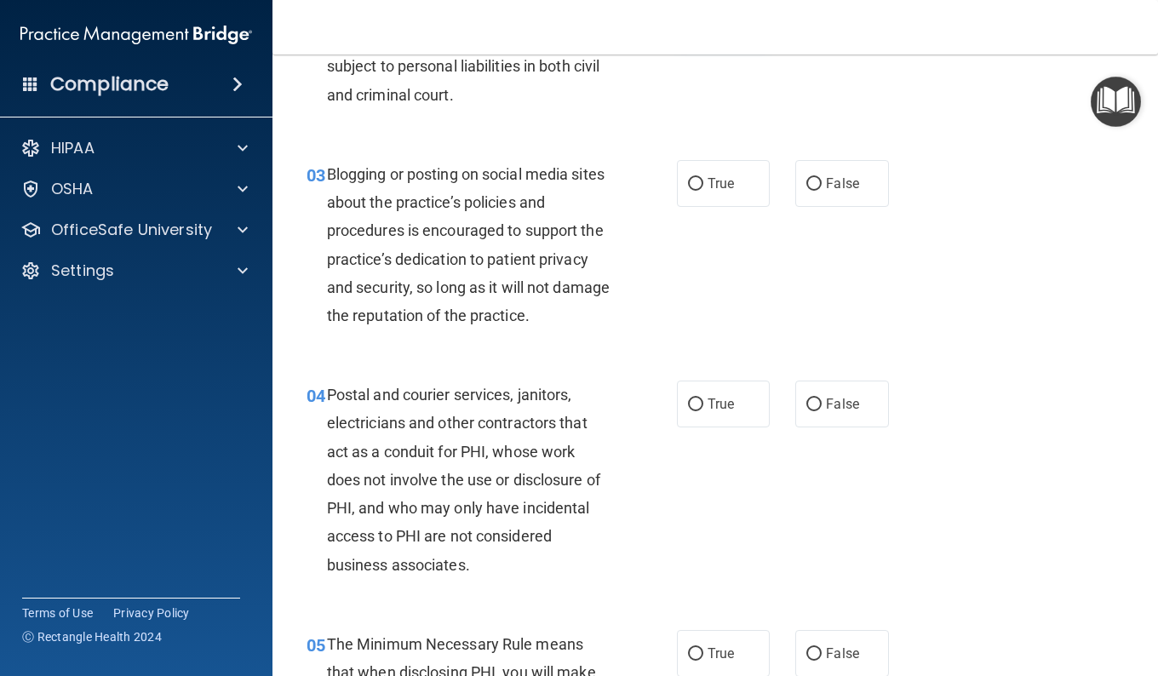
scroll to position [276, 0]
click at [804, 198] on label "False" at bounding box center [841, 182] width 93 height 47
click at [806, 190] on input "False" at bounding box center [813, 183] width 15 height 13
radio input "true"
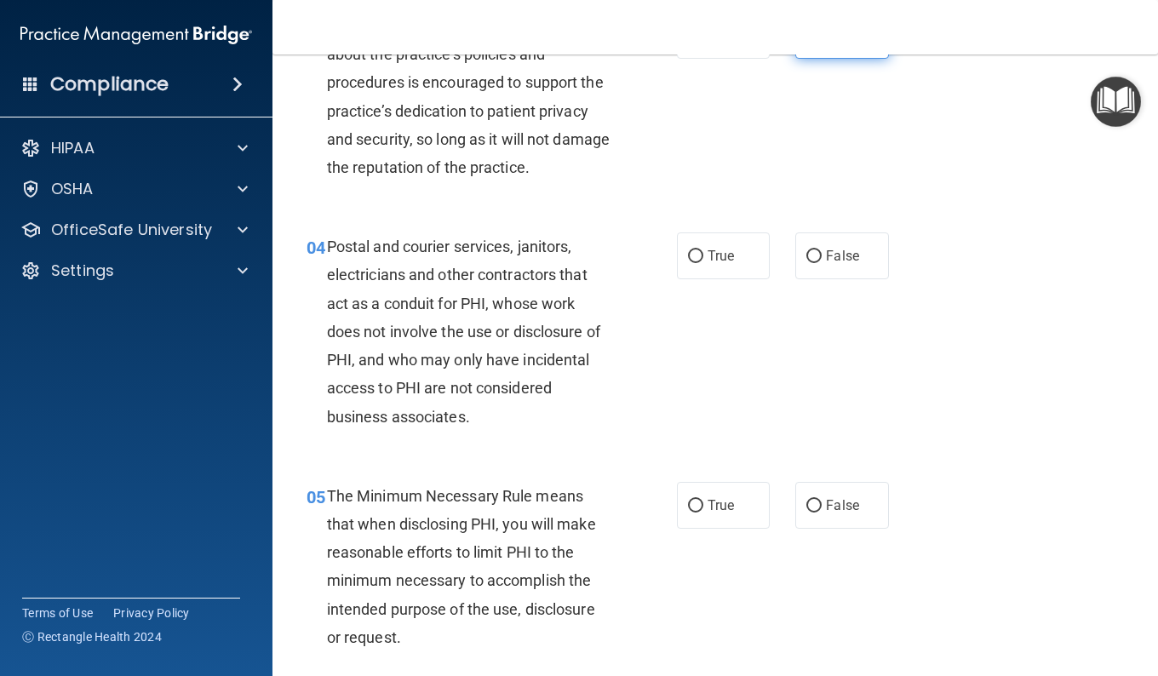
scroll to position [424, 0]
click at [726, 262] on span "True" at bounding box center [720, 255] width 26 height 16
click at [703, 262] on input "True" at bounding box center [695, 255] width 15 height 13
radio input "true"
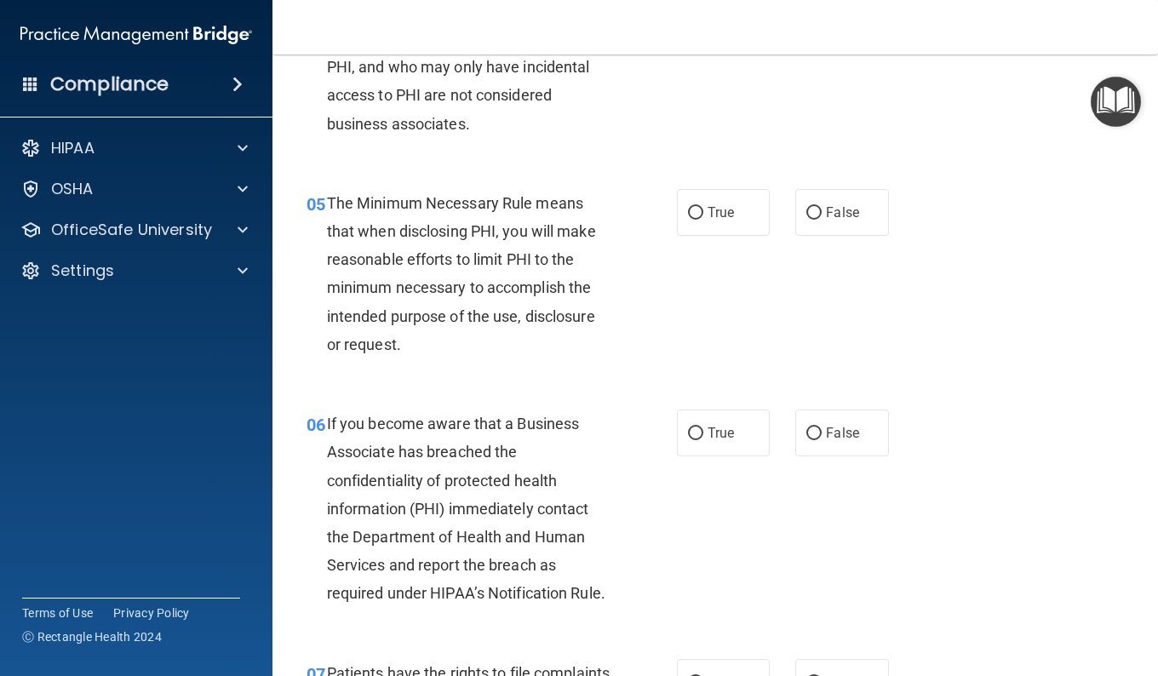
scroll to position [727, 0]
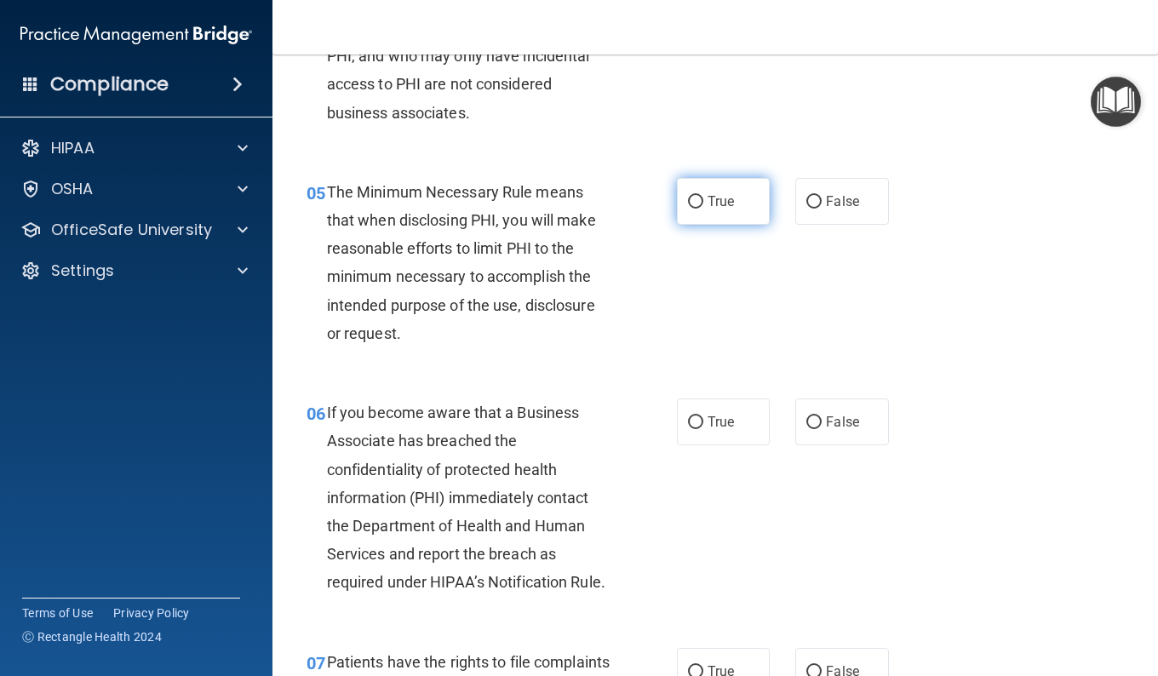
click at [709, 205] on span "True" at bounding box center [720, 201] width 26 height 16
click at [703, 205] on input "True" at bounding box center [695, 202] width 15 height 13
radio input "true"
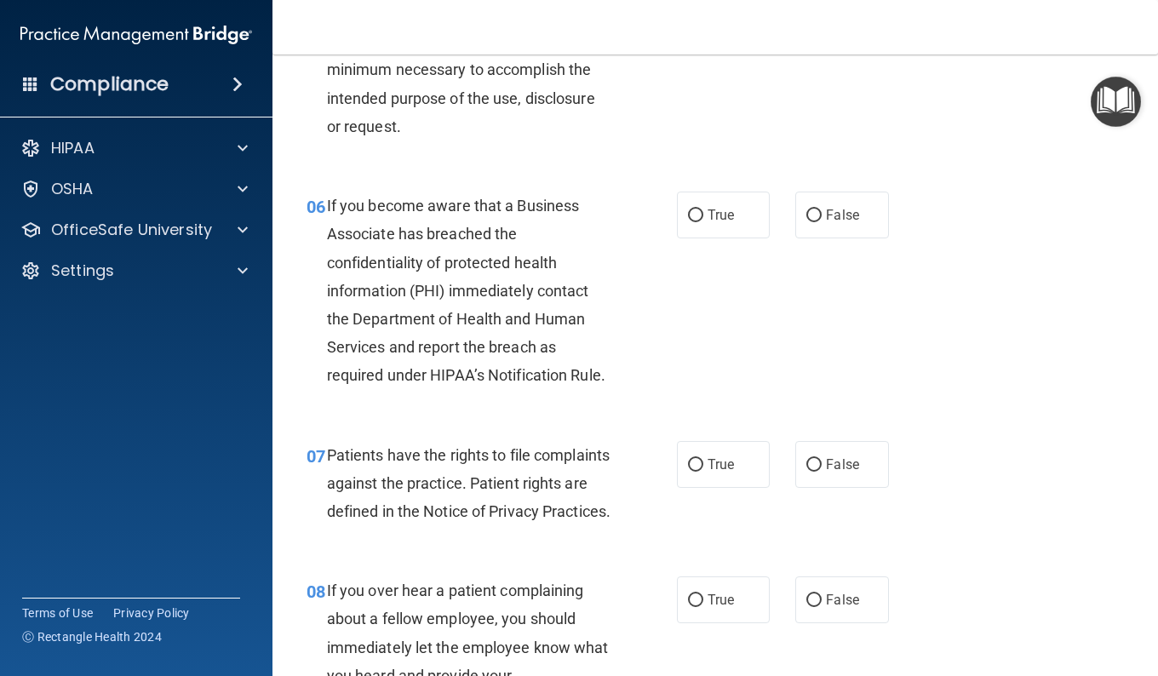
scroll to position [935, 0]
click at [826, 217] on span "False" at bounding box center [842, 214] width 33 height 16
click at [820, 217] on input "False" at bounding box center [813, 215] width 15 height 13
radio input "true"
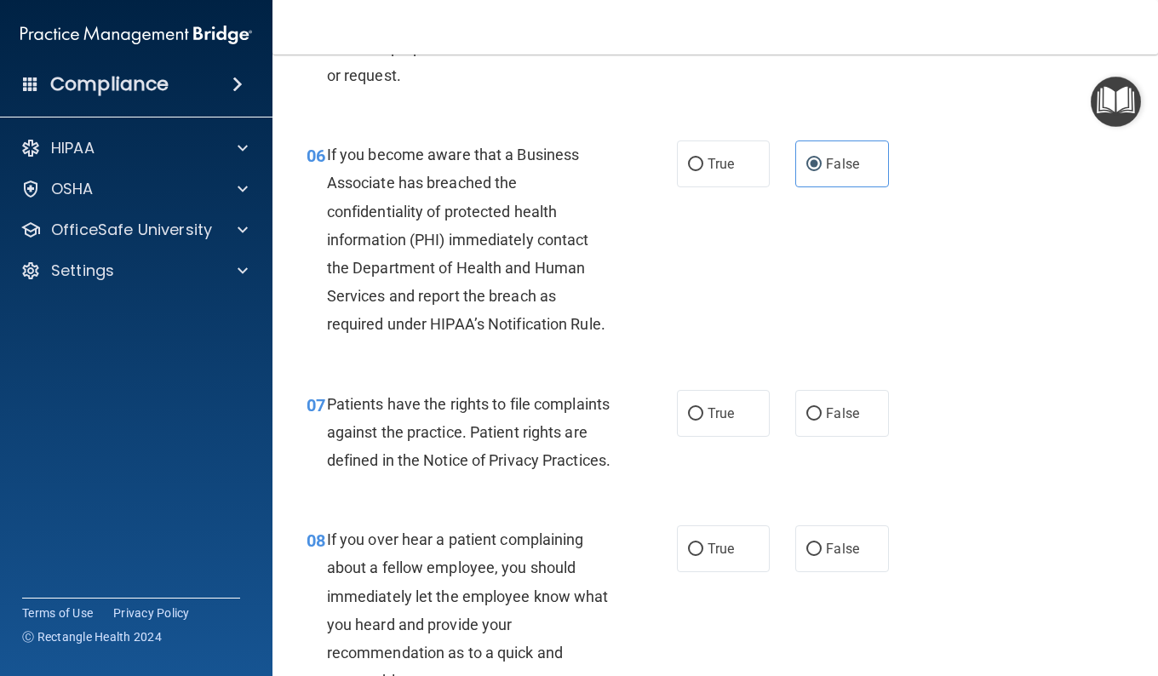
scroll to position [986, 0]
click at [688, 174] on label "True" at bounding box center [723, 163] width 93 height 47
click at [688, 170] on input "True" at bounding box center [695, 163] width 15 height 13
radio input "true"
radio input "false"
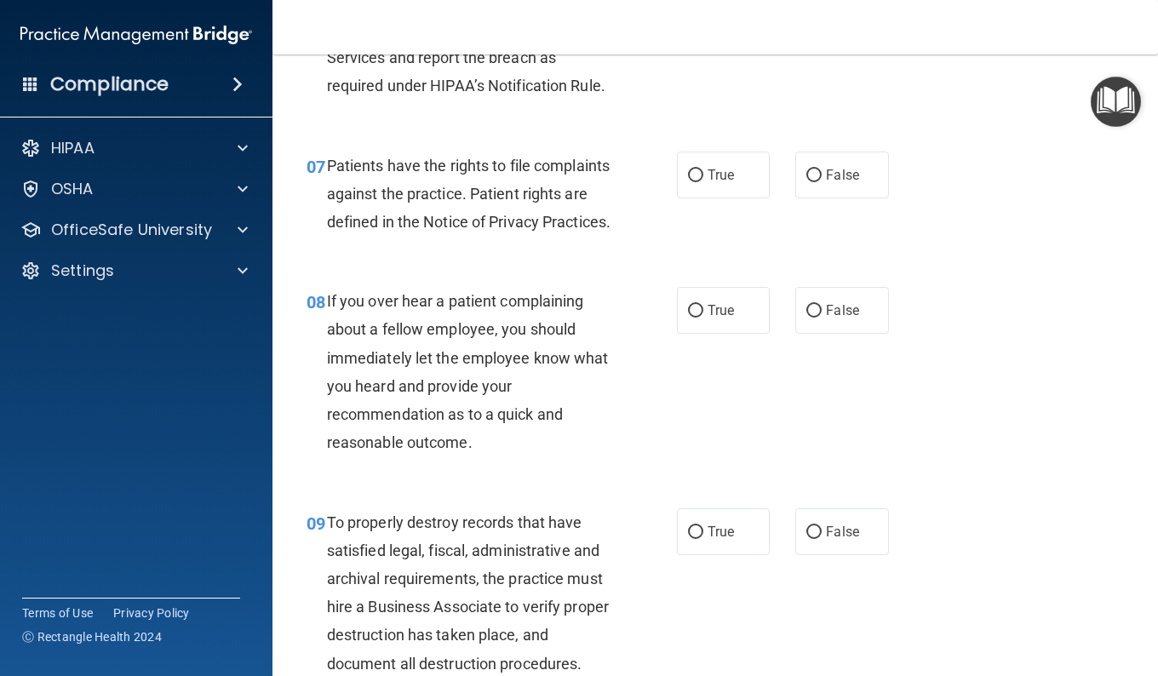
scroll to position [1224, 0]
click at [690, 198] on label "True" at bounding box center [723, 174] width 93 height 47
click at [690, 181] on input "True" at bounding box center [695, 175] width 15 height 13
radio input "true"
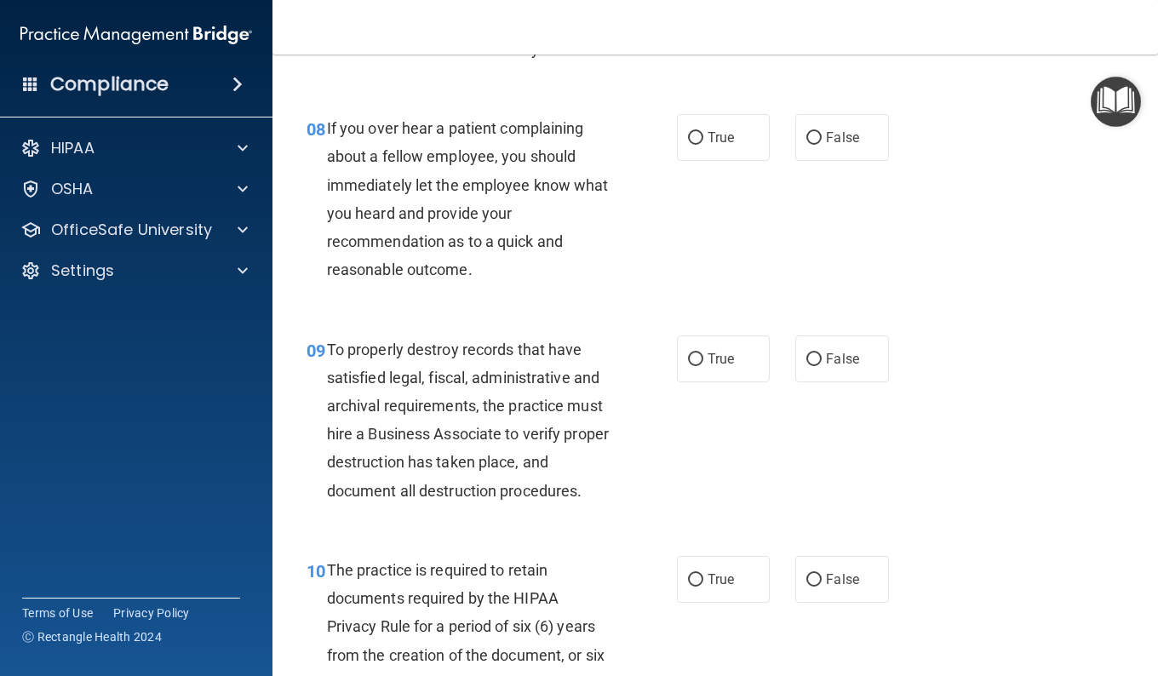
scroll to position [1417, 0]
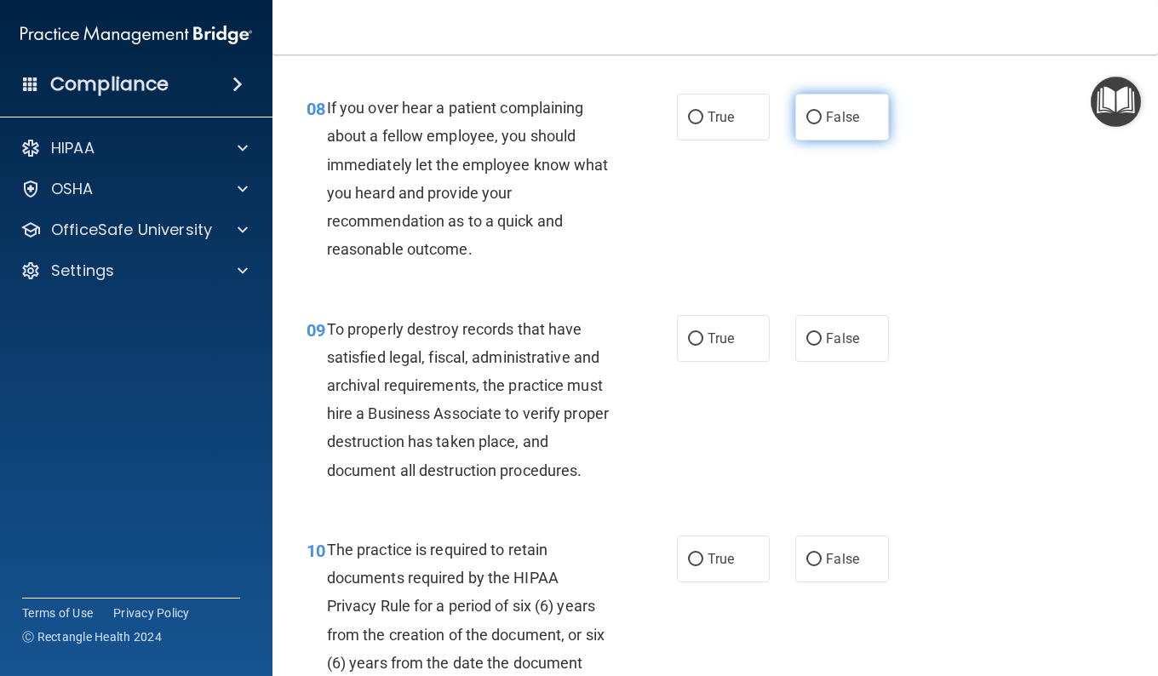
click at [834, 125] on span "False" at bounding box center [842, 117] width 33 height 16
click at [822, 124] on input "False" at bounding box center [813, 118] width 15 height 13
radio input "true"
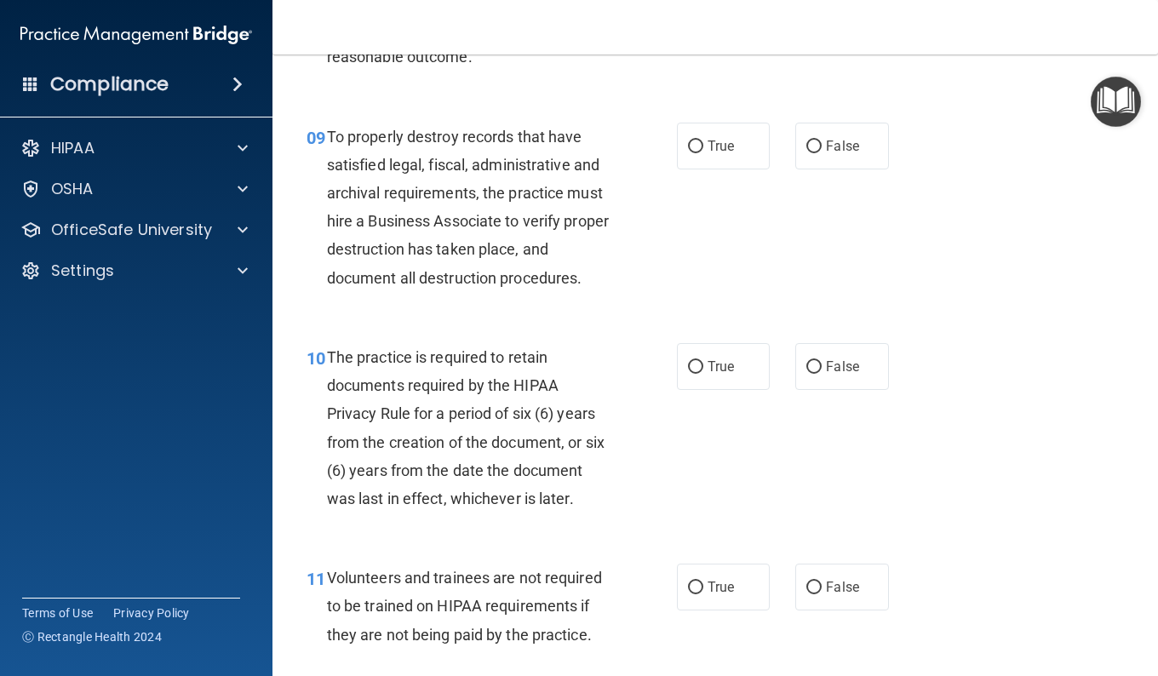
scroll to position [1612, 0]
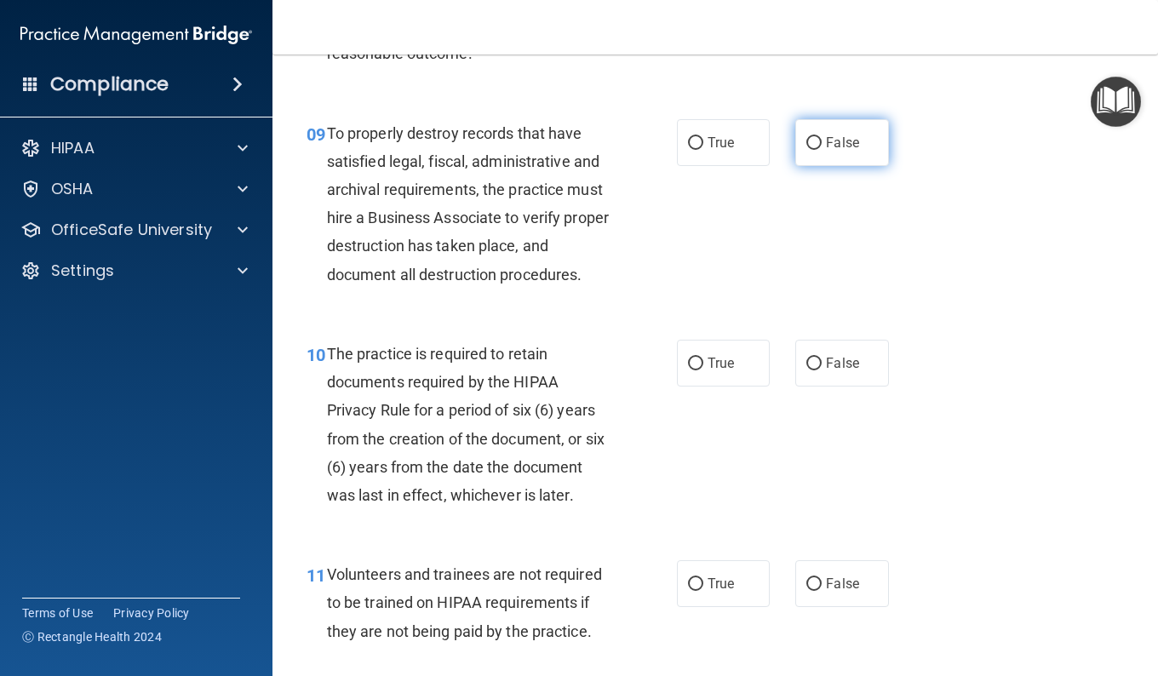
click at [825, 166] on label "False" at bounding box center [841, 142] width 93 height 47
click at [822, 150] on input "False" at bounding box center [813, 143] width 15 height 13
radio input "true"
click at [736, 166] on label "True" at bounding box center [723, 142] width 93 height 47
click at [703, 150] on input "True" at bounding box center [695, 143] width 15 height 13
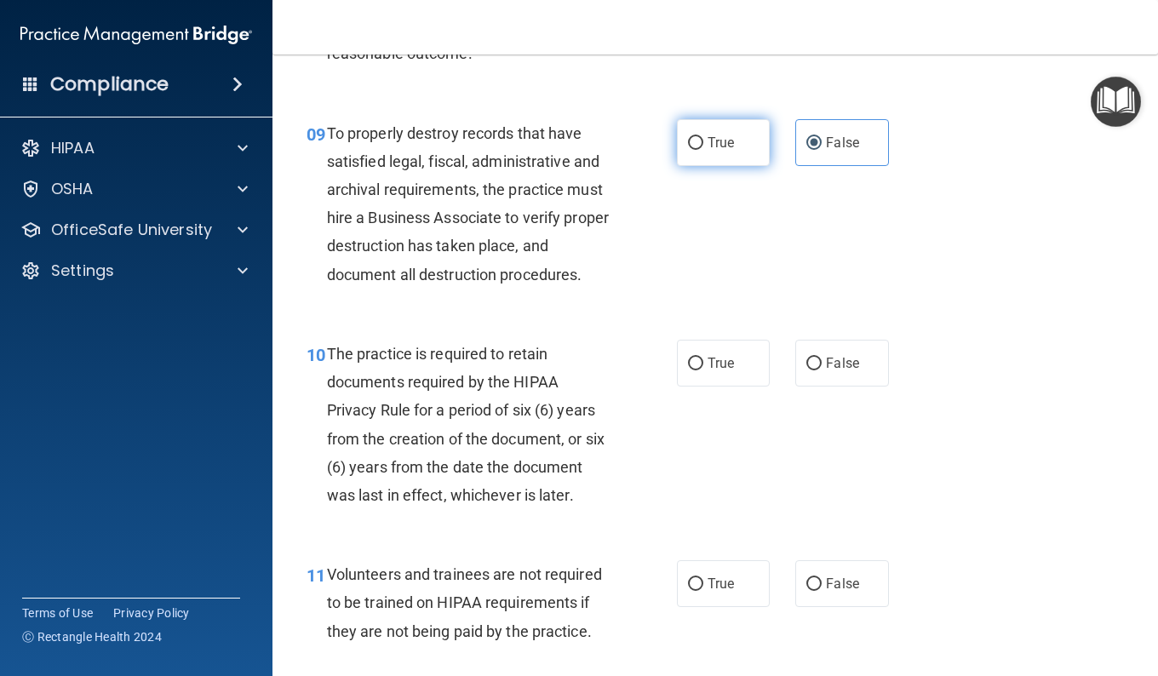
radio input "true"
click at [826, 151] on span "False" at bounding box center [842, 143] width 33 height 16
click at [821, 150] on input "False" at bounding box center [813, 143] width 15 height 13
radio input "true"
radio input "false"
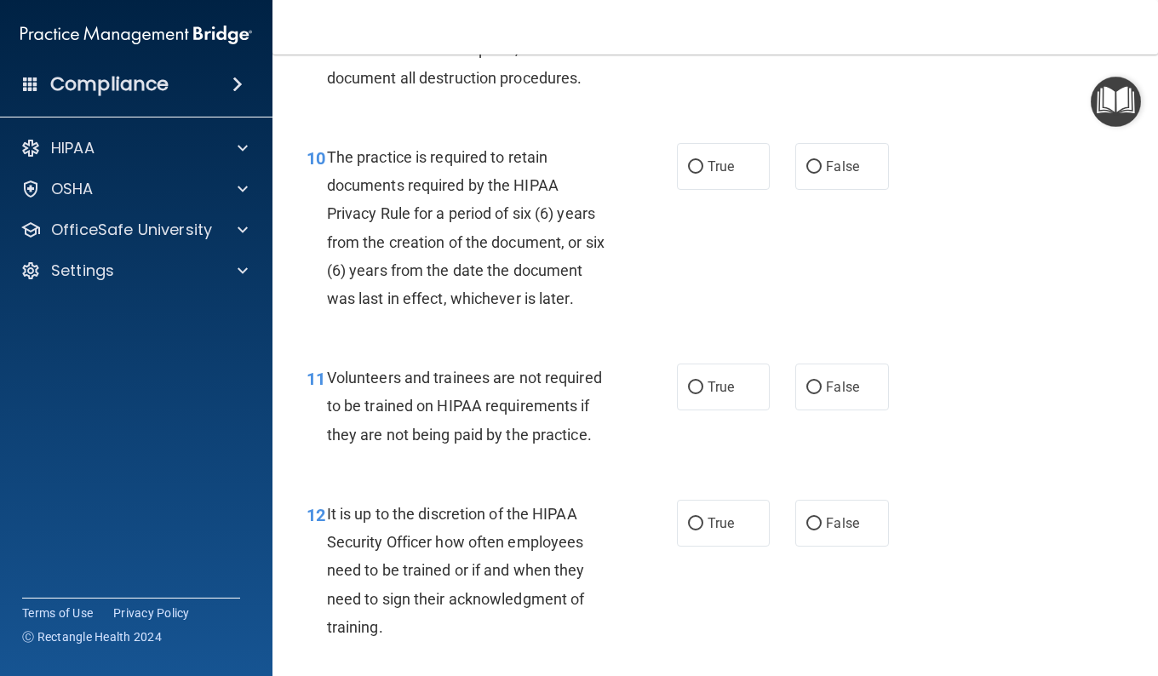
scroll to position [1814, 0]
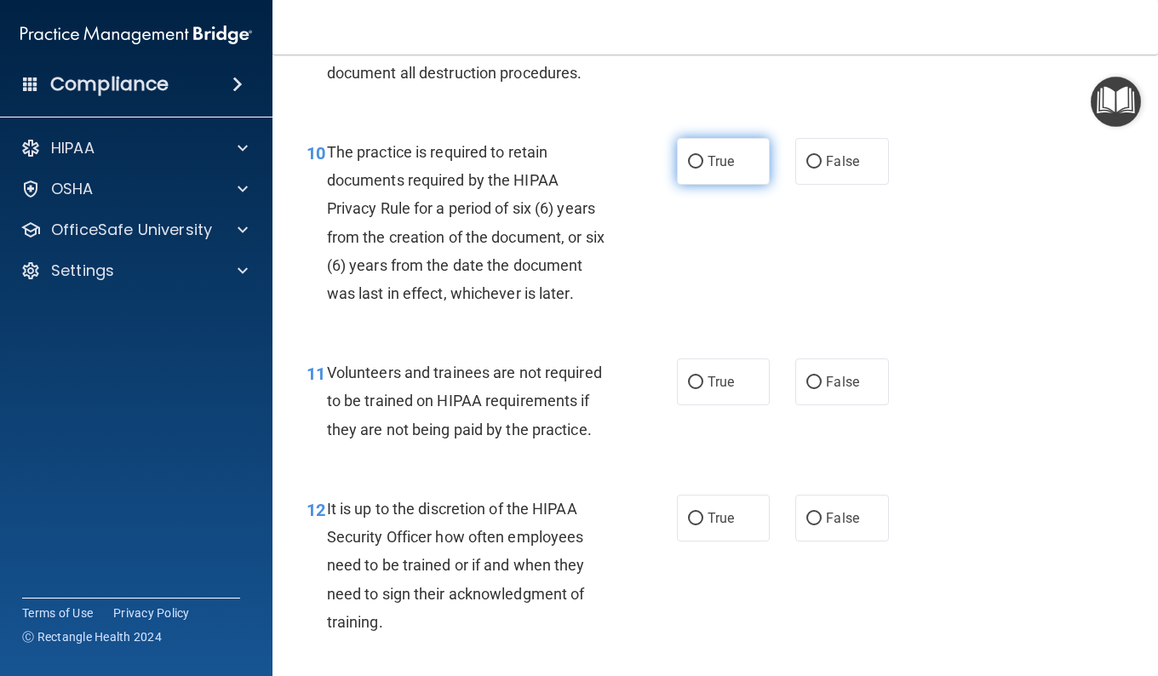
click at [713, 185] on label "True" at bounding box center [723, 161] width 93 height 47
click at [703, 169] on input "True" at bounding box center [695, 162] width 15 height 13
radio input "true"
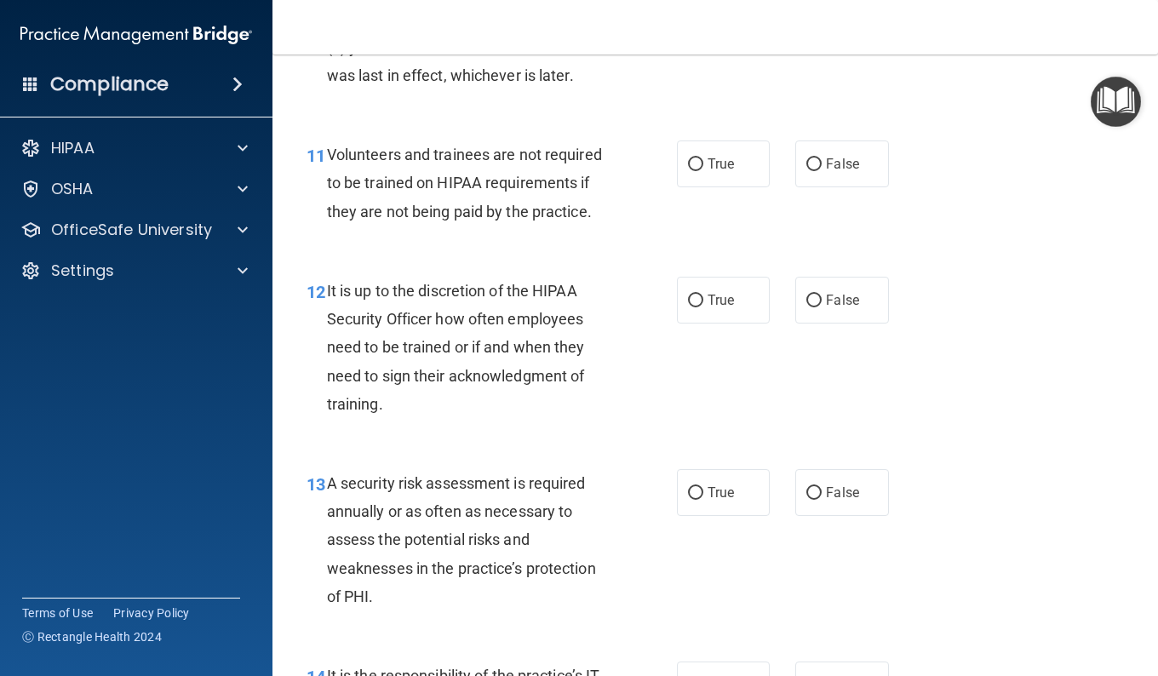
scroll to position [2050, 0]
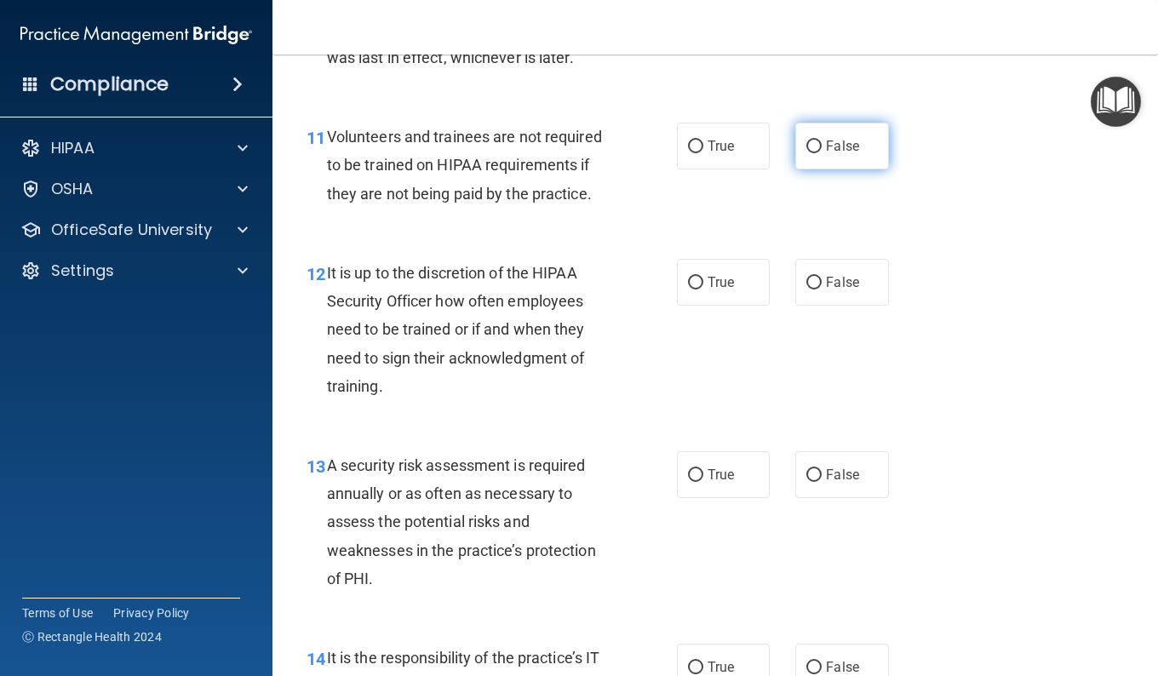
click at [814, 169] on label "False" at bounding box center [841, 146] width 93 height 47
click at [814, 153] on input "False" at bounding box center [813, 146] width 15 height 13
radio input "true"
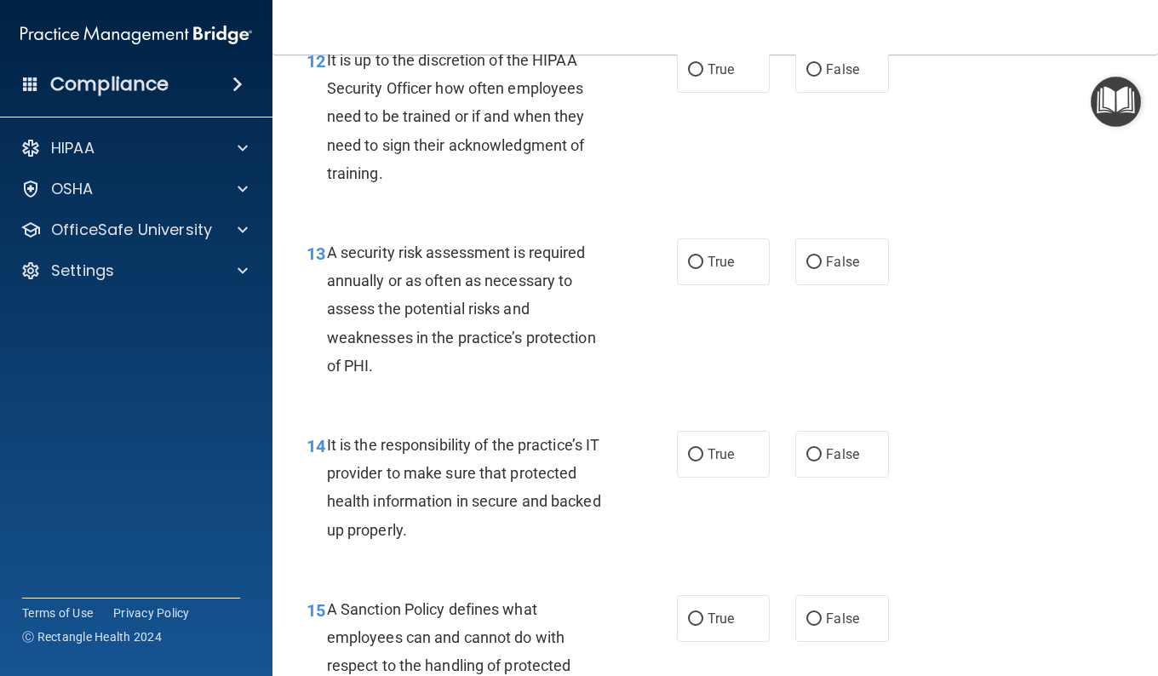
scroll to position [2265, 0]
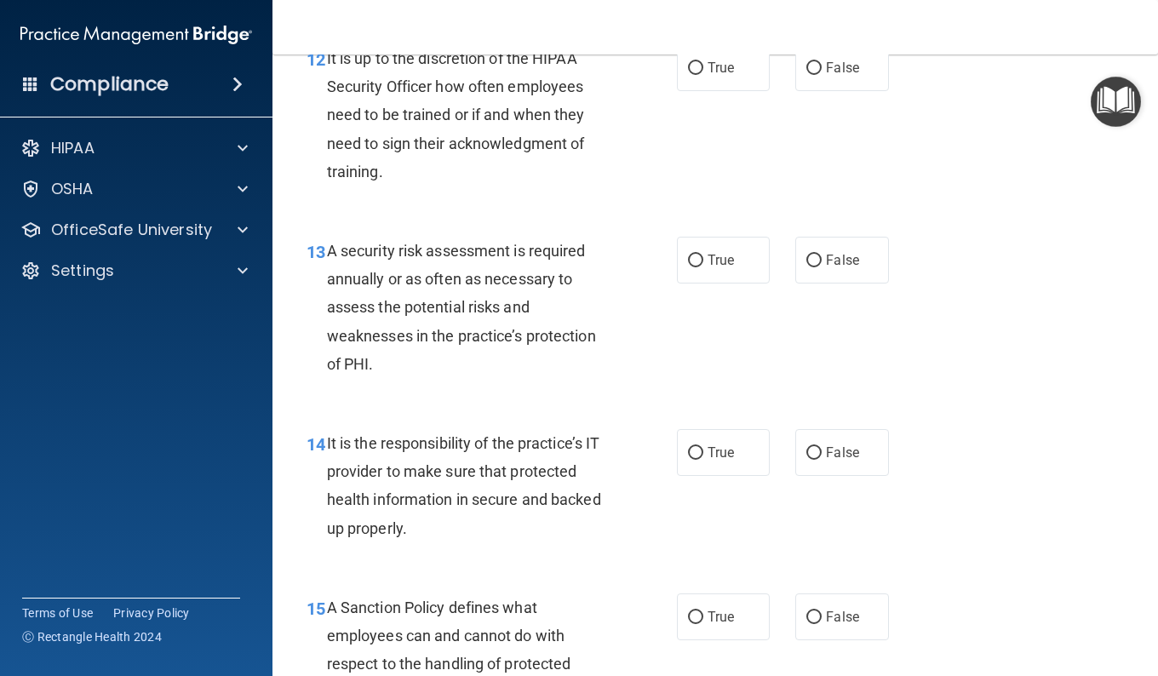
click at [785, 215] on div "12 It is up to the discretion of the HIPAA Security Officer how often employees…" at bounding box center [715, 119] width 843 height 192
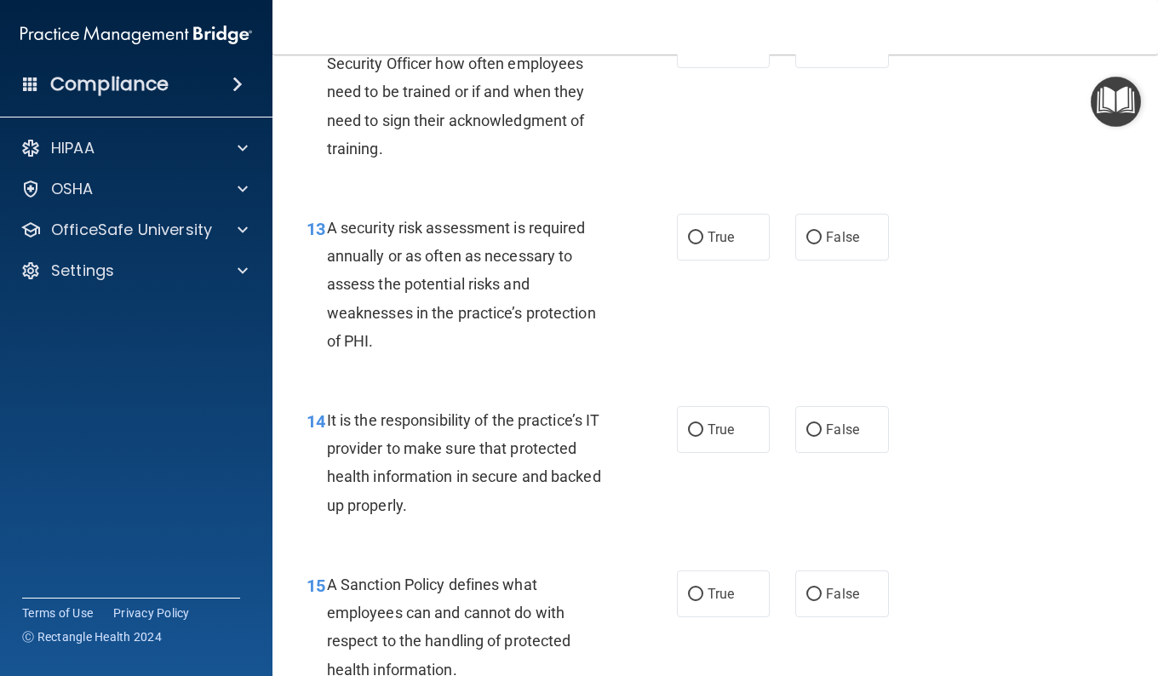
scroll to position [2288, 0]
click at [713, 52] on span "True" at bounding box center [720, 44] width 26 height 16
click at [703, 51] on input "True" at bounding box center [695, 44] width 15 height 13
radio input "true"
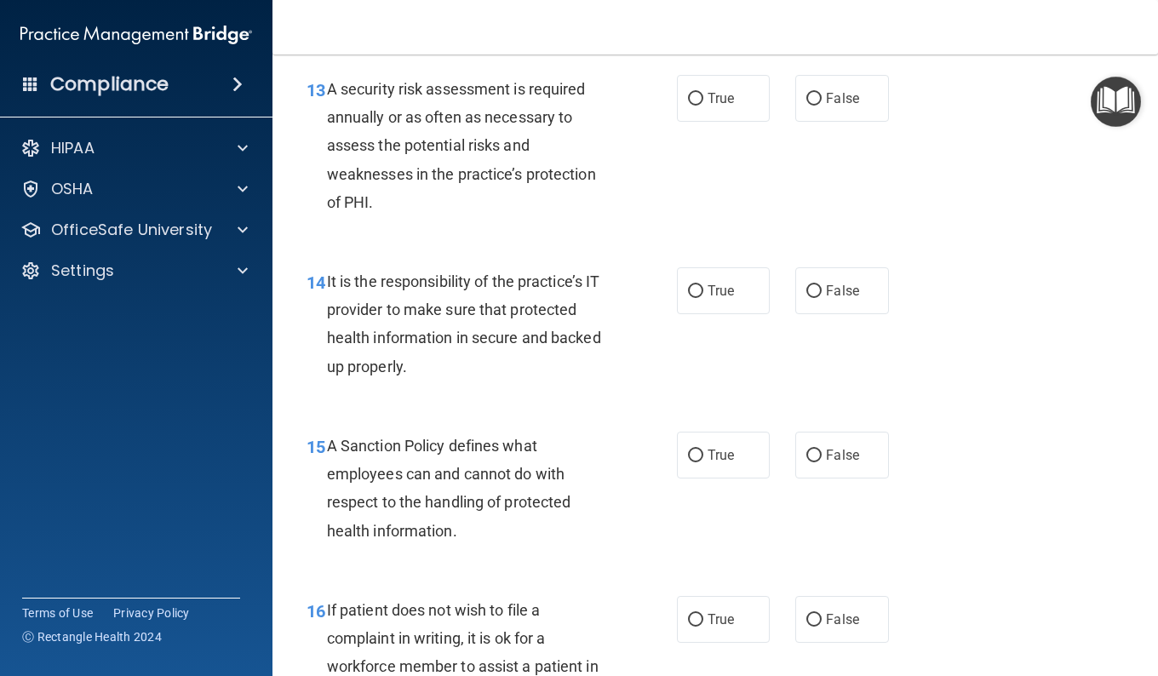
scroll to position [2427, 0]
click at [719, 106] on span "True" at bounding box center [720, 97] width 26 height 16
click at [703, 105] on input "True" at bounding box center [695, 98] width 15 height 13
radio input "true"
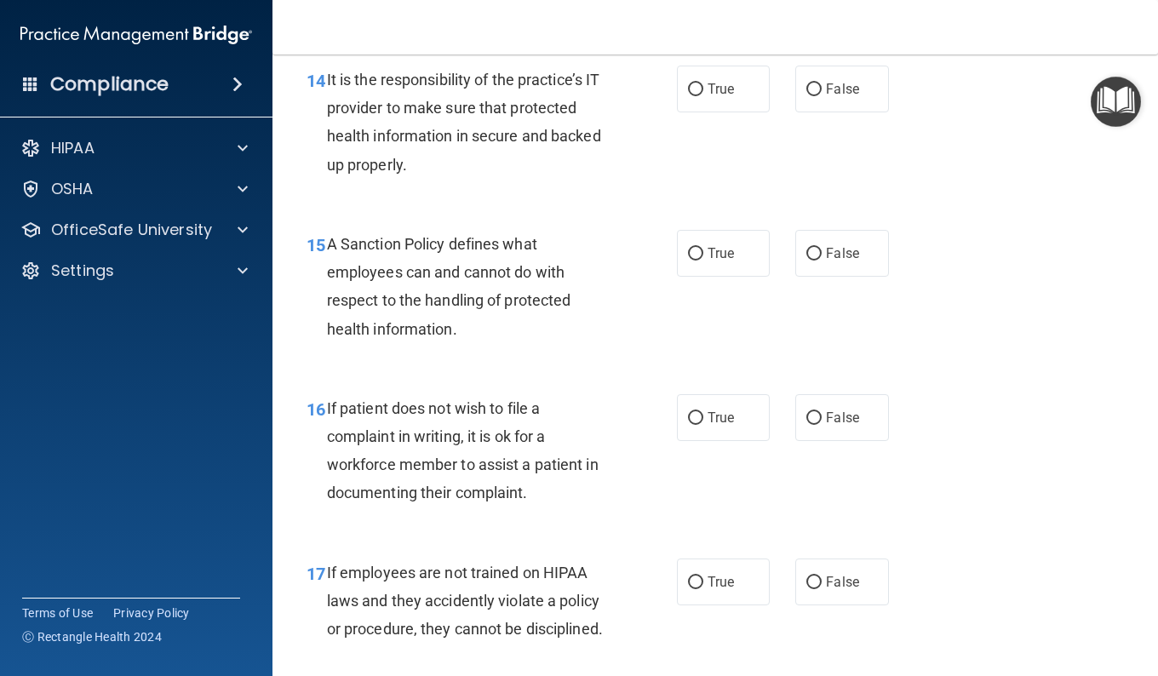
scroll to position [2627, 0]
click at [810, 113] on label "False" at bounding box center [841, 89] width 93 height 47
click at [810, 97] on input "False" at bounding box center [813, 90] width 15 height 13
radio input "true"
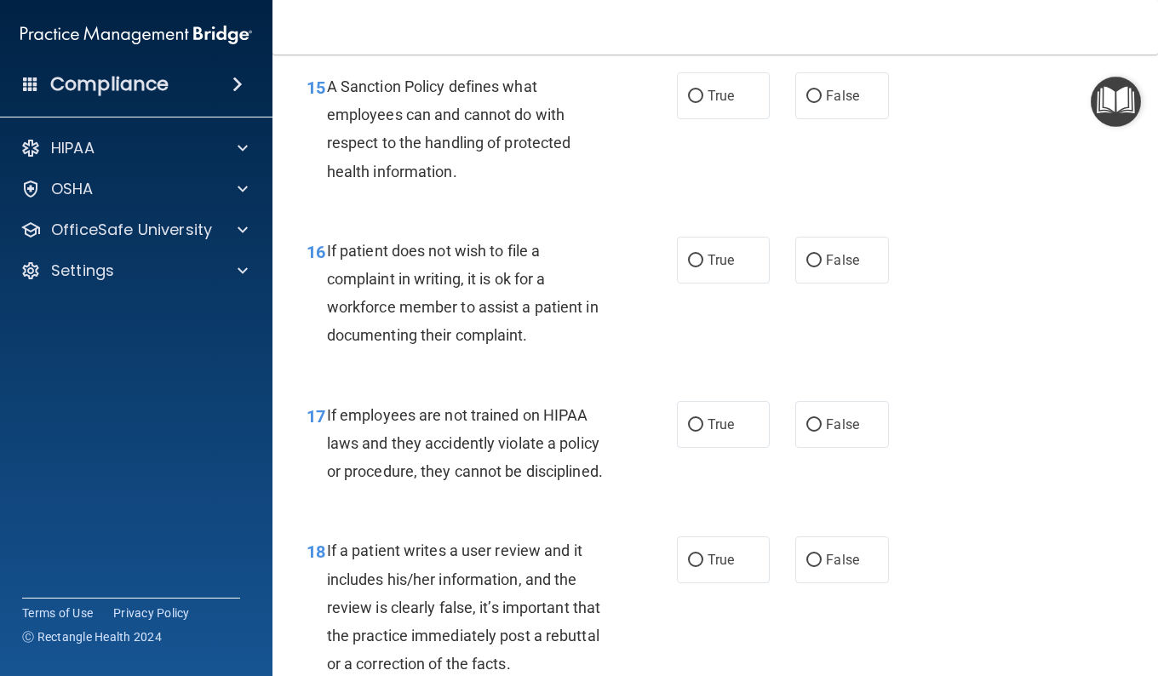
scroll to position [2787, 0]
click at [810, 117] on label "False" at bounding box center [841, 94] width 93 height 47
click at [810, 101] on input "False" at bounding box center [813, 95] width 15 height 13
radio input "true"
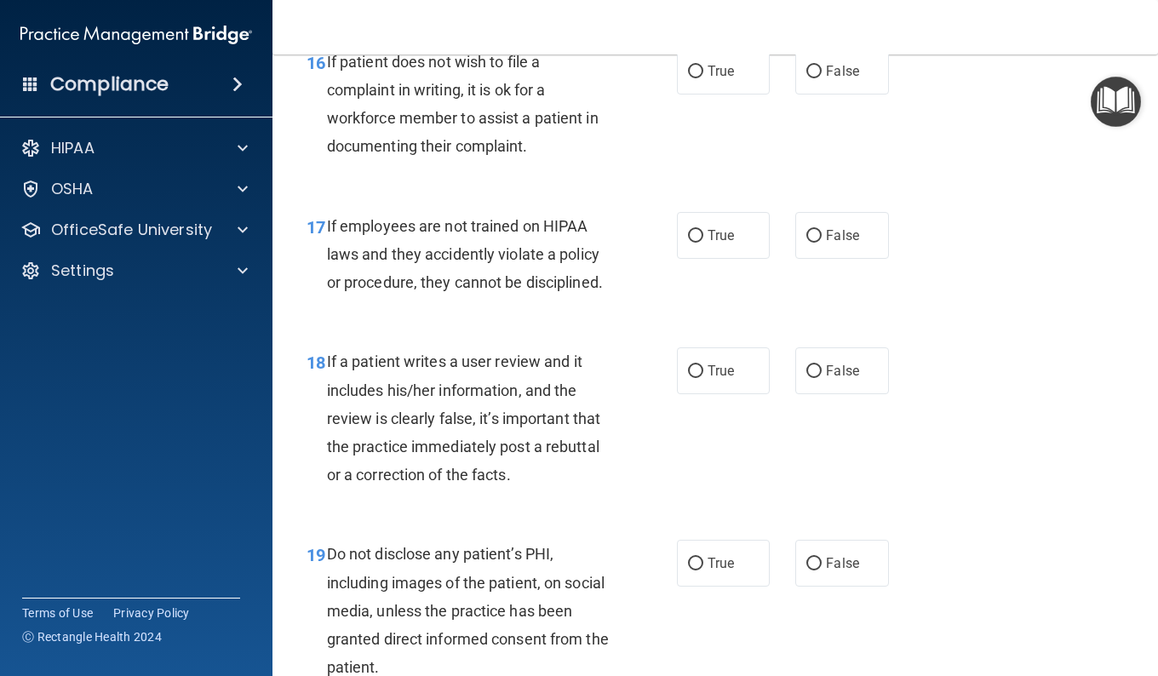
scroll to position [2975, 0]
click at [744, 94] on label "True" at bounding box center [723, 70] width 93 height 47
click at [703, 77] on input "True" at bounding box center [695, 71] width 15 height 13
radio input "true"
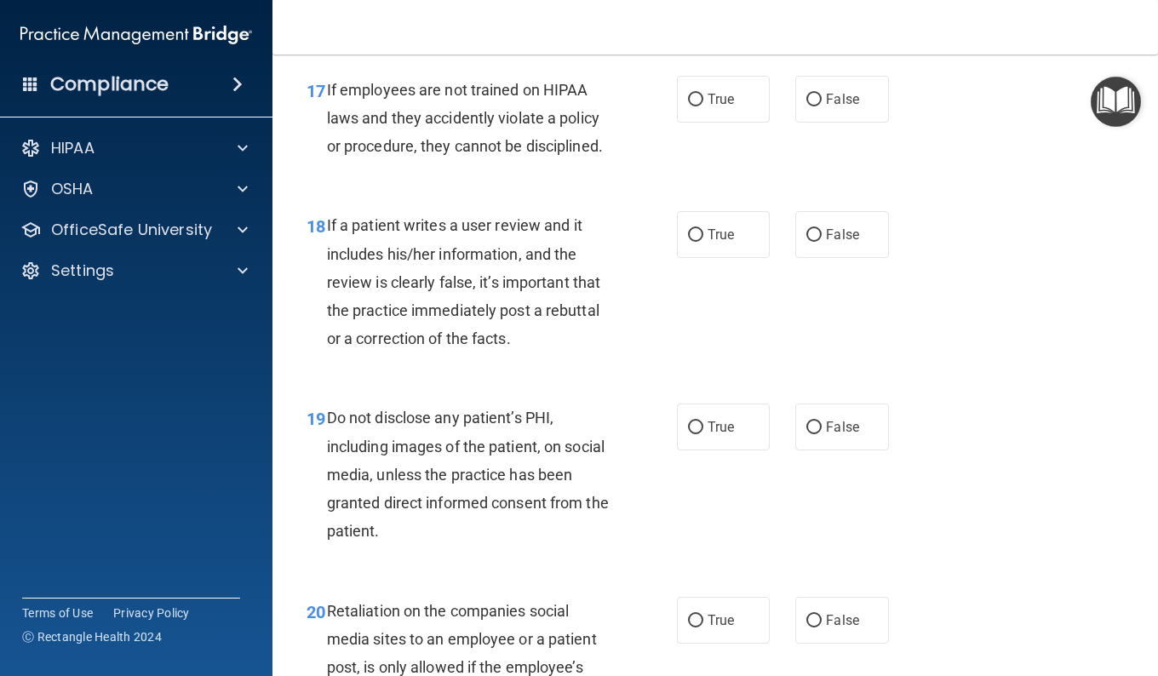
scroll to position [3112, 0]
drag, startPoint x: 783, startPoint y: 186, endPoint x: 799, endPoint y: 200, distance: 20.5
click at [799, 122] on div "True False" at bounding box center [789, 98] width 224 height 47
click at [799, 122] on label "False" at bounding box center [841, 98] width 93 height 47
click at [806, 106] on input "False" at bounding box center [813, 99] width 15 height 13
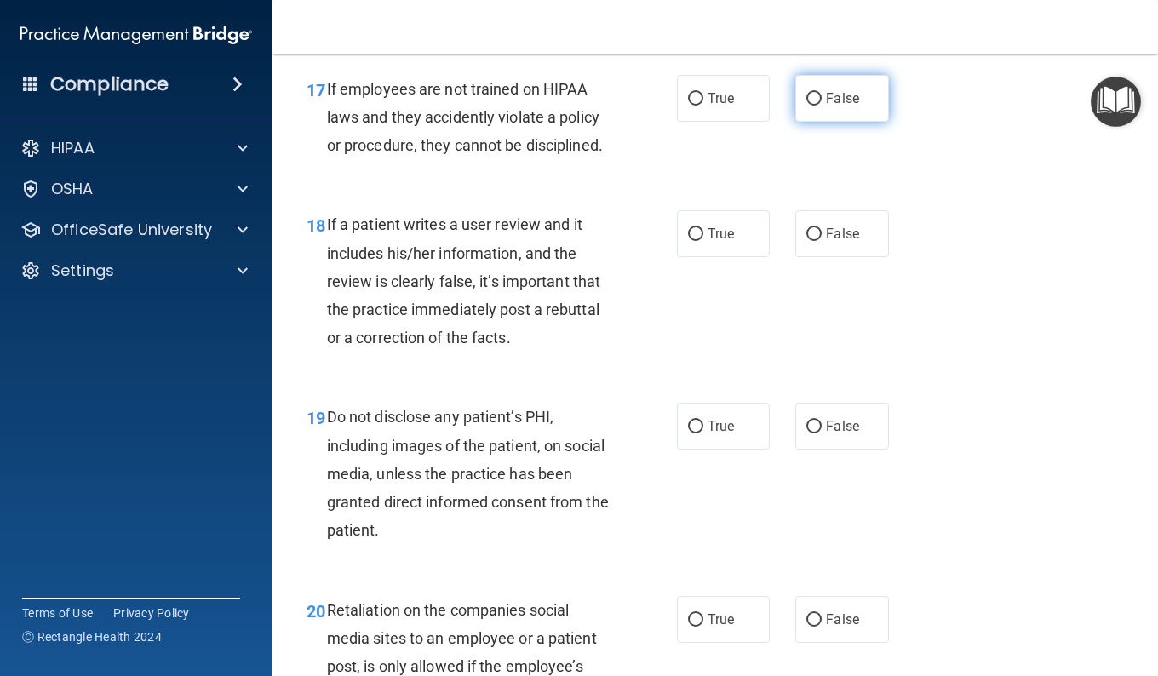
radio input "true"
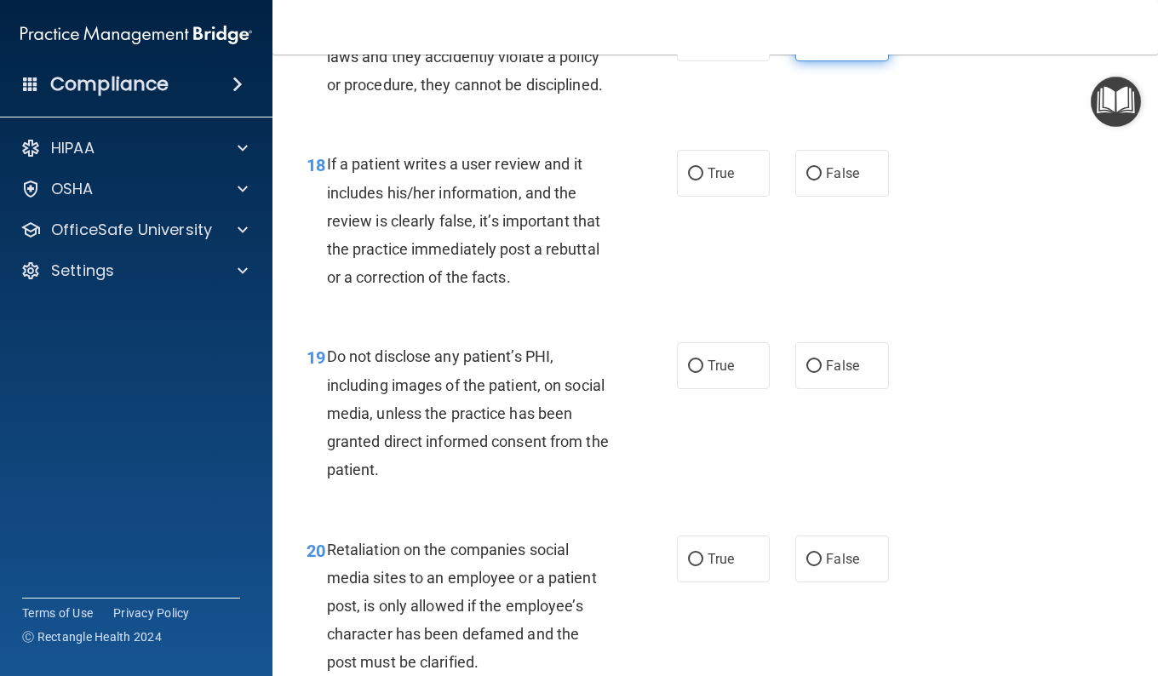
scroll to position [3173, 0]
click at [805, 196] on label "False" at bounding box center [841, 172] width 93 height 47
click at [806, 180] on input "False" at bounding box center [813, 173] width 15 height 13
radio input "true"
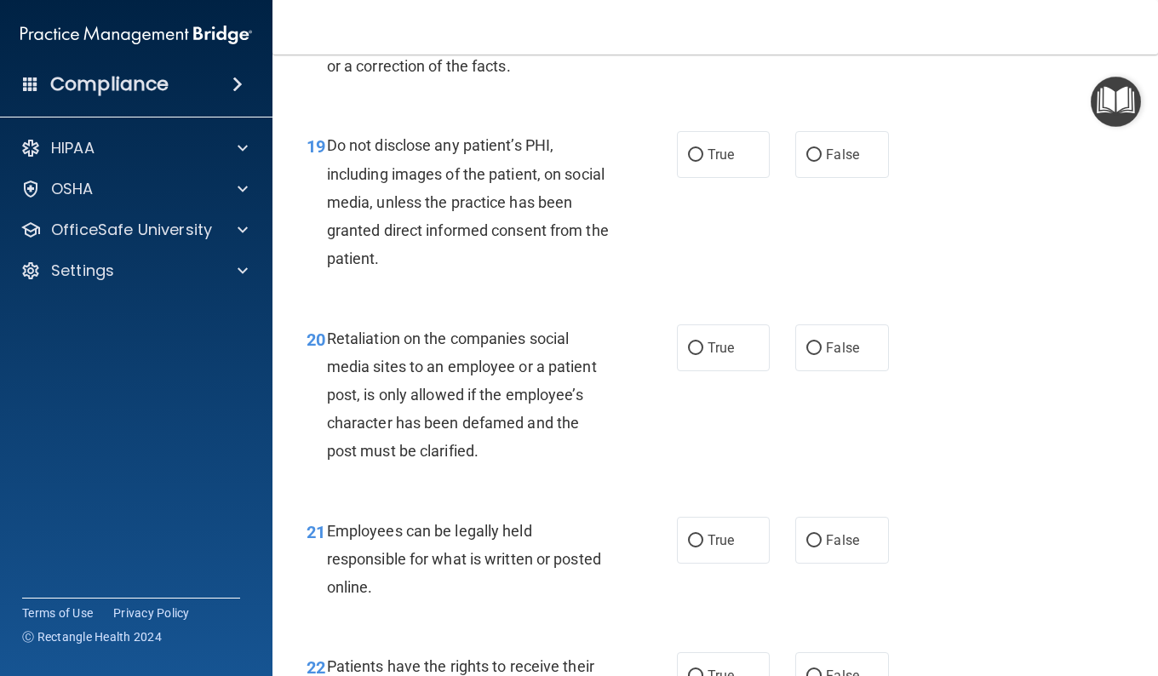
scroll to position [3390, 0]
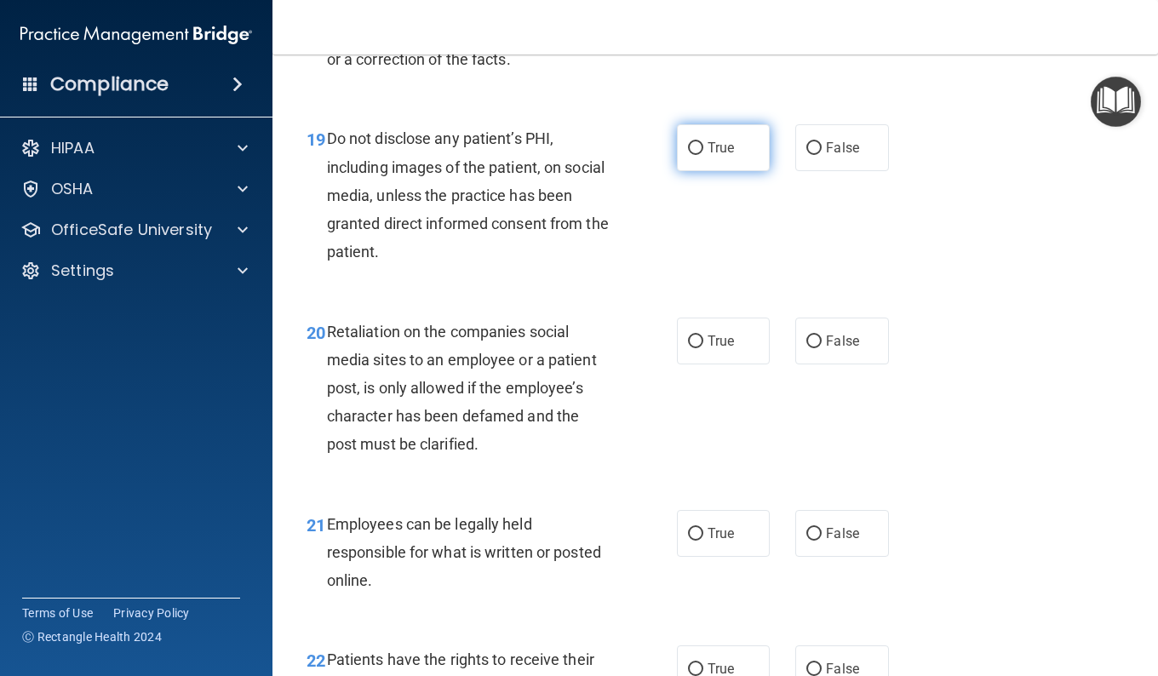
click at [717, 156] on span "True" at bounding box center [720, 148] width 26 height 16
click at [703, 155] on input "True" at bounding box center [695, 148] width 15 height 13
radio input "true"
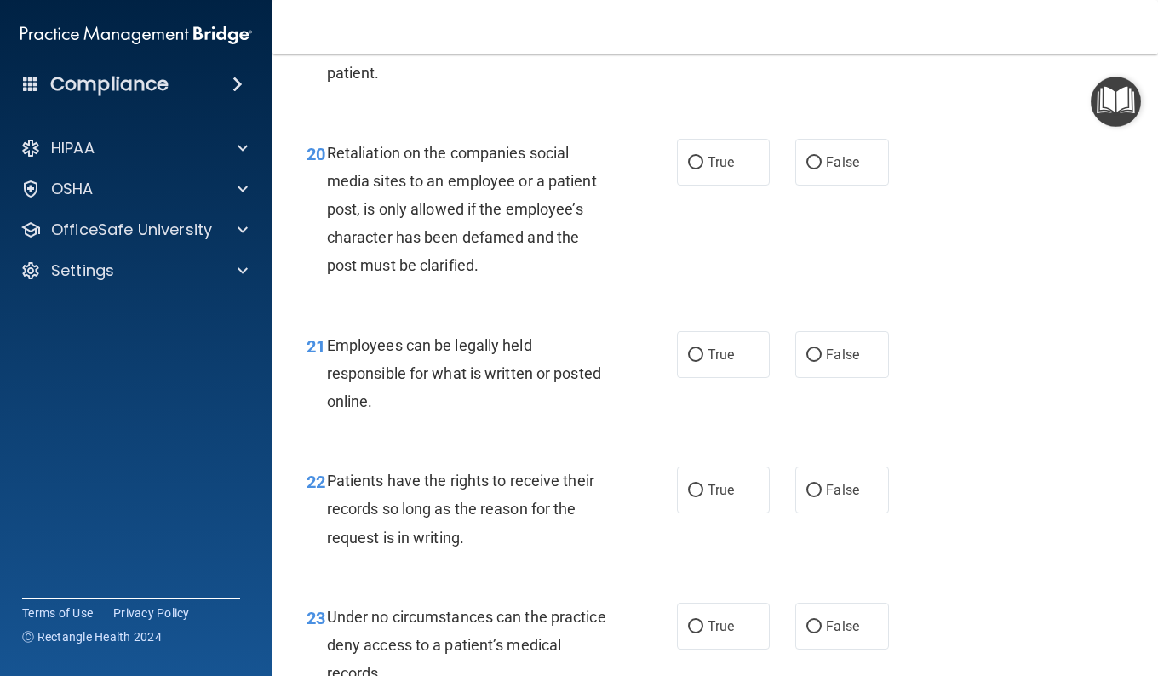
scroll to position [3570, 0]
click at [806, 169] on input "False" at bounding box center [813, 162] width 15 height 13
radio input "true"
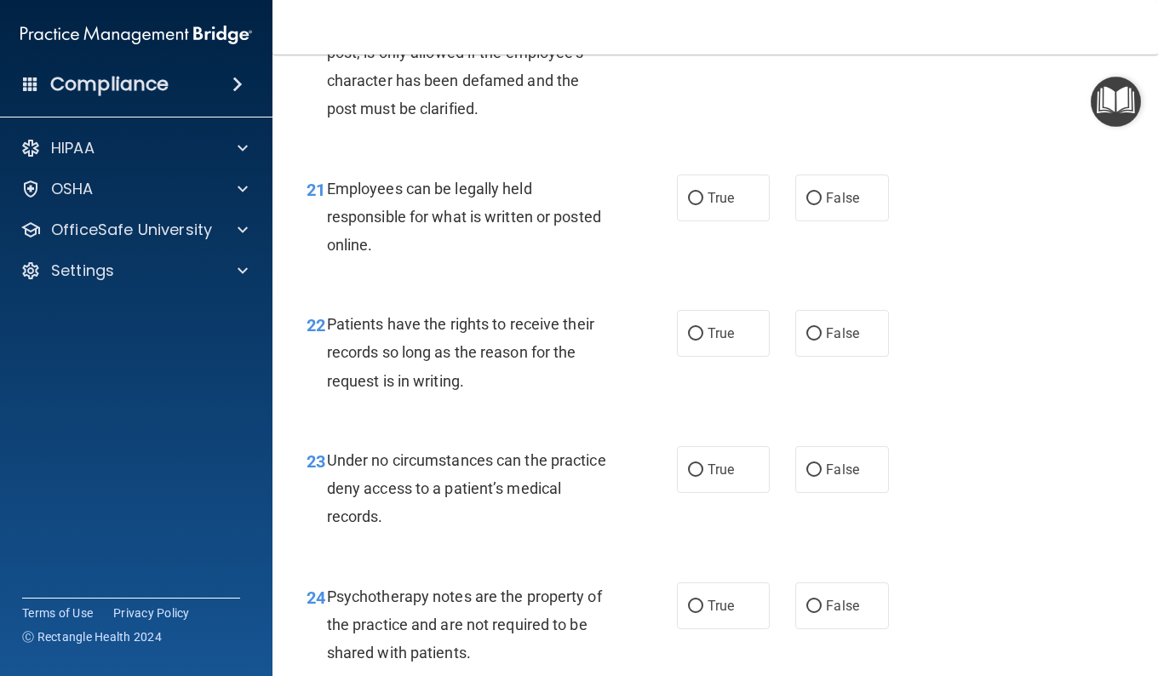
scroll to position [3728, 0]
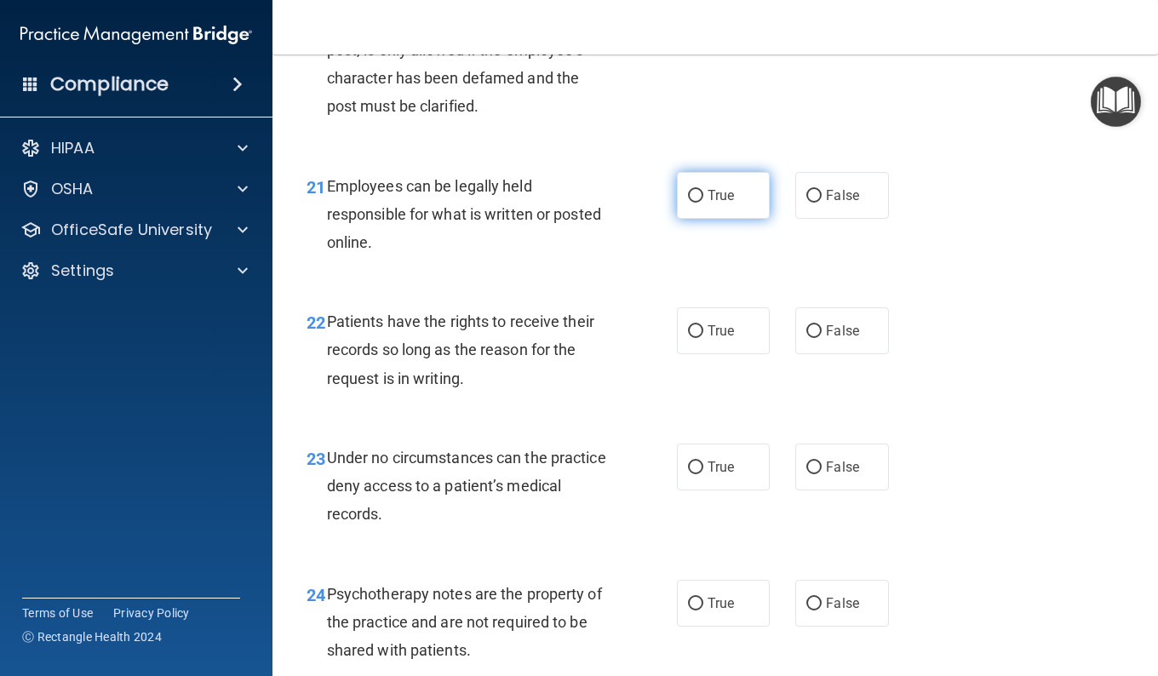
click at [702, 219] on label "True" at bounding box center [723, 195] width 93 height 47
click at [702, 203] on input "True" at bounding box center [695, 196] width 15 height 13
radio input "true"
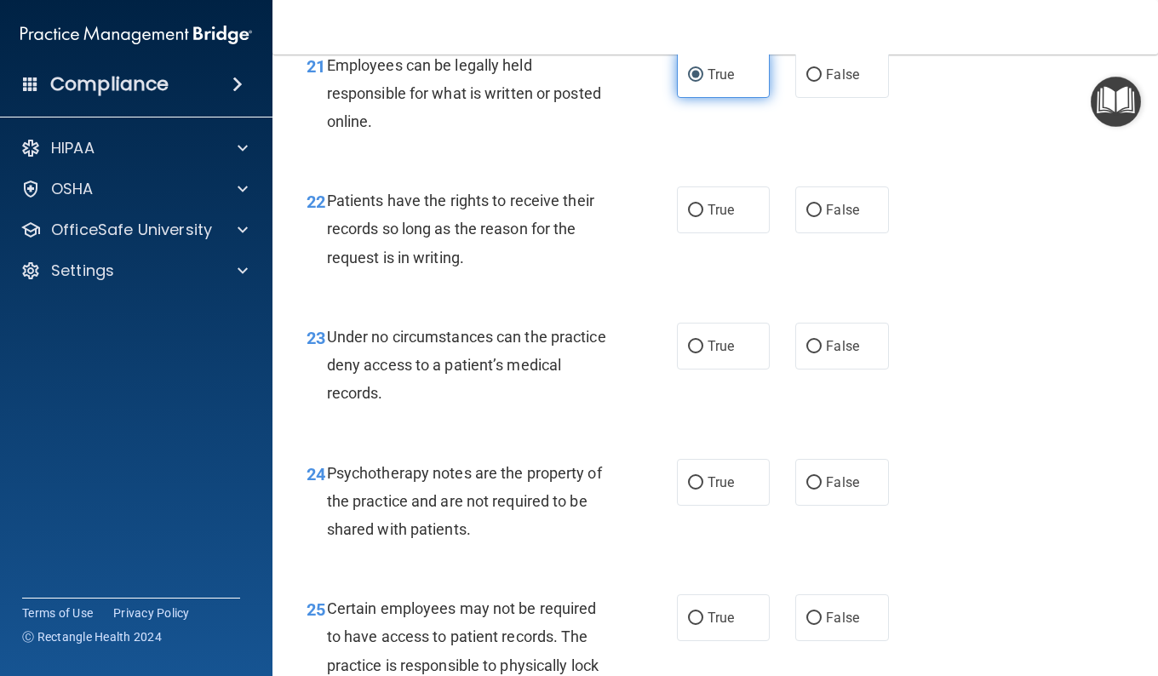
scroll to position [3850, 0]
click at [795, 232] on label "False" at bounding box center [841, 209] width 93 height 47
click at [806, 216] on input "False" at bounding box center [813, 209] width 15 height 13
radio input "true"
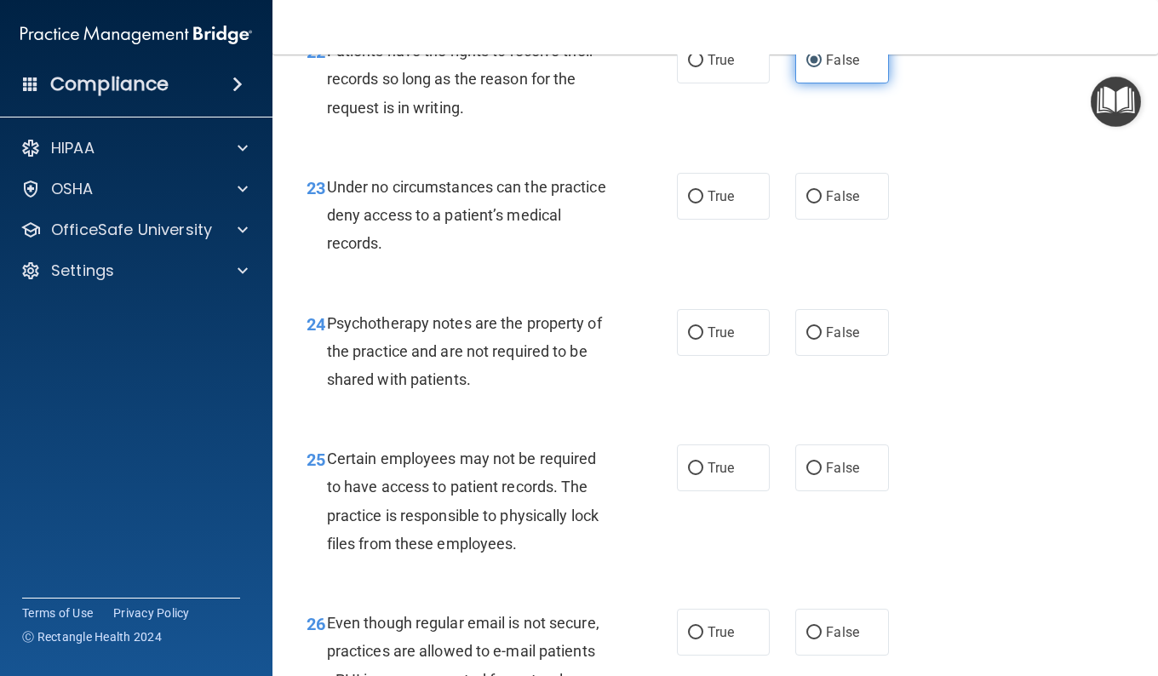
scroll to position [4058, 0]
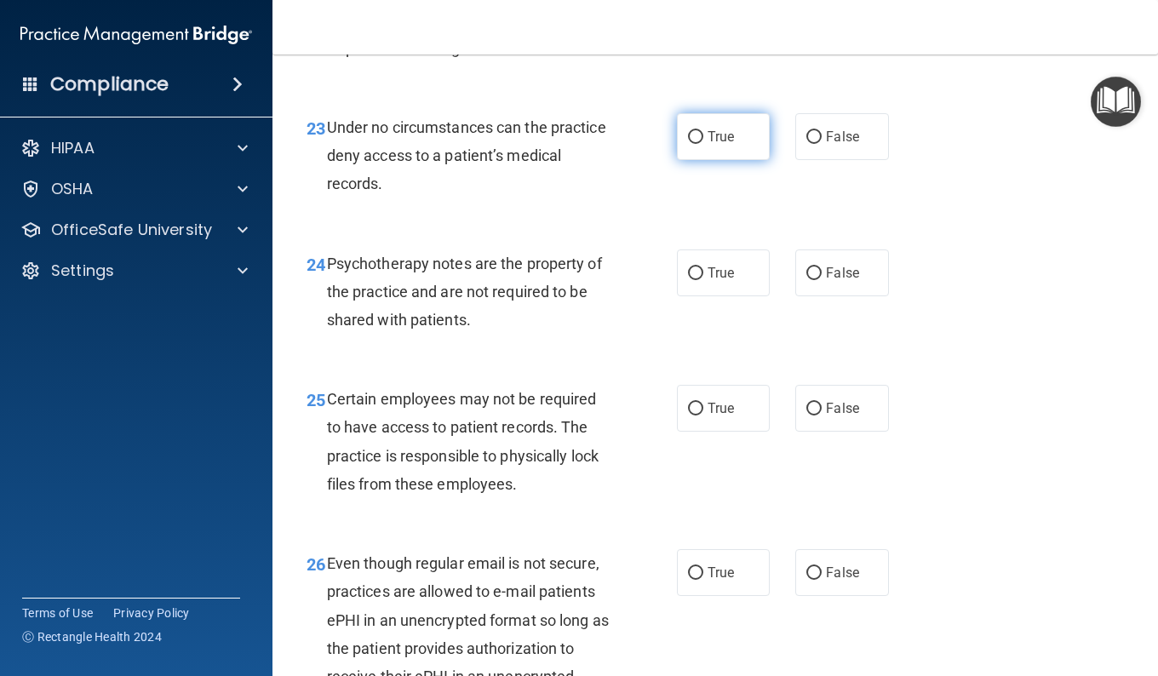
click at [702, 160] on label "True" at bounding box center [723, 136] width 93 height 47
click at [702, 144] on input "True" at bounding box center [695, 137] width 15 height 13
radio input "true"
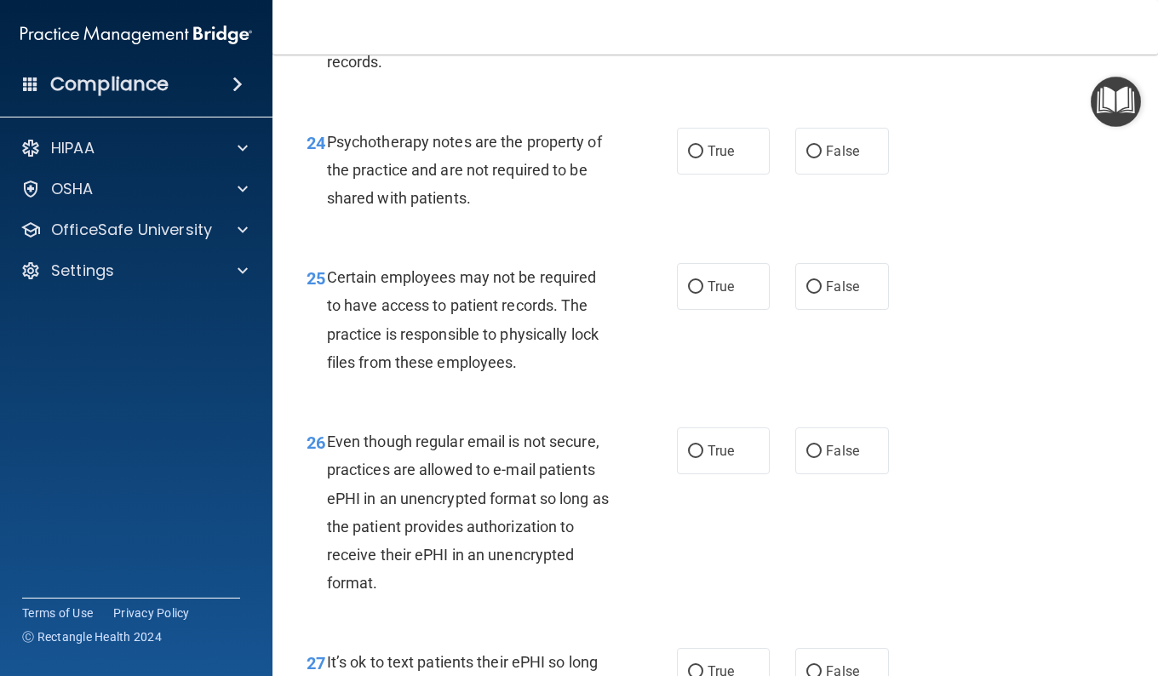
click at [707, 159] on span "True" at bounding box center [720, 151] width 26 height 16
click at [702, 158] on input "True" at bounding box center [695, 152] width 15 height 13
radio input "true"
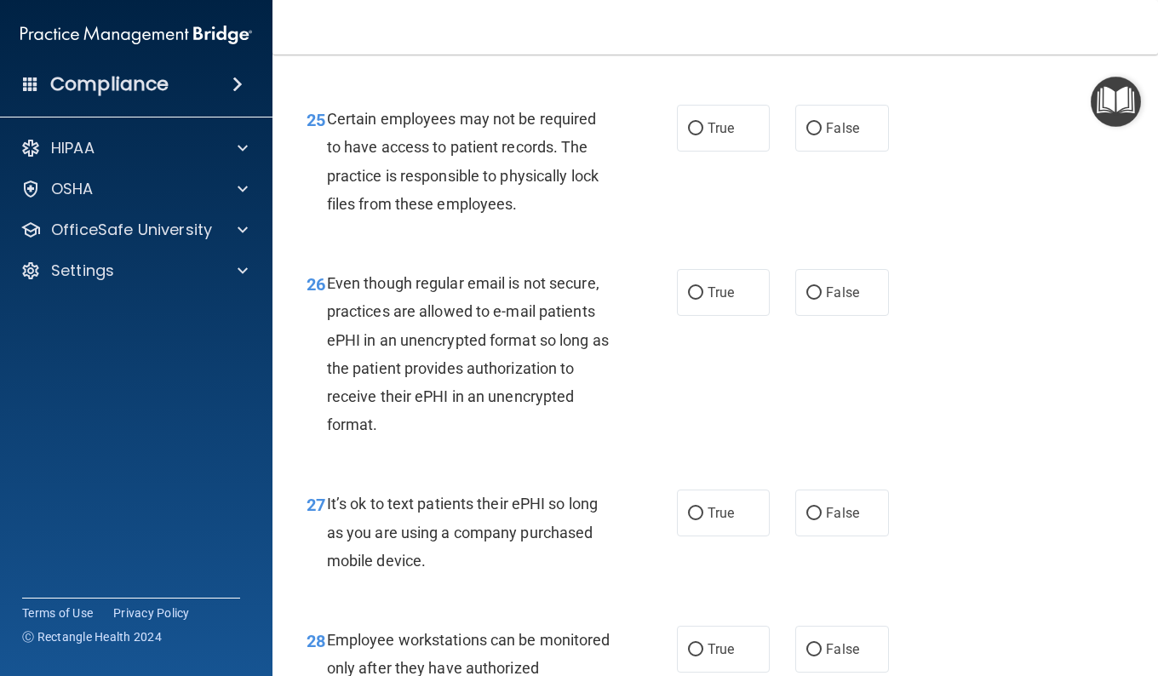
scroll to position [4338, 0]
click at [707, 137] on span "True" at bounding box center [720, 129] width 26 height 16
click at [703, 136] on input "True" at bounding box center [695, 129] width 15 height 13
radio input "true"
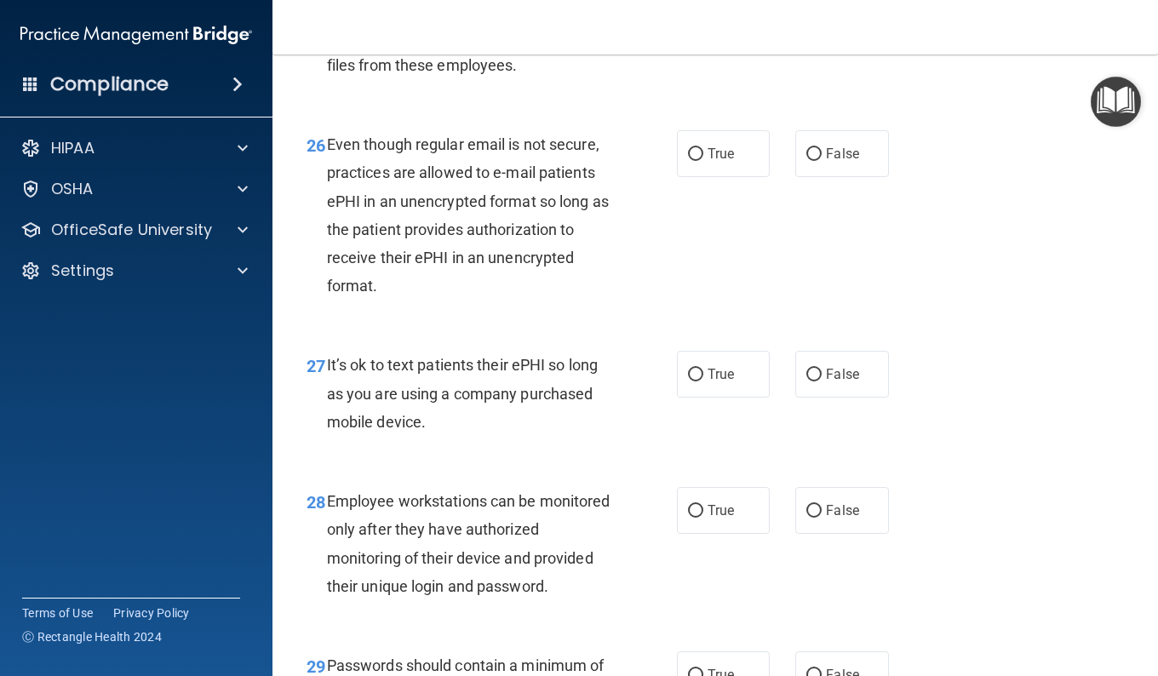
scroll to position [4478, 0]
click at [705, 176] on label "True" at bounding box center [723, 152] width 93 height 47
click at [703, 160] on input "True" at bounding box center [695, 153] width 15 height 13
radio input "true"
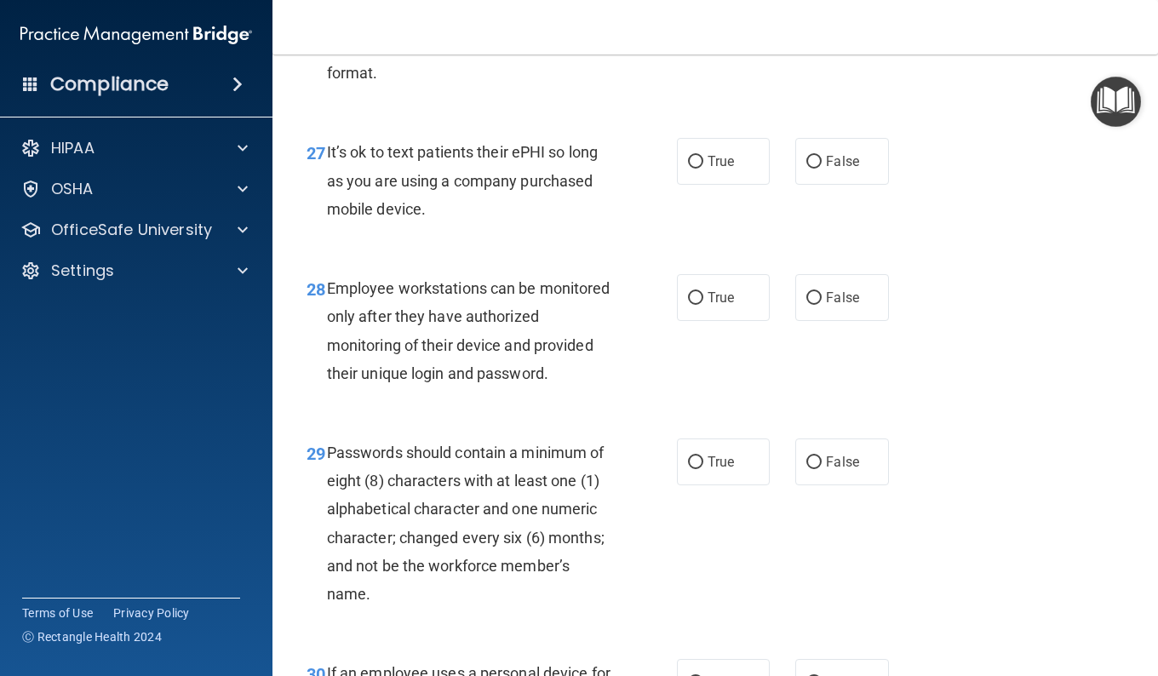
scroll to position [4691, 0]
click at [832, 169] on span "False" at bounding box center [842, 160] width 33 height 16
click at [822, 168] on input "False" at bounding box center [813, 161] width 15 height 13
radio input "true"
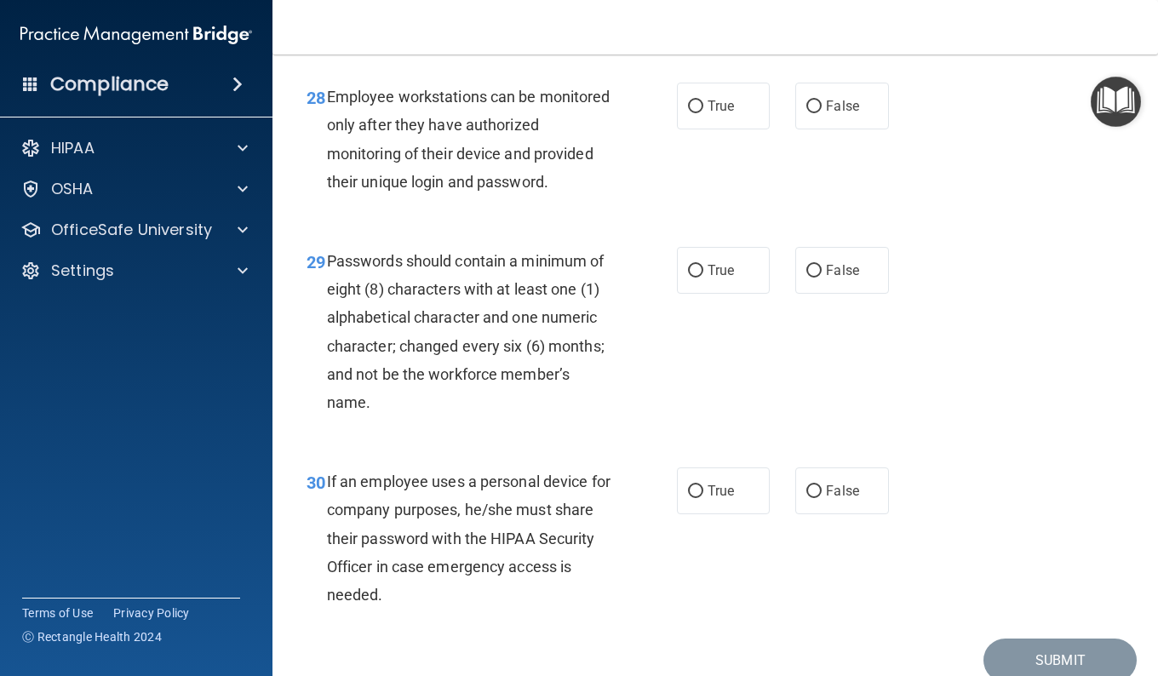
scroll to position [4882, 0]
click at [822, 129] on label "False" at bounding box center [841, 105] width 93 height 47
click at [822, 112] on input "False" at bounding box center [813, 106] width 15 height 13
radio input "true"
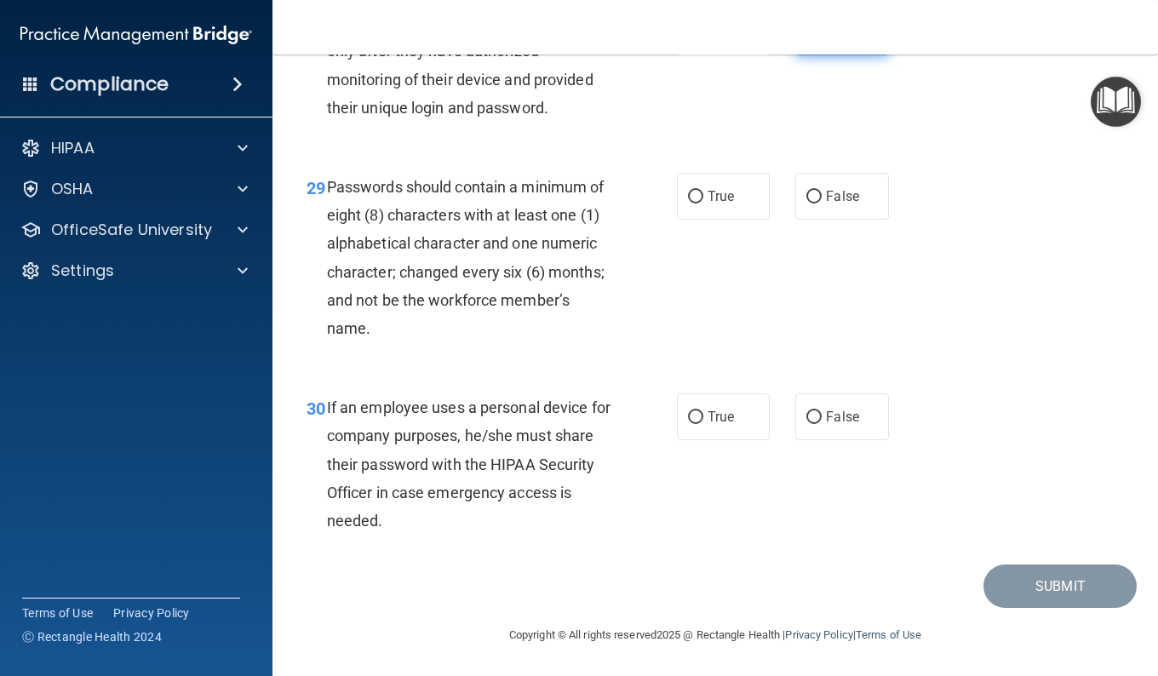
scroll to position [5050, 0]
click at [736, 220] on label "True" at bounding box center [723, 196] width 93 height 47
click at [703, 203] on input "True" at bounding box center [695, 197] width 15 height 13
radio input "true"
click at [828, 427] on label "False" at bounding box center [841, 416] width 93 height 47
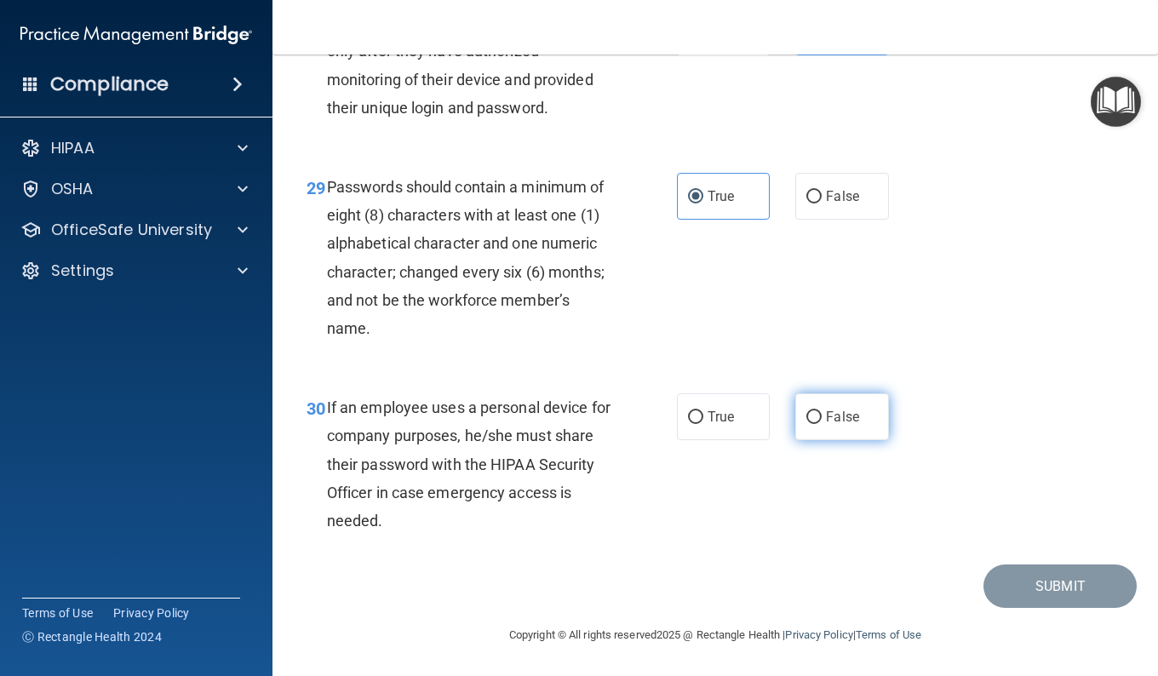
click at [822, 424] on input "False" at bounding box center [813, 417] width 15 height 13
radio input "true"
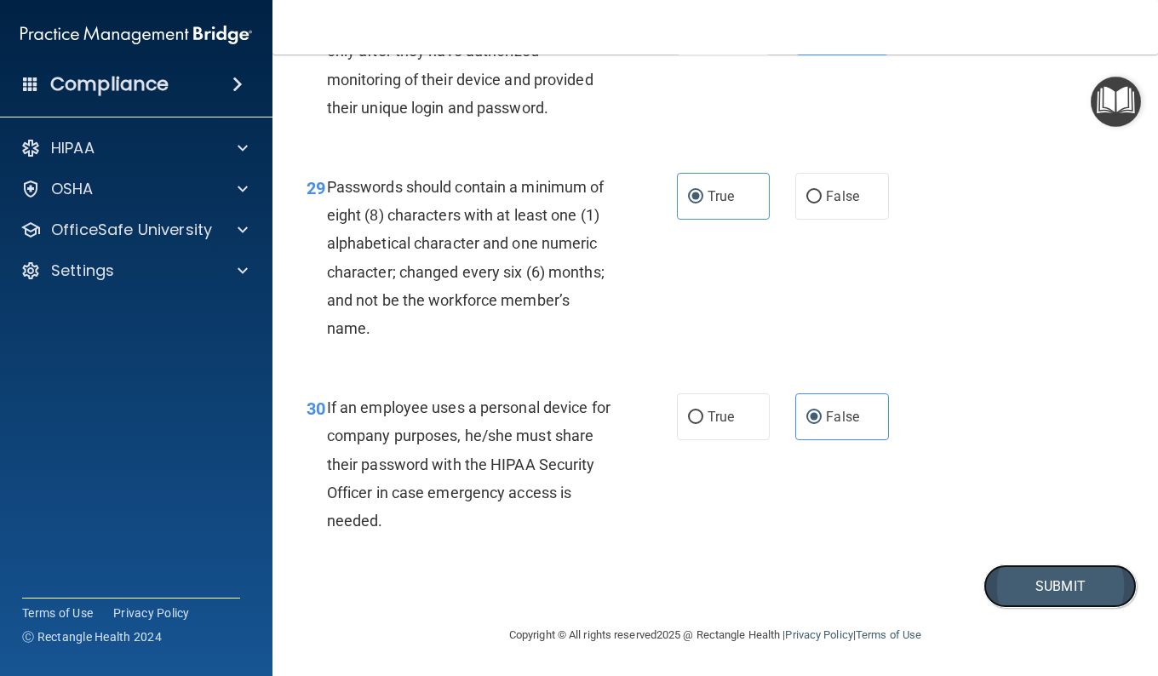
click at [1089, 598] on button "Submit" at bounding box center [1059, 585] width 153 height 43
click at [1056, 608] on button "Submit" at bounding box center [1059, 585] width 153 height 43
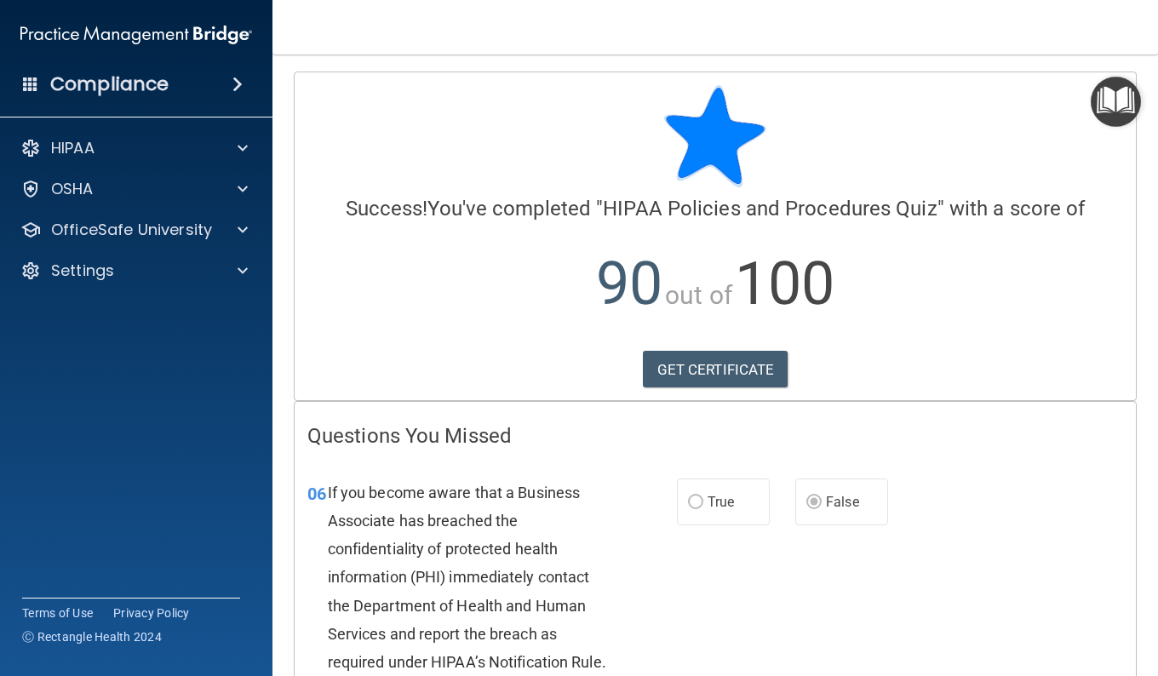
scroll to position [1, 0]
click at [719, 381] on link "GET CERTIFICATE" at bounding box center [716, 368] width 146 height 37
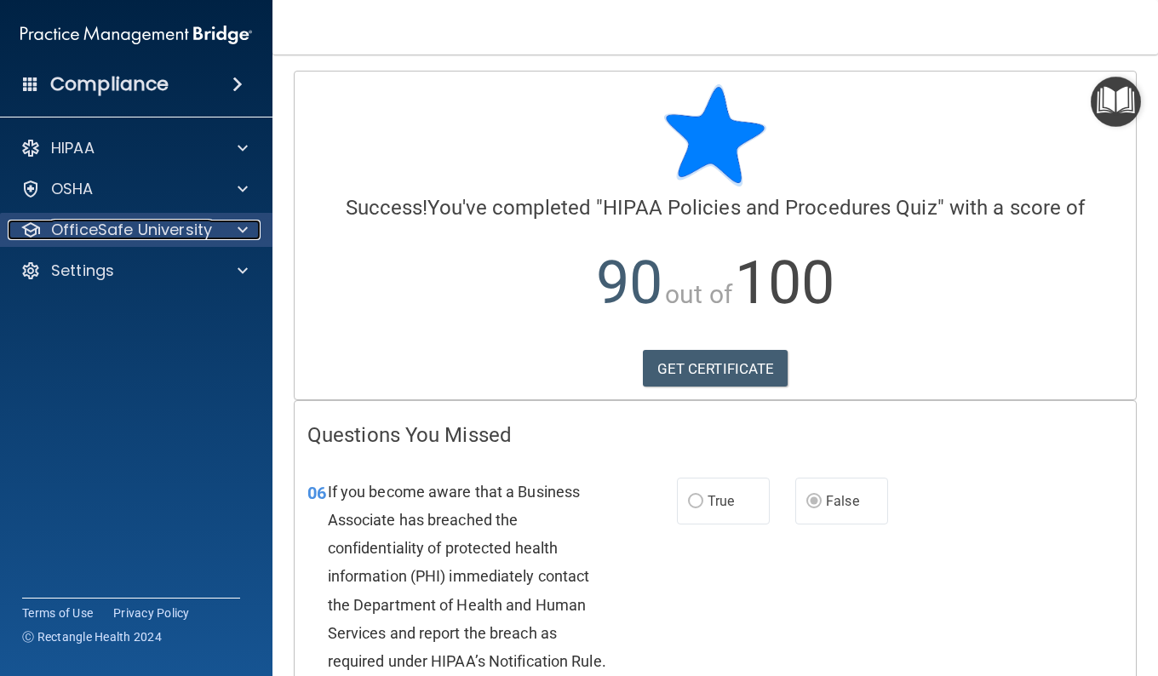
click at [196, 229] on p "OfficeSafe University" at bounding box center [131, 230] width 161 height 20
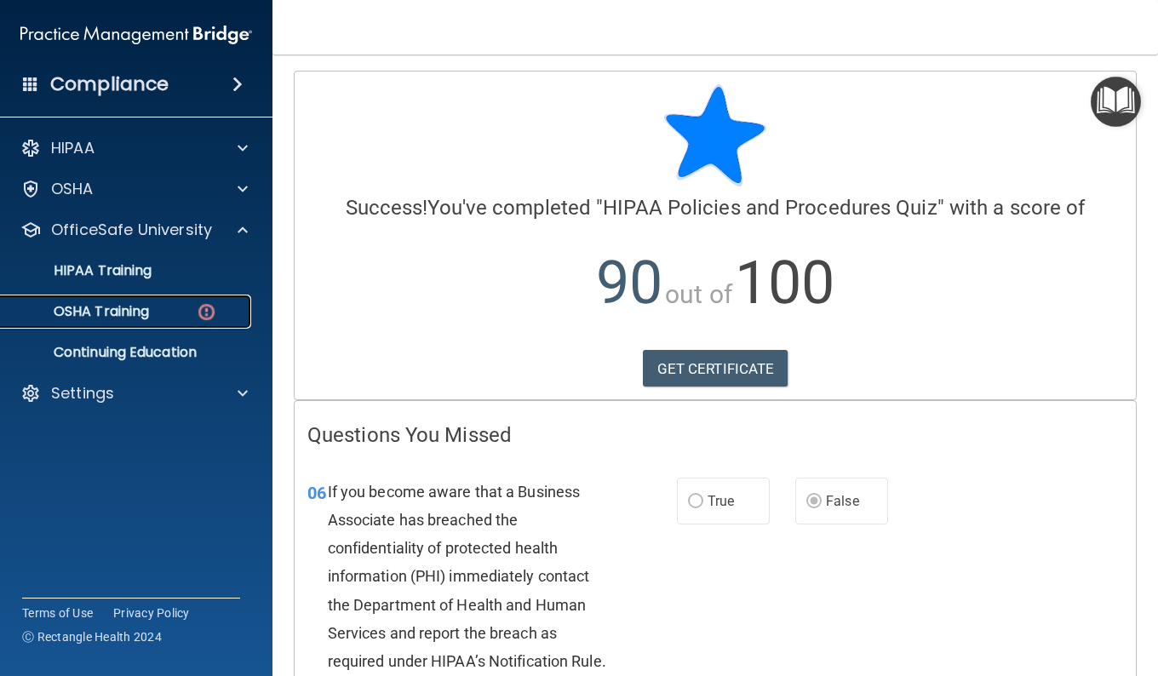
click at [160, 322] on link "OSHA Training" at bounding box center [117, 312] width 268 height 34
